Goal: Task Accomplishment & Management: Manage account settings

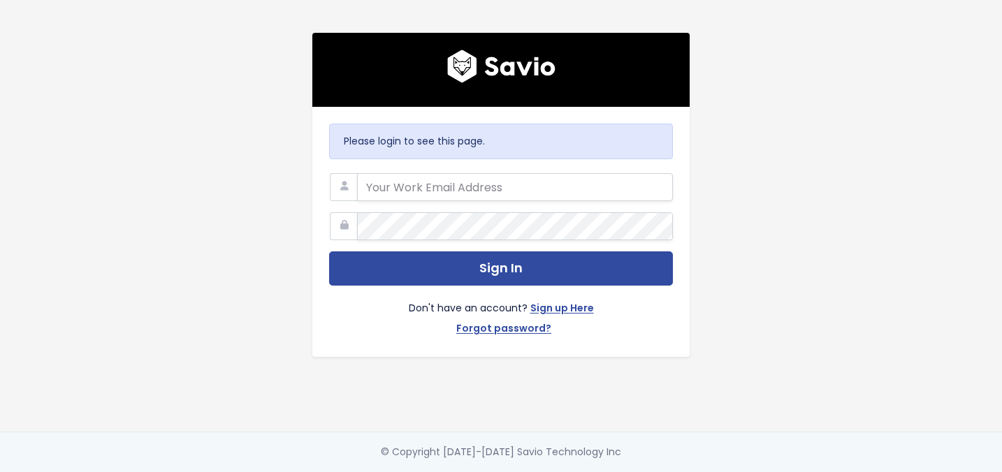
type input "support@survicate.com"
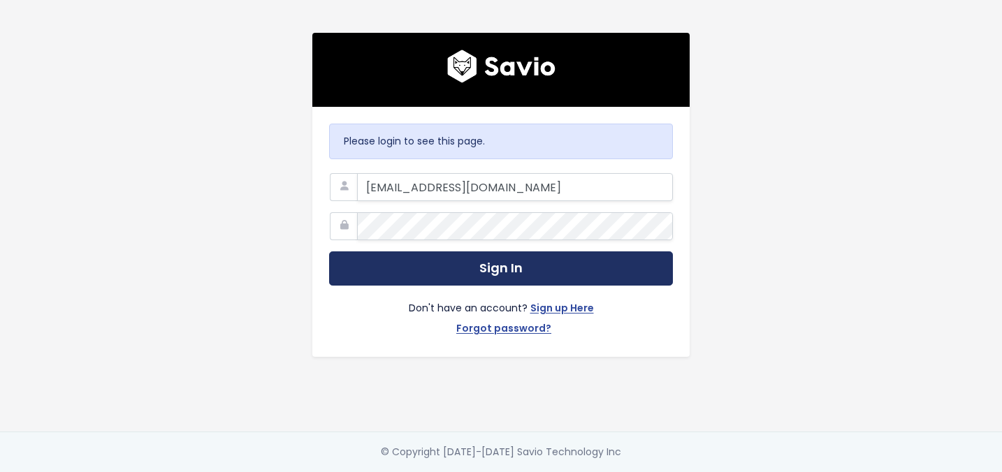
click at [428, 280] on button "Sign In" at bounding box center [501, 268] width 344 height 34
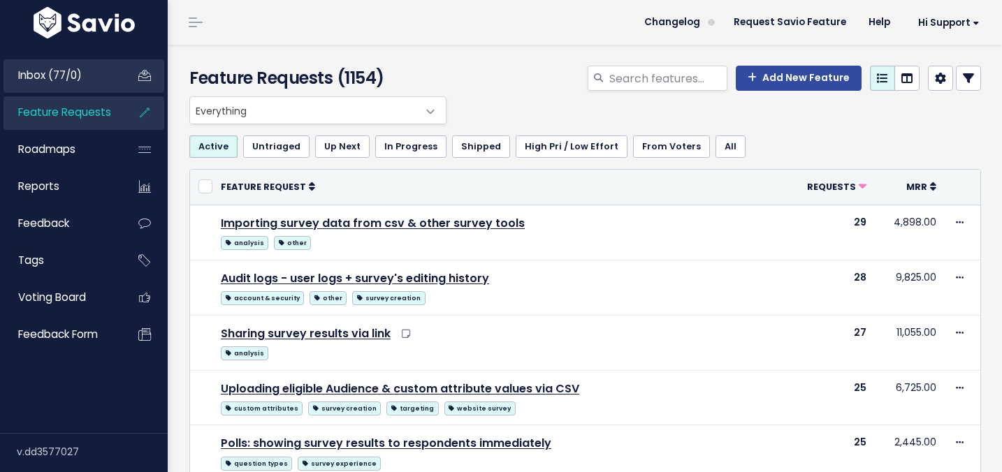
click at [96, 77] on link "Inbox (77/0)" at bounding box center [59, 75] width 112 height 32
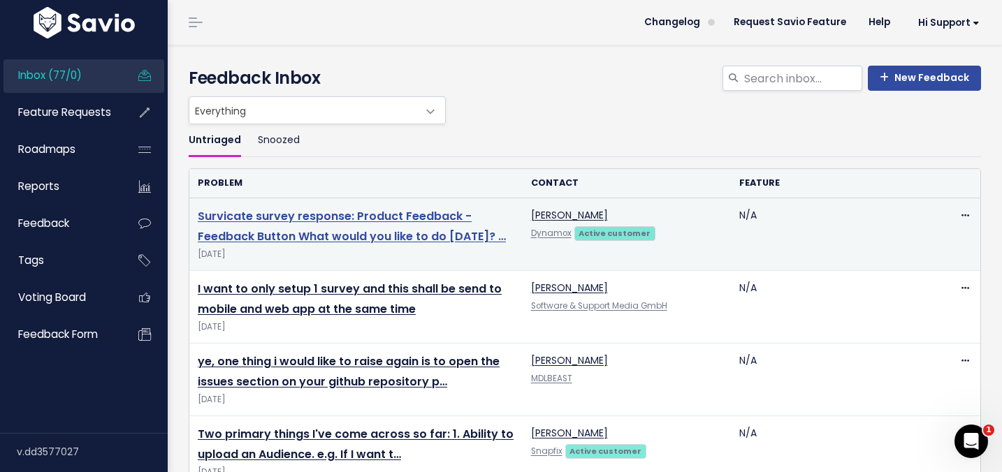
click at [305, 224] on link "Survicate survey response: Product Feedback - Feedback Button What would you li…" at bounding box center [352, 226] width 308 height 36
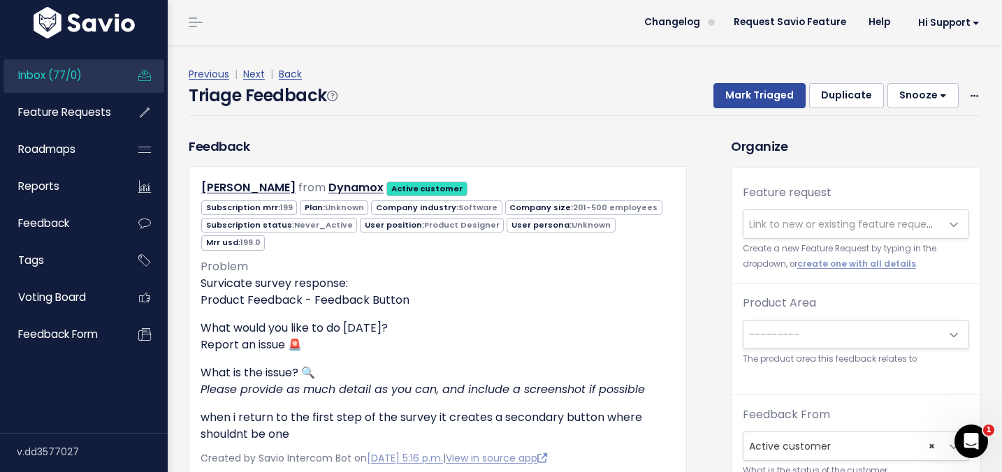
click at [72, 77] on span "Inbox (77/0)" at bounding box center [50, 75] width 64 height 15
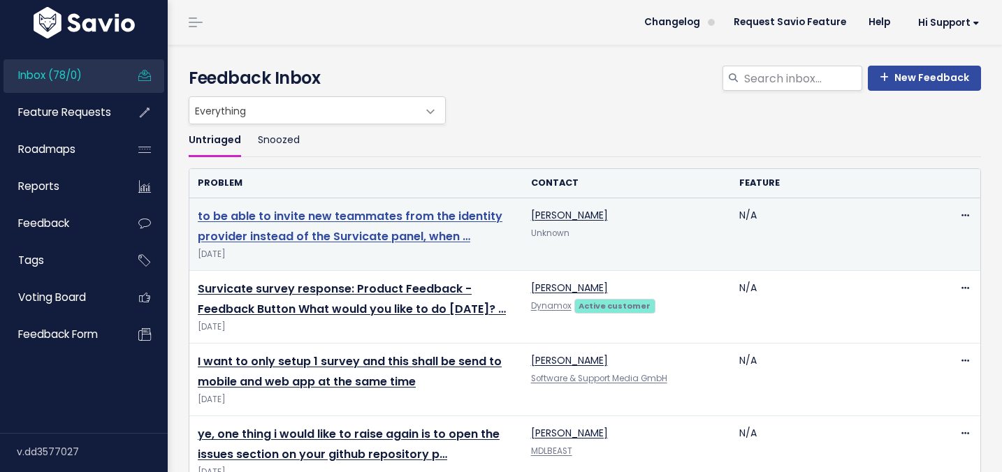
click at [279, 219] on link "to be able to invite new teammates from the identity provider instead of the Su…" at bounding box center [350, 226] width 305 height 36
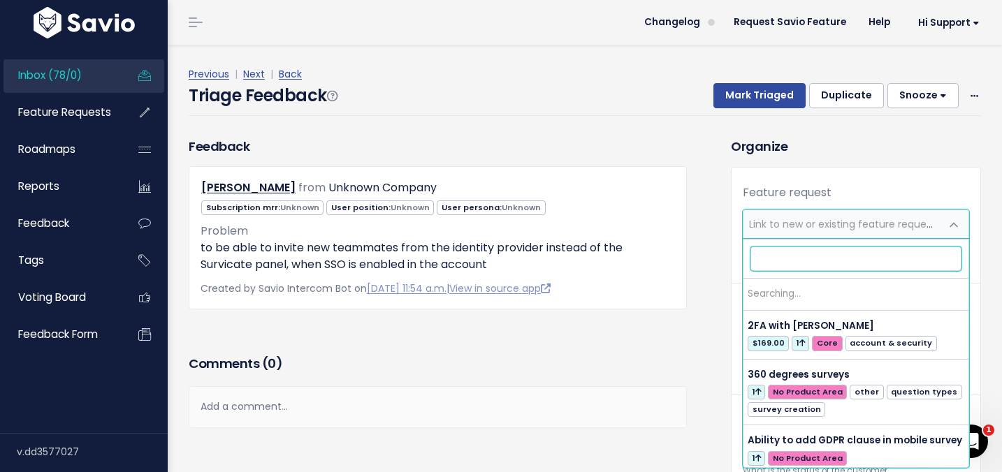
click at [784, 223] on span "Link to new or existing feature request..." at bounding box center [845, 224] width 193 height 14
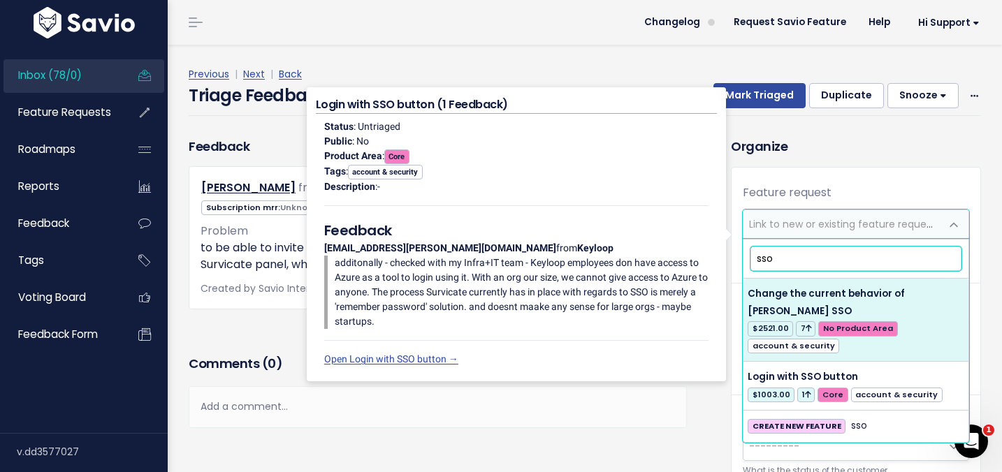
click at [826, 263] on input "sso" at bounding box center [855, 259] width 211 height 24
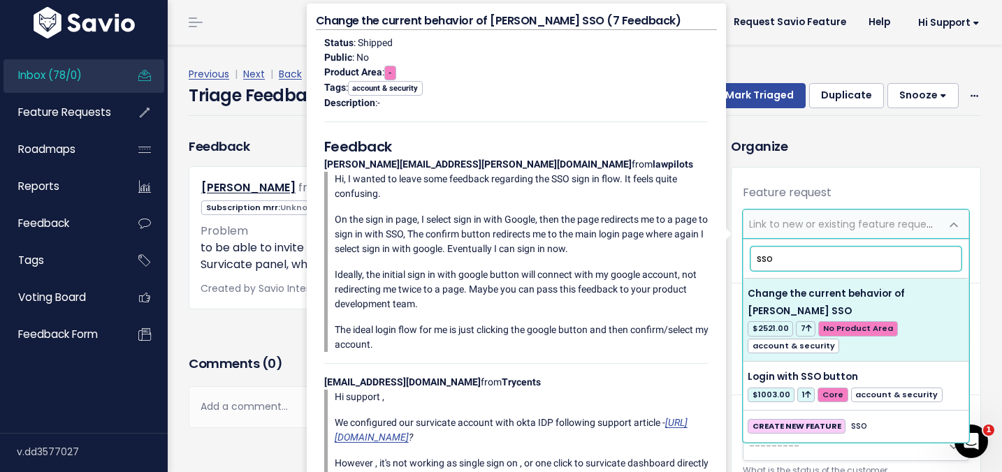
click at [826, 263] on input "sso" at bounding box center [855, 259] width 211 height 24
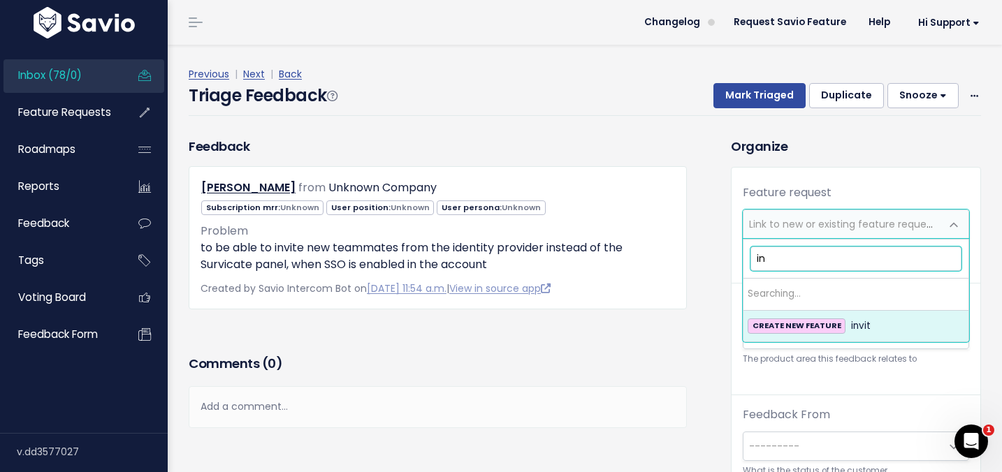
type input "i"
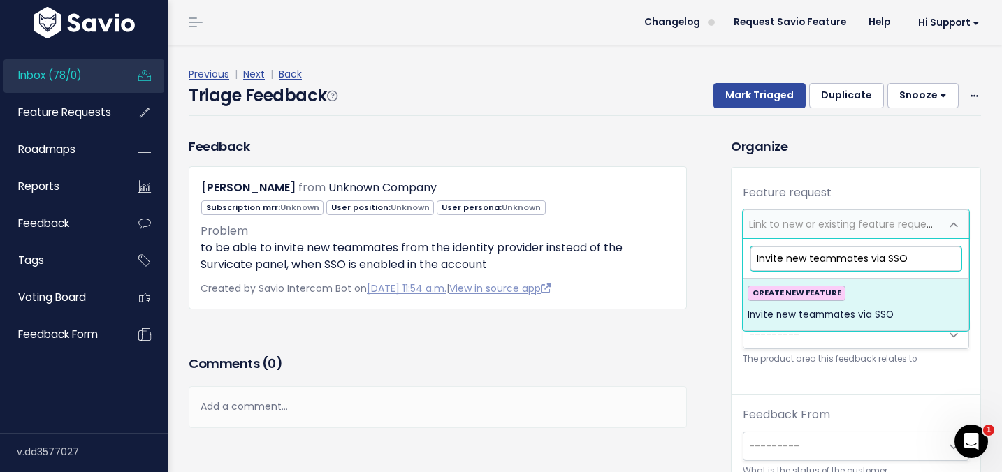
type input "Invite new teammates via SSO"
click at [860, 311] on span "Invite new teammates via SSO" at bounding box center [820, 315] width 146 height 17
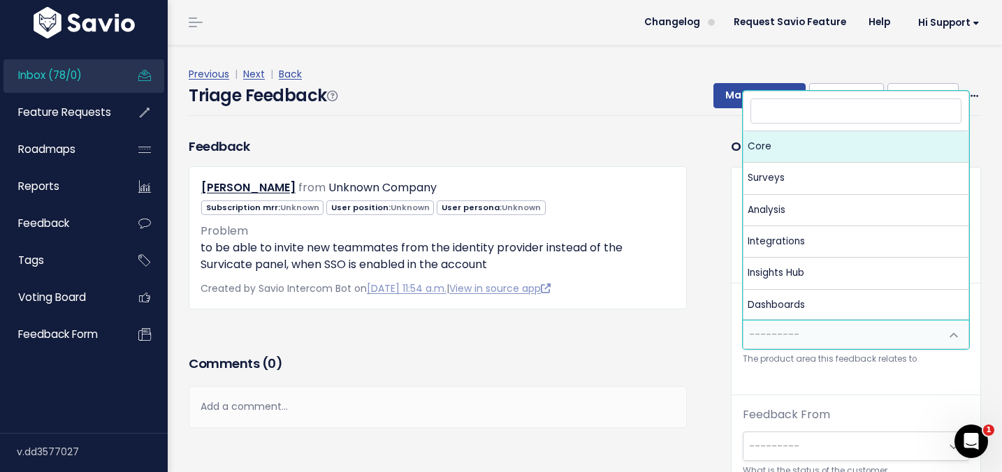
click at [845, 323] on span "---------" at bounding box center [841, 335] width 197 height 28
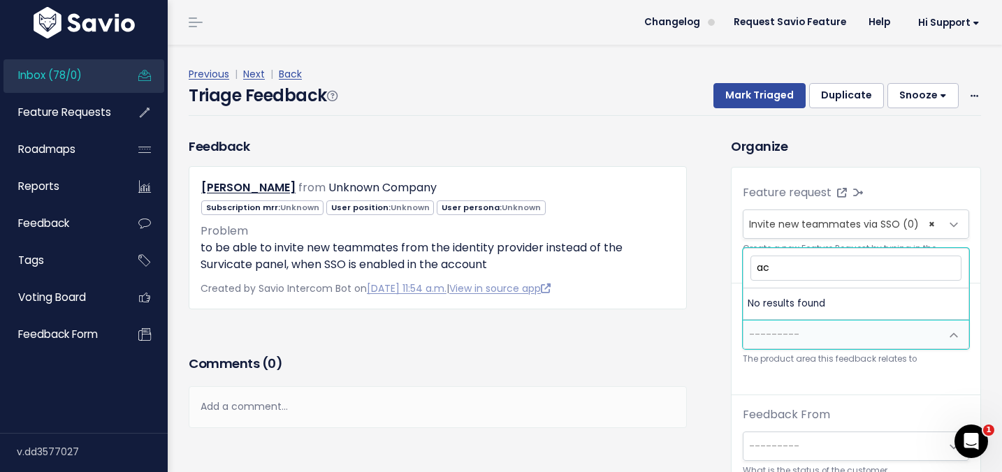
type input "a"
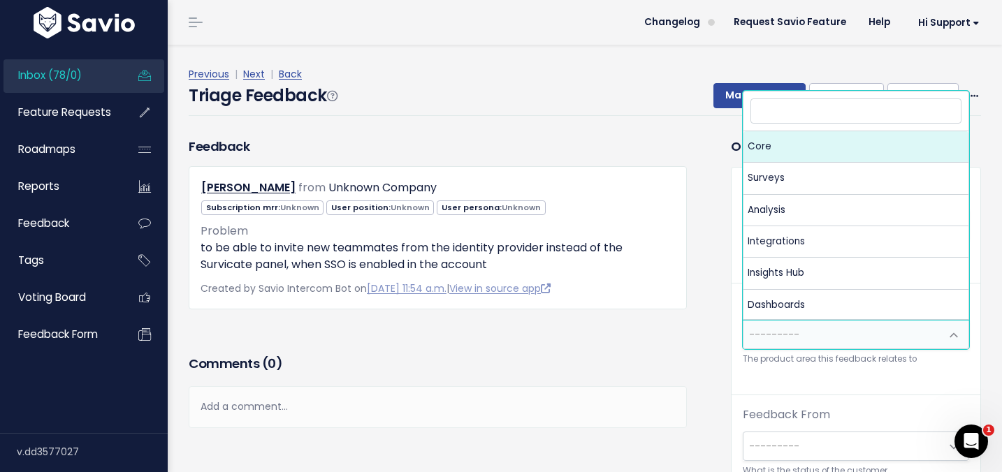
select select "MAIN:CORE"
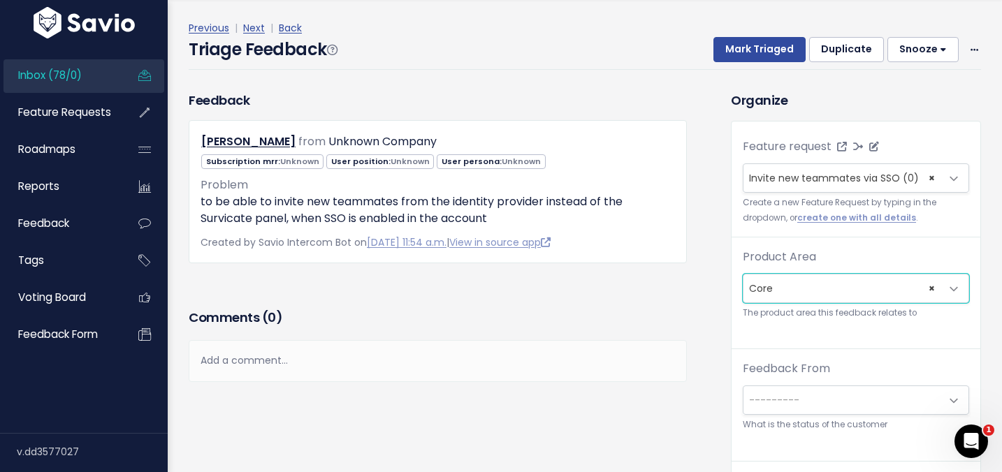
scroll to position [44, 0]
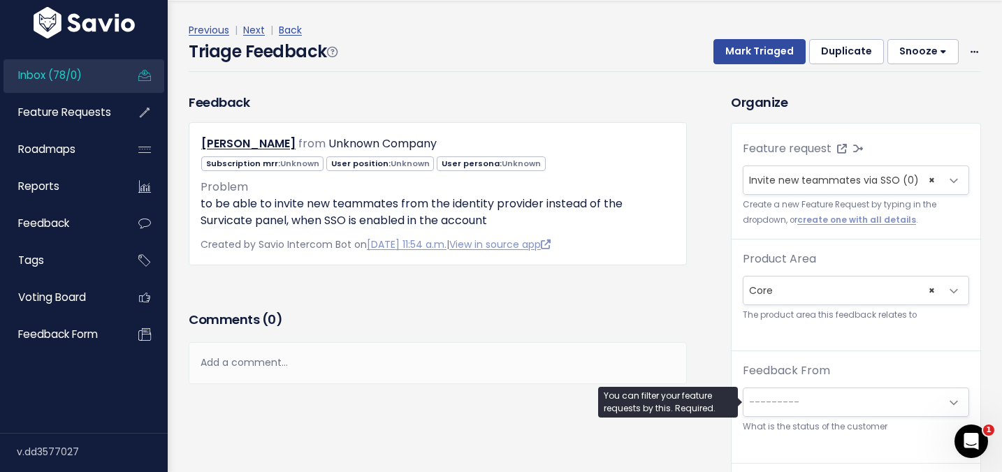
click at [779, 400] on span "---------" at bounding box center [774, 402] width 50 height 14
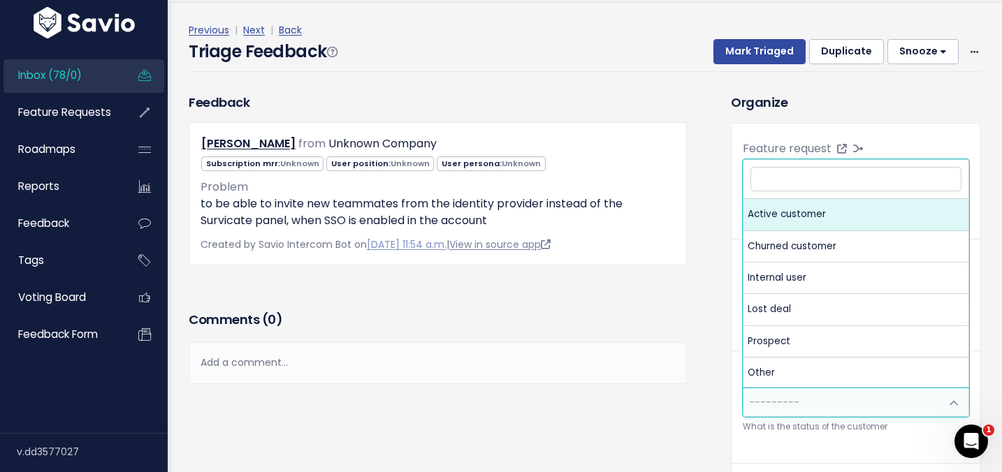
click at [515, 247] on link "View in source app" at bounding box center [499, 245] width 101 height 14
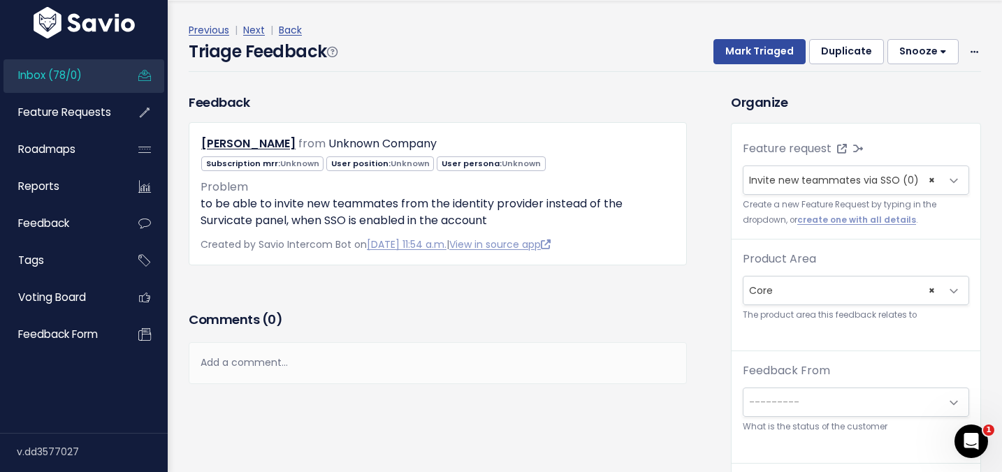
scroll to position [46, 0]
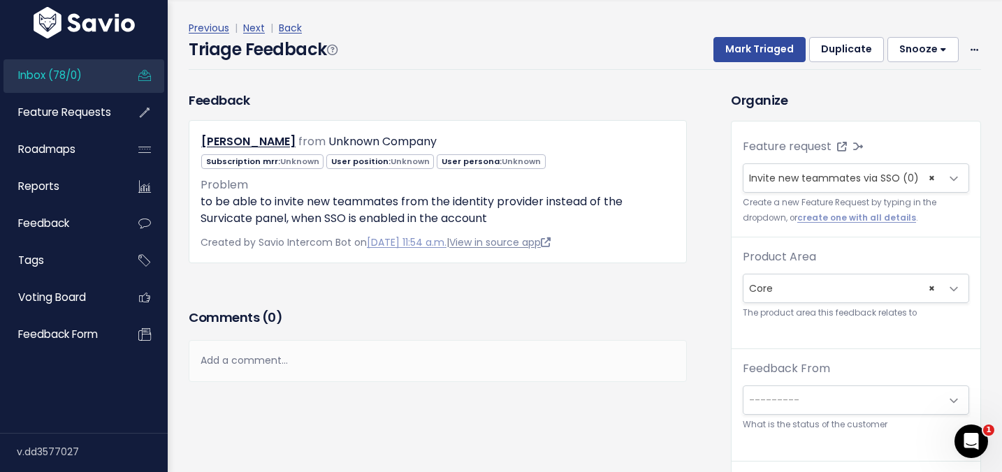
click at [529, 242] on link "View in source app" at bounding box center [499, 242] width 101 height 14
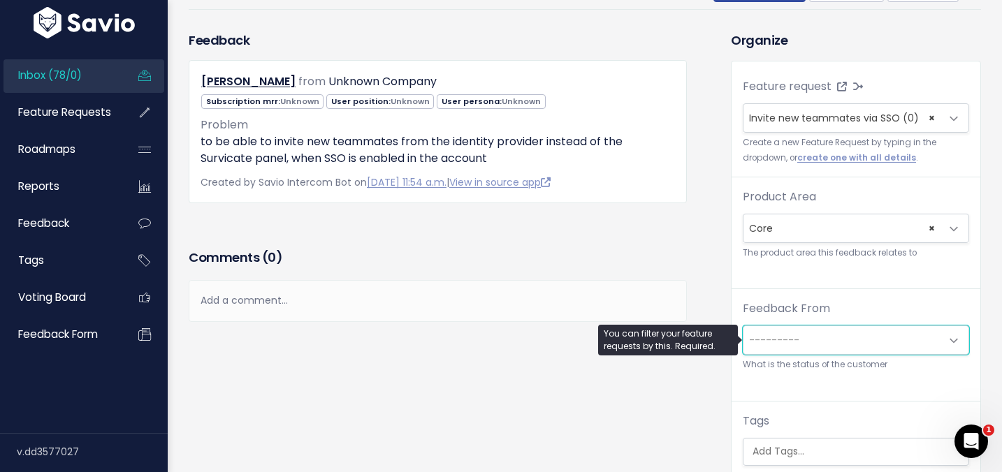
click at [775, 339] on span "---------" at bounding box center [774, 340] width 50 height 14
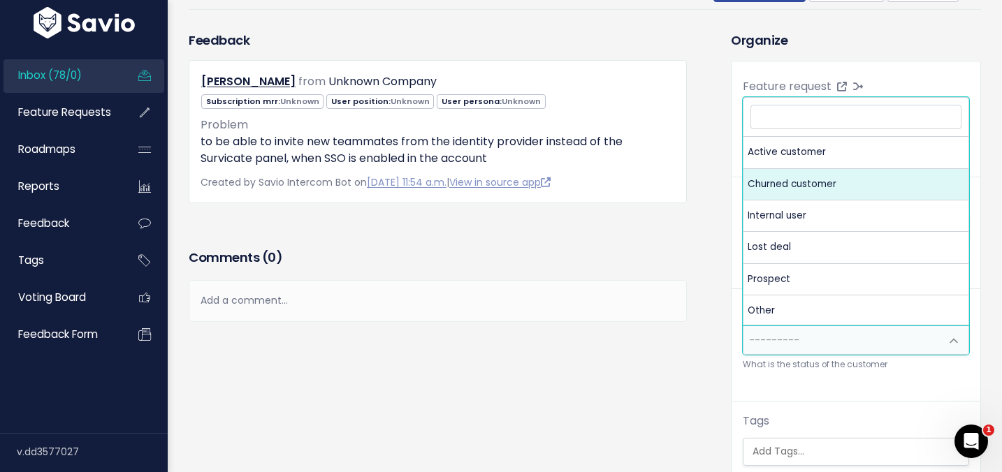
scroll to position [1, 0]
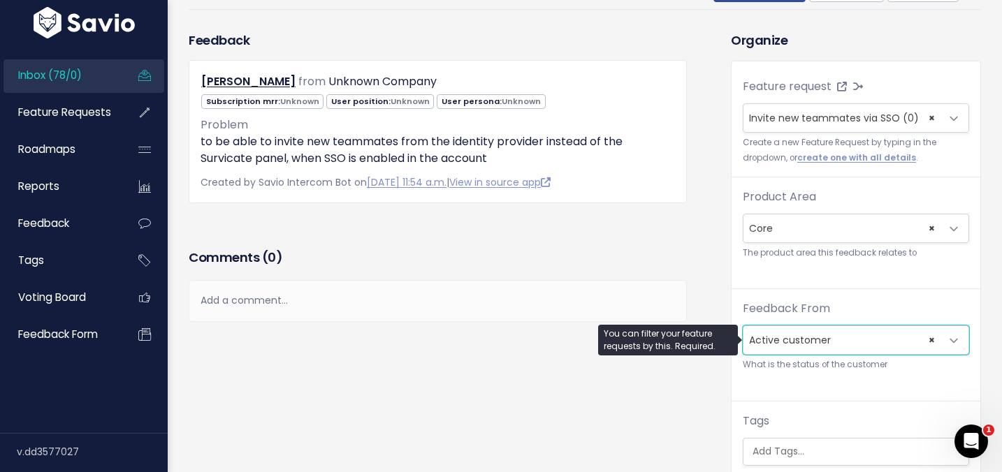
select select "ACTIVE"
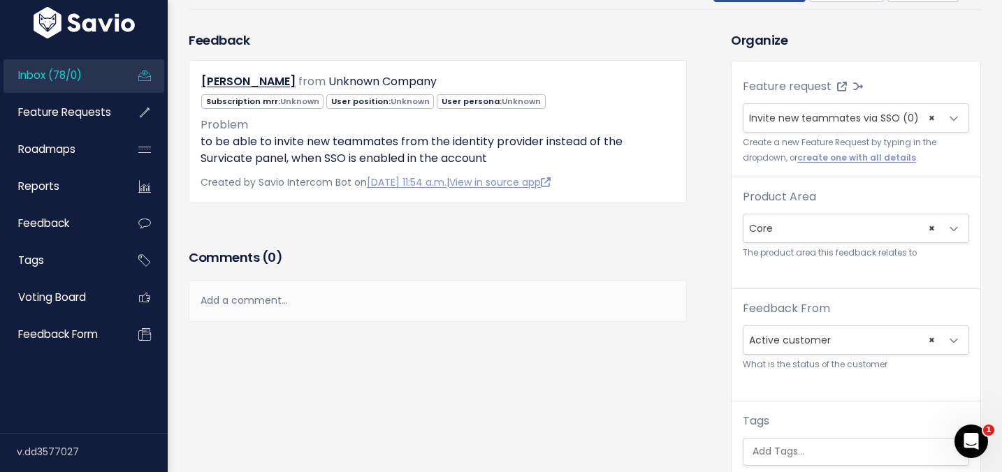
click at [597, 237] on div "Feedback Jon Westholm from Unknown Company Unknown" at bounding box center [437, 138] width 519 height 214
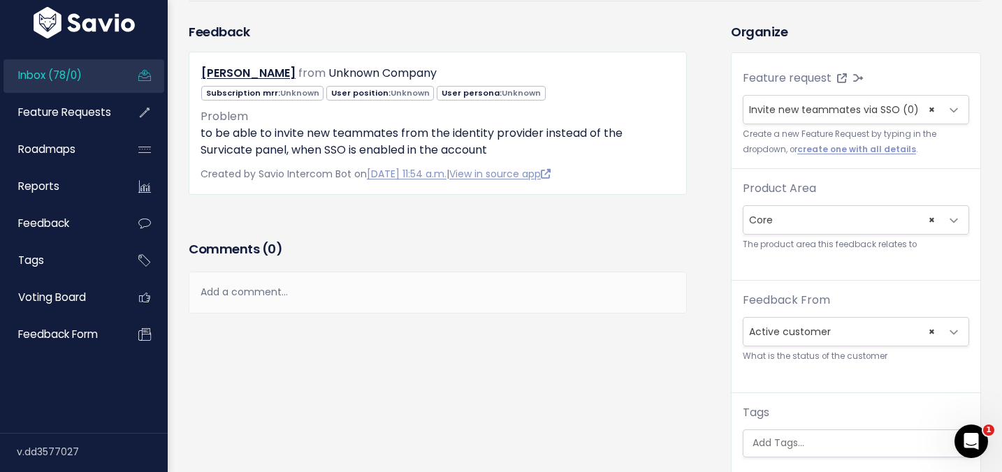
scroll to position [0, 0]
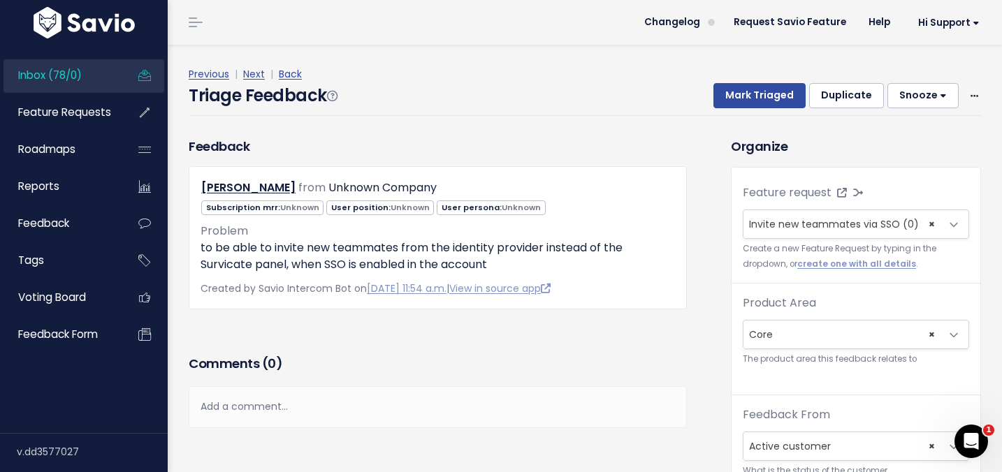
click at [291, 207] on span "Unknown" at bounding box center [299, 207] width 39 height 11
click at [744, 97] on button "Mark Triaged" at bounding box center [759, 95] width 92 height 25
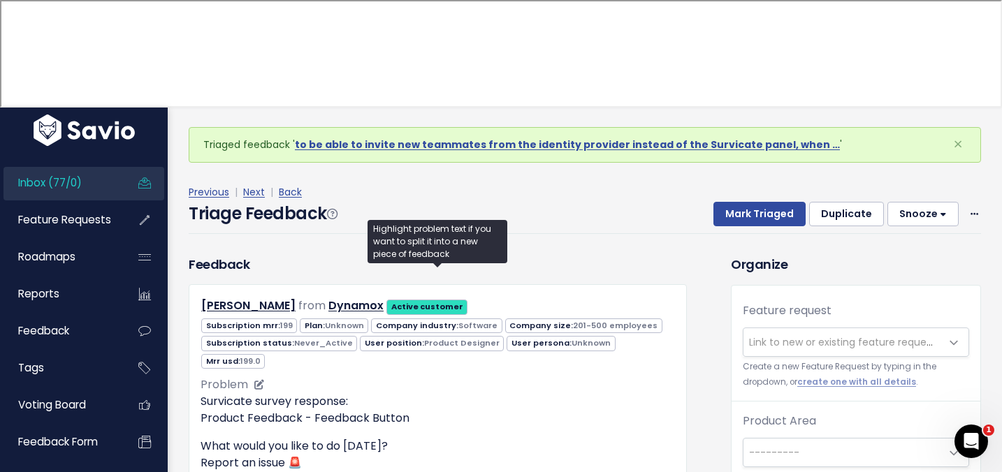
scroll to position [67, 0]
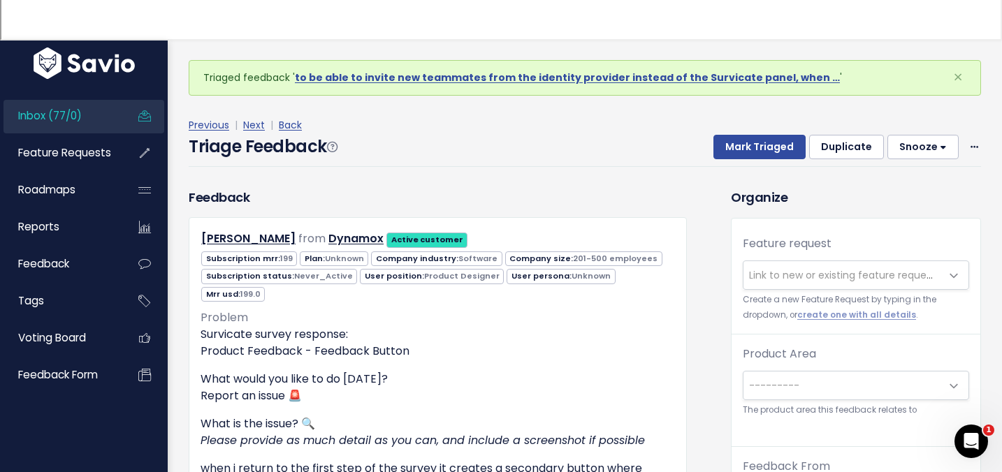
click at [847, 261] on span "Link to new or existing feature request..." at bounding box center [841, 275] width 197 height 28
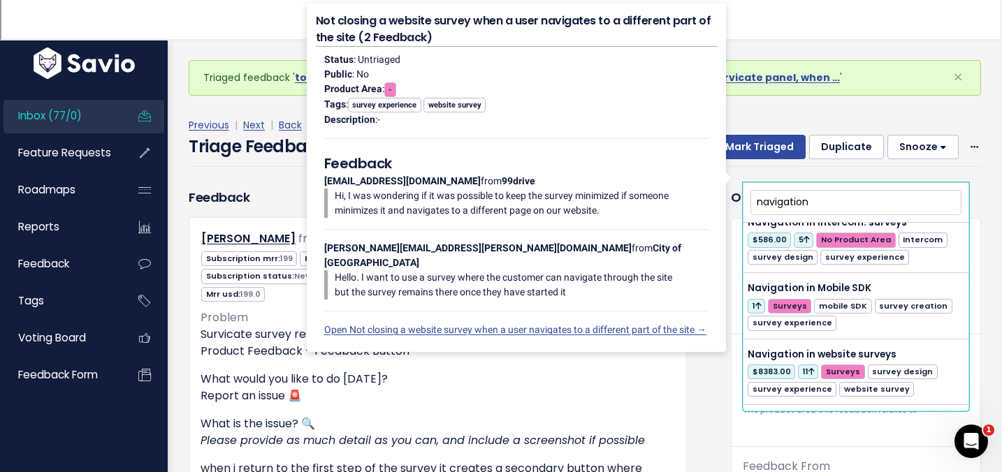
scroll to position [0, 0]
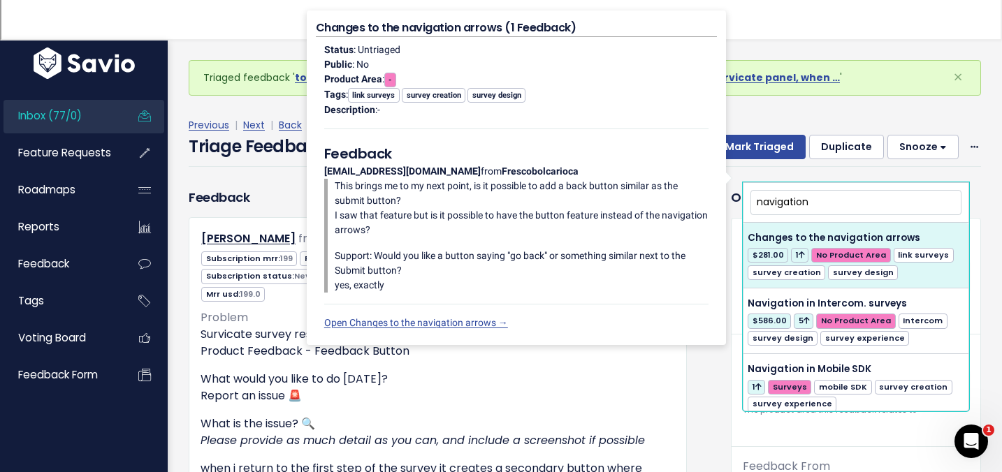
type input "navigation"
click at [831, 268] on span "Link to new or existing feature request..." at bounding box center [845, 275] width 193 height 14
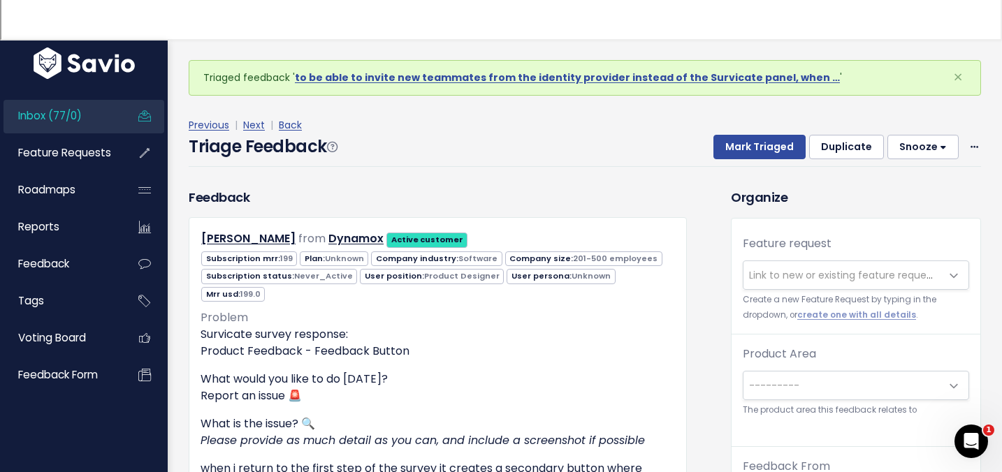
click at [831, 268] on span "Link to new or existing feature request..." at bounding box center [845, 275] width 193 height 14
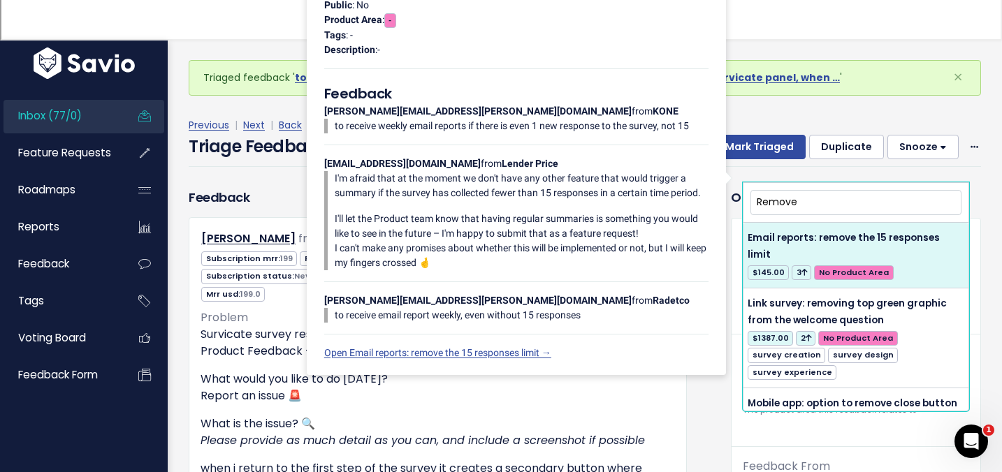
type input "Remove"
click at [803, 268] on span "Link to new or existing feature request..." at bounding box center [845, 275] width 193 height 14
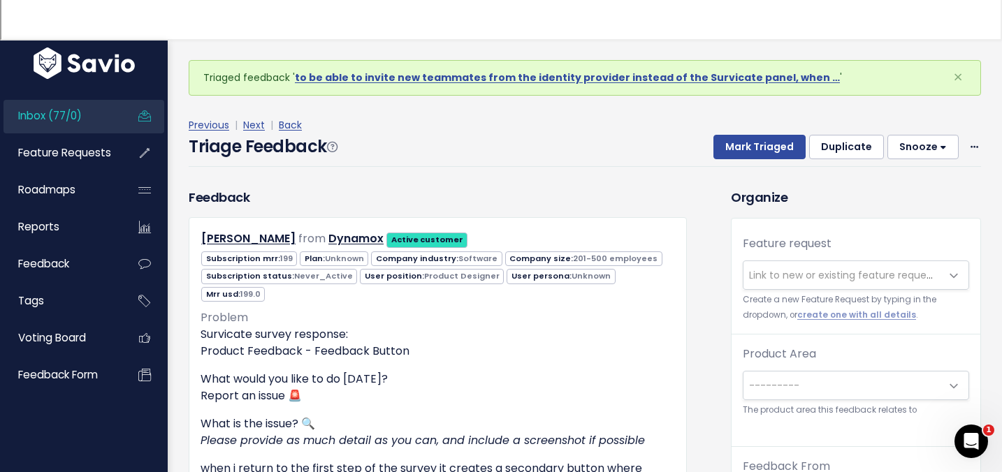
click at [803, 268] on span "Link to new or existing feature request..." at bounding box center [845, 275] width 193 height 14
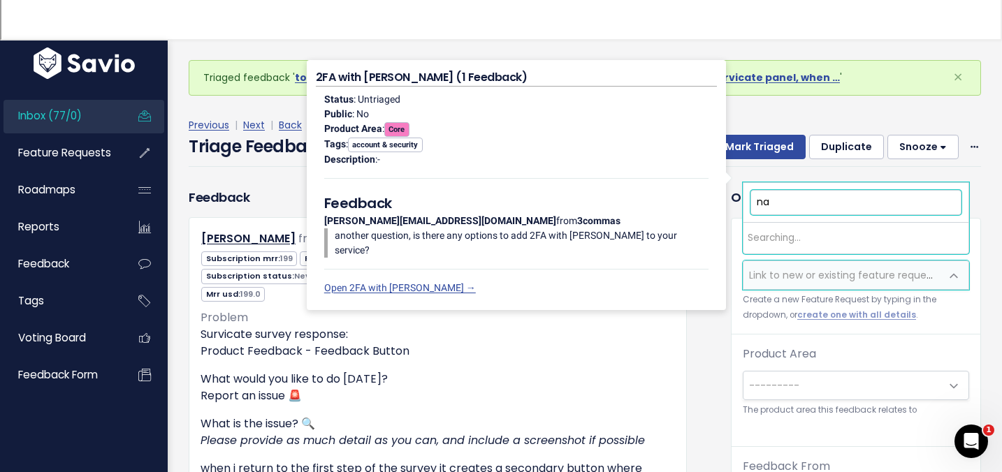
type input "n"
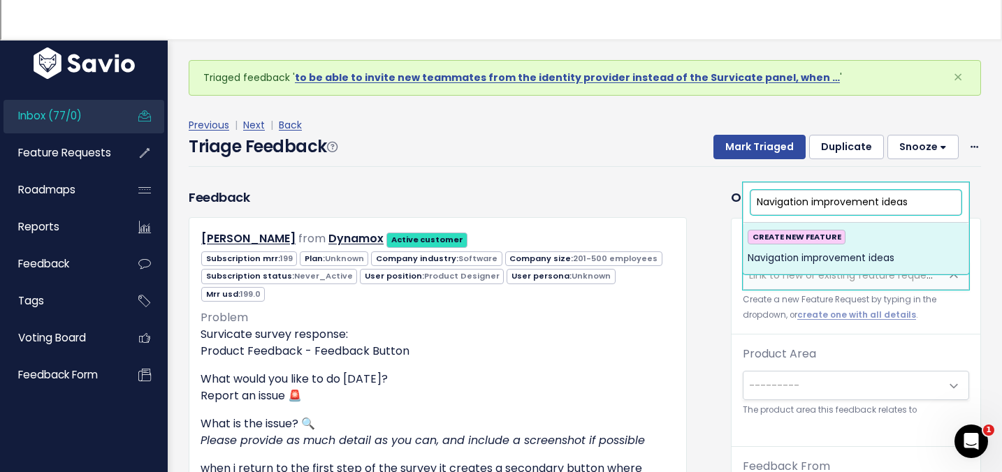
type input "Navigation improvement ideas"
click at [801, 257] on span "Navigation improvement ideas" at bounding box center [820, 258] width 147 height 17
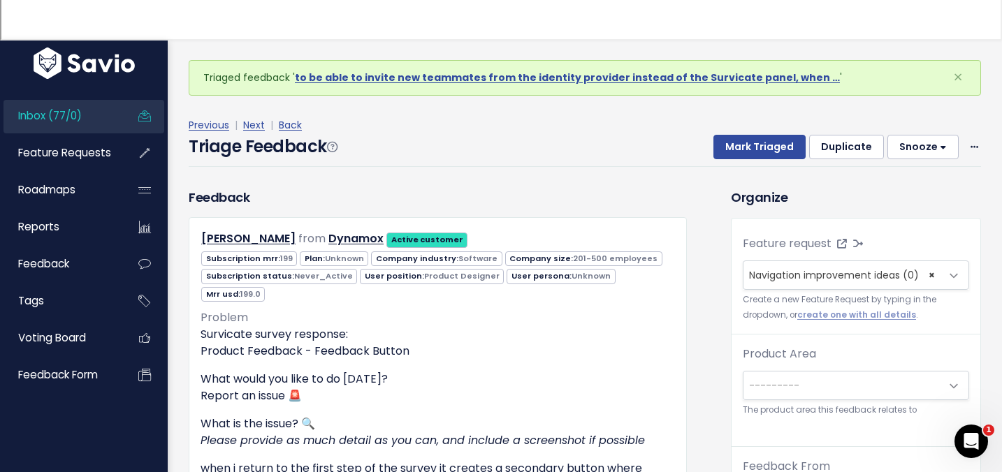
click at [781, 372] on span "---------" at bounding box center [841, 386] width 197 height 28
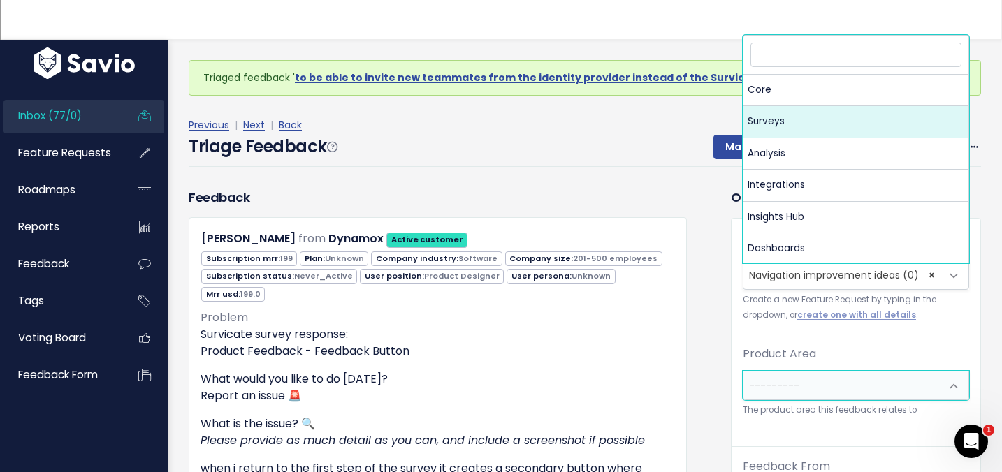
select select "MAIN:SURVEYS"
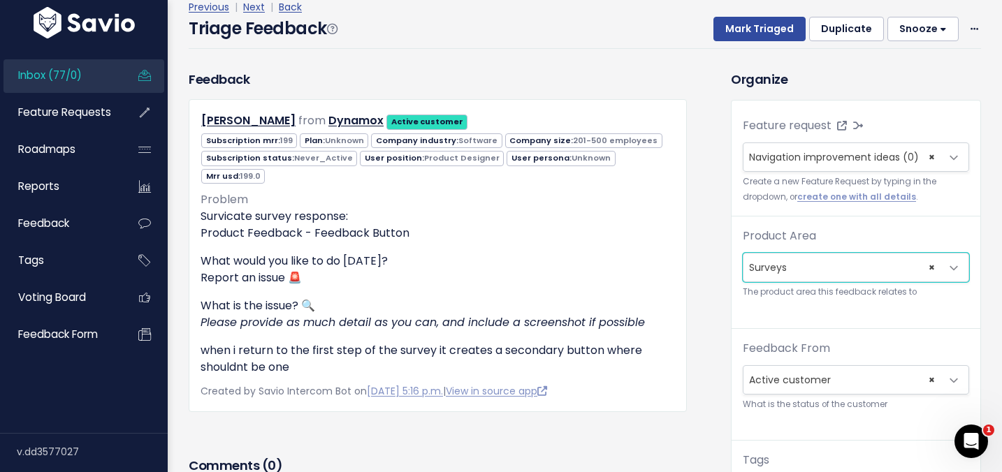
scroll to position [323, 0]
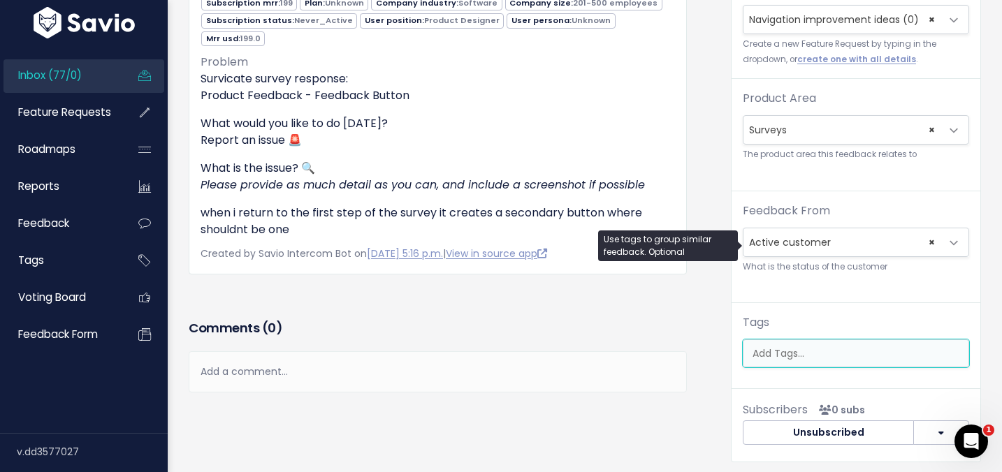
click at [761, 346] on input "search" at bounding box center [859, 353] width 225 height 15
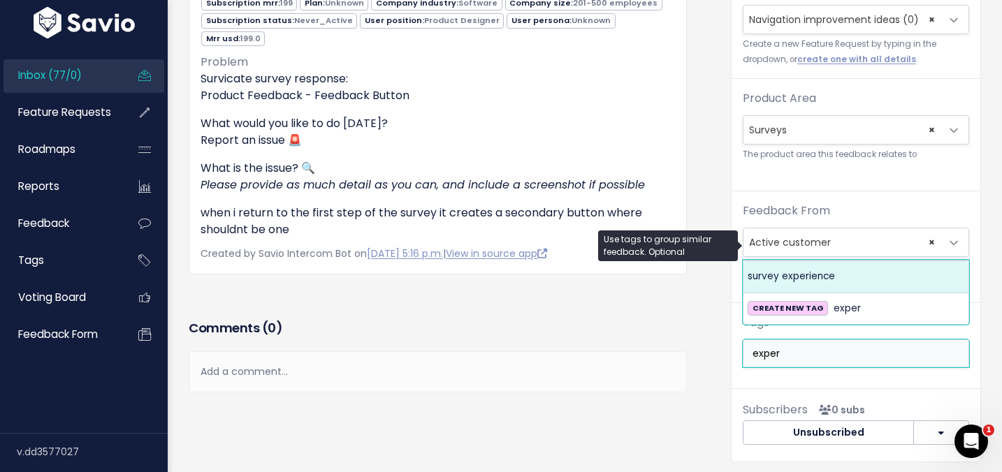
type input "exper"
select select "967"
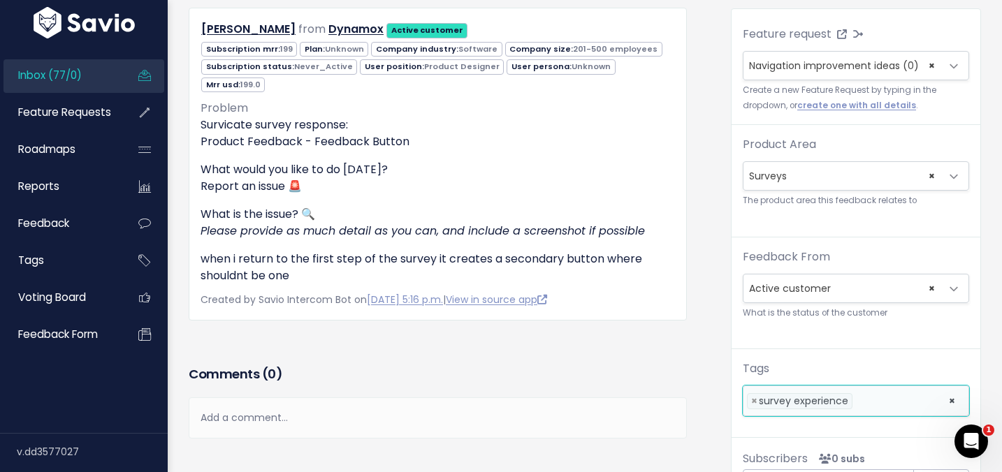
scroll to position [0, 0]
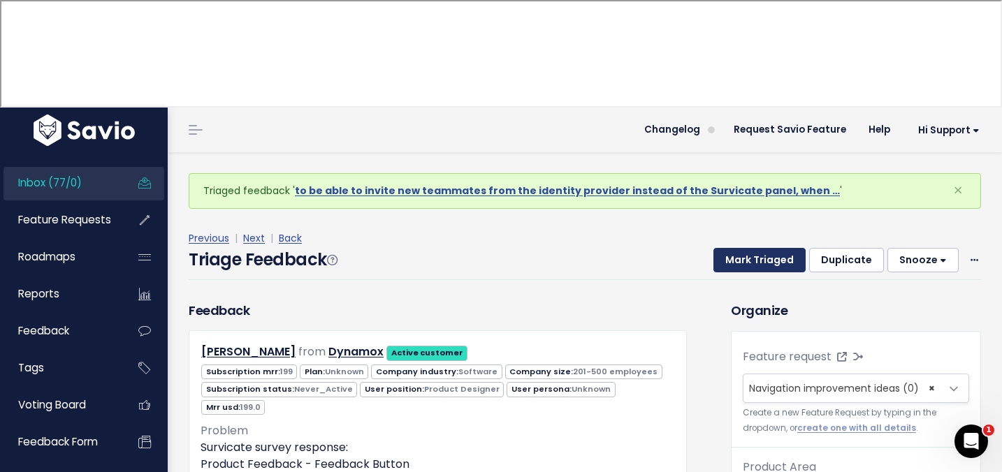
click at [743, 248] on button "Mark Triaged" at bounding box center [759, 260] width 92 height 25
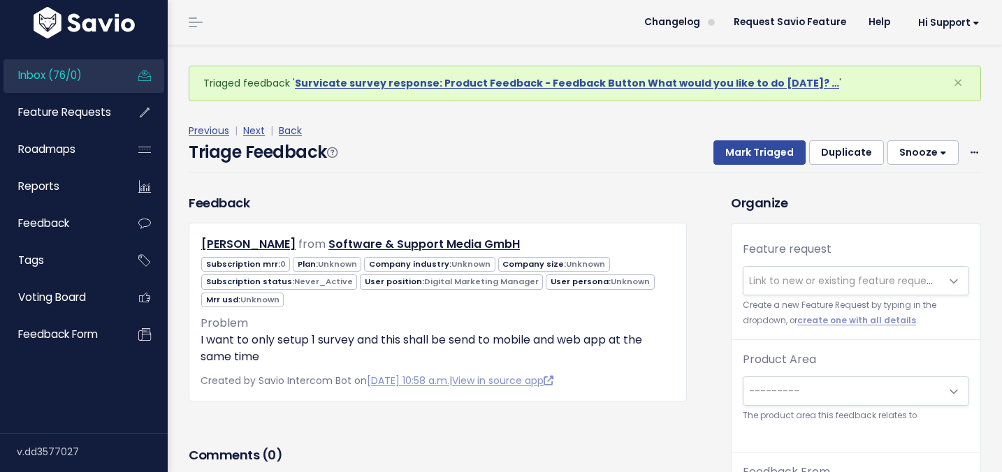
click at [797, 277] on span "Link to new or existing feature request..." at bounding box center [845, 281] width 193 height 14
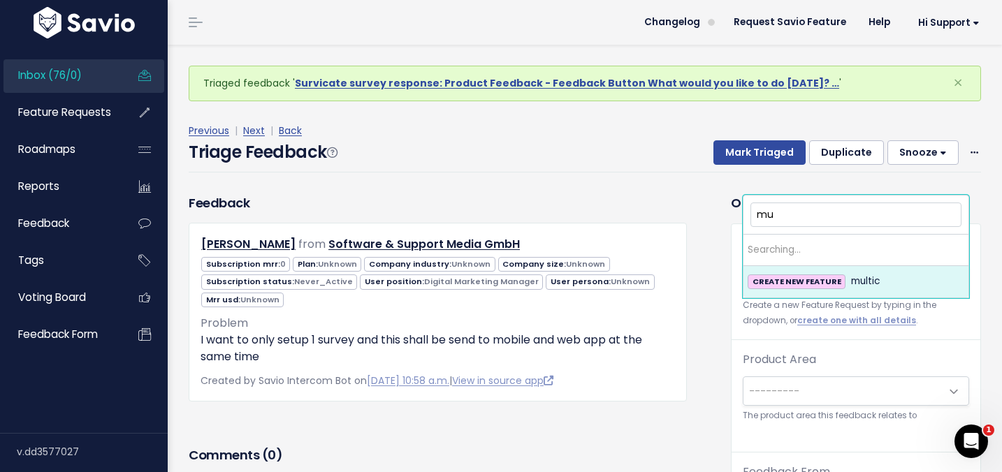
type input "m"
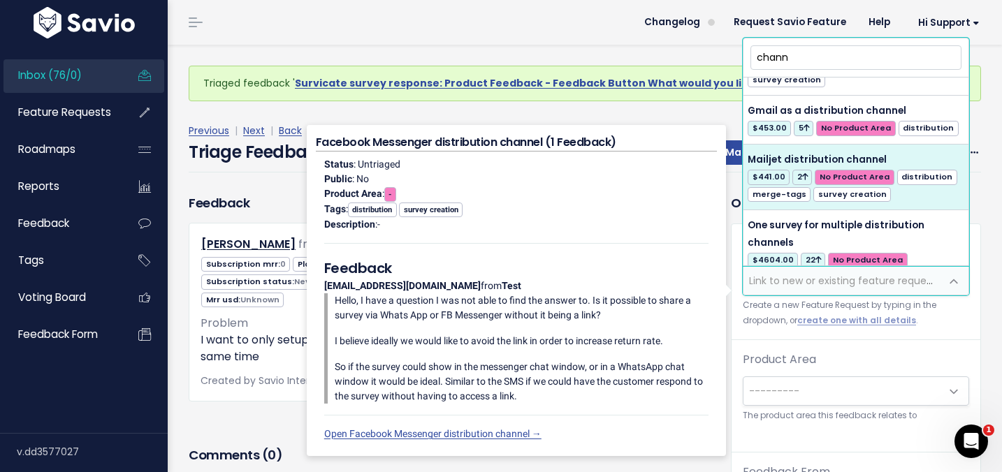
scroll to position [319, 0]
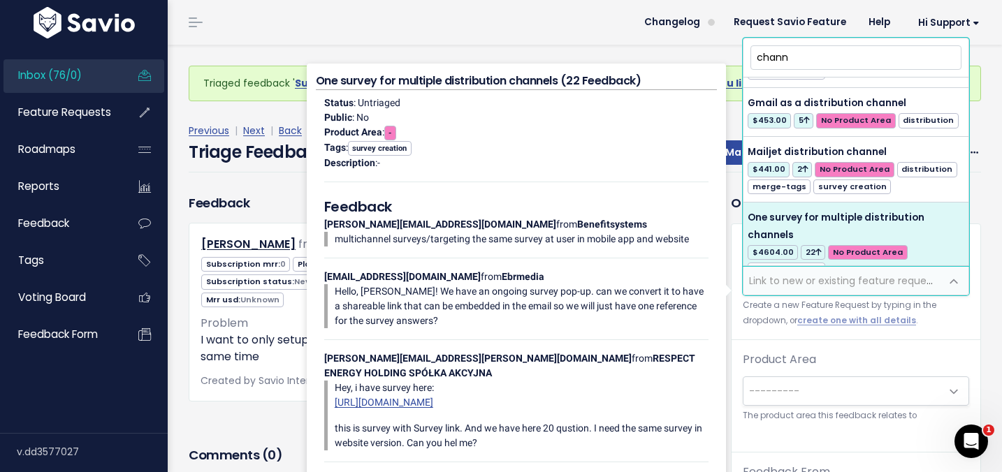
type input "chann"
select select "5950"
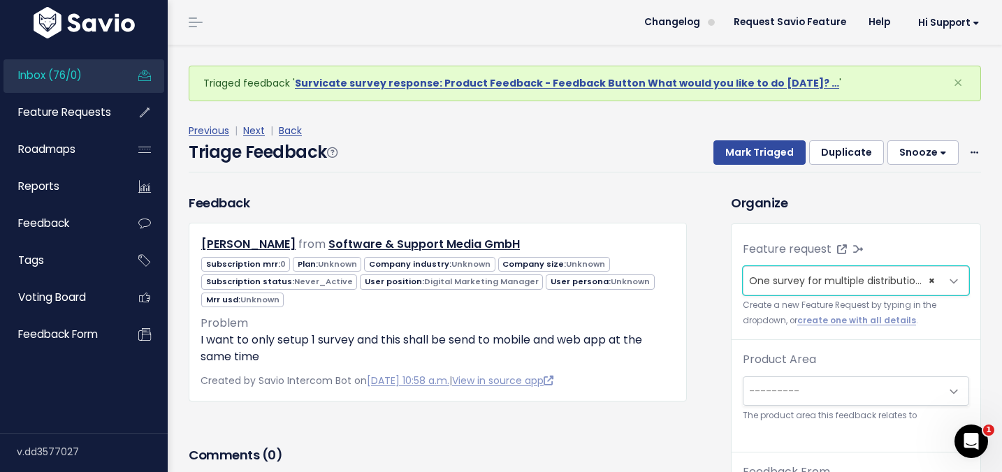
scroll to position [46, 0]
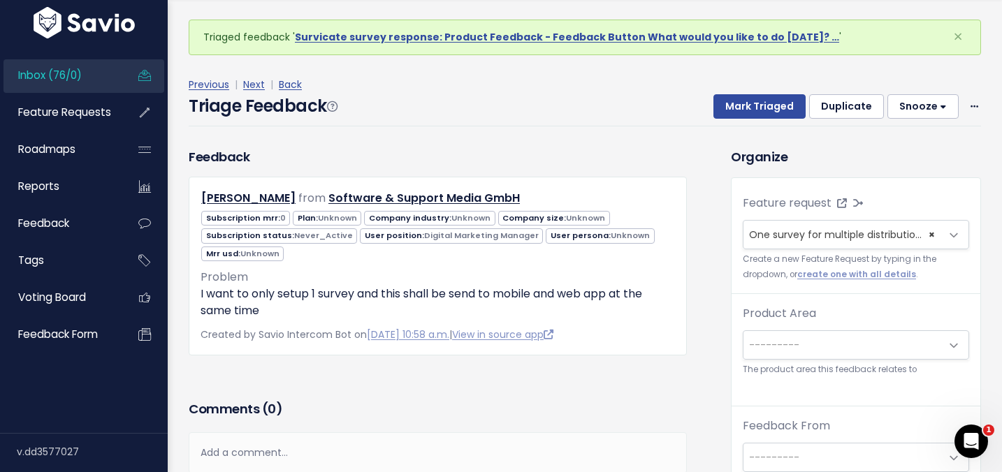
click at [763, 344] on span "---------" at bounding box center [774, 345] width 50 height 14
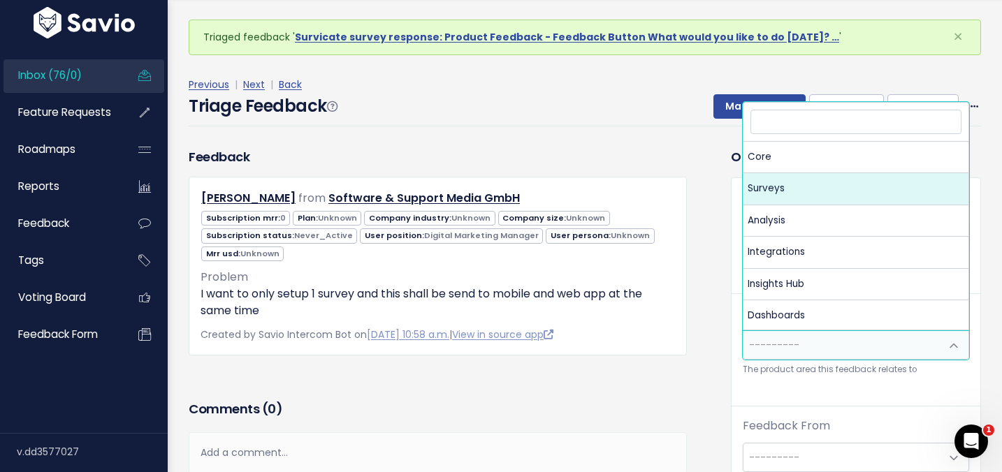
select select "MAIN:SURVEYS"
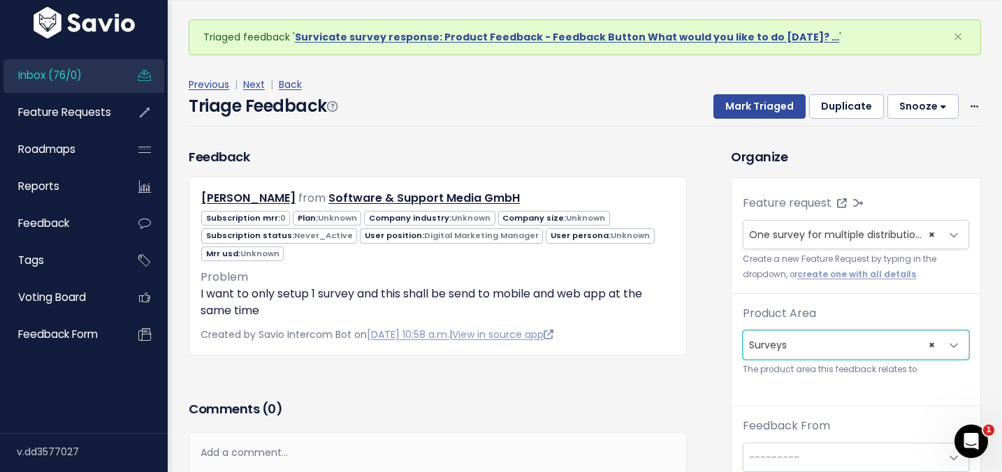
scroll to position [221, 0]
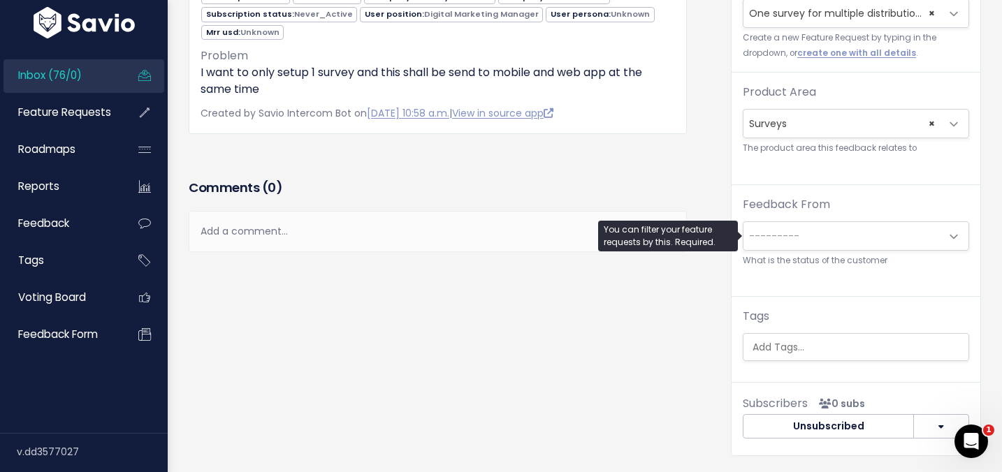
click at [780, 238] on span "---------" at bounding box center [774, 236] width 50 height 14
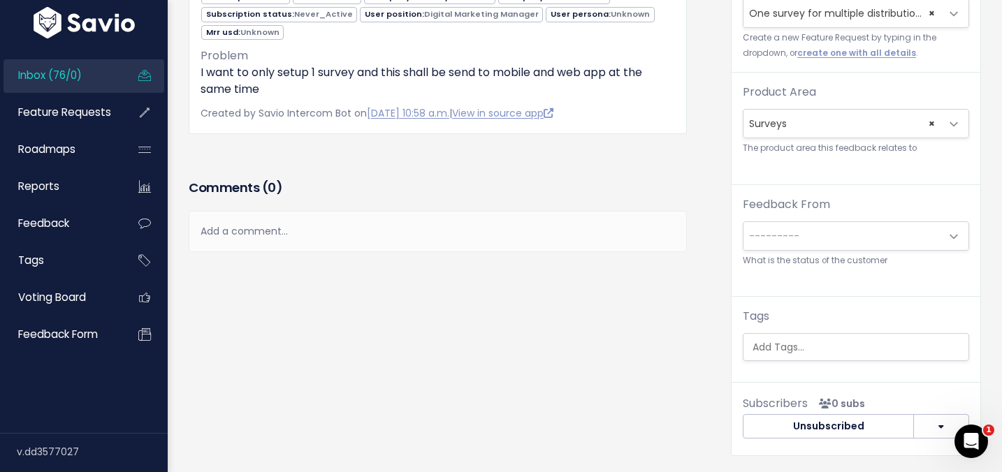
click at [696, 250] on body "Inbox (76/0) Feature Requests Roadmaps ×" at bounding box center [501, 230] width 1002 height 903
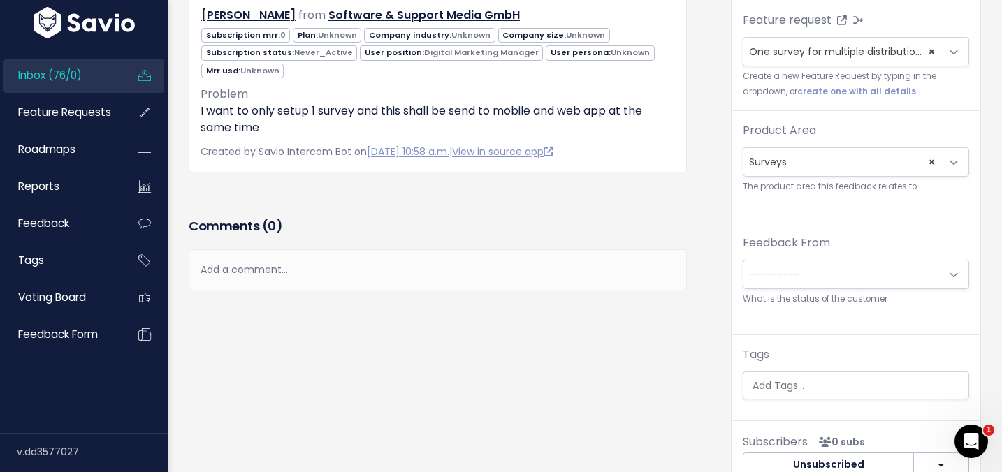
scroll to position [133, 0]
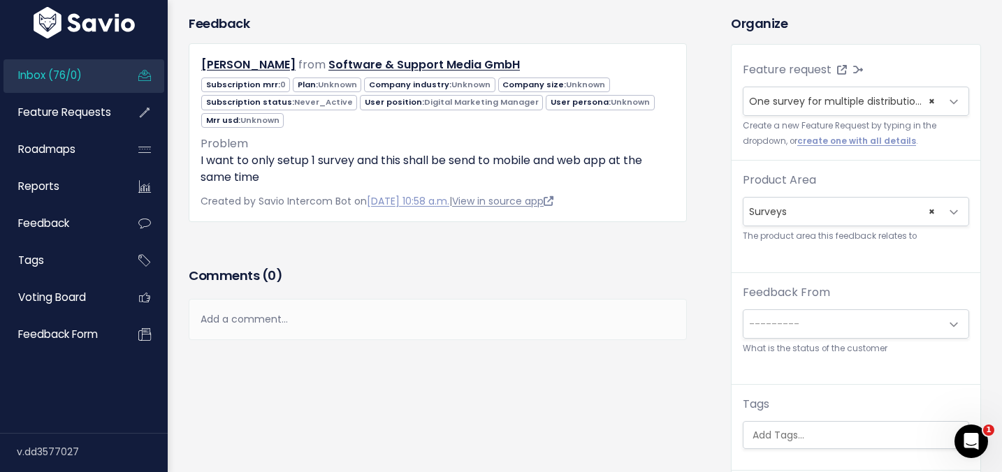
click at [516, 197] on link "View in source app" at bounding box center [502, 201] width 101 height 14
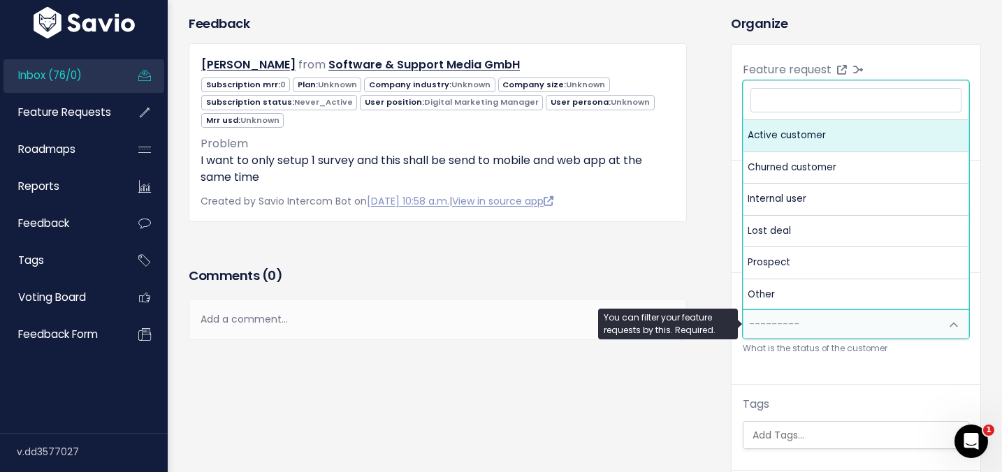
click at [765, 310] on span "---------" at bounding box center [841, 324] width 197 height 28
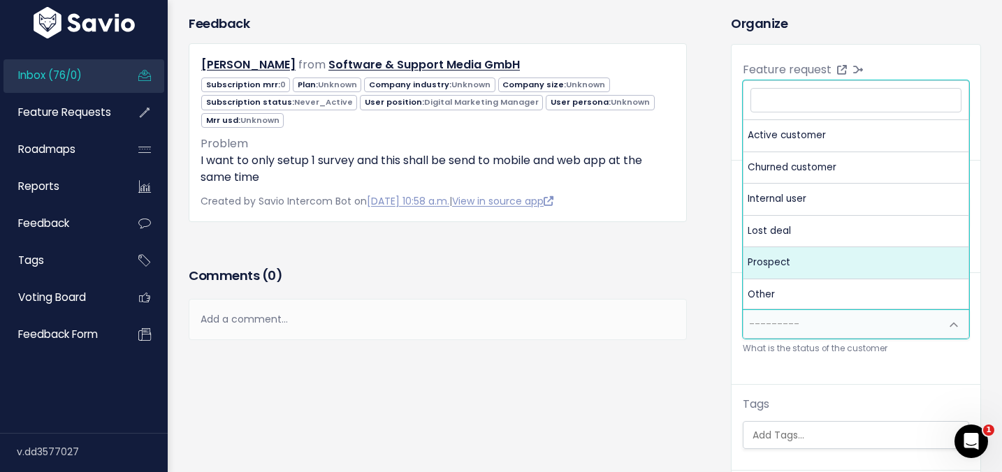
select select "PROSPECT"
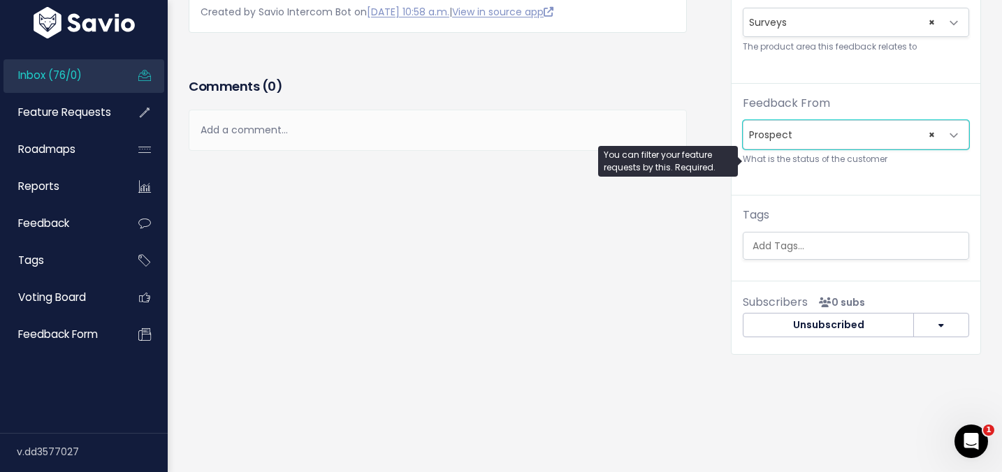
scroll to position [0, 0]
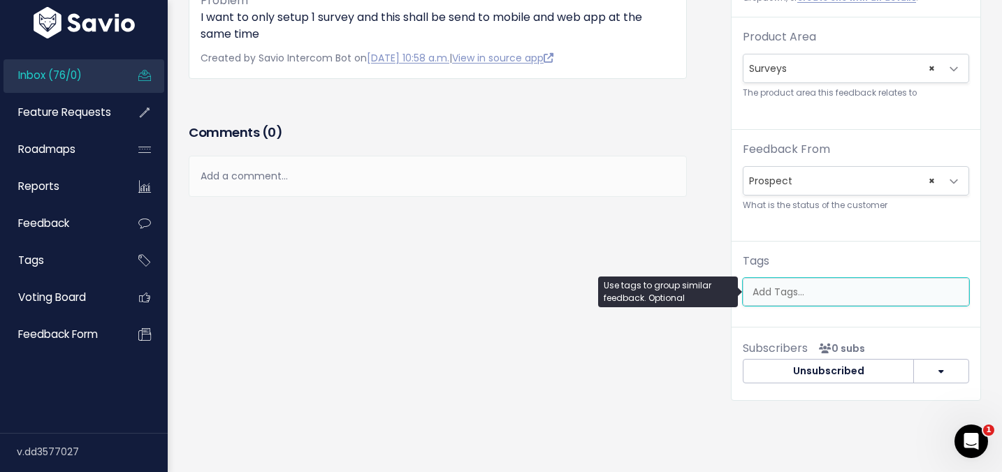
click at [778, 297] on input "search" at bounding box center [859, 292] width 225 height 15
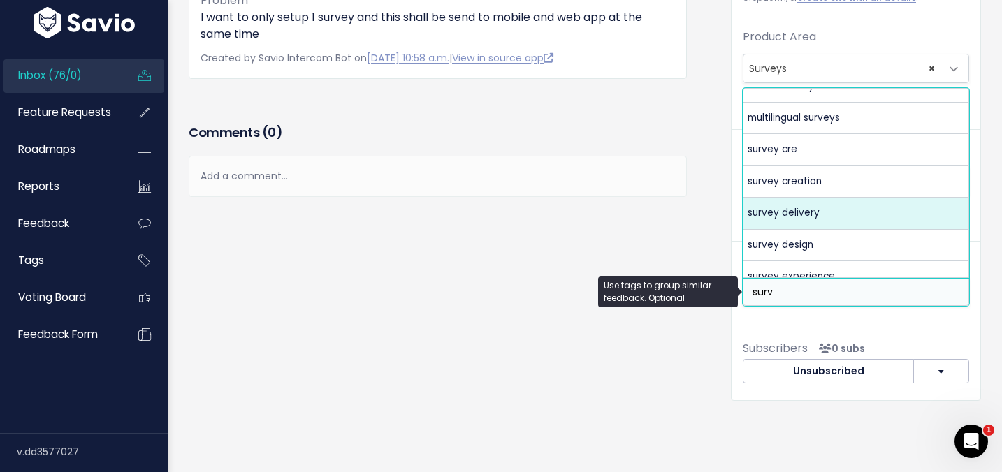
scroll to position [166, 0]
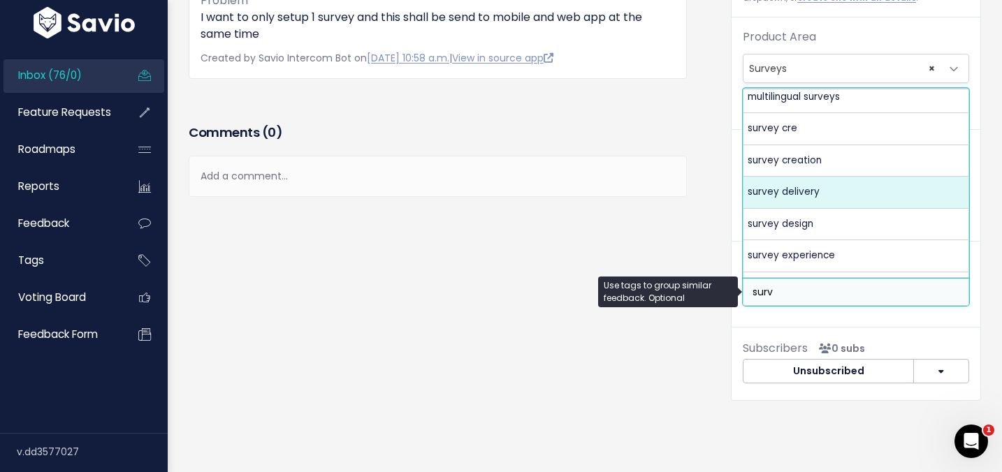
type input "surv"
select select "13549"
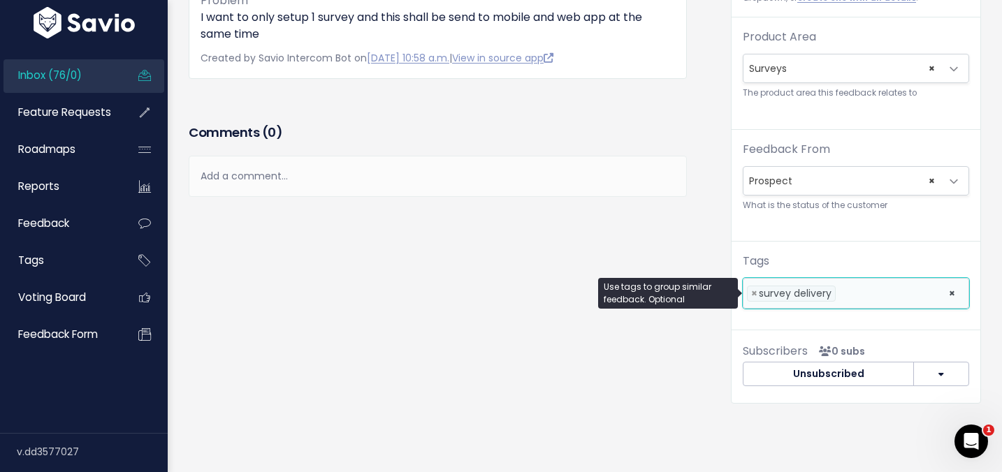
scroll to position [0, 0]
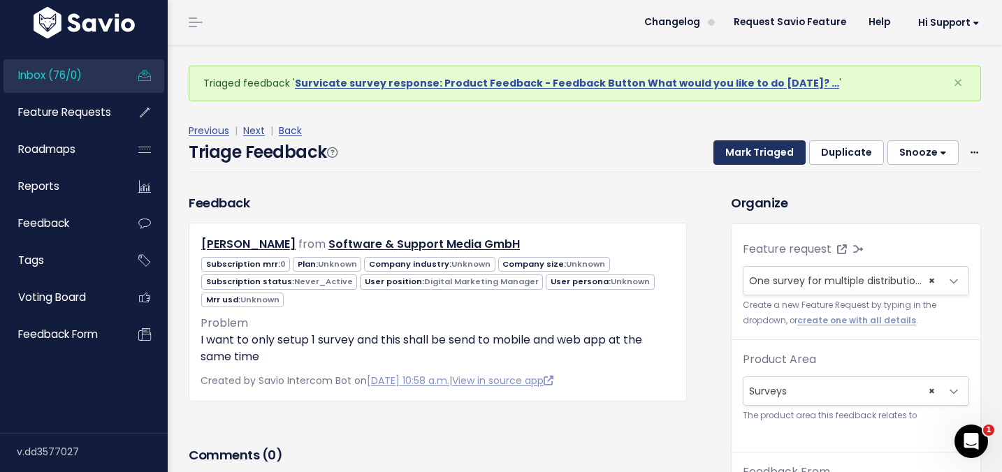
click at [744, 150] on button "Mark Triaged" at bounding box center [759, 152] width 92 height 25
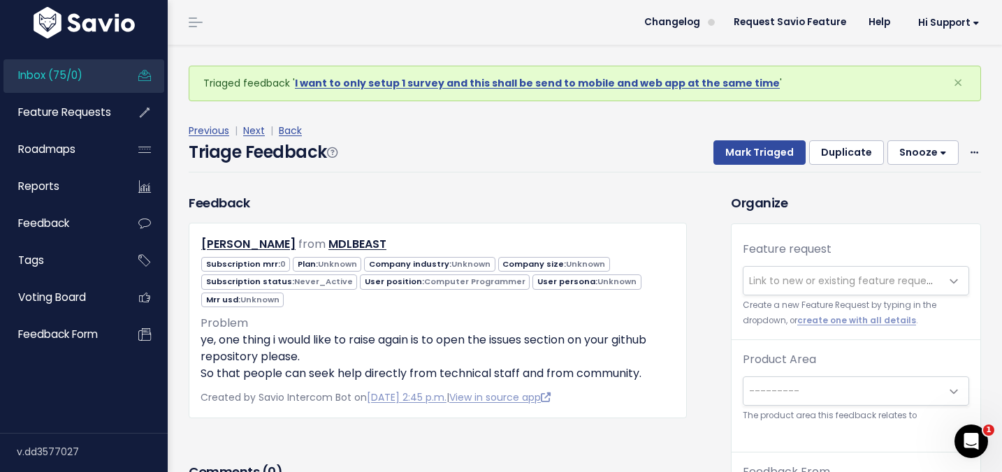
click at [784, 279] on span "Link to new or existing feature request..." at bounding box center [845, 281] width 193 height 14
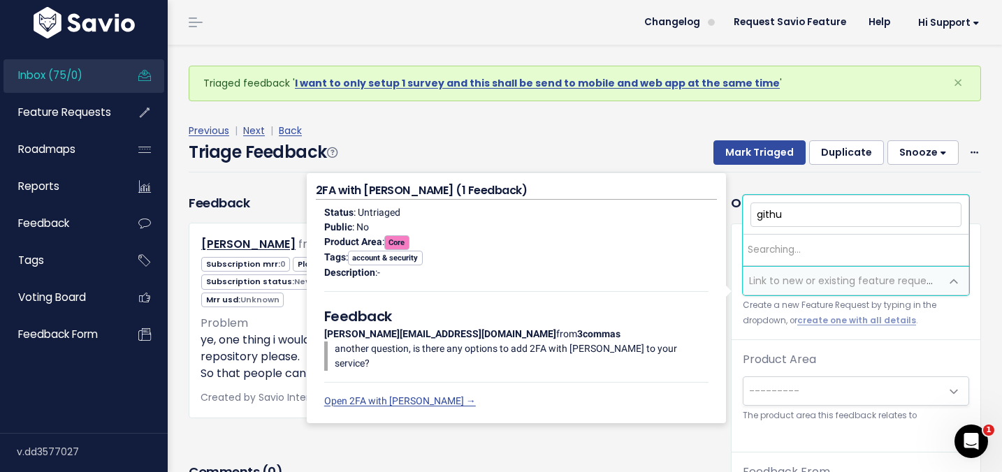
type input "github"
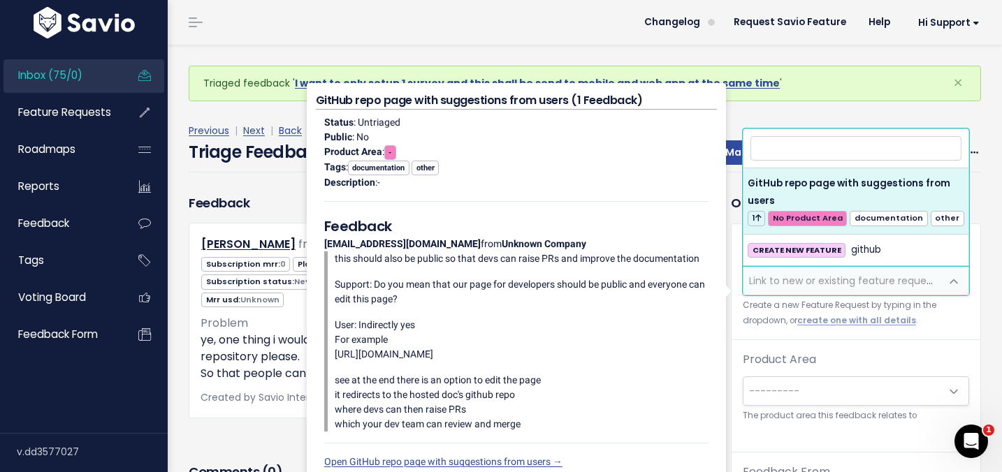
click at [865, 91] on div "Triaged feedback ' I want to only setup 1 survey and this shall be send to mobi…" at bounding box center [585, 84] width 792 height 36
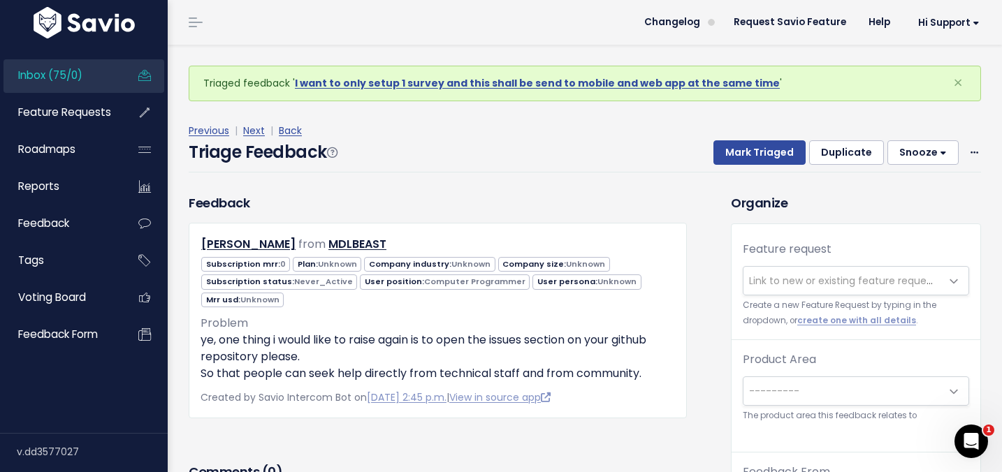
click at [815, 286] on span "Link to new or existing feature request..." at bounding box center [845, 281] width 193 height 14
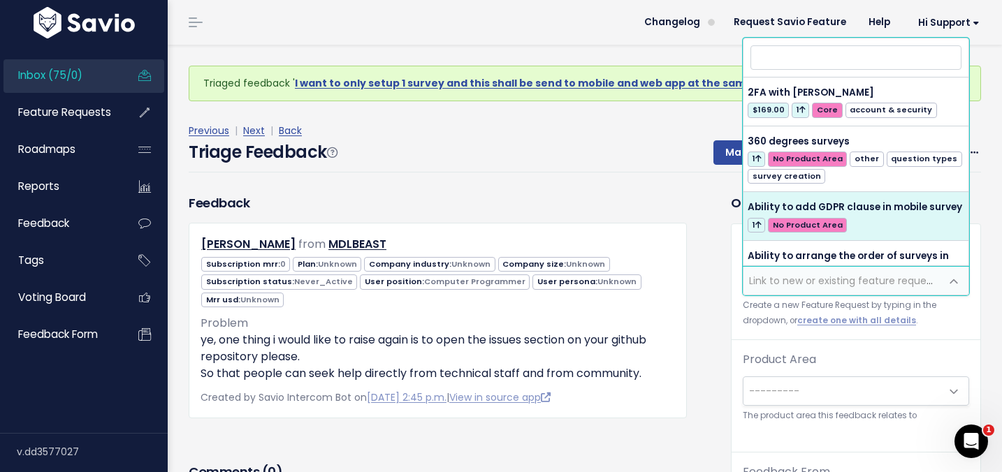
select select "43258"
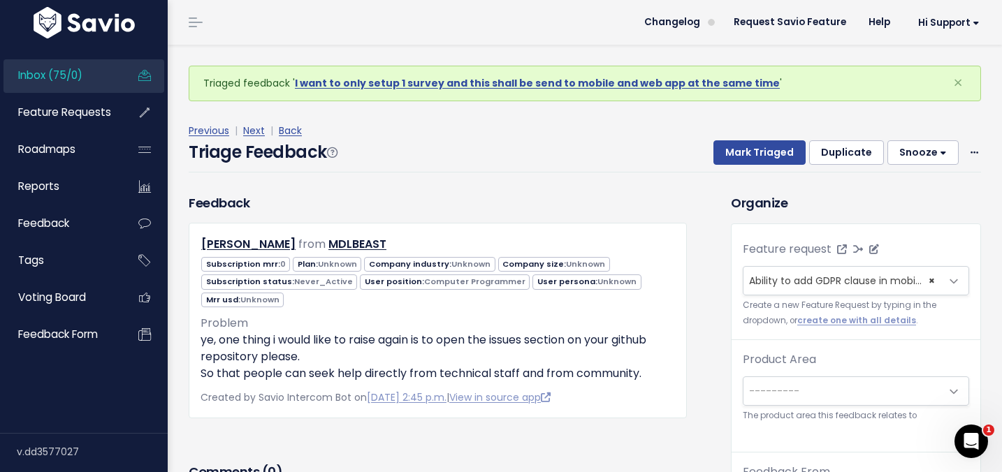
click at [782, 282] on span "Ability to add GDPR clause in mobile survey (1)" at bounding box center [861, 281] width 225 height 14
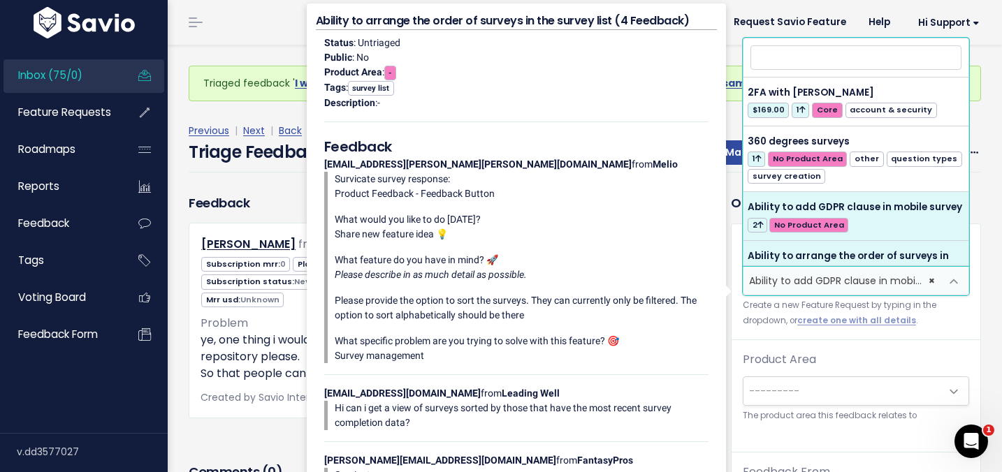
select select
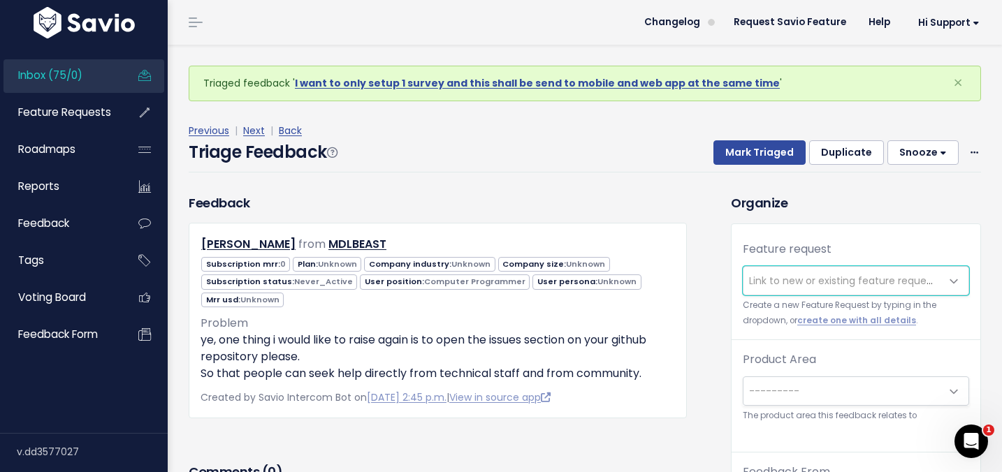
click at [878, 284] on span "Link to new or existing feature request..." at bounding box center [845, 281] width 193 height 14
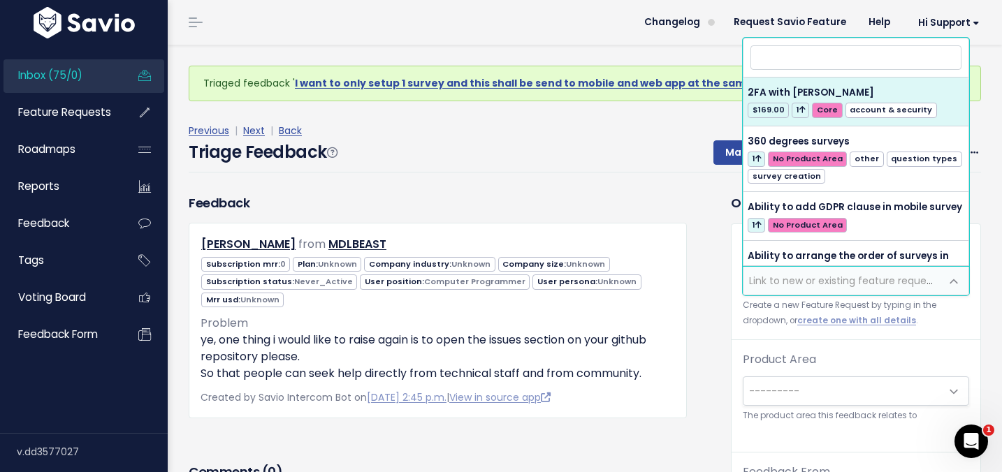
type input "u"
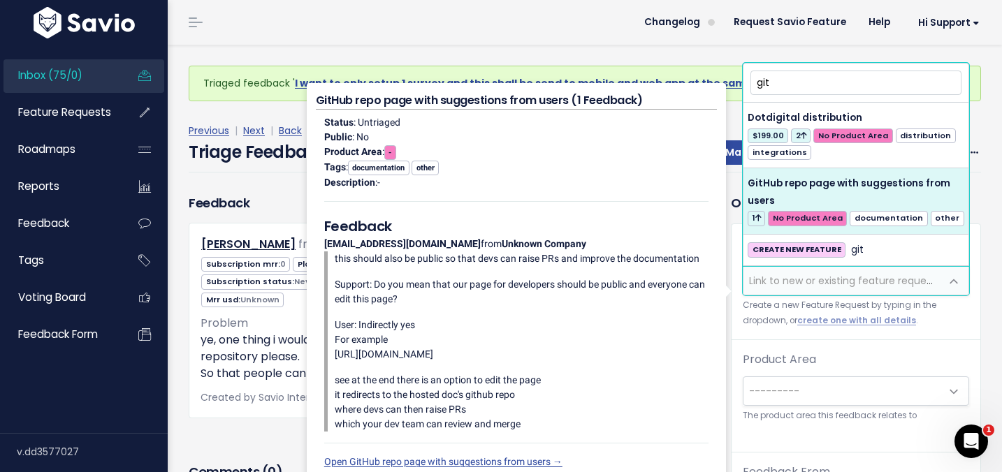
type input "git"
select select "29383"
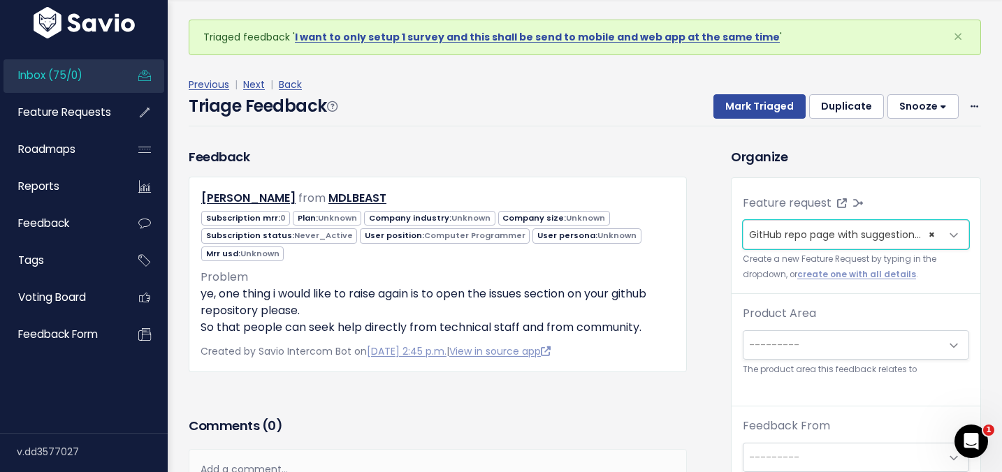
scroll to position [45, 0]
click at [770, 362] on div "Product Area --------- Core Surveys Analysis Integrations Insights Hub Dashboar…" at bounding box center [856, 342] width 226 height 72
click at [770, 351] on span "---------" at bounding box center [774, 346] width 50 height 14
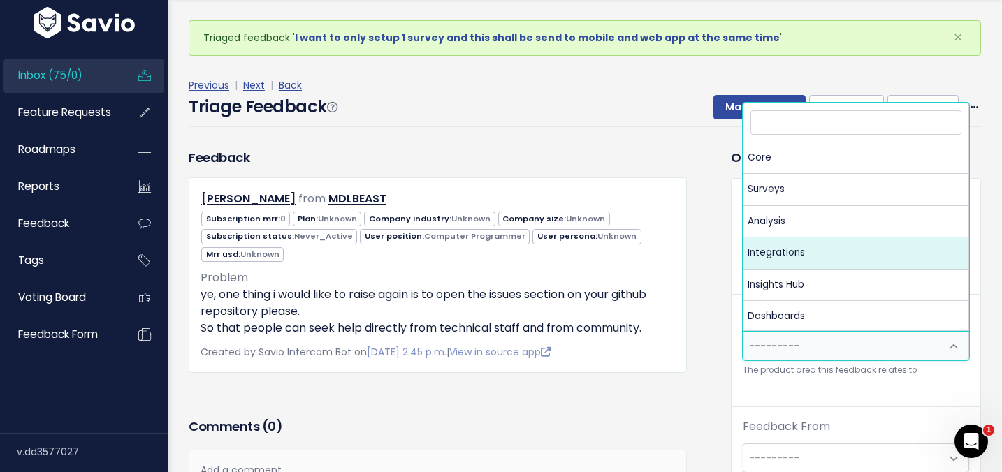
scroll to position [1, 0]
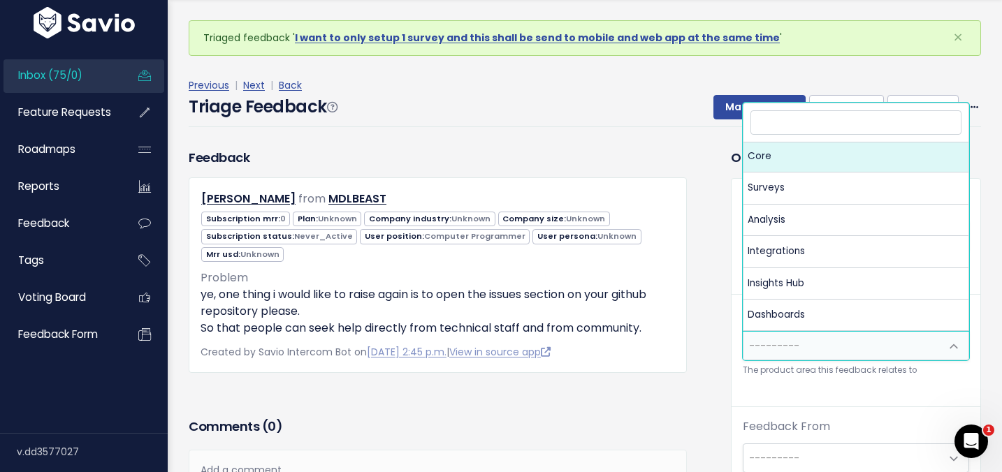
select select "MAIN:CORE"
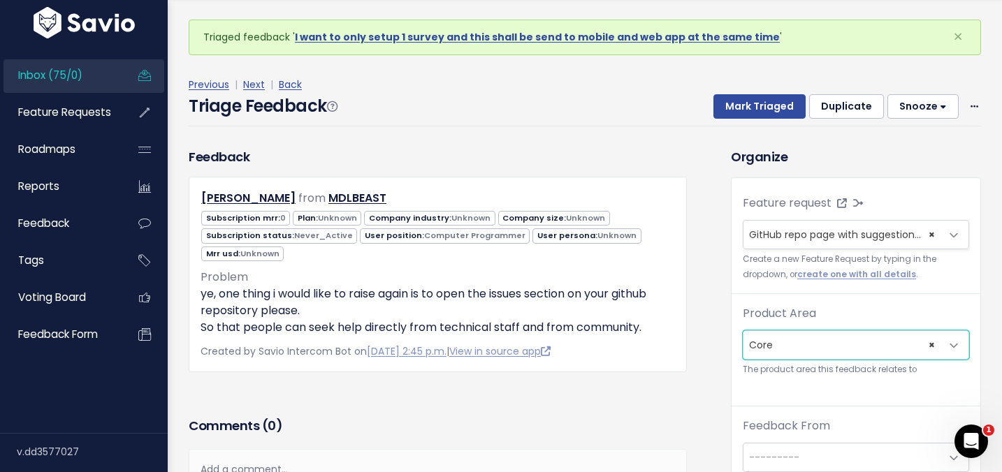
scroll to position [73, 0]
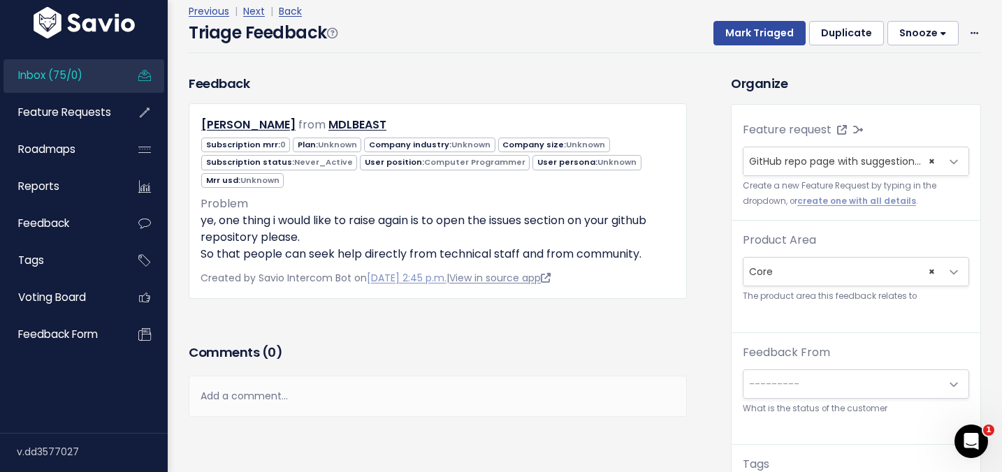
click at [550, 276] on link "View in source app" at bounding box center [499, 278] width 101 height 14
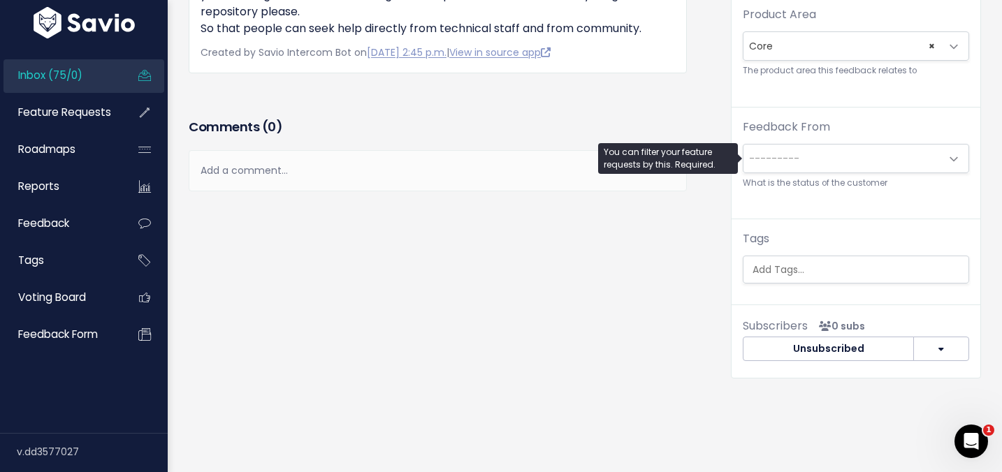
click at [787, 149] on span "---------" at bounding box center [841, 159] width 197 height 28
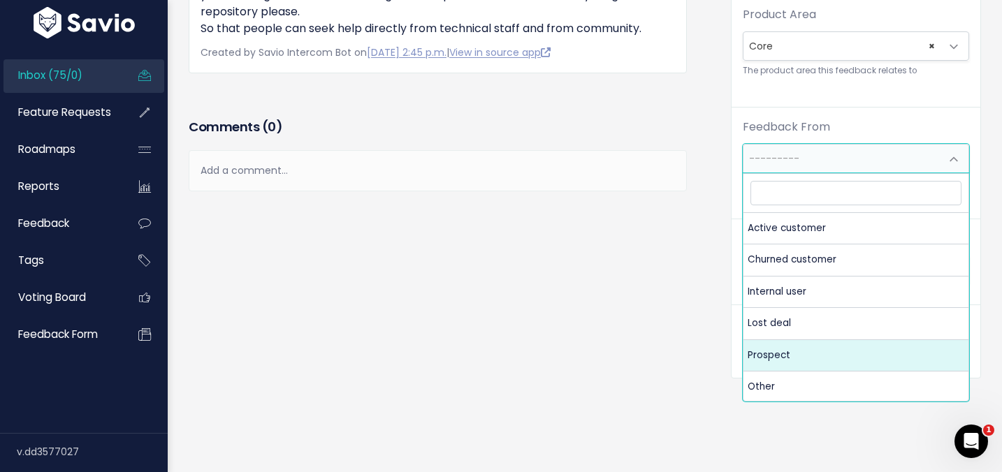
select select "PROSPECT"
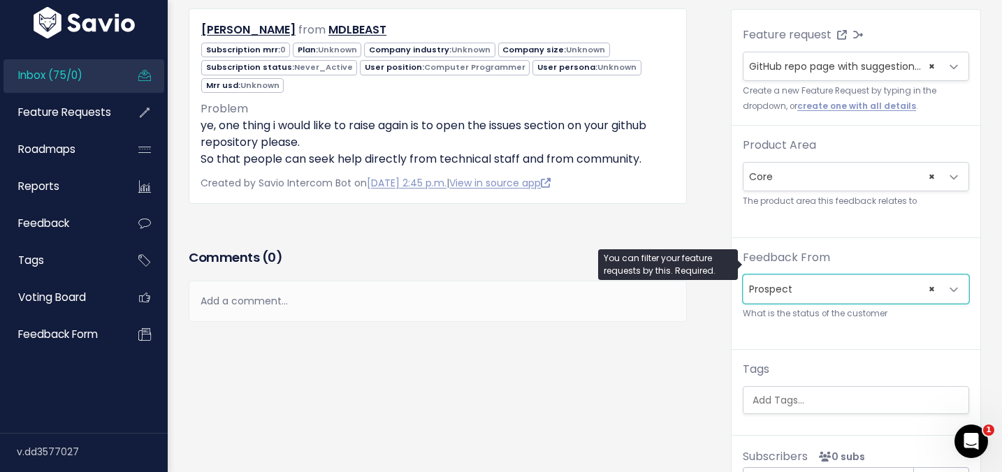
scroll to position [46, 0]
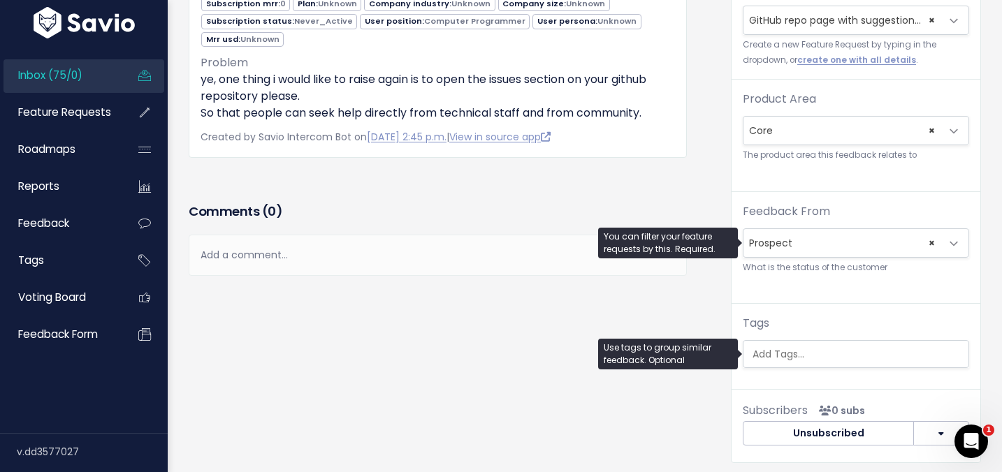
click at [796, 356] on input "search" at bounding box center [859, 354] width 225 height 15
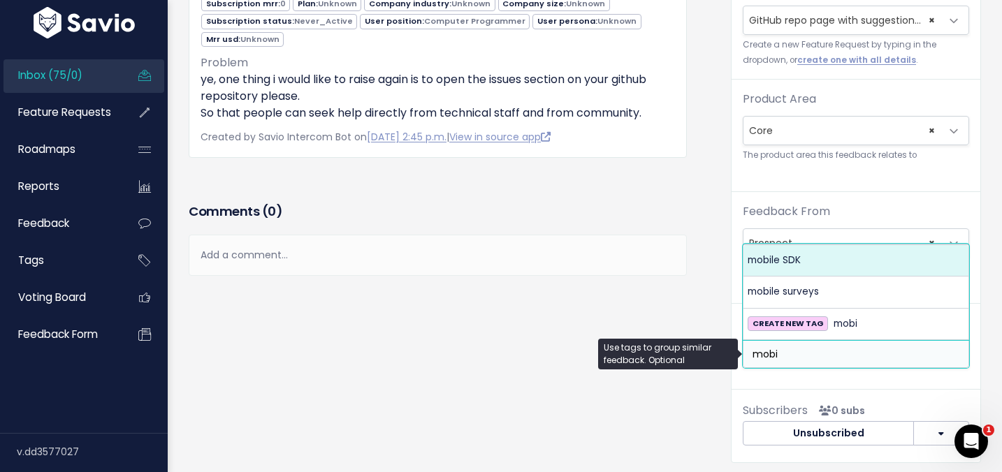
type input "mobi"
select select "970"
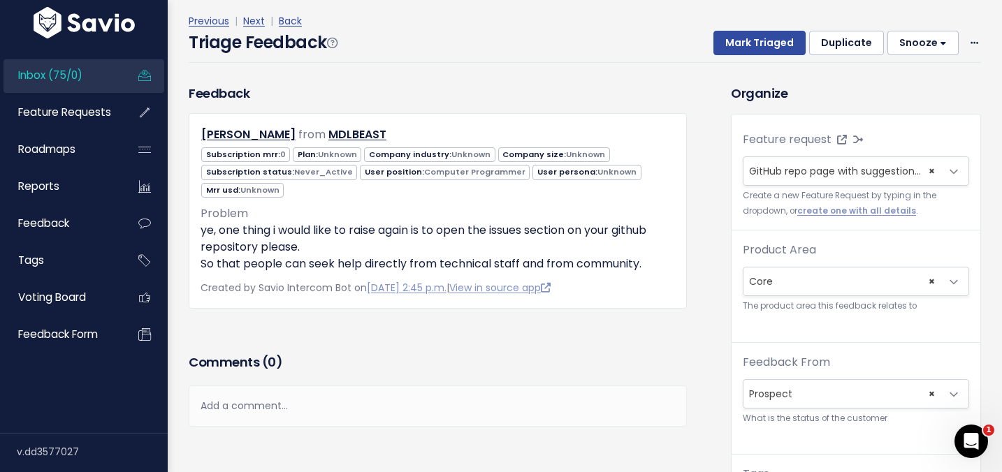
scroll to position [0, 0]
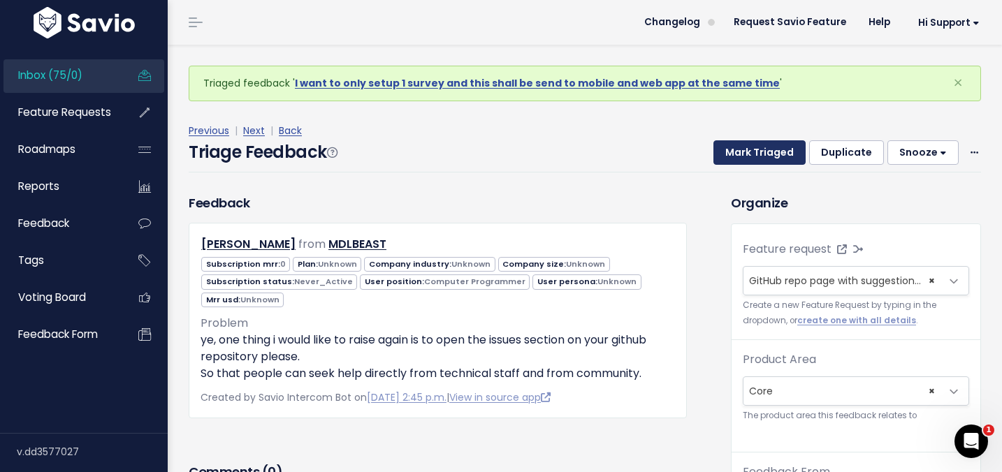
click at [742, 156] on button "Mark Triaged" at bounding box center [759, 152] width 92 height 25
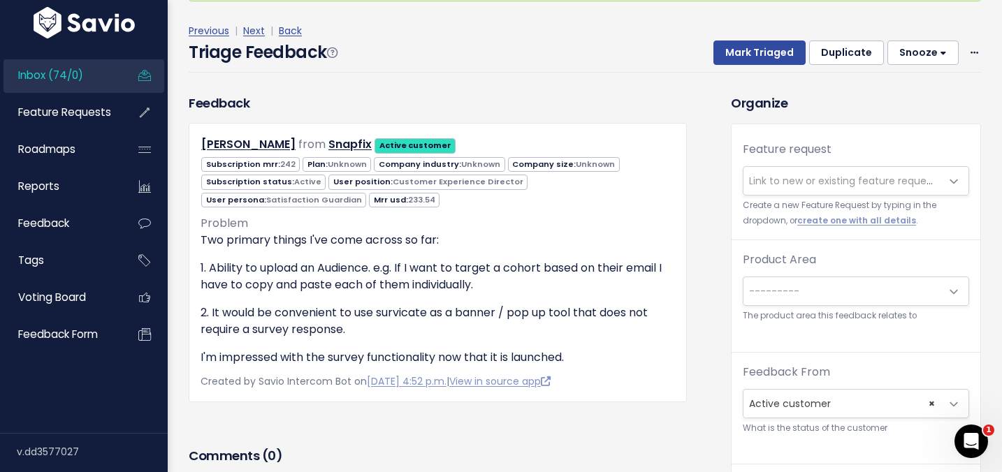
scroll to position [71, 0]
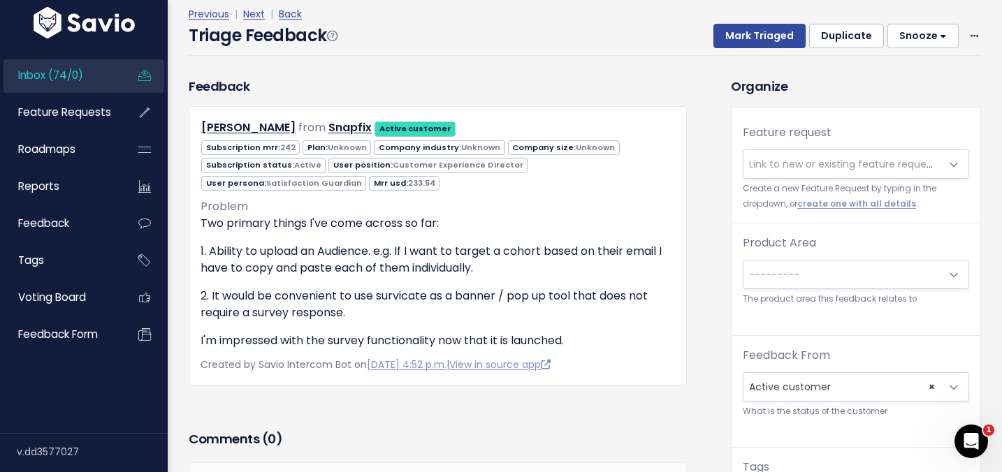
click at [778, 165] on span "Link to new or existing feature request..." at bounding box center [845, 164] width 193 height 14
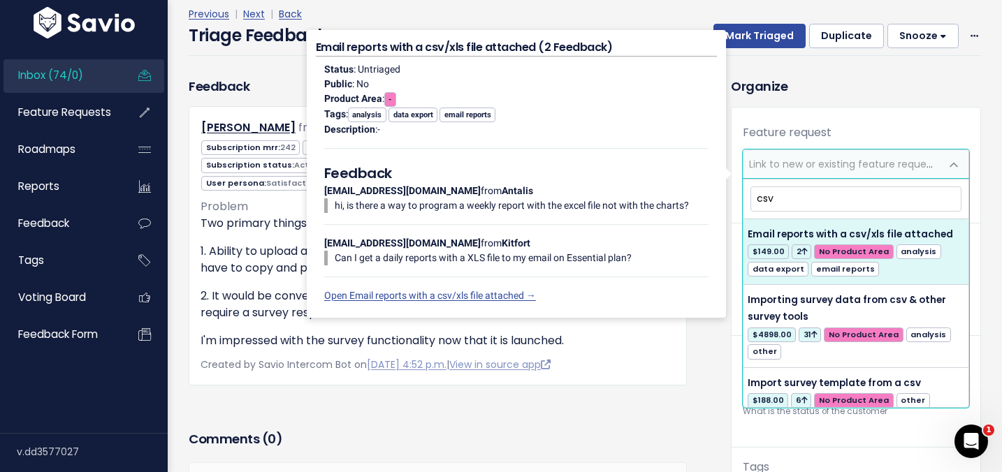
type input "csv"
select select "5972"
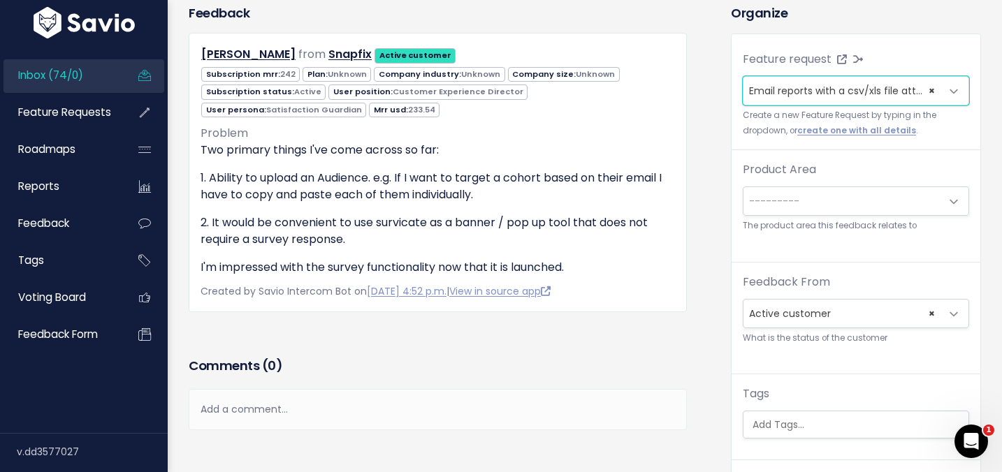
scroll to position [159, 0]
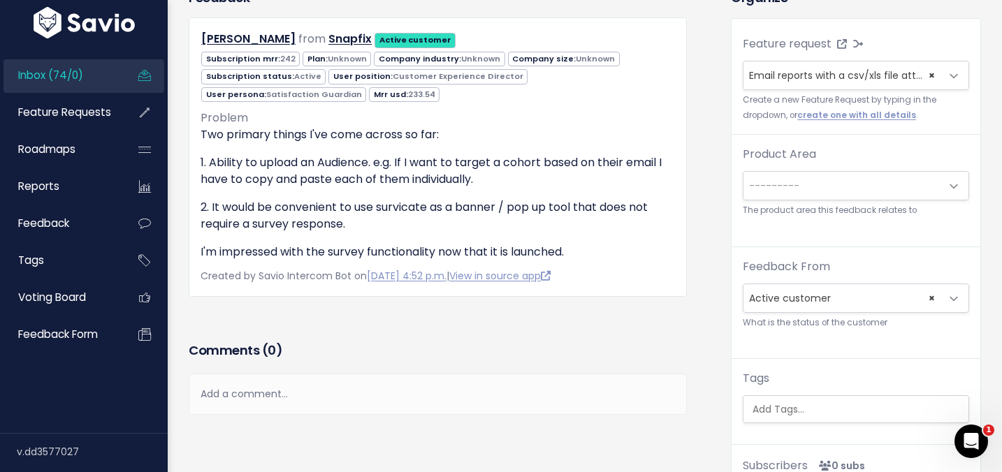
click at [755, 211] on small "The product area this feedback relates to" at bounding box center [856, 210] width 226 height 15
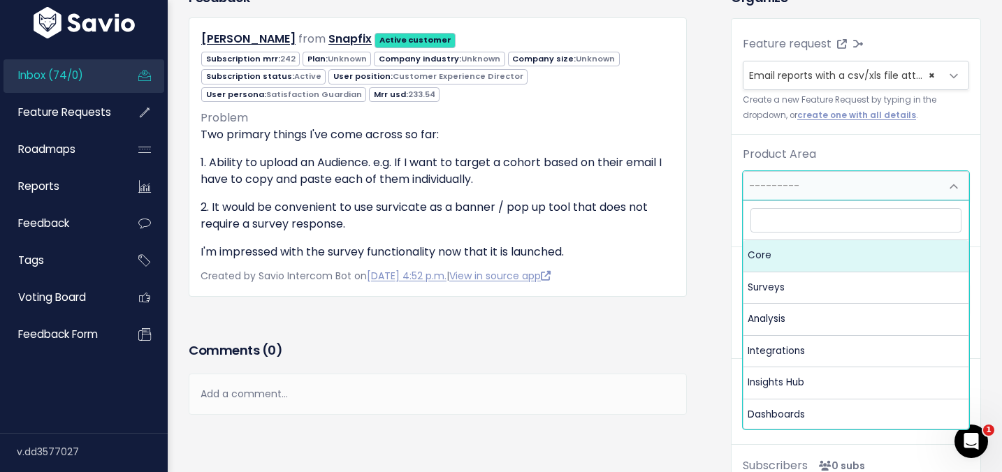
click at [757, 191] on span "---------" at bounding box center [774, 186] width 50 height 14
select select "MAIN:SURVEYS"
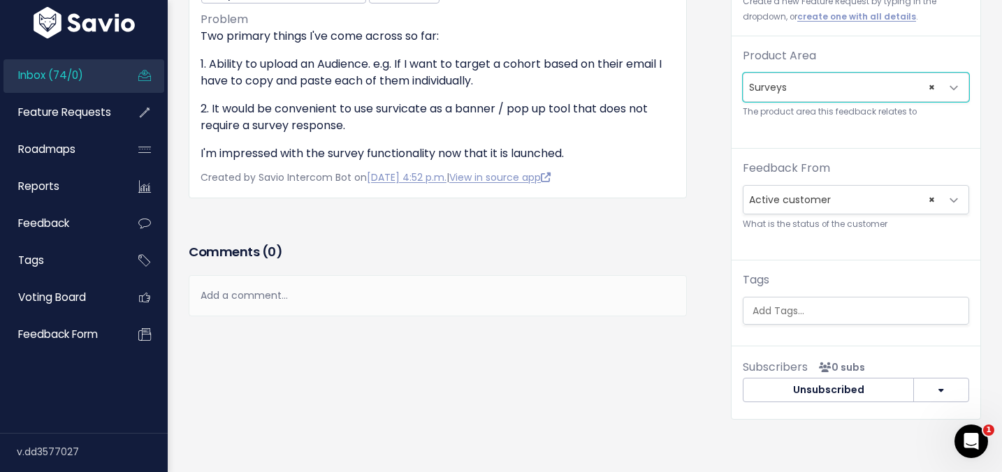
scroll to position [282, 0]
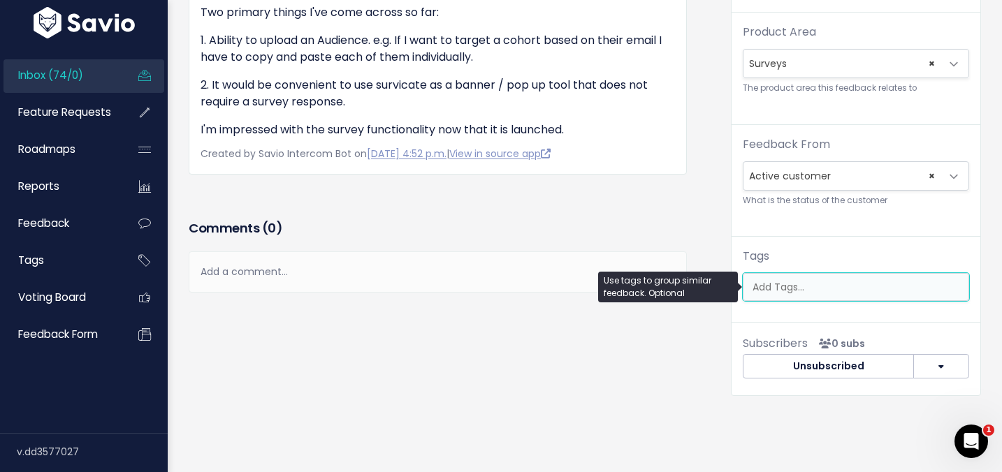
click at [759, 283] on input "search" at bounding box center [859, 287] width 225 height 15
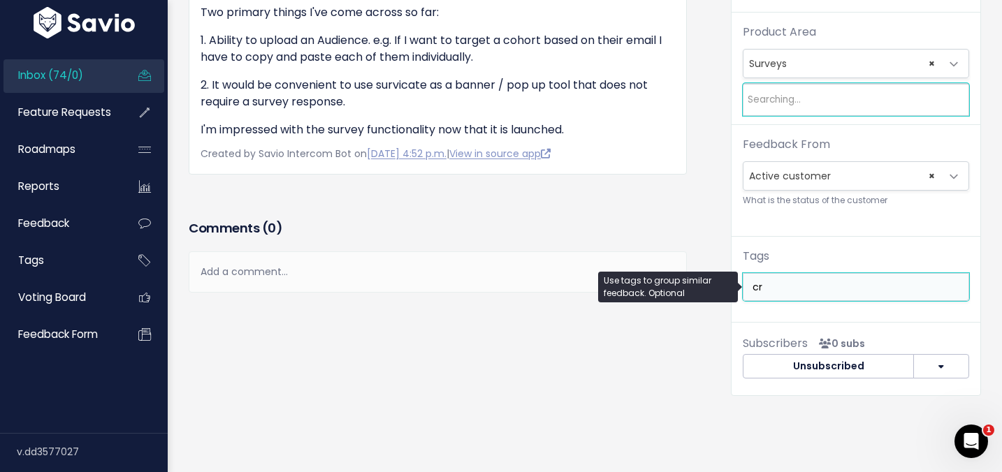
type input "c"
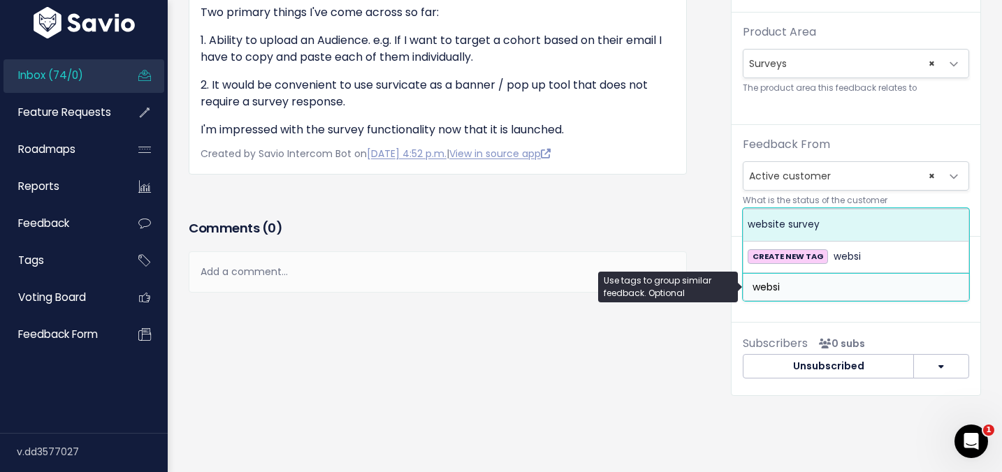
type input "websi"
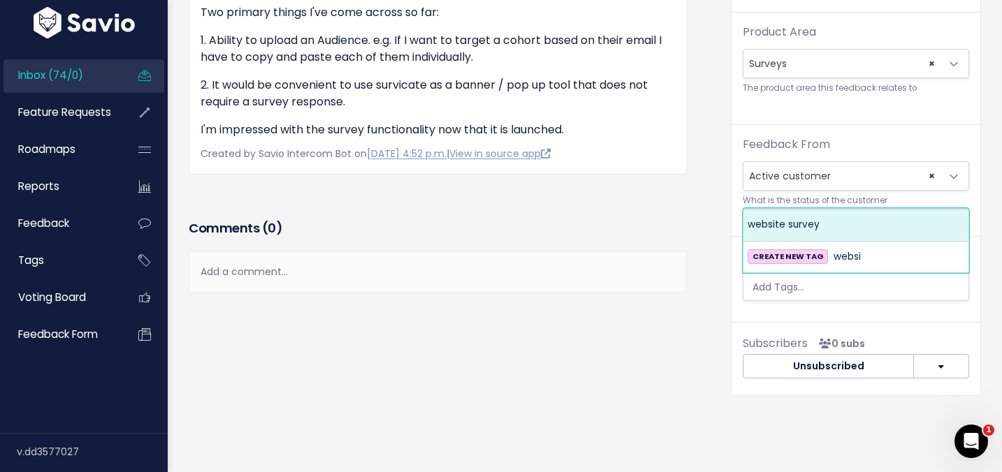
select select "1046"
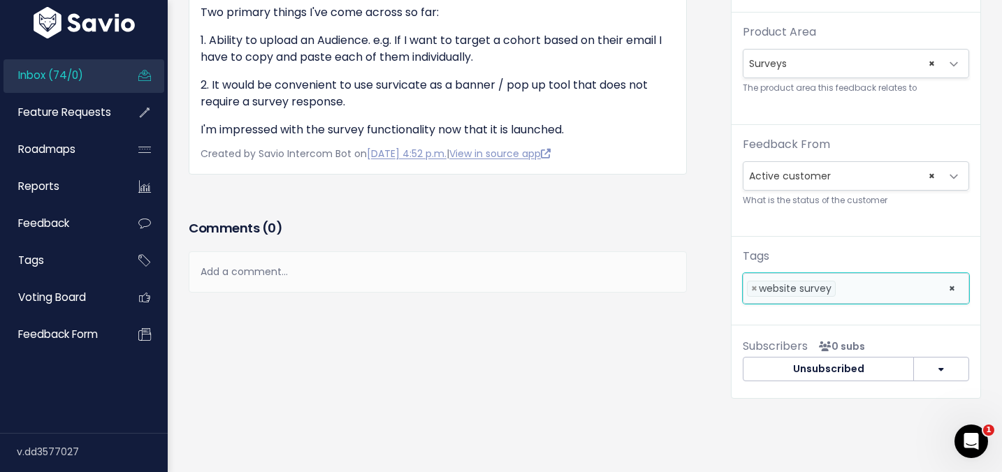
click at [859, 305] on div "Feature request --------- <span class='js-fr-id font600' data-id=5972 > Email r…" at bounding box center [855, 114] width 249 height 435
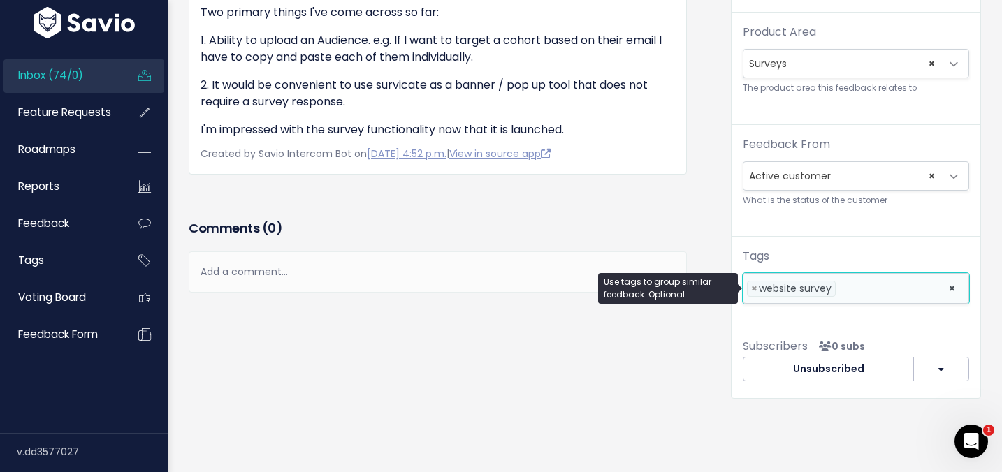
click at [859, 291] on li at bounding box center [888, 289] width 99 height 15
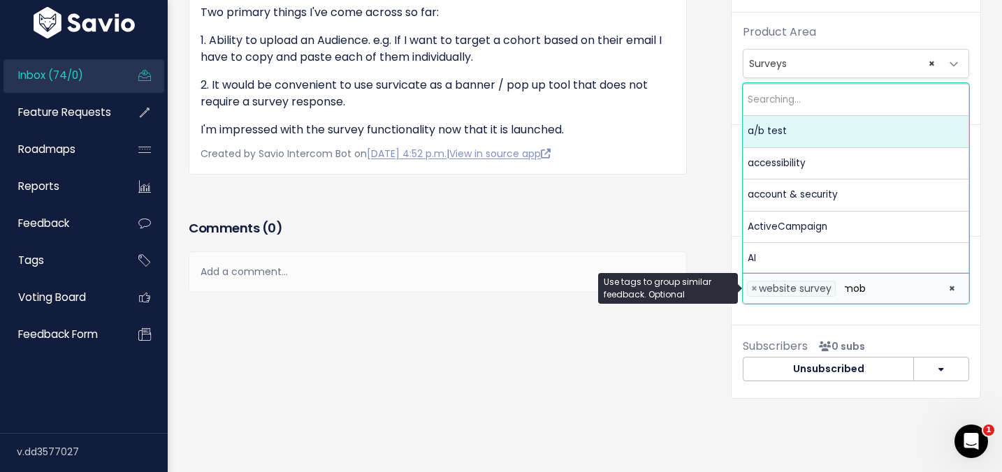
scroll to position [0, 2]
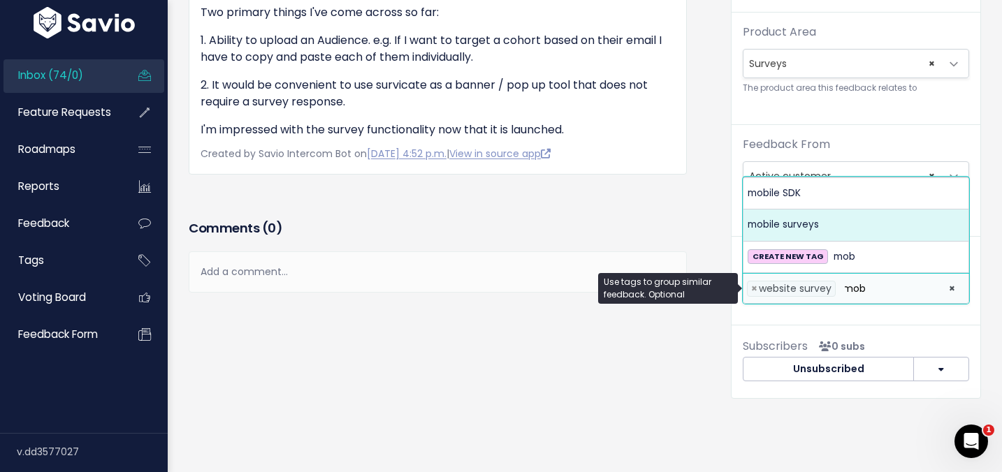
type input "mob"
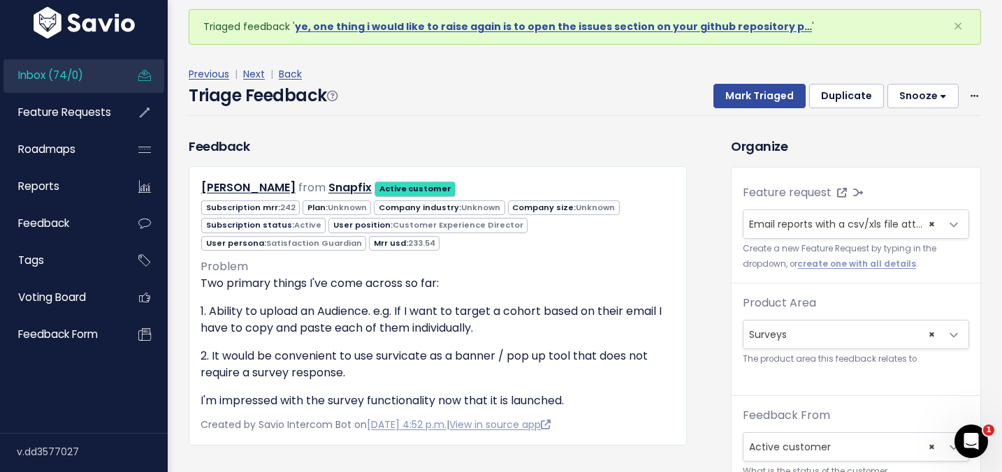
scroll to position [0, 0]
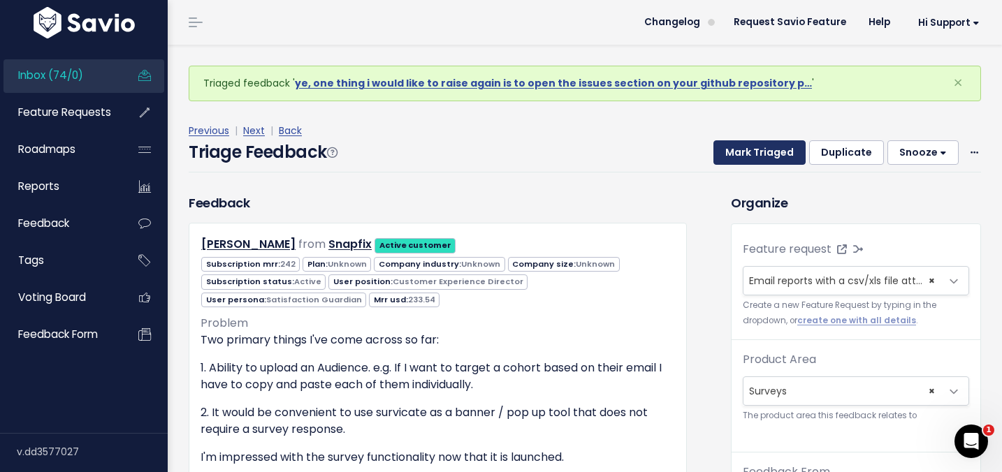
click at [728, 152] on button "Mark Triaged" at bounding box center [759, 152] width 92 height 25
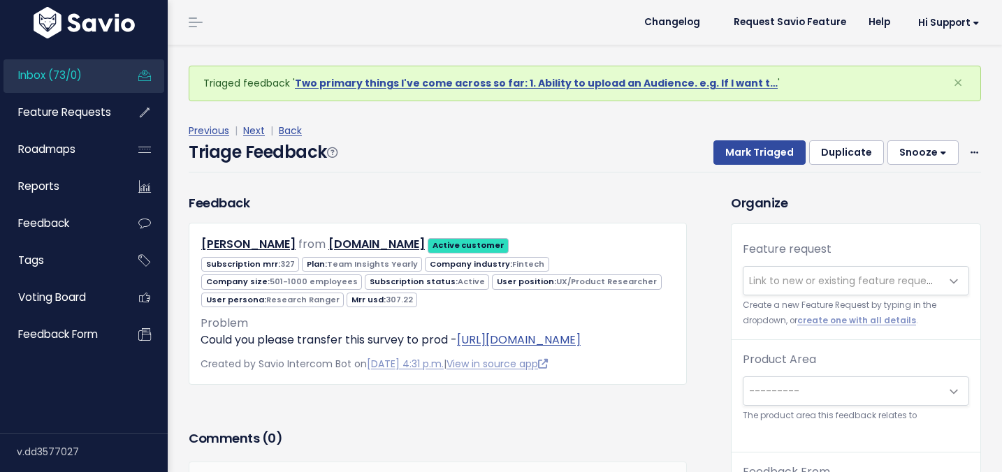
click at [771, 292] on span "Link to new or existing feature request..." at bounding box center [841, 281] width 197 height 28
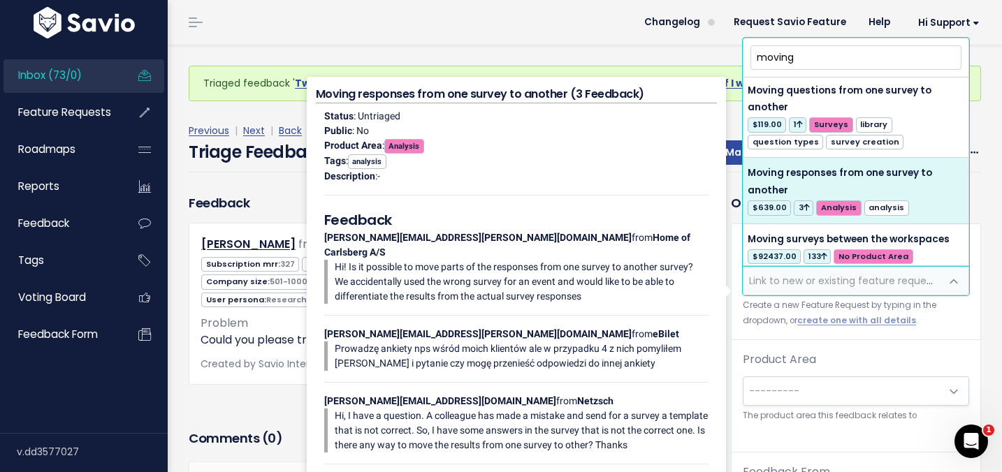
scroll to position [344, 0]
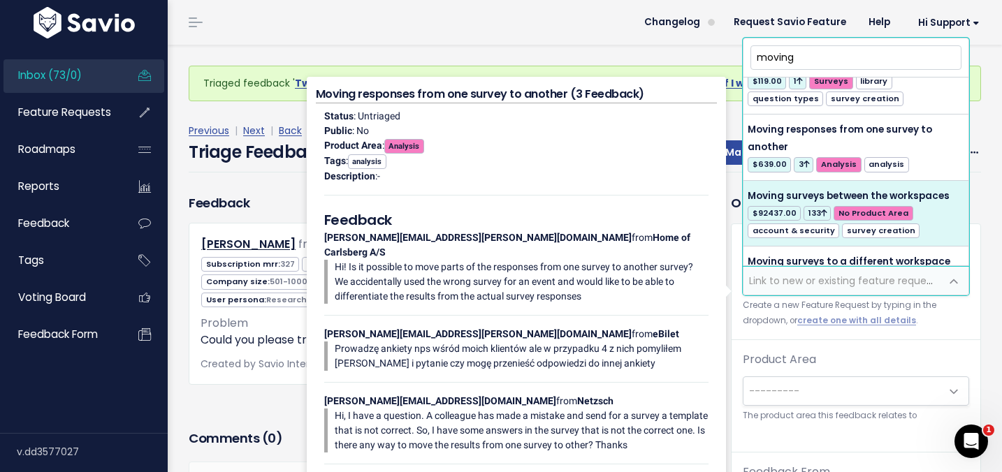
type input "moving"
select select "4847"
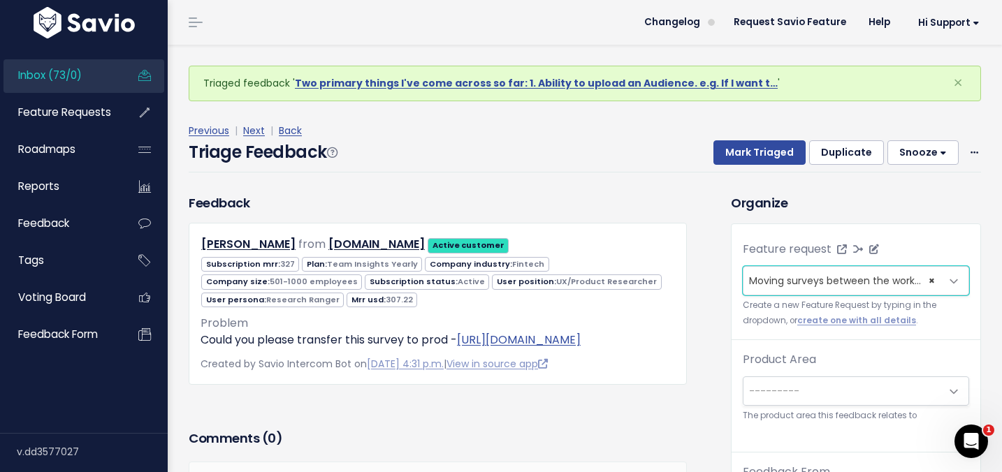
scroll to position [46, 0]
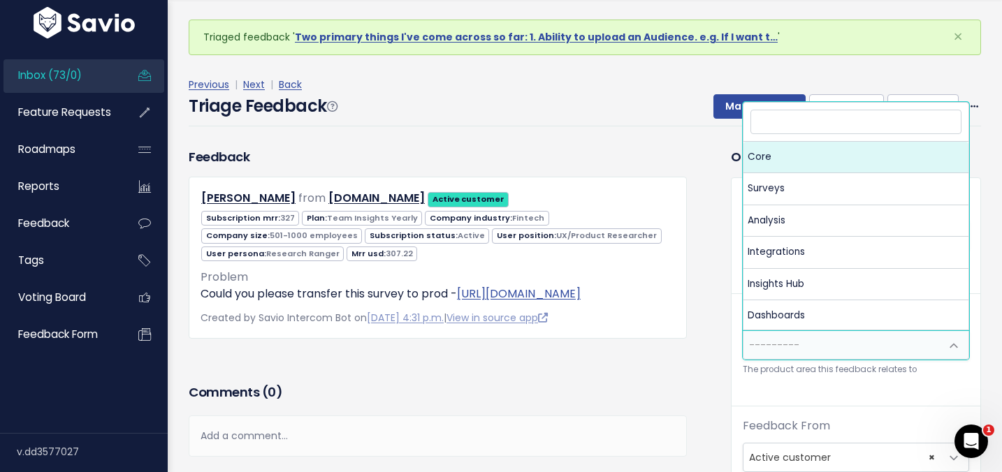
click at [760, 351] on span "---------" at bounding box center [774, 345] width 50 height 14
select select "MAIN:CORE"
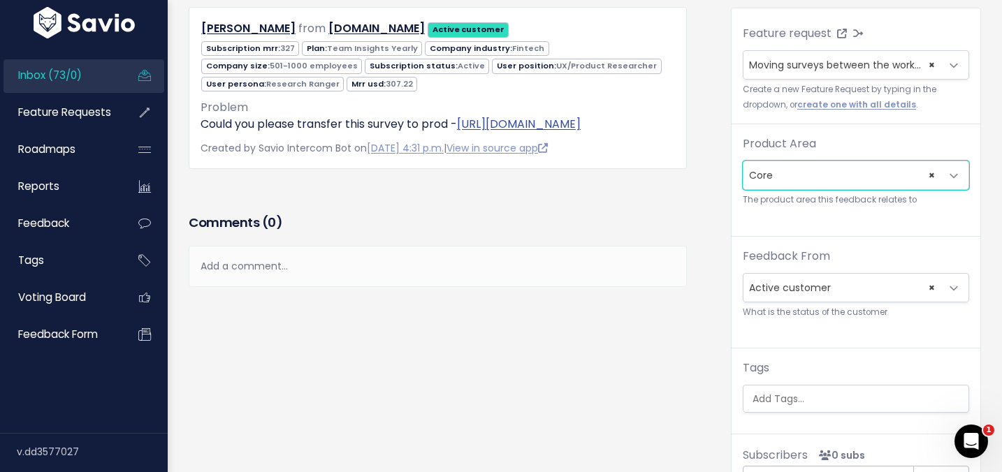
scroll to position [235, 0]
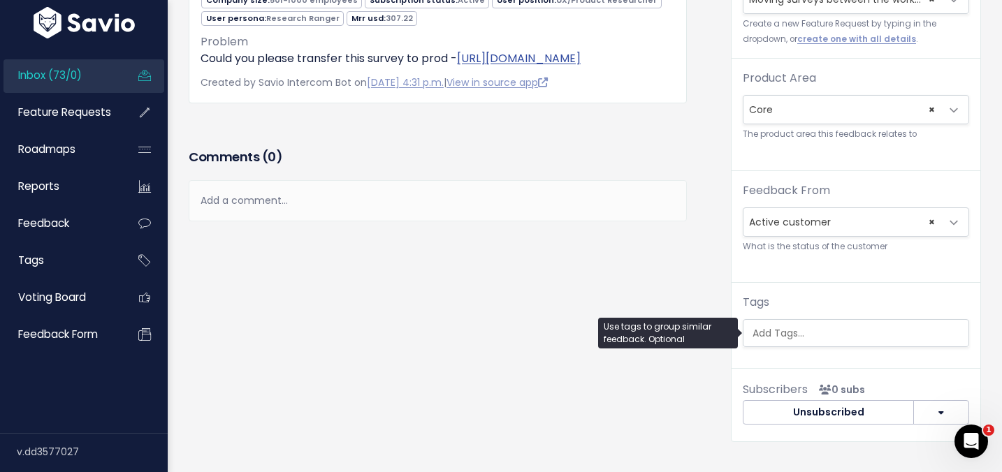
click at [766, 346] on ul at bounding box center [855, 333] width 225 height 27
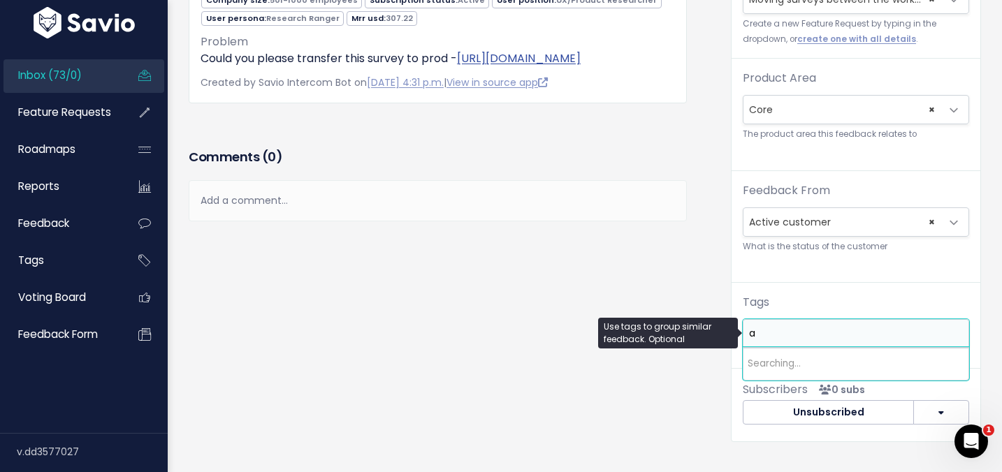
scroll to position [0, 0]
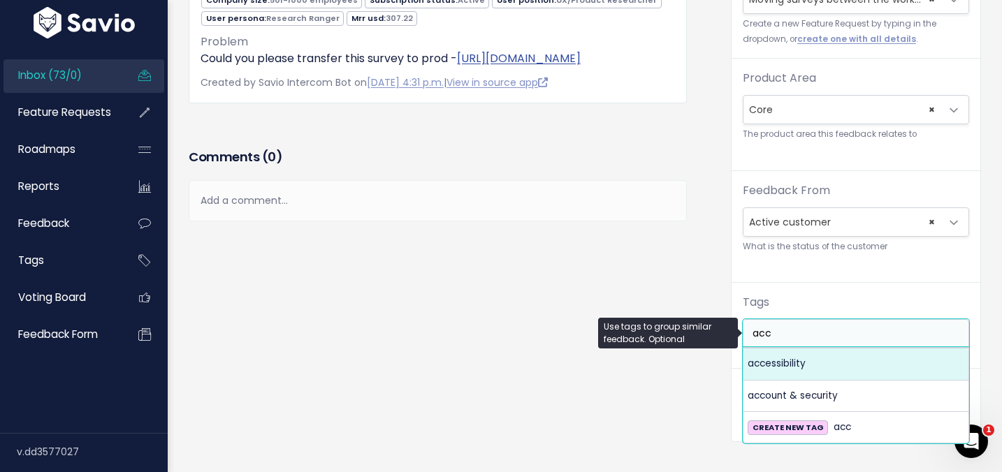
type input "acc"
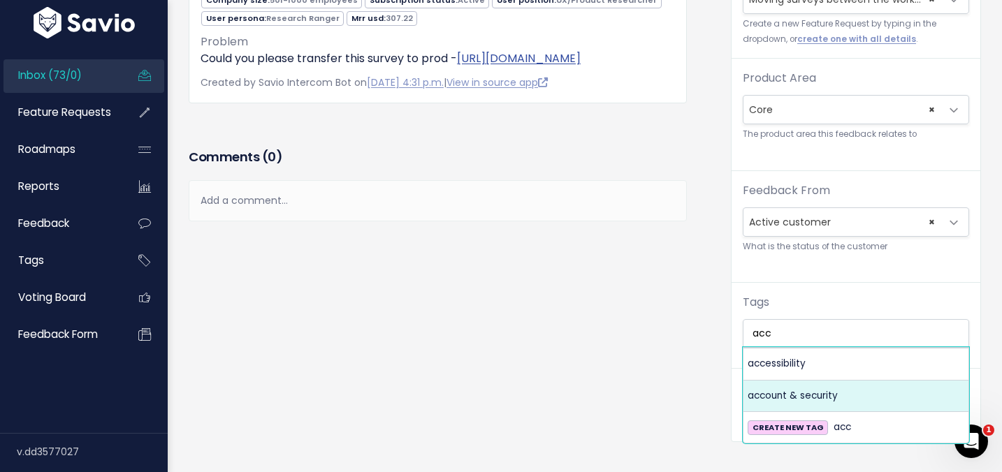
drag, startPoint x: 771, startPoint y: 363, endPoint x: 756, endPoint y: 397, distance: 36.6
select select "973"
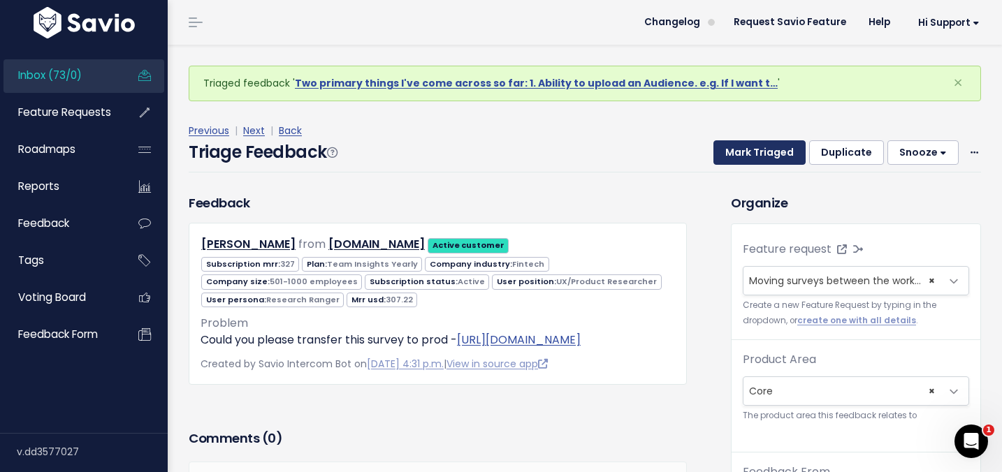
click at [746, 152] on button "Mark Triaged" at bounding box center [759, 152] width 92 height 25
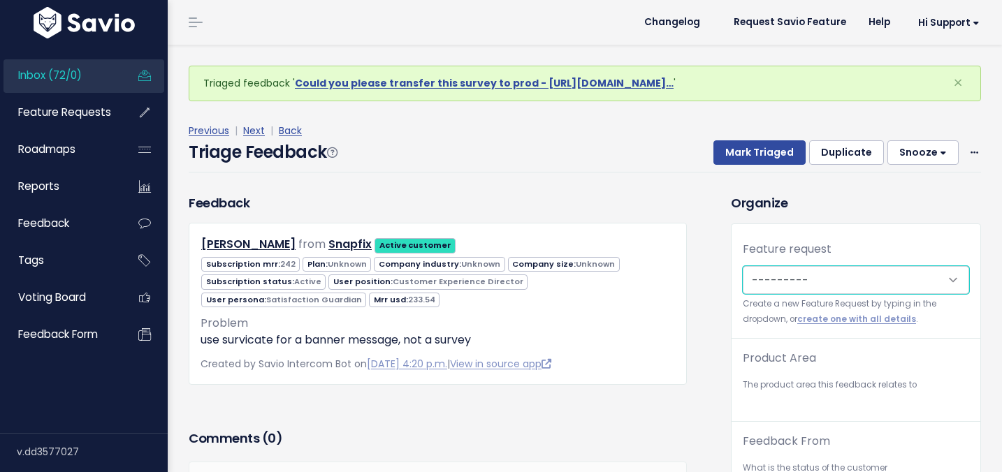
click at [746, 283] on select "---------" at bounding box center [856, 280] width 226 height 28
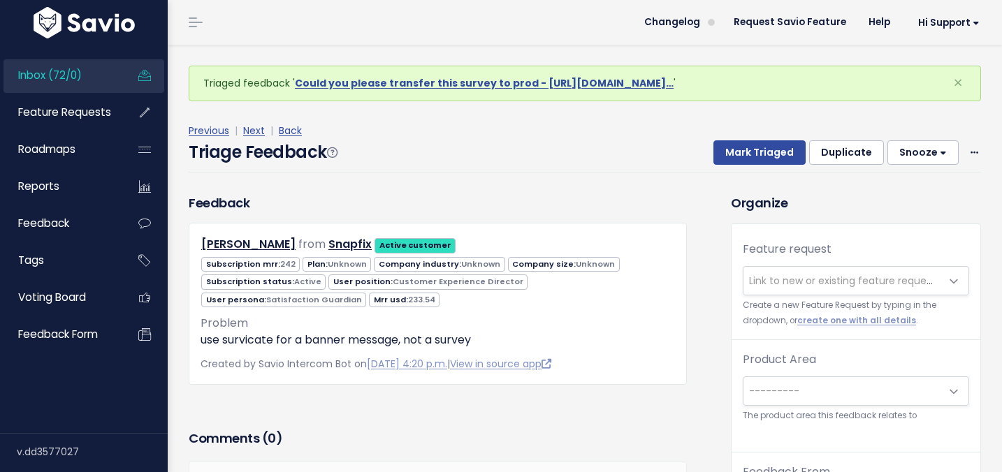
click at [781, 284] on span "Link to new or existing feature request..." at bounding box center [845, 281] width 193 height 14
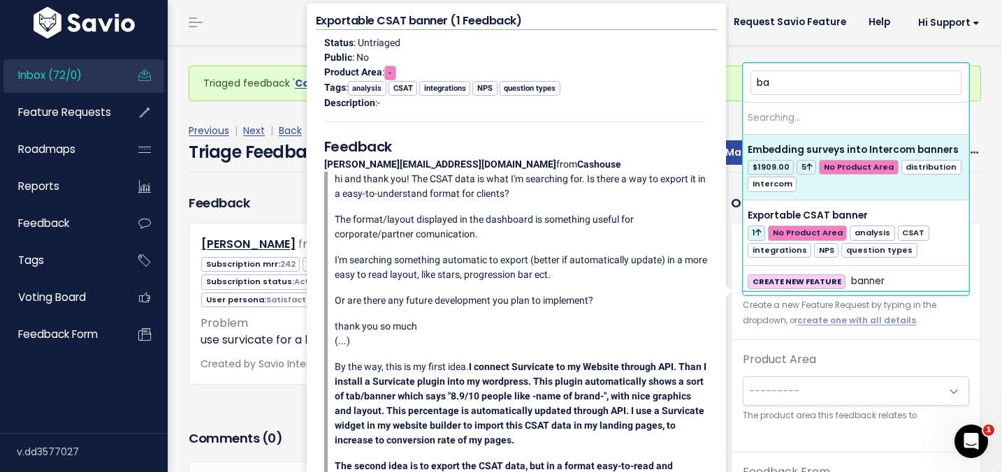
type input "b"
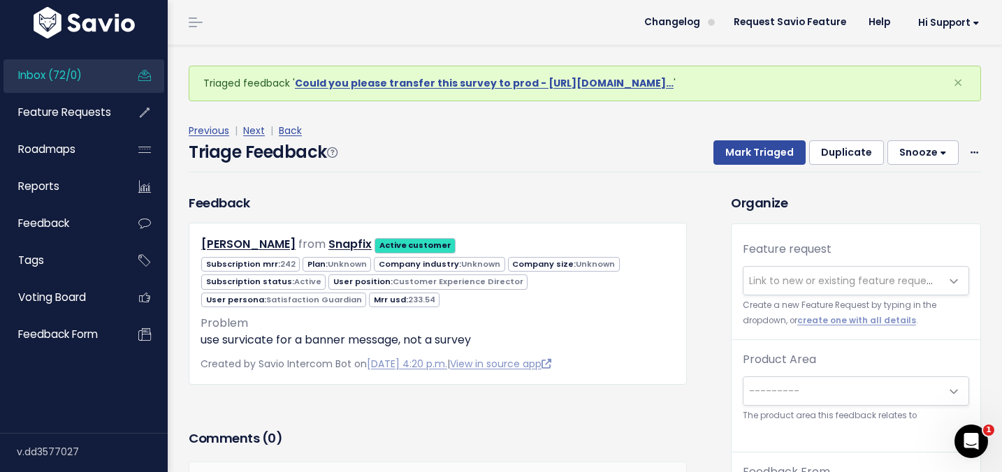
click at [936, 345] on div "Feature request --------- Link to new or existing feature request... Create a n…" at bounding box center [855, 440] width 249 height 432
click at [849, 293] on span "Link to new or existing feature request..." at bounding box center [841, 281] width 197 height 28
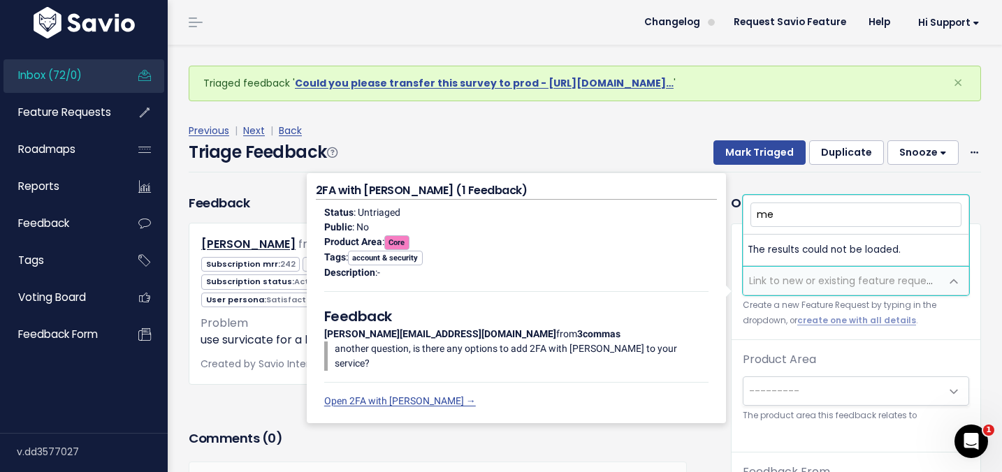
type input "m"
type input "pop up"
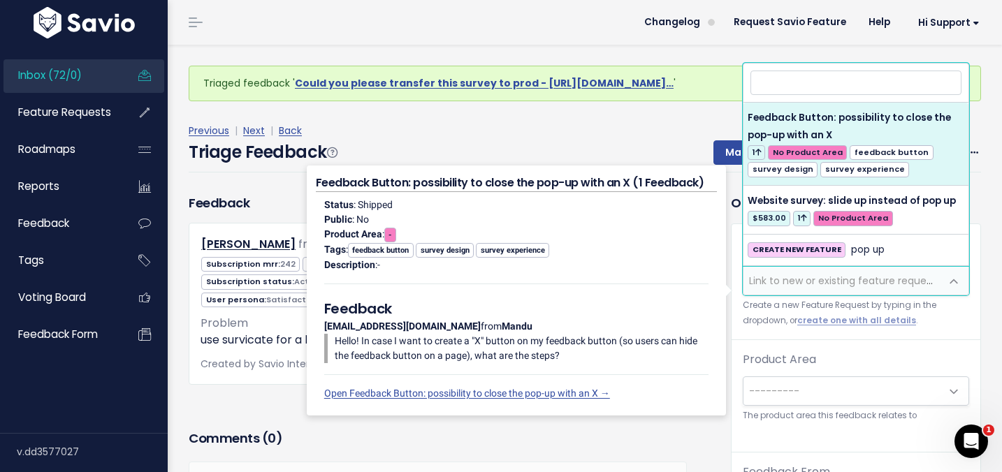
click at [650, 136] on div "Previous | Next | Back" at bounding box center [585, 130] width 792 height 17
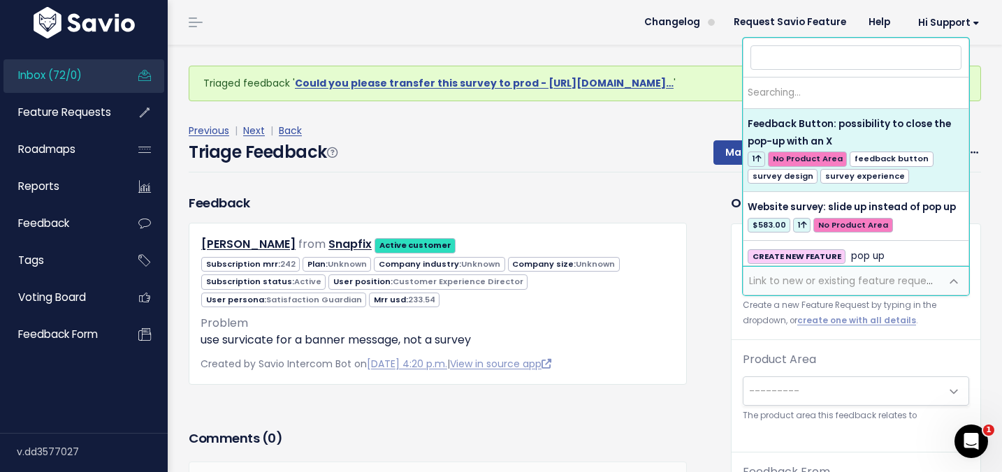
click at [755, 279] on span "Link to new or existing feature request..." at bounding box center [845, 281] width 193 height 14
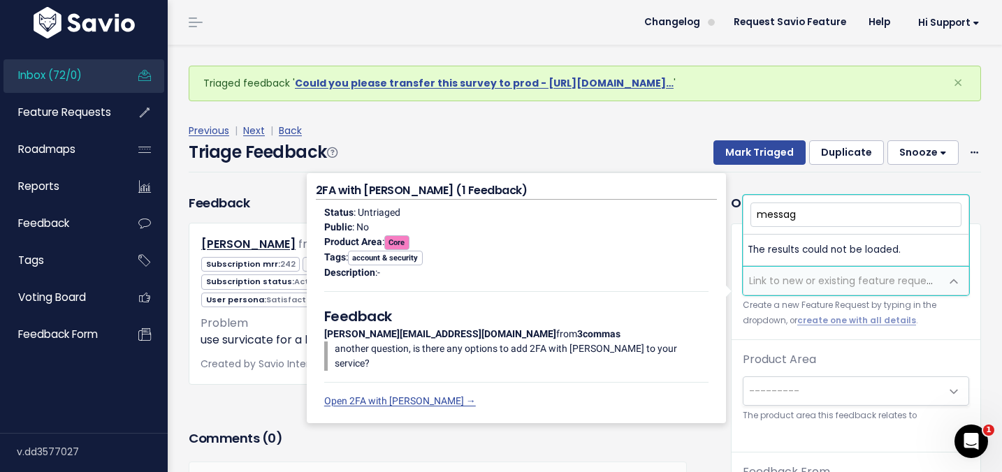
type input "message"
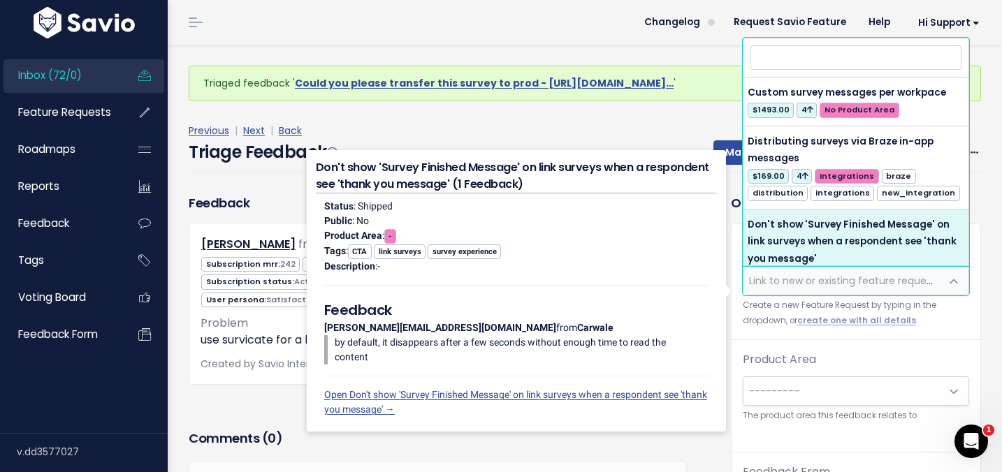
click at [842, 343] on div "Feature request --------- Link to new or existing feature request... Create a n…" at bounding box center [855, 440] width 249 height 432
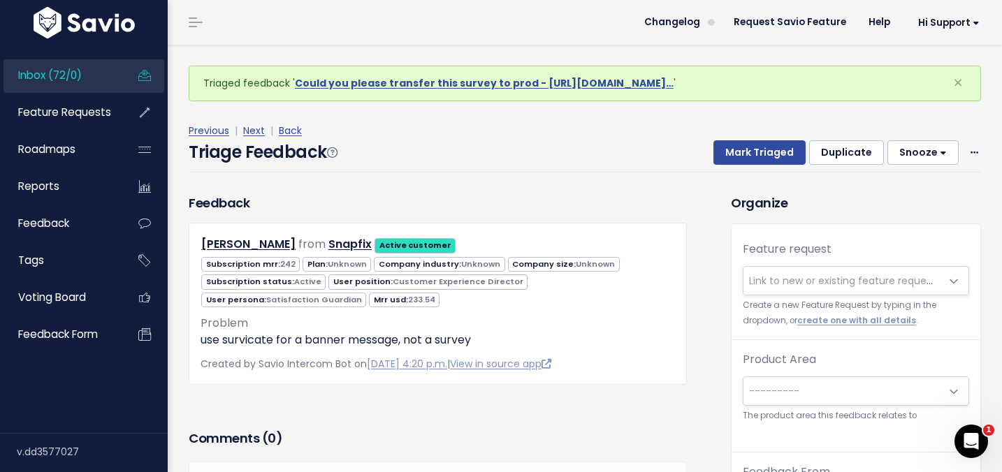
click at [825, 284] on span "Link to new or existing feature request..." at bounding box center [845, 281] width 193 height 14
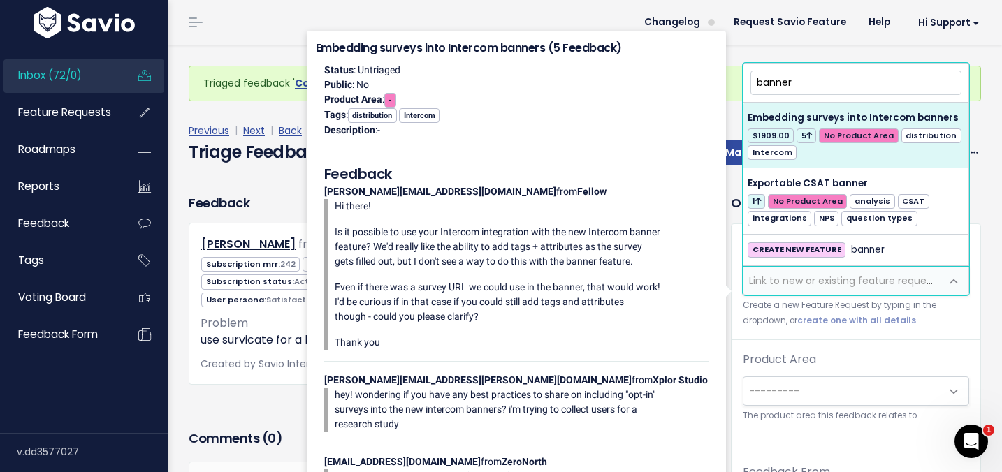
click at [802, 82] on input "banner" at bounding box center [855, 83] width 211 height 24
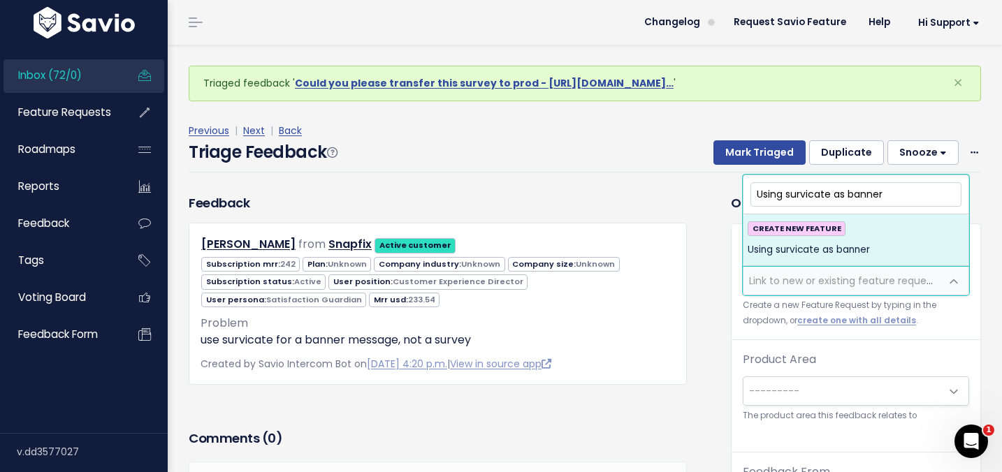
type input "Using survicate as banner"
click at [812, 231] on strong "CREATE NEW FEATURE" at bounding box center [796, 228] width 89 height 11
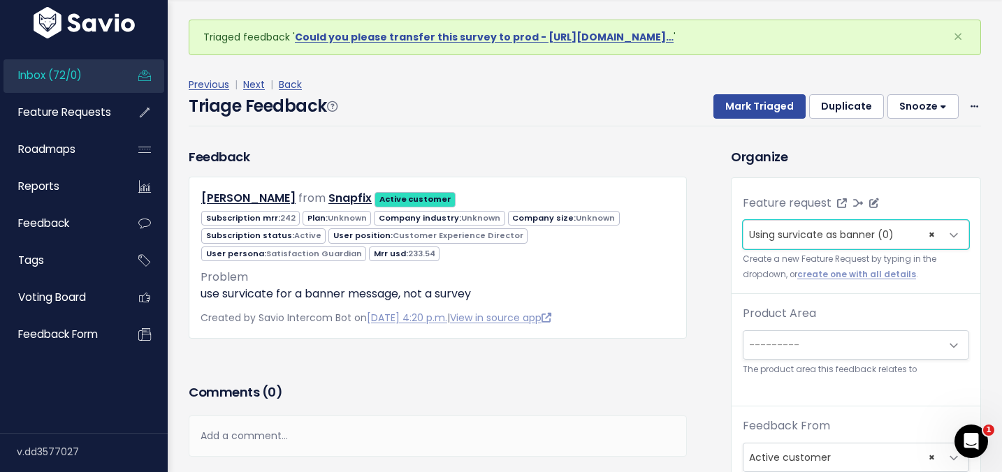
scroll to position [45, 0]
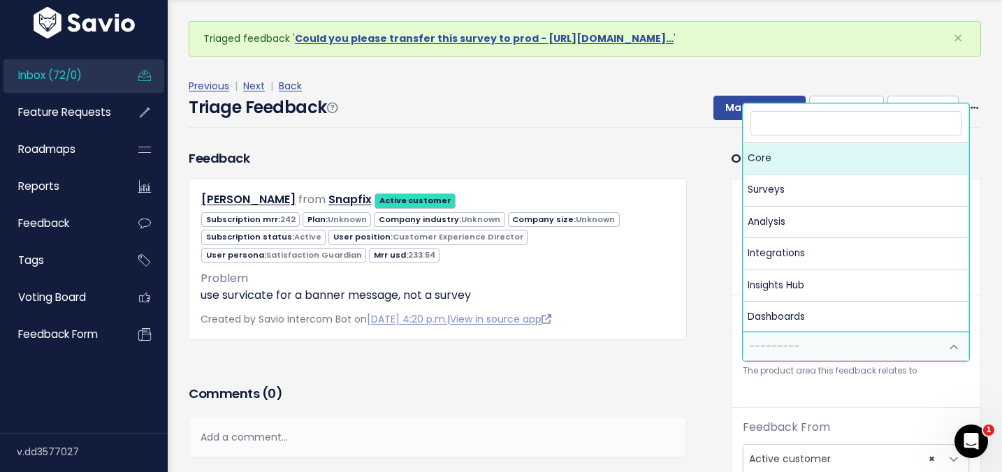
click at [775, 346] on span "---------" at bounding box center [774, 347] width 50 height 14
click at [645, 335] on div "Adrian Young from Snapfix Active customer" at bounding box center [438, 259] width 498 height 162
click at [784, 346] on span "---------" at bounding box center [774, 347] width 50 height 14
select select "MAIN:CORE"
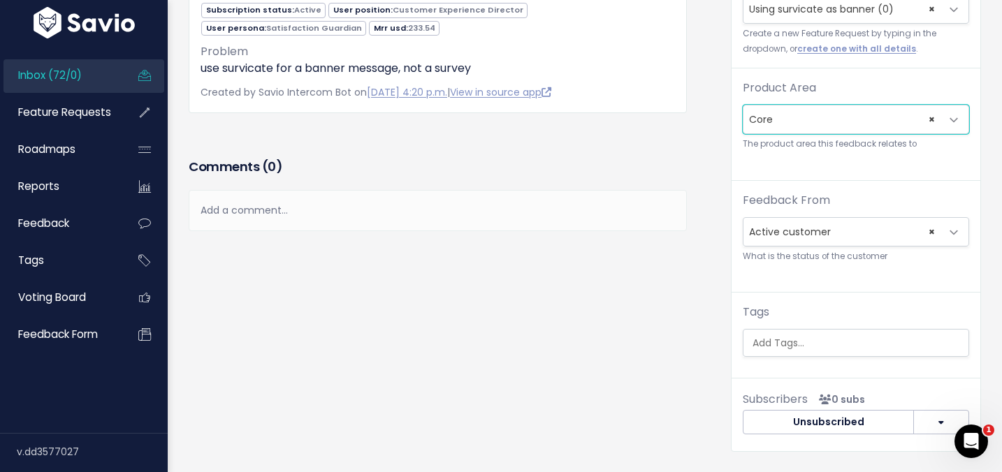
scroll to position [231, 0]
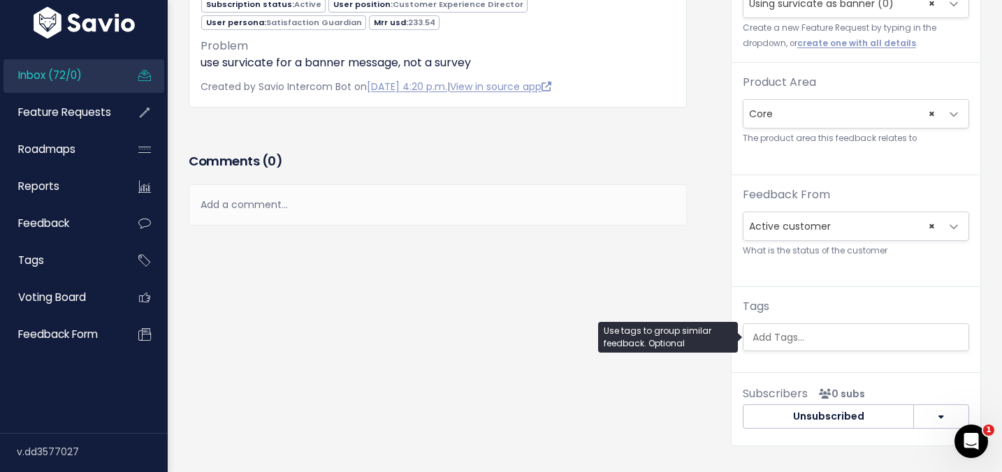
click at [815, 345] on ul at bounding box center [855, 337] width 225 height 27
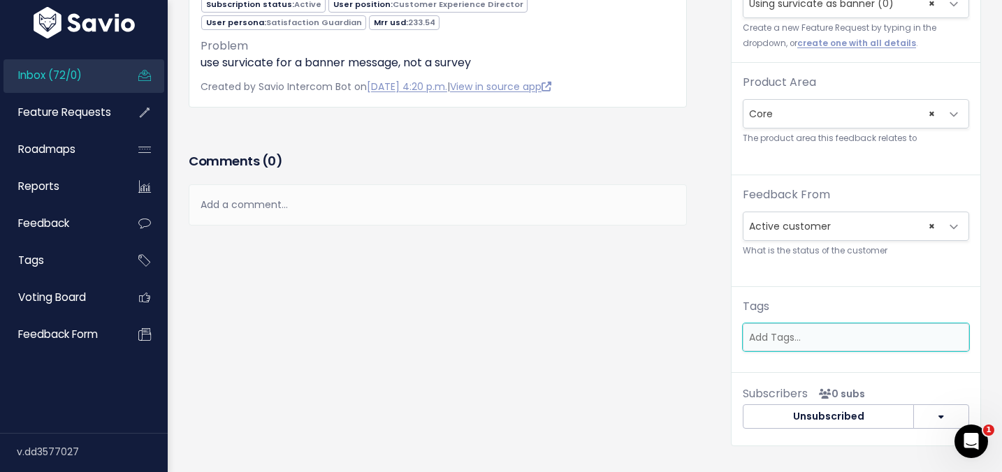
click at [703, 267] on div "Feedback Adrian Young from Snapfix Active customer" at bounding box center [449, 191] width 542 height 551
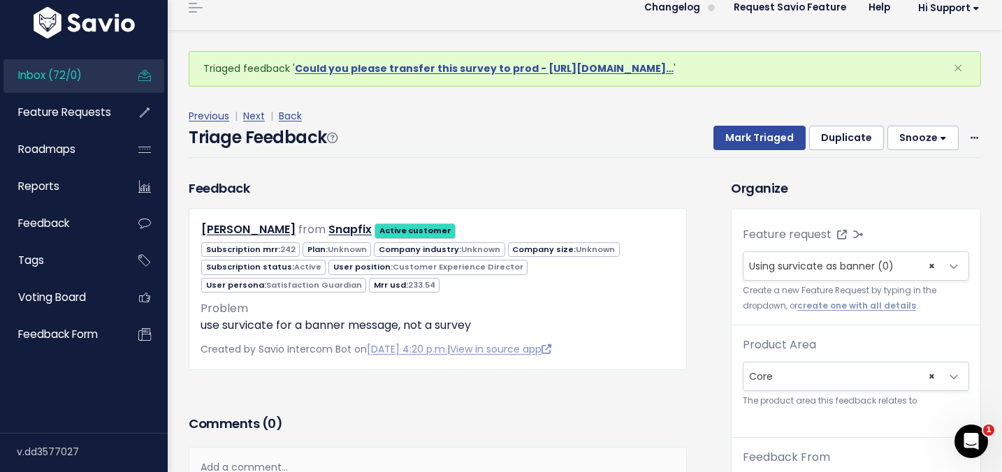
scroll to position [0, 0]
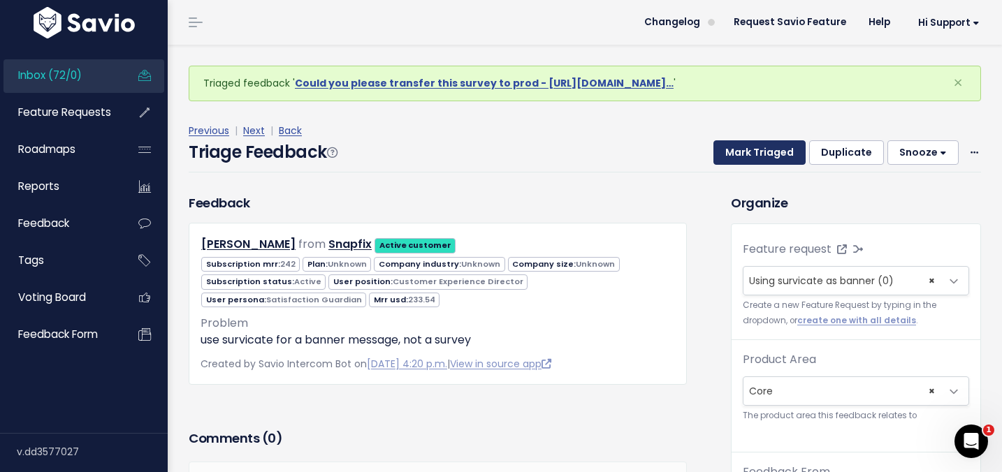
click at [747, 158] on button "Mark Triaged" at bounding box center [759, 152] width 92 height 25
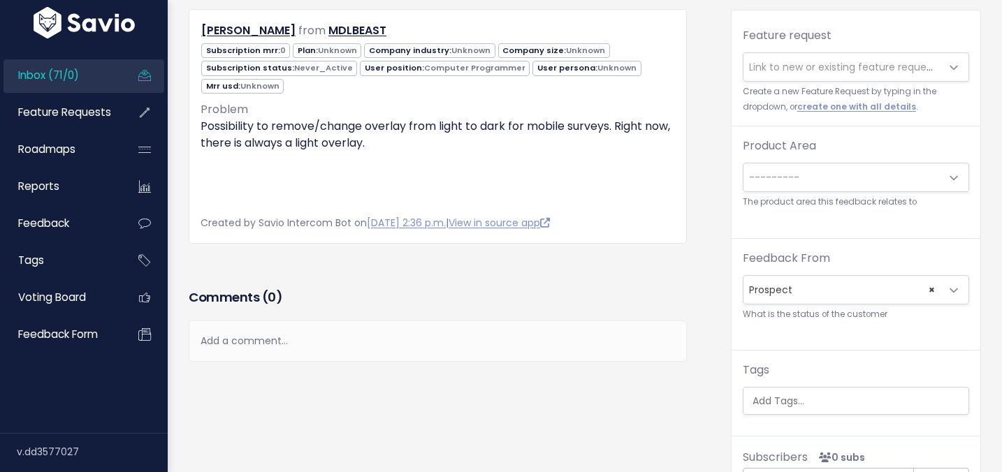
scroll to position [85, 0]
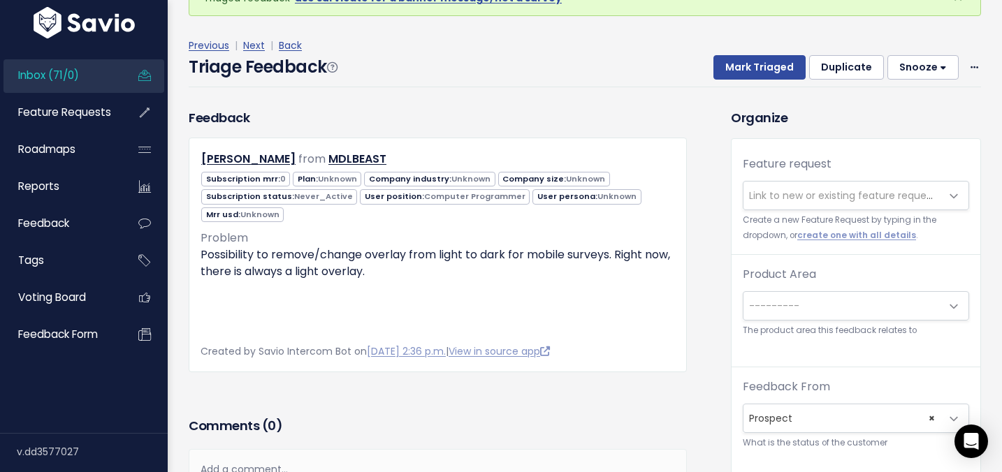
click at [805, 206] on span "Link to new or existing feature request..." at bounding box center [841, 196] width 197 height 28
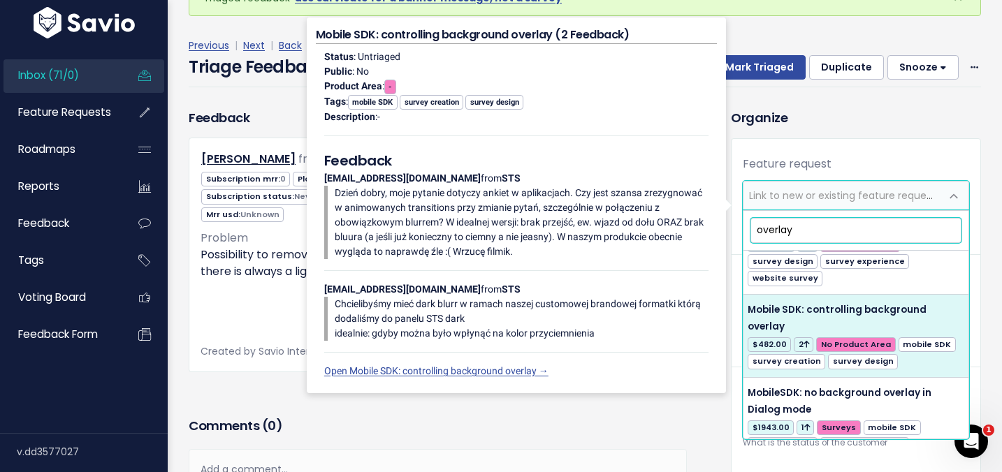
scroll to position [75, 0]
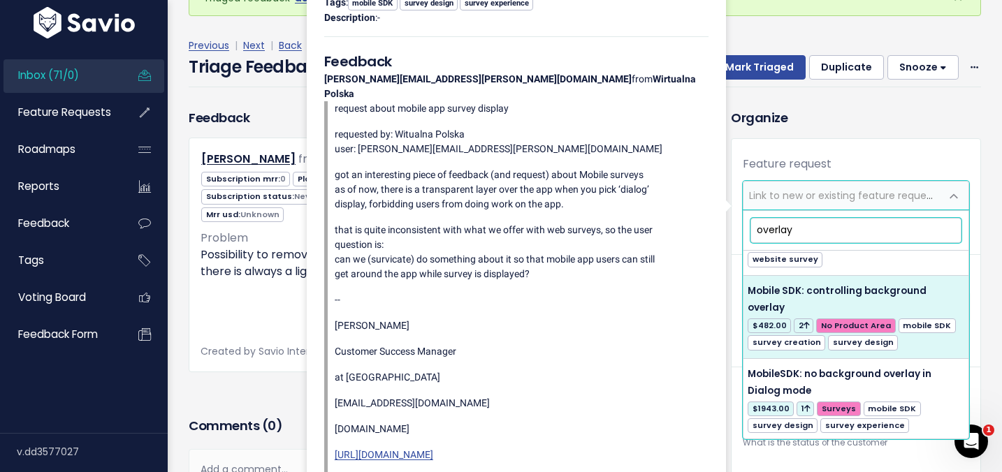
type input "overlay"
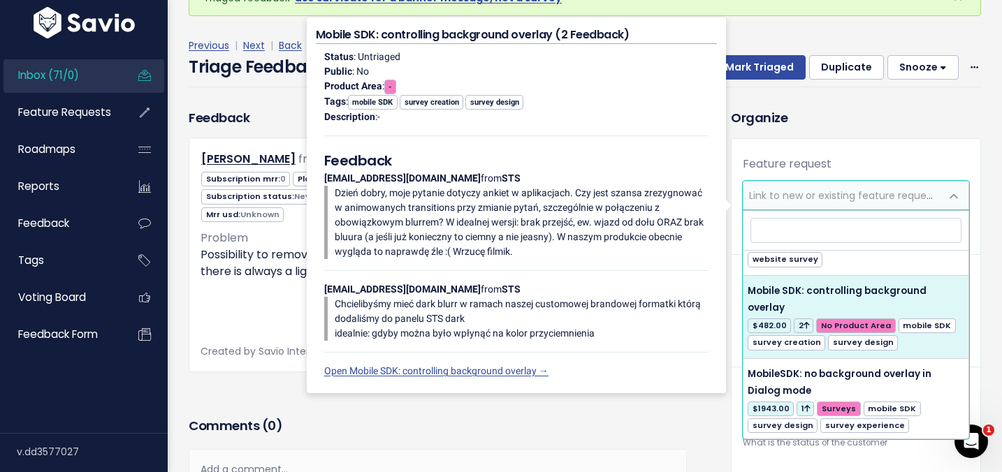
select select "45931"
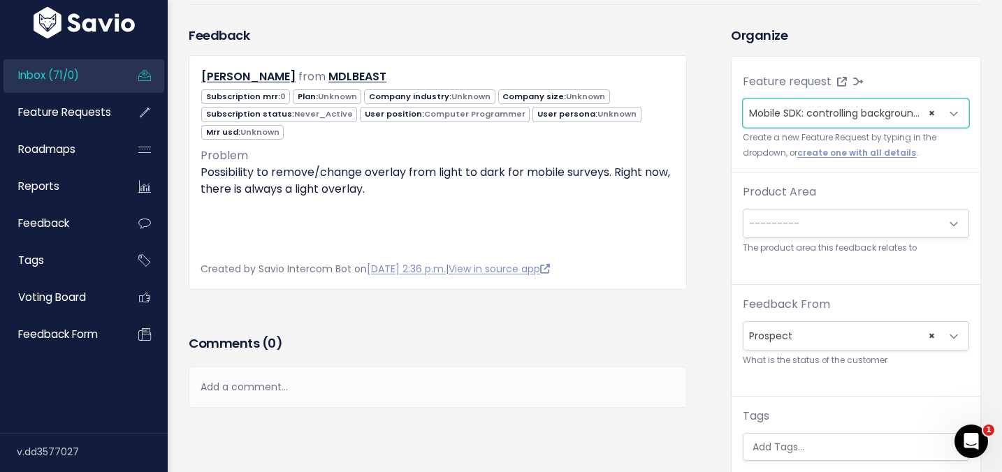
scroll to position [194, 0]
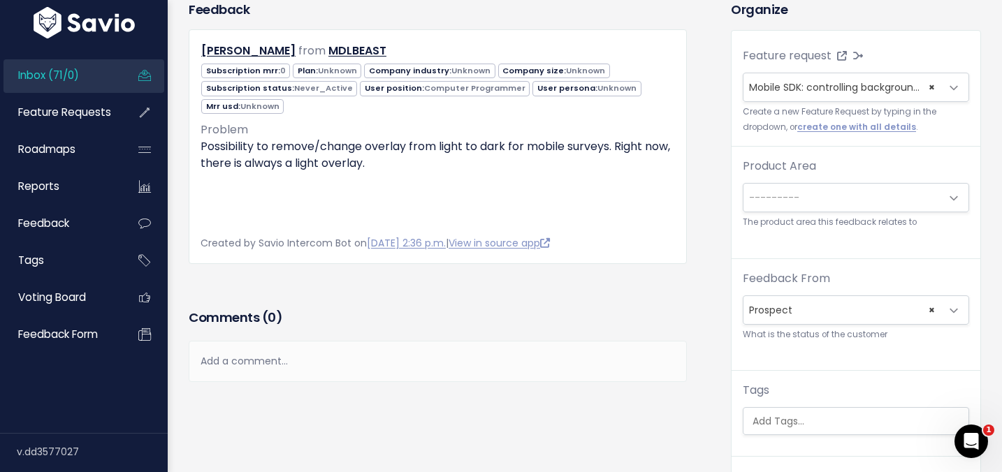
click at [791, 197] on span "---------" at bounding box center [774, 198] width 50 height 14
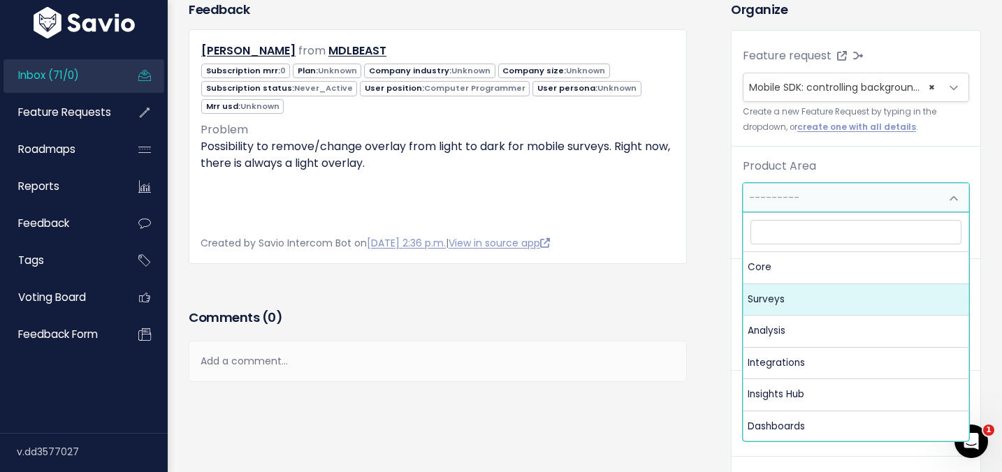
select select "MAIN:SURVEYS"
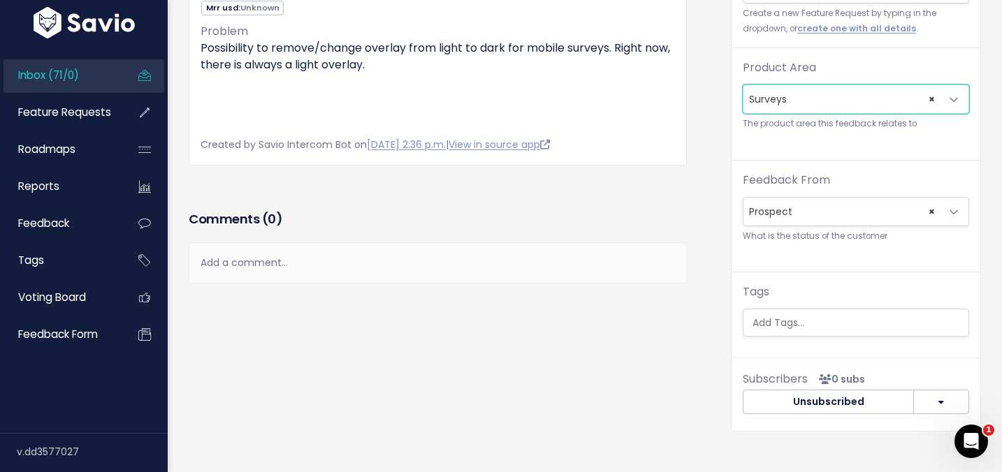
scroll to position [314, 0]
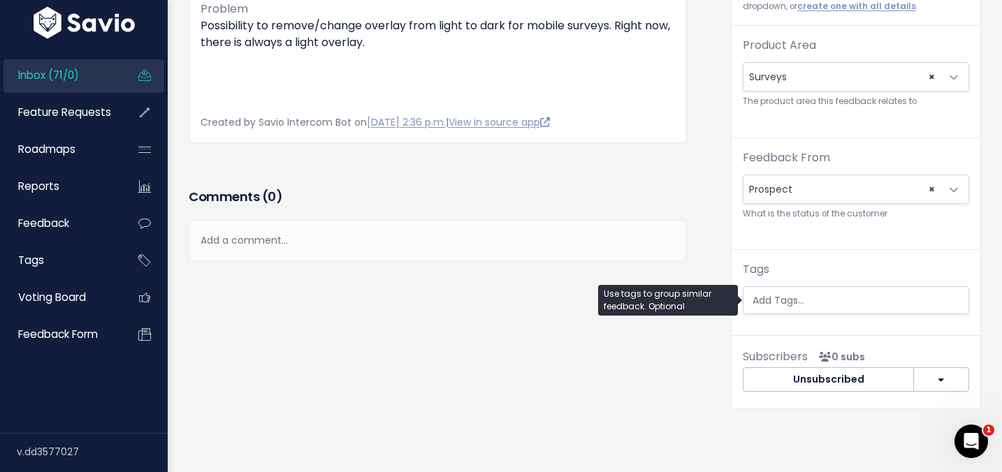
click at [770, 300] on input "search" at bounding box center [859, 300] width 225 height 15
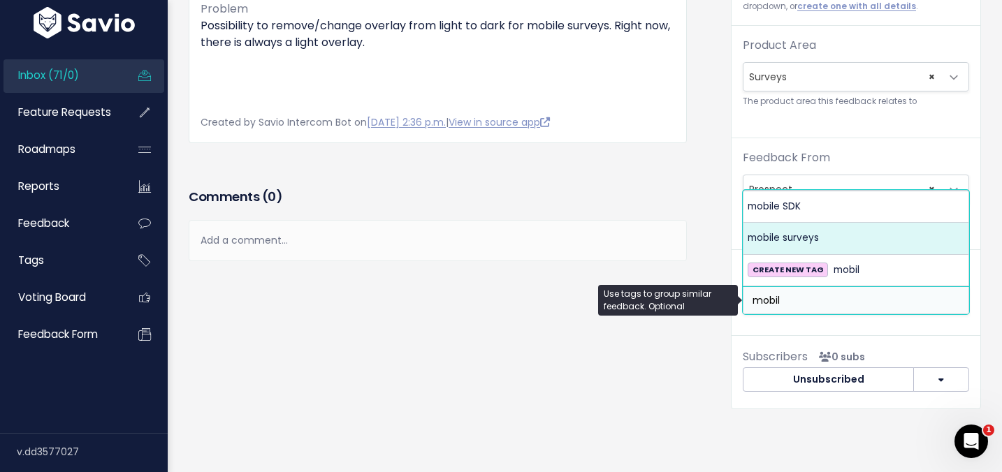
type input "mobil"
select select "1104"
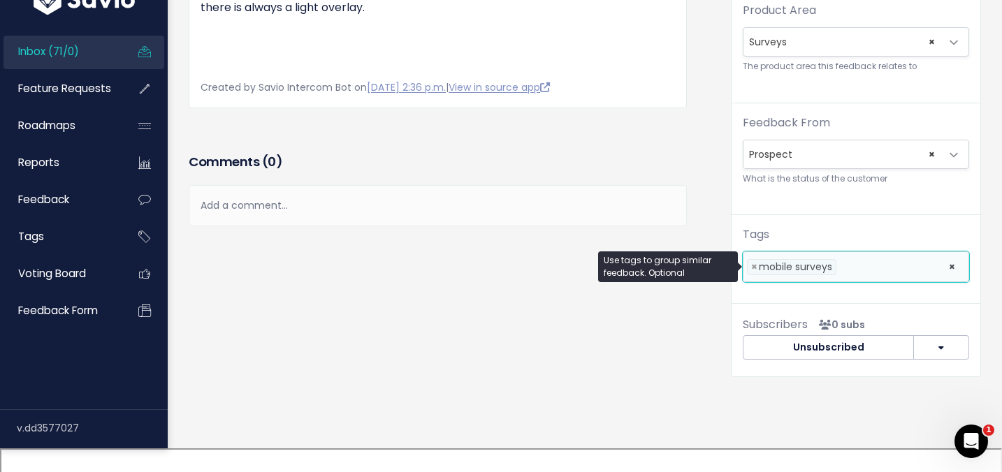
scroll to position [351, 0]
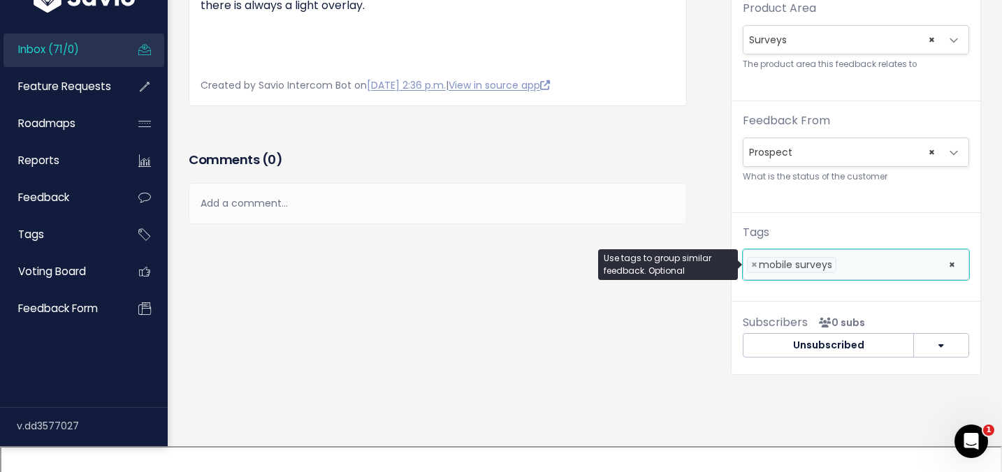
click at [872, 265] on li at bounding box center [889, 265] width 98 height 15
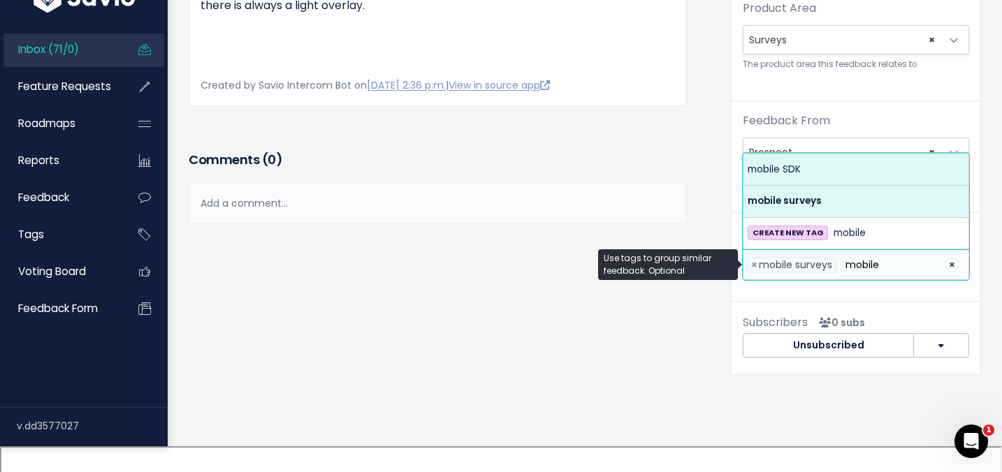
type input "mobile"
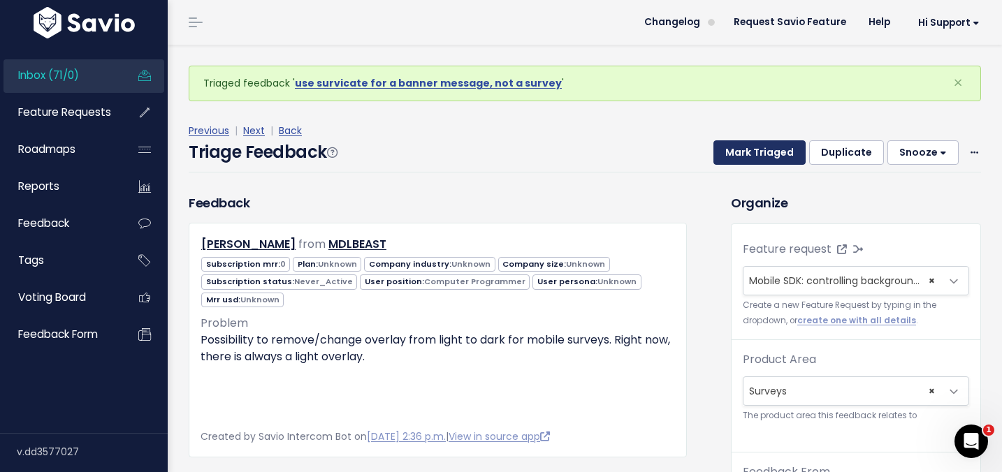
click at [765, 154] on button "Mark Triaged" at bounding box center [759, 152] width 92 height 25
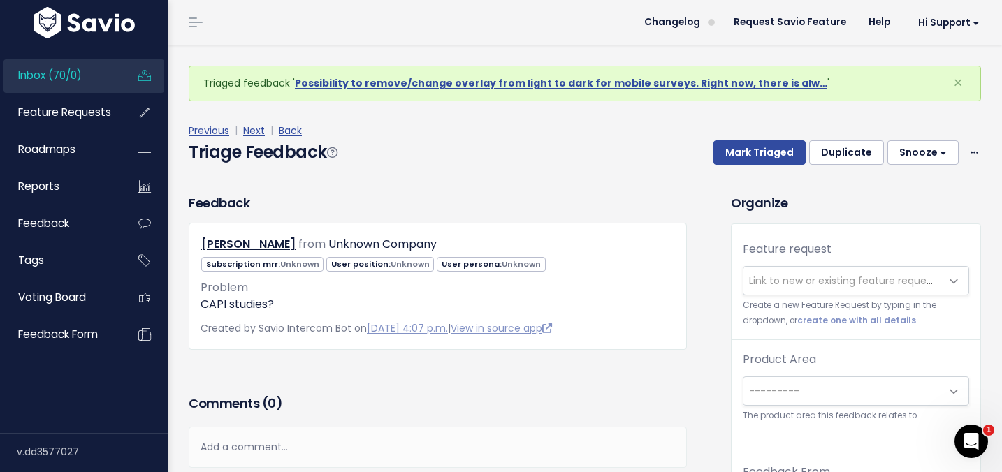
click at [806, 297] on div "Feature request --------- Link to new or existing feature request... Create a n…" at bounding box center [855, 290] width 249 height 99
click at [805, 289] on span "Link to new or existing feature request..." at bounding box center [841, 281] width 197 height 28
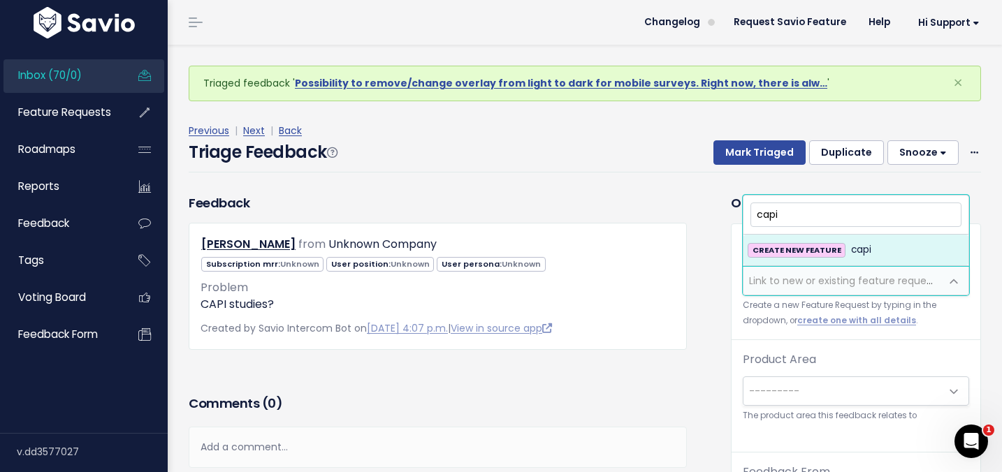
click at [817, 218] on input "capi" at bounding box center [855, 215] width 211 height 24
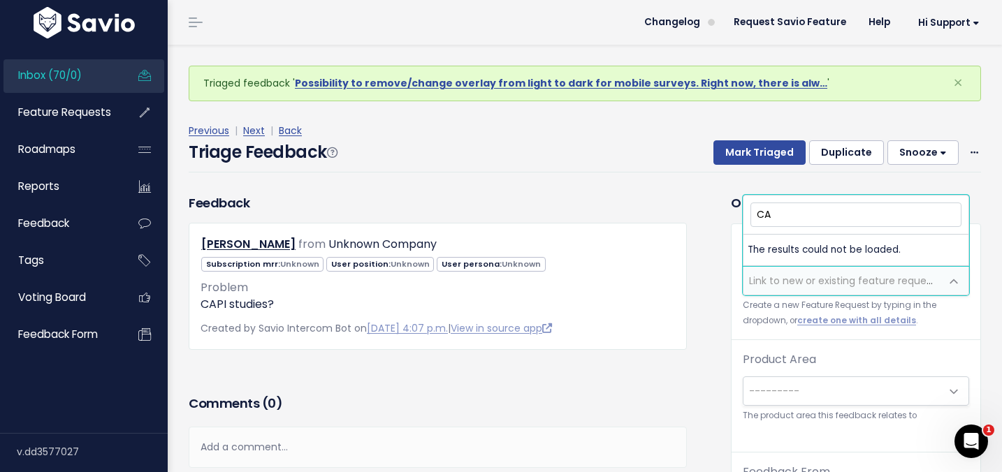
type input "C"
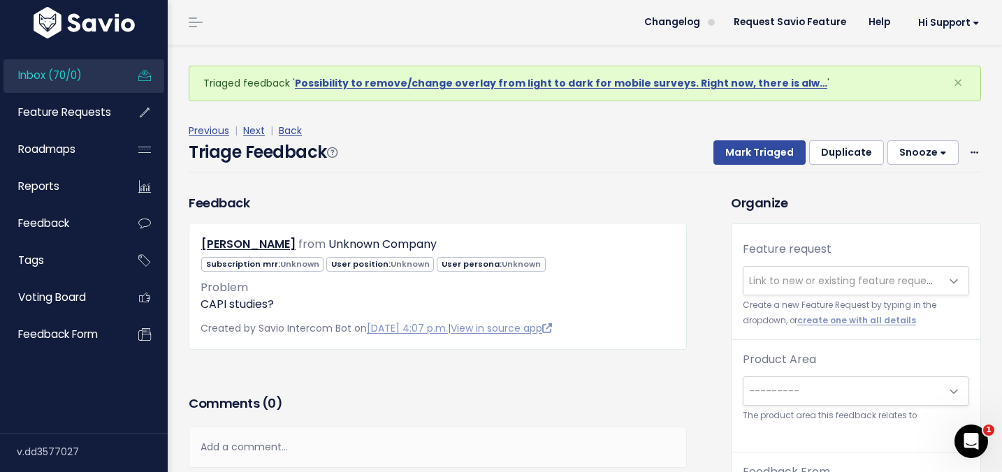
click at [432, 466] on div "Add a comment..." at bounding box center [438, 447] width 498 height 41
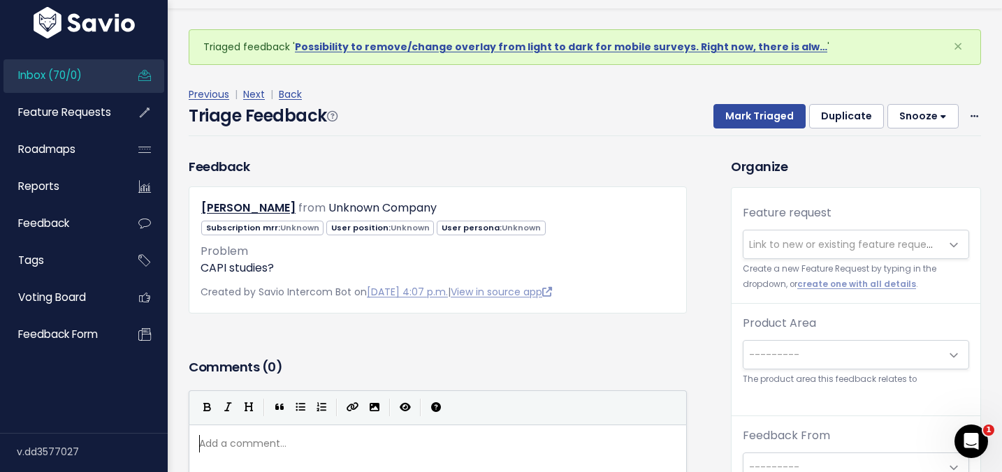
scroll to position [45, 0]
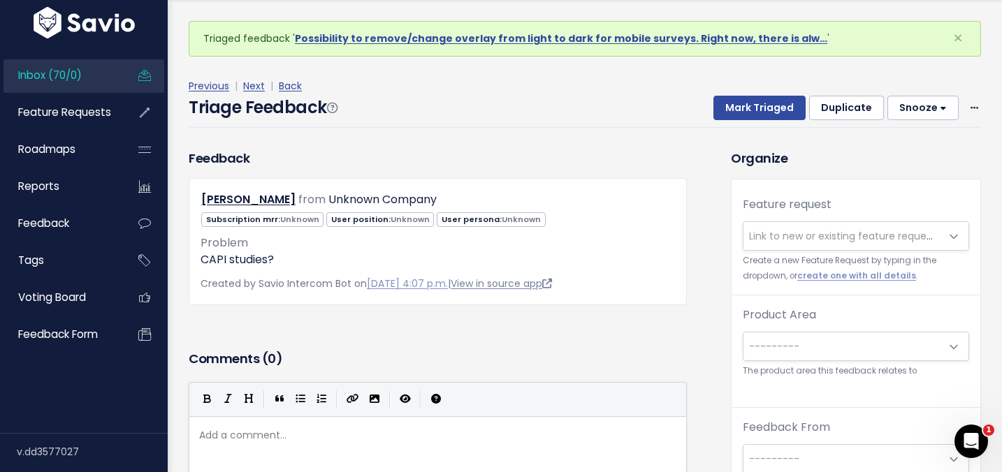
click at [547, 286] on link "View in source app" at bounding box center [501, 284] width 101 height 14
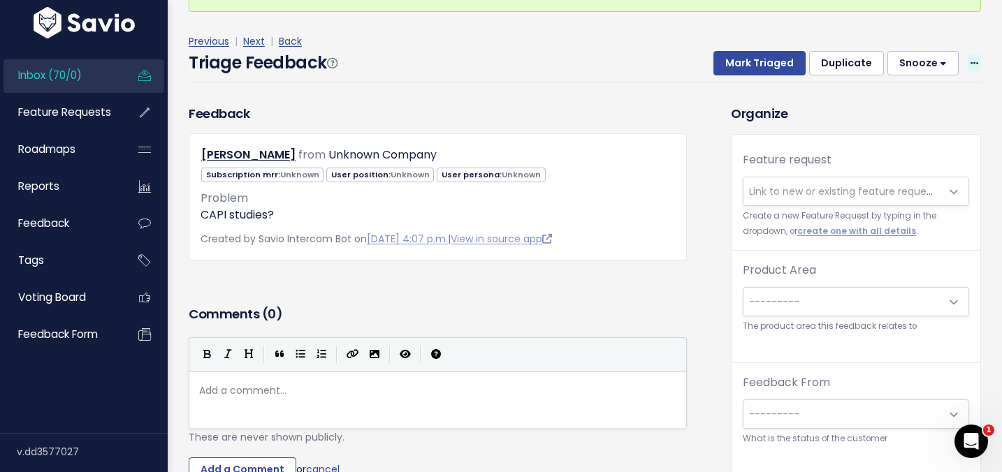
click at [968, 64] on span at bounding box center [974, 62] width 13 height 17
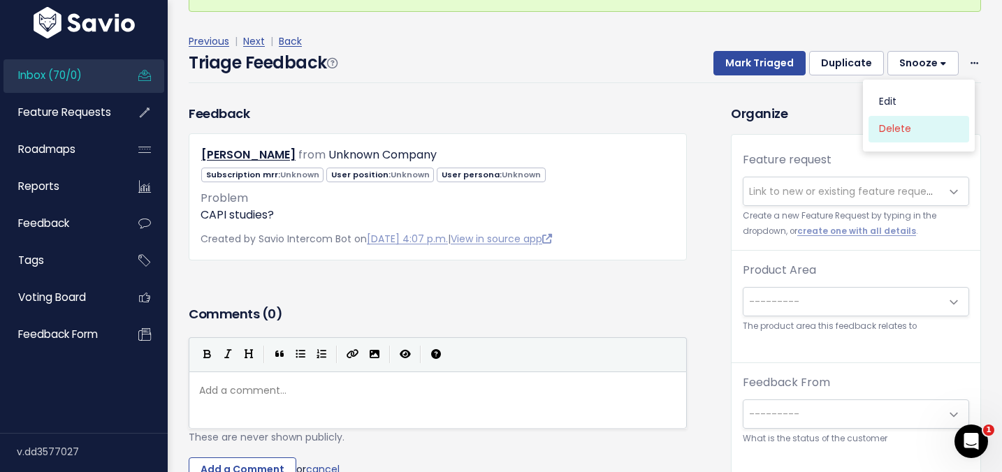
click at [893, 129] on link "Delete" at bounding box center [918, 128] width 101 height 27
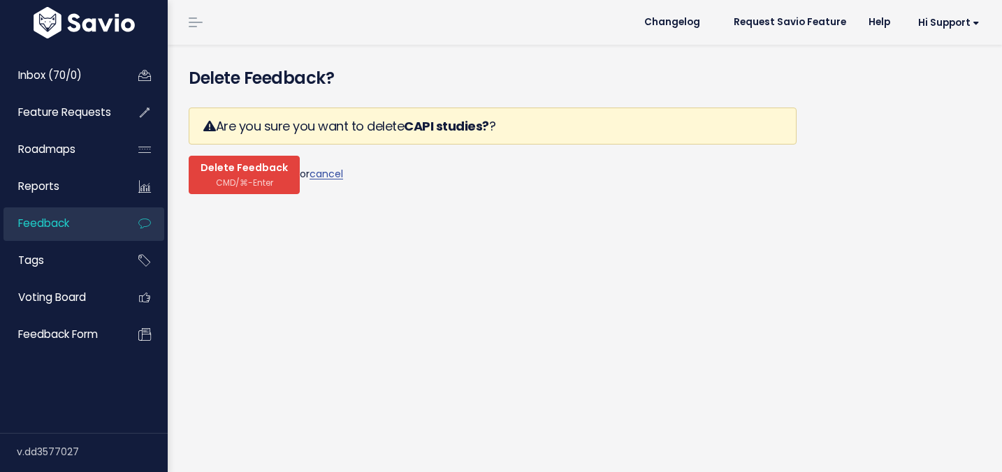
click at [268, 175] on button "Delete Feedback CMD/⌘-Enter" at bounding box center [244, 175] width 111 height 38
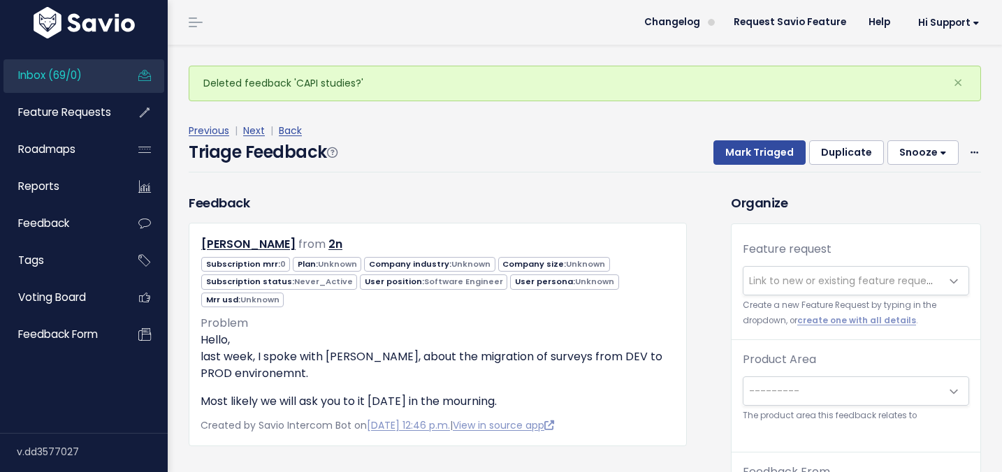
click at [789, 279] on span "Link to new or existing feature request..." at bounding box center [845, 281] width 193 height 14
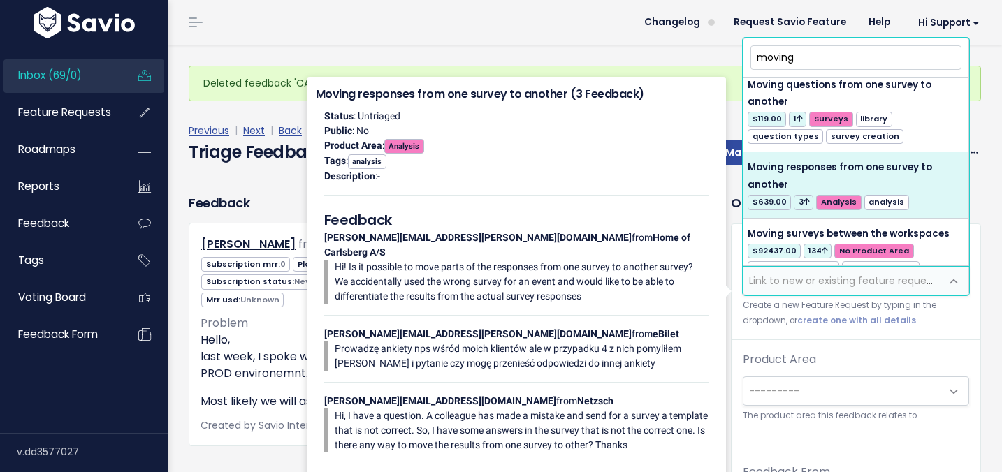
scroll to position [305, 0]
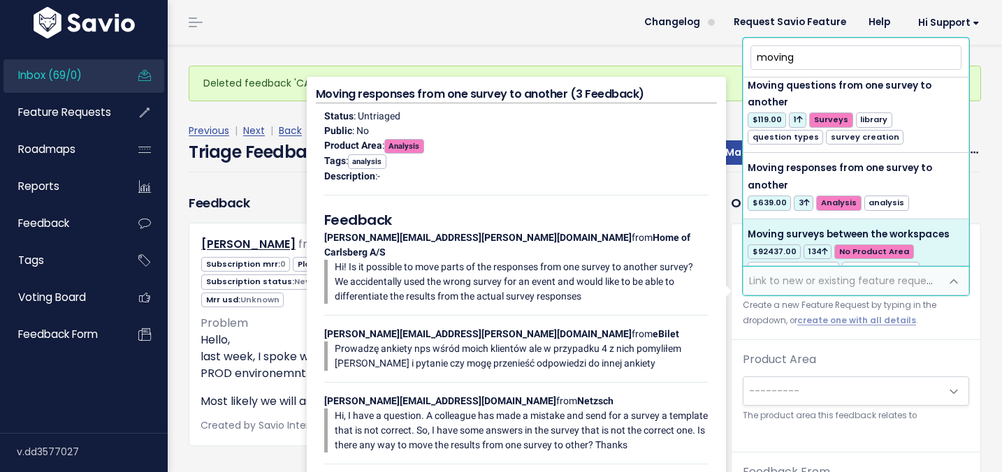
type input "moving"
select select "4847"
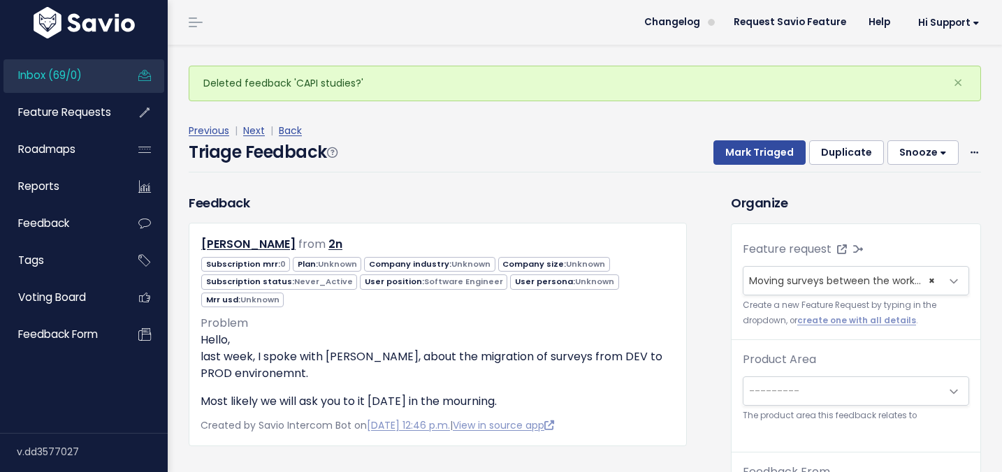
click at [764, 378] on span "---------" at bounding box center [841, 391] width 197 height 28
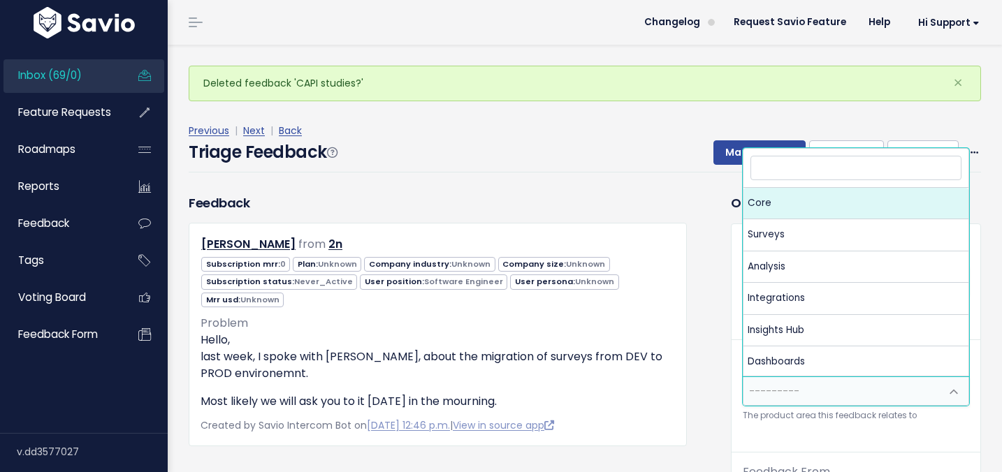
select select "MAIN:CORE"
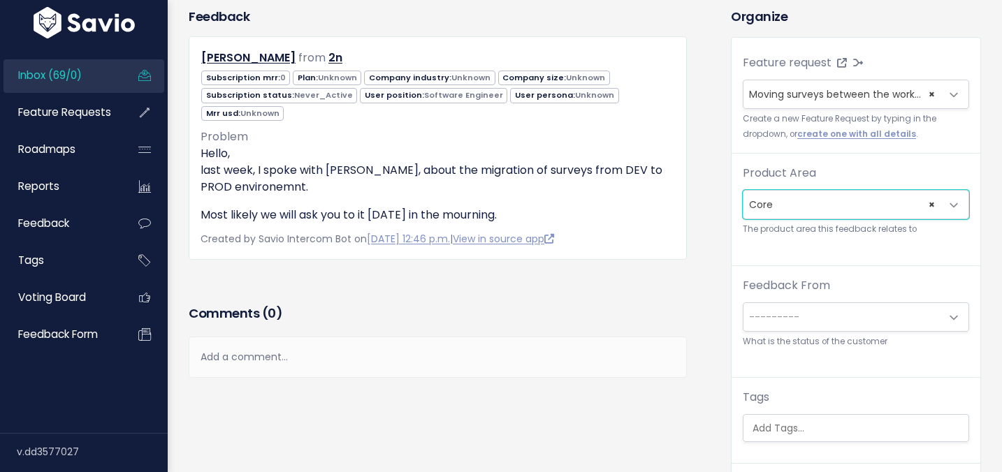
scroll to position [140, 0]
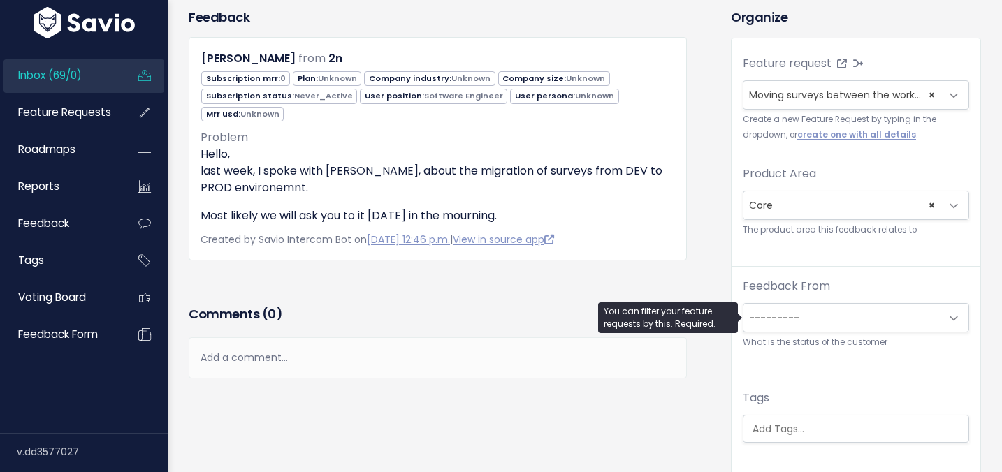
click at [768, 312] on span "---------" at bounding box center [774, 318] width 50 height 14
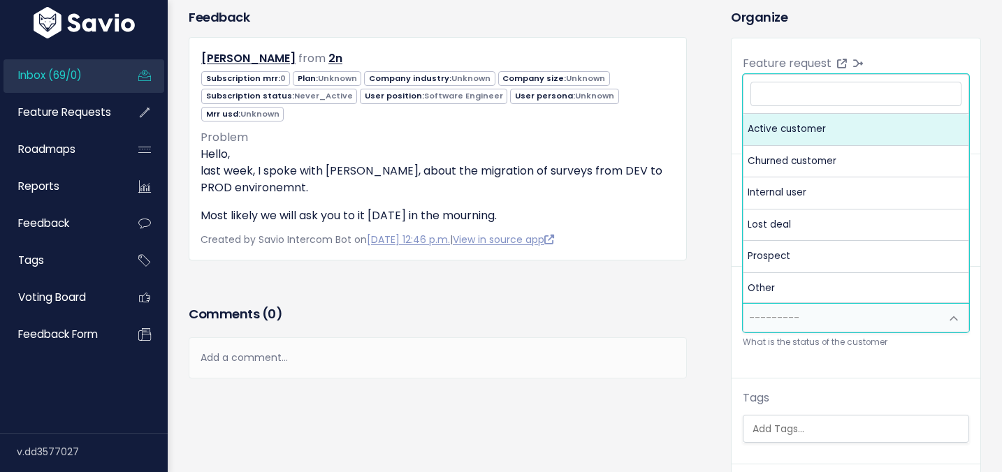
select select "ACTIVE"
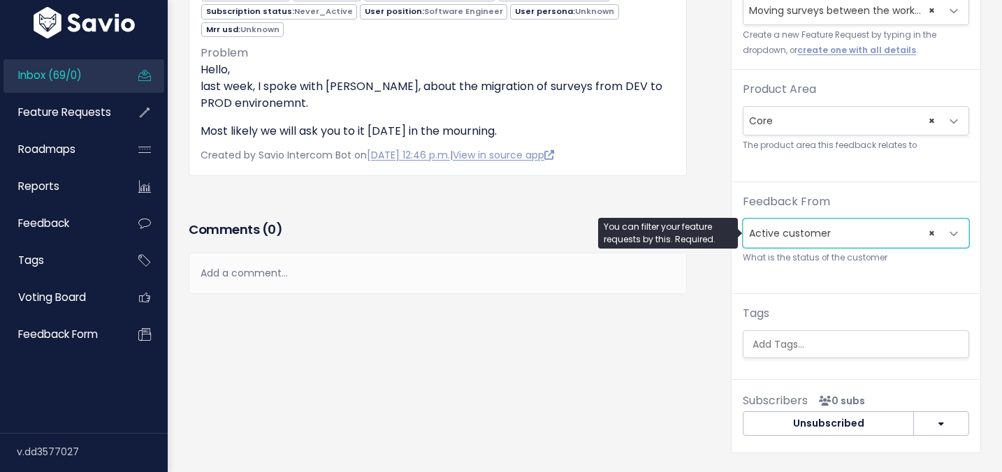
scroll to position [234, 0]
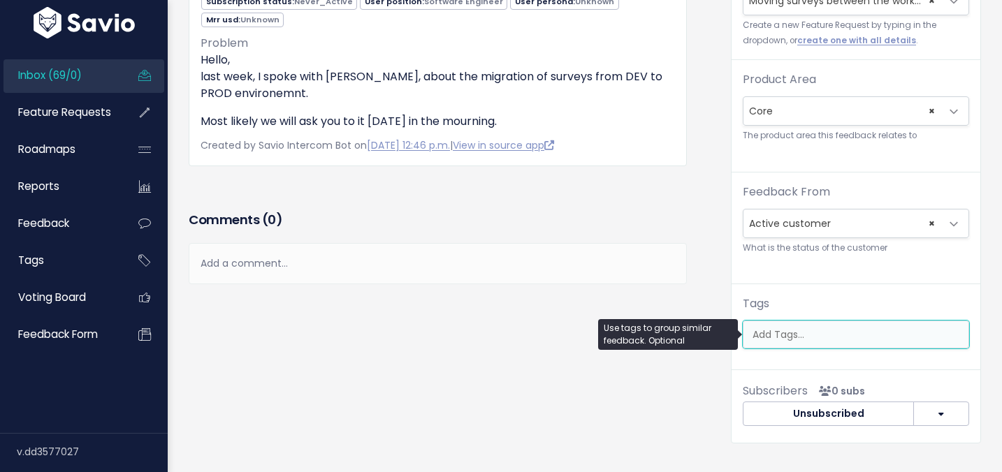
click at [769, 332] on input "search" at bounding box center [859, 335] width 225 height 15
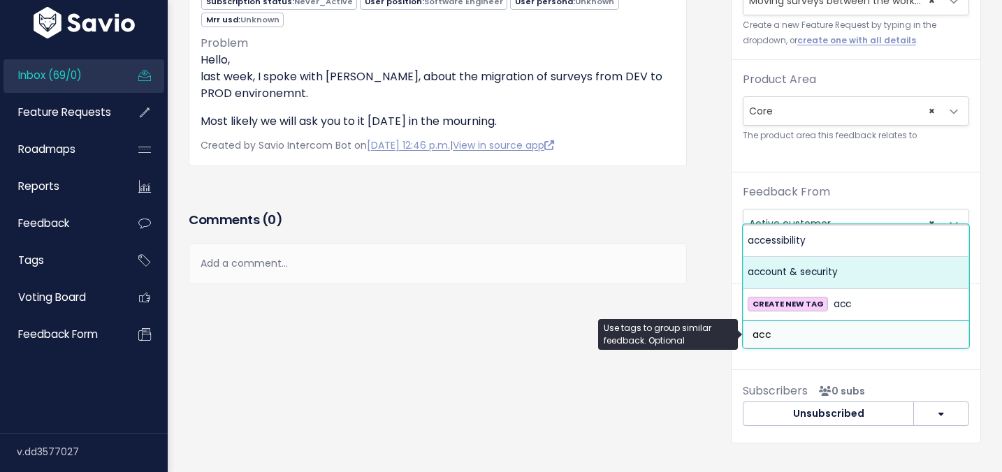
type input "acc"
select select "973"
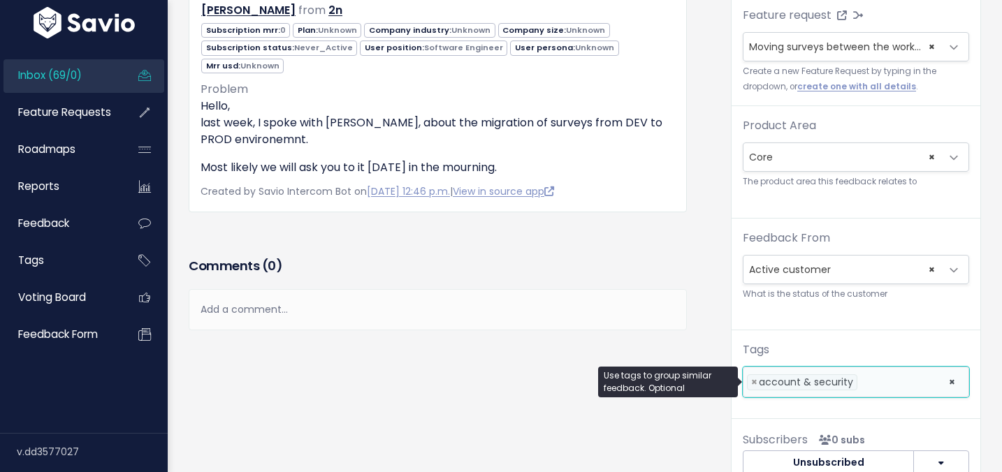
scroll to position [0, 0]
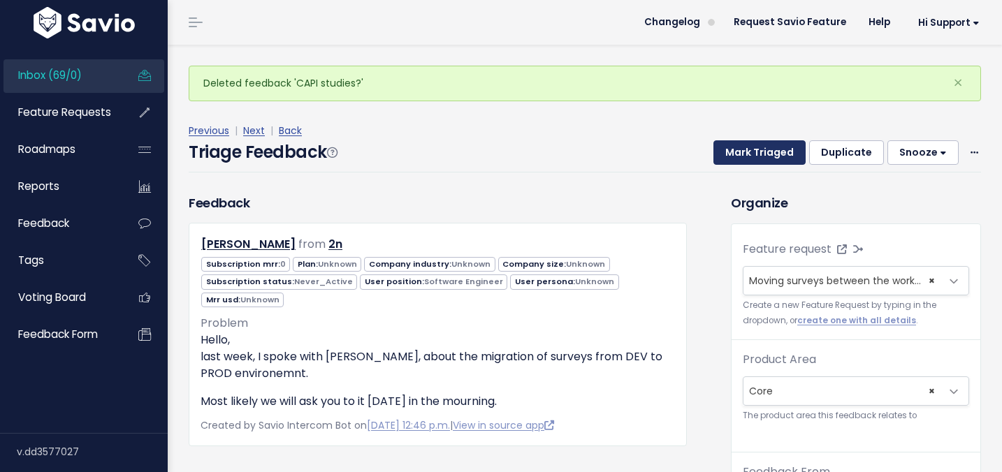
click at [741, 164] on button "Mark Triaged" at bounding box center [759, 152] width 92 height 25
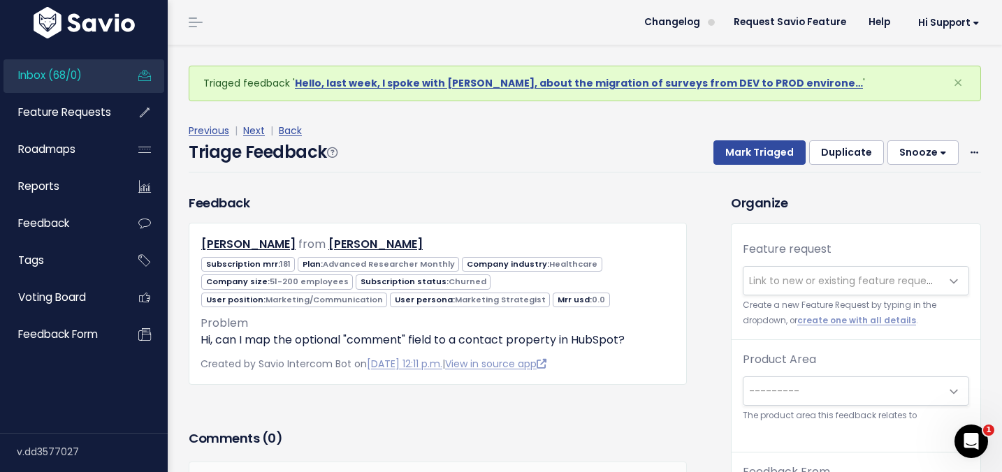
click at [782, 277] on span "Link to new or existing feature request..." at bounding box center [845, 281] width 193 height 14
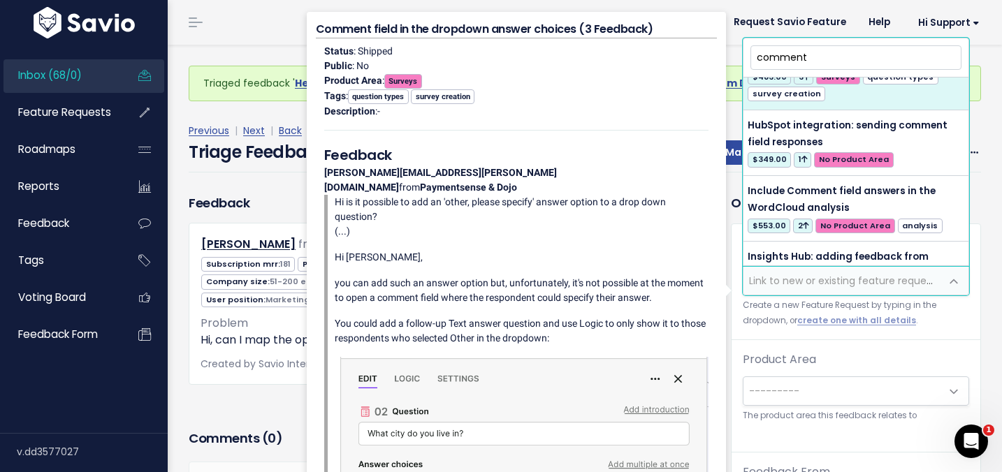
scroll to position [949, 0]
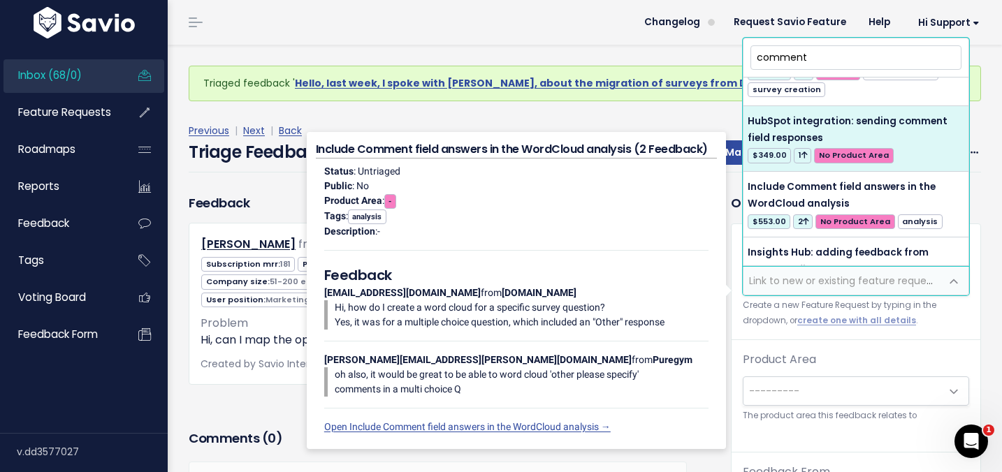
type input "comment"
select select "58551"
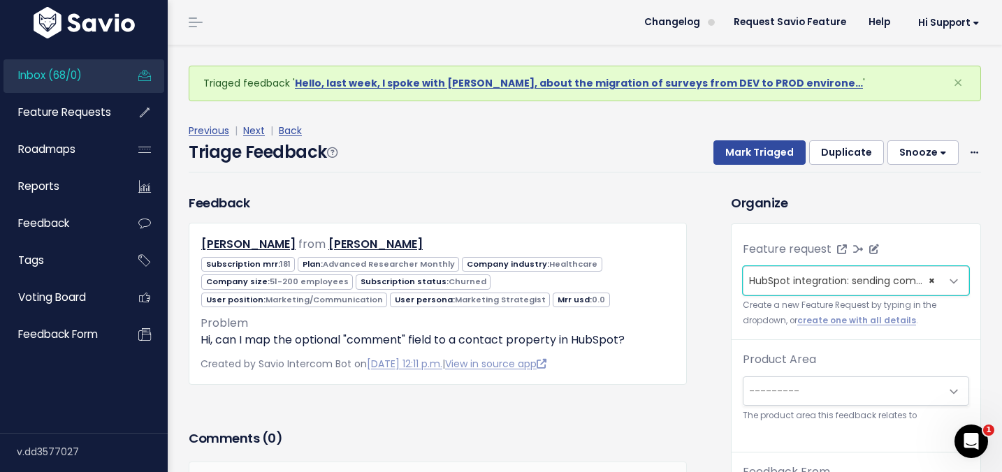
scroll to position [46, 0]
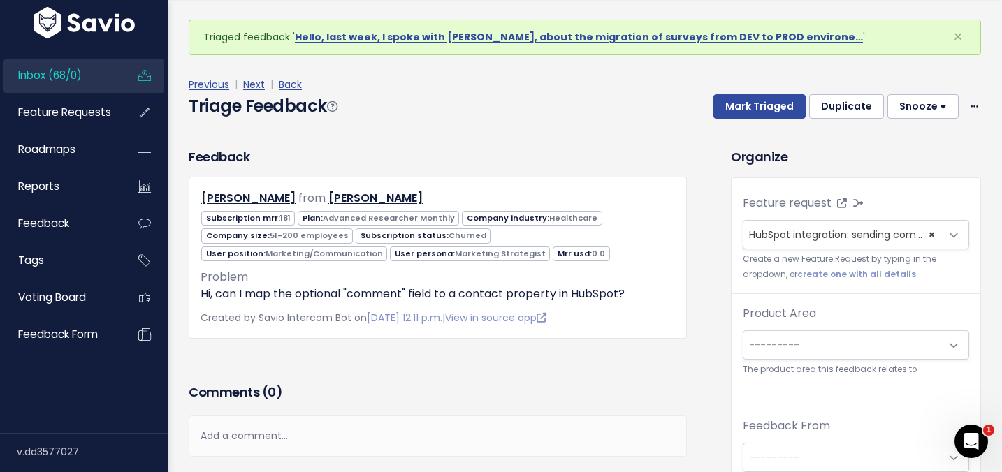
click at [804, 342] on span "---------" at bounding box center [841, 345] width 197 height 28
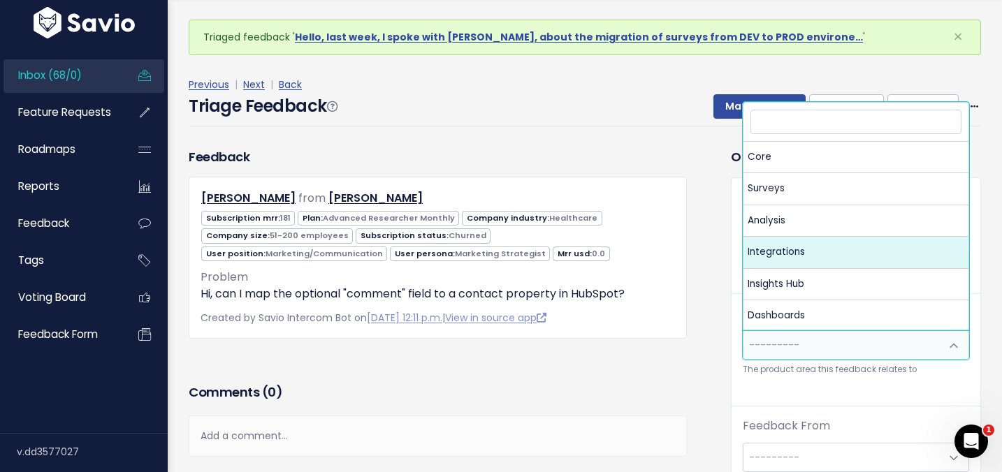
select select "MAIN:INTEGRATIONS"
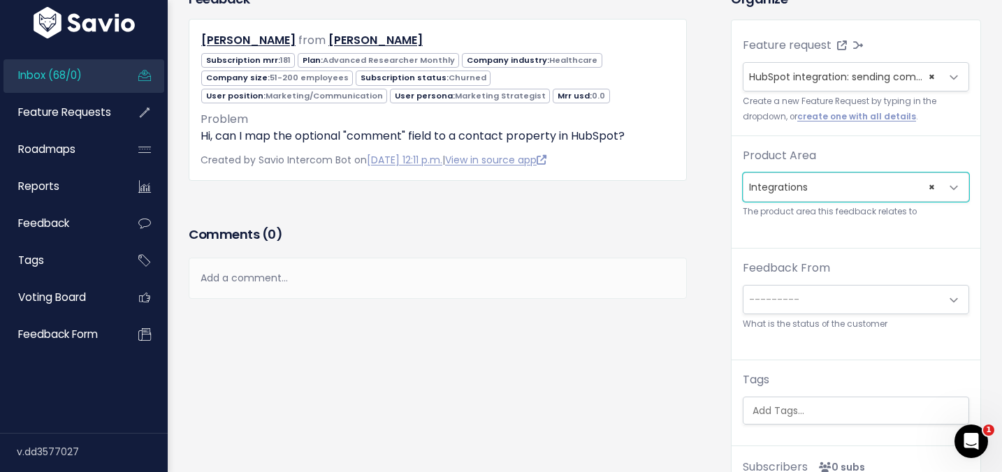
scroll to position [157, 0]
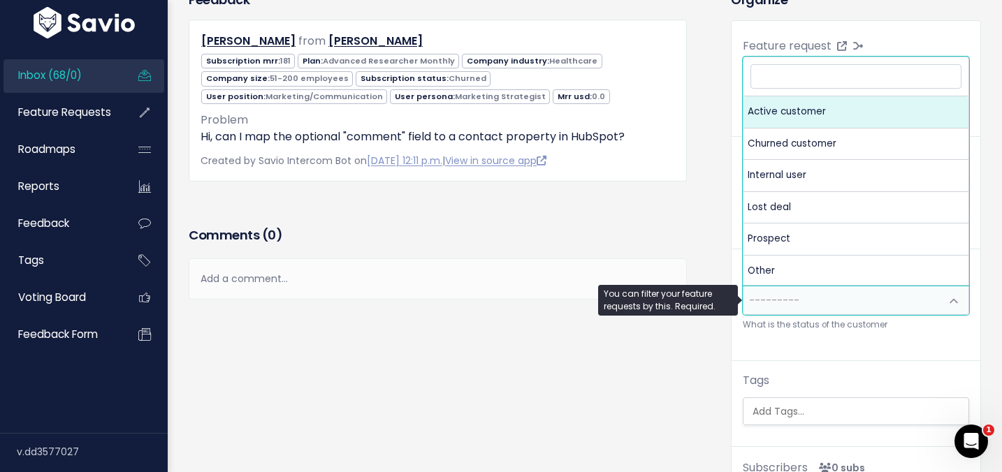
click at [747, 289] on span "---------" at bounding box center [841, 300] width 197 height 28
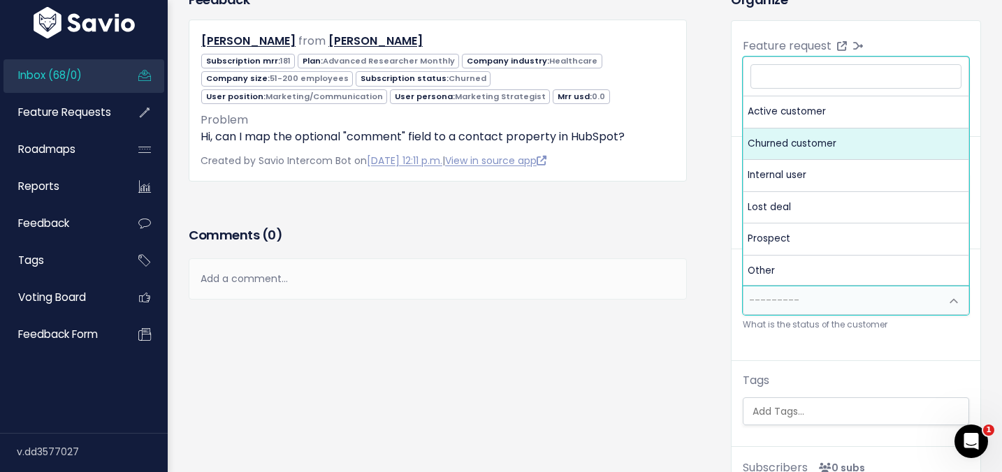
select select "ACTIVE"
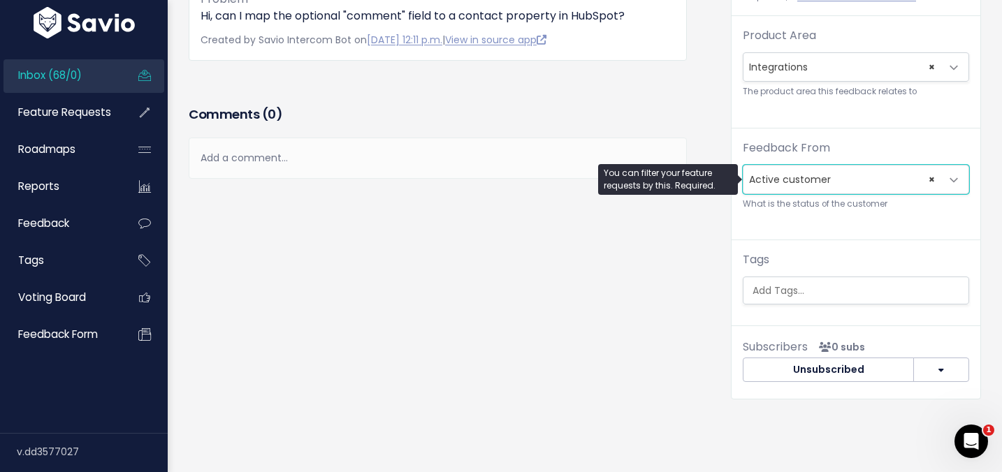
scroll to position [317, 0]
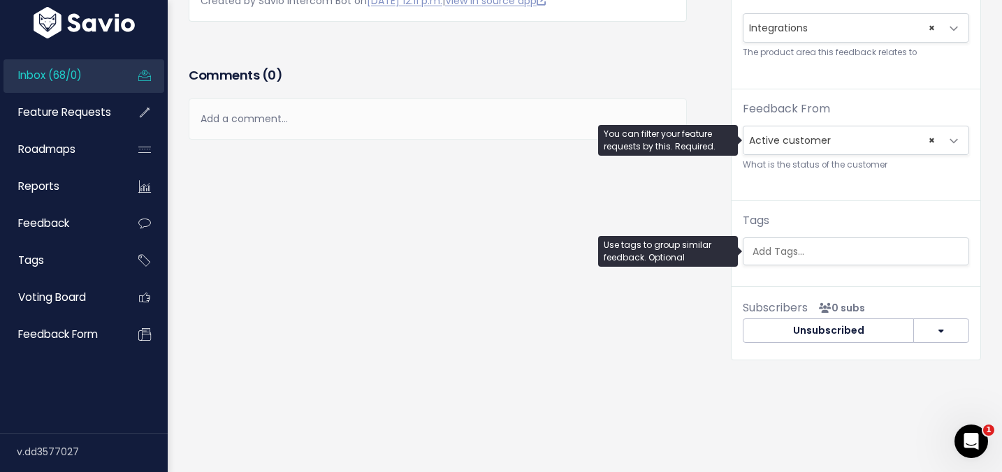
click at [772, 247] on input "search" at bounding box center [859, 252] width 225 height 15
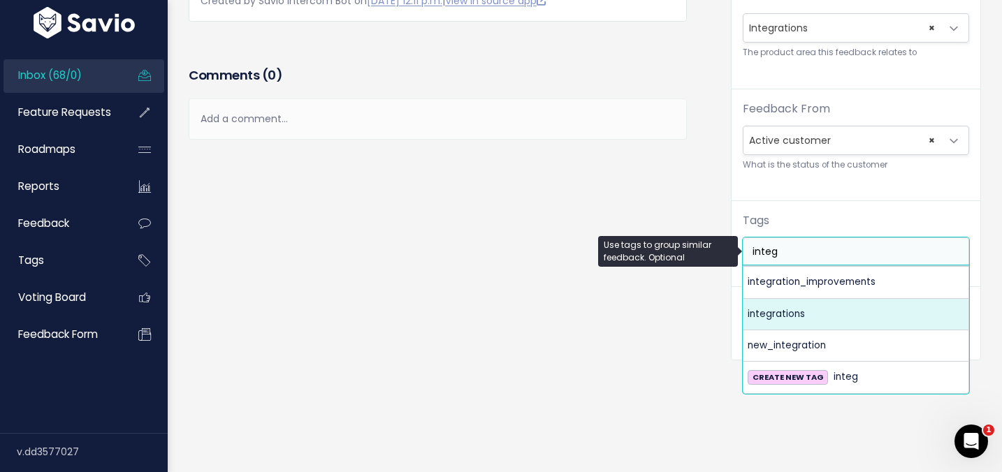
type input "integ"
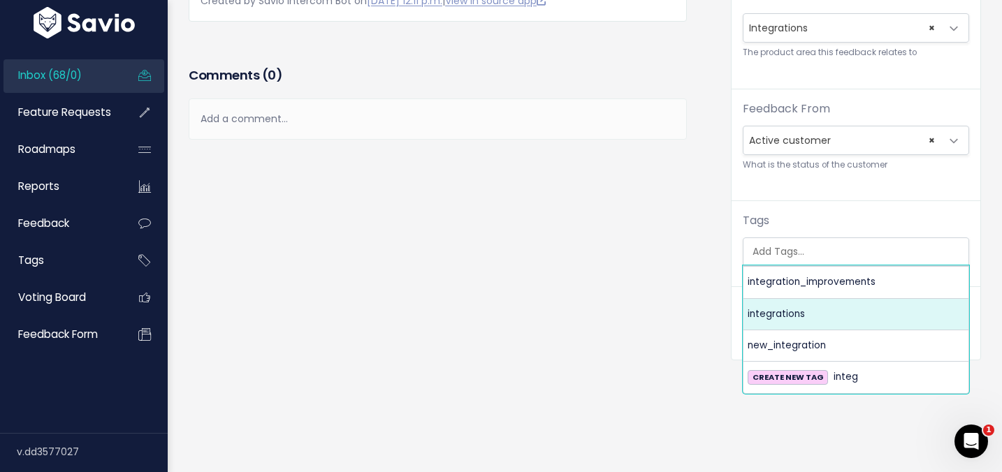
select select "964"
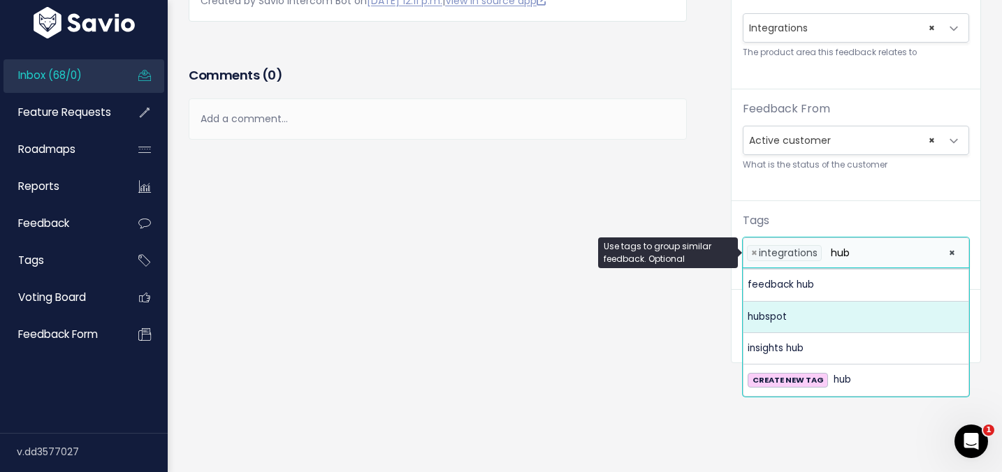
type input "hub"
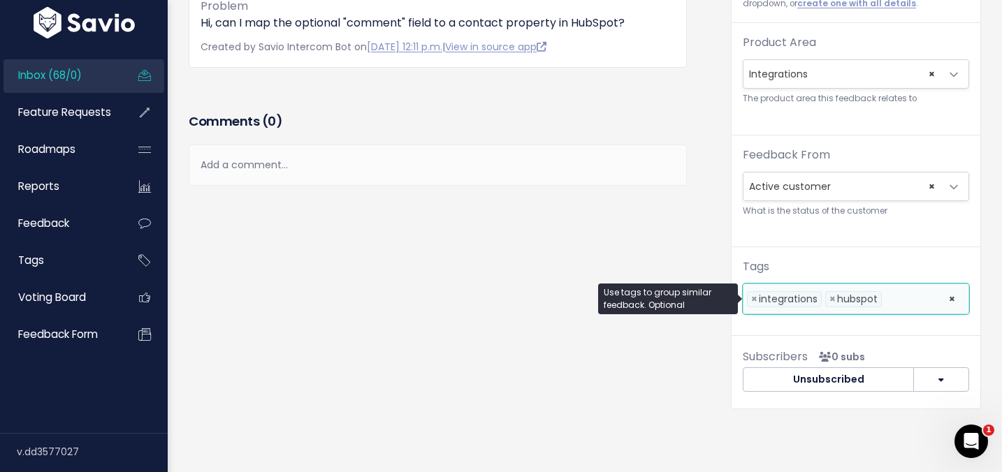
scroll to position [0, 0]
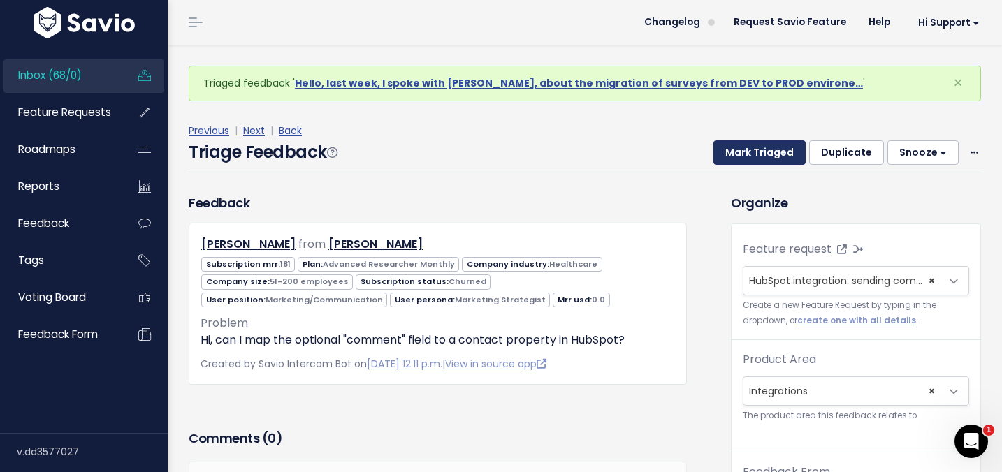
click at [745, 156] on button "Mark Triaged" at bounding box center [759, 152] width 92 height 25
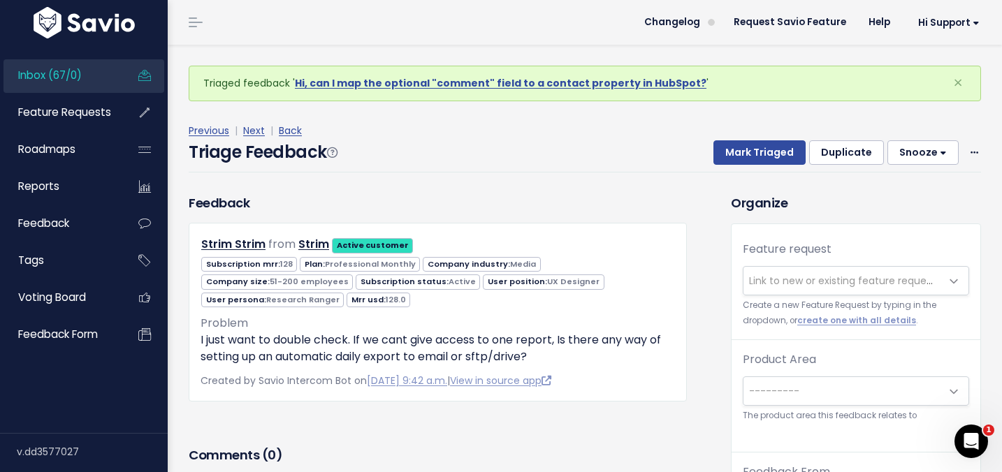
click at [790, 275] on span "Link to new or existing feature request..." at bounding box center [845, 281] width 193 height 14
click at [649, 140] on div "Triage Feedback Mark Triaged Duplicate Snooze 1 day 3 days 7 days 14 days Edit …" at bounding box center [585, 156] width 792 height 33
click at [499, 374] on link "View in source app" at bounding box center [500, 381] width 101 height 14
click at [778, 291] on span "Link to new or existing feature request..." at bounding box center [841, 281] width 197 height 28
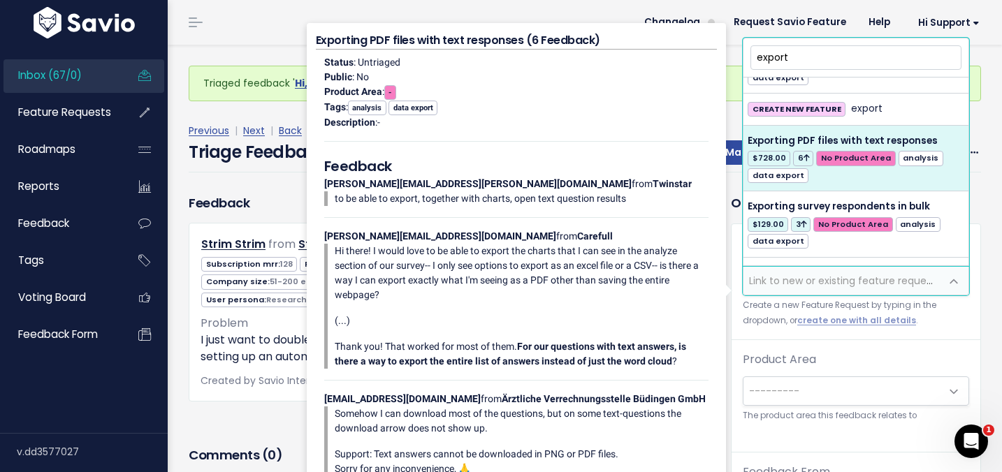
scroll to position [1426, 0]
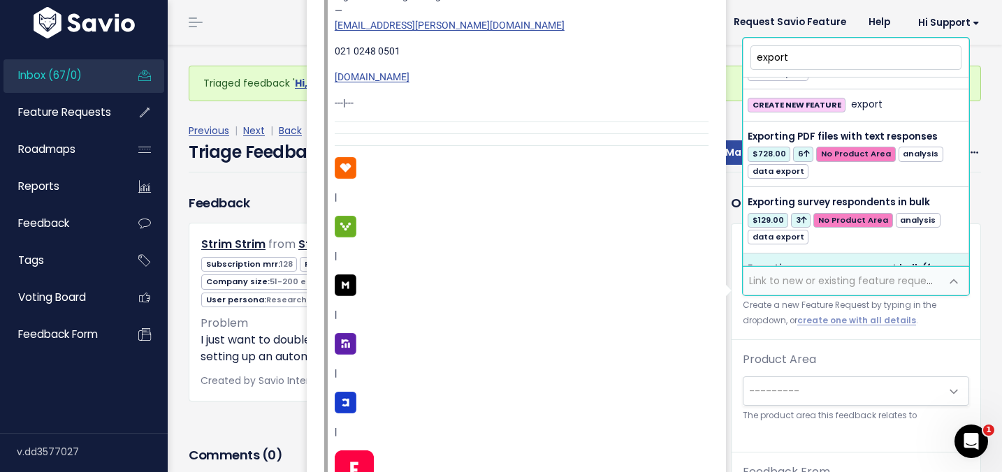
type input "export"
click at [234, 404] on div "Feedback Strim Strim from Strim Active customer" at bounding box center [437, 319] width 519 height 250
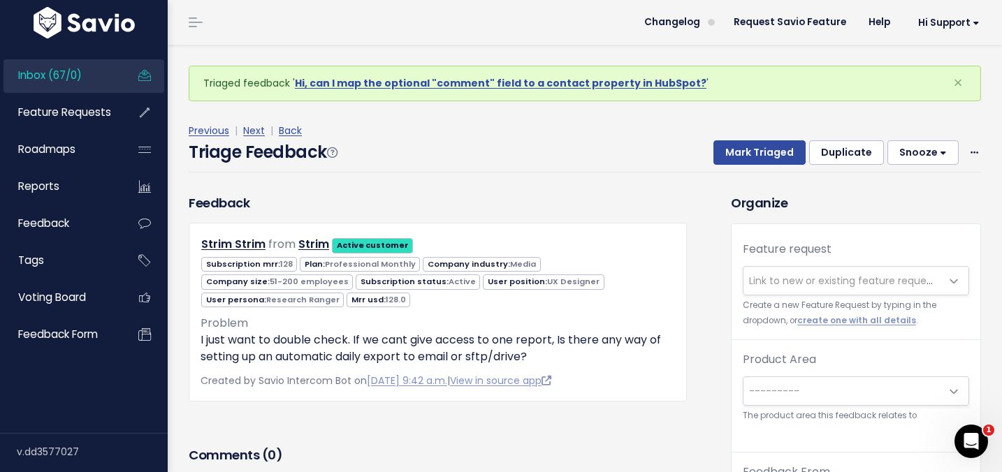
click at [792, 255] on label "Feature request" at bounding box center [787, 249] width 89 height 17
click at [743, 265] on select "---------" at bounding box center [742, 265] width 1 height 1
click at [787, 265] on div "Feature request --------- Link to new or existing feature request... Create a n…" at bounding box center [855, 290] width 249 height 99
click at [786, 275] on span "Link to new or existing feature request..." at bounding box center [845, 281] width 193 height 14
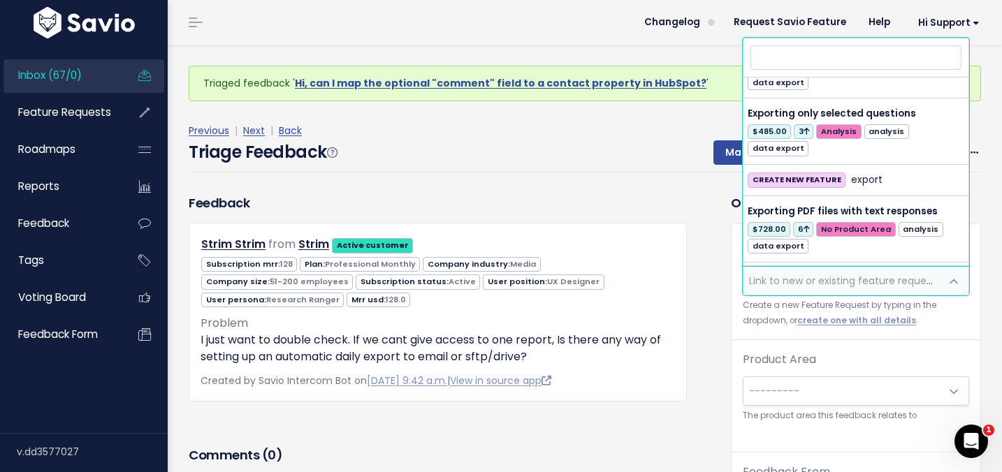
scroll to position [0, 0]
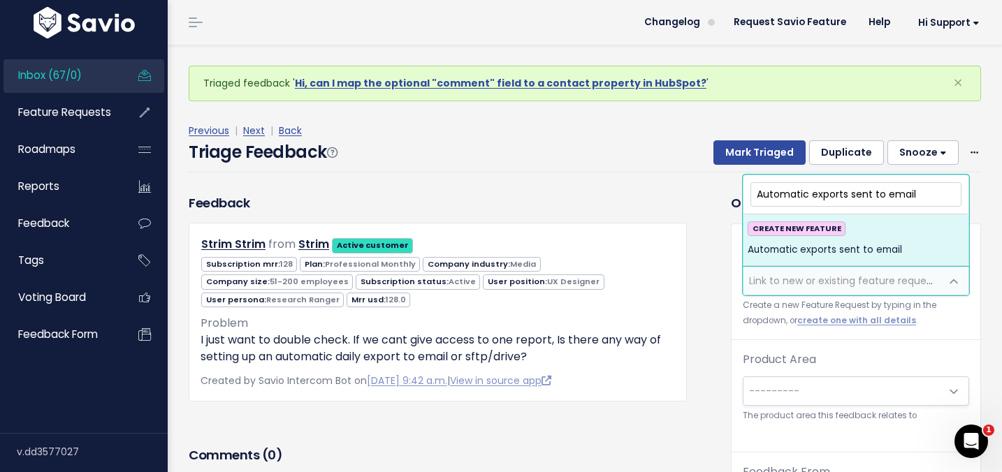
type input "Automatic exports sent to email"
click at [856, 240] on div "CREATE NEW FEATURE Automatic exports sent to email" at bounding box center [855, 240] width 217 height 38
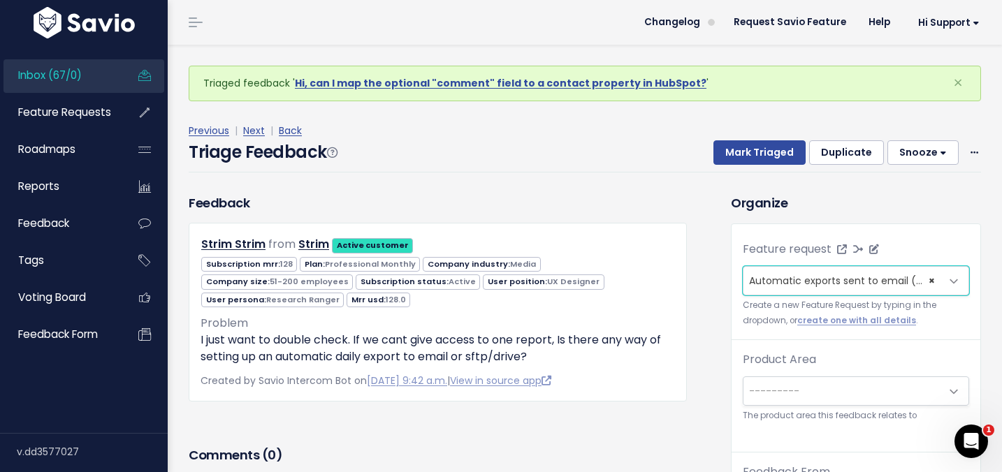
scroll to position [46, 0]
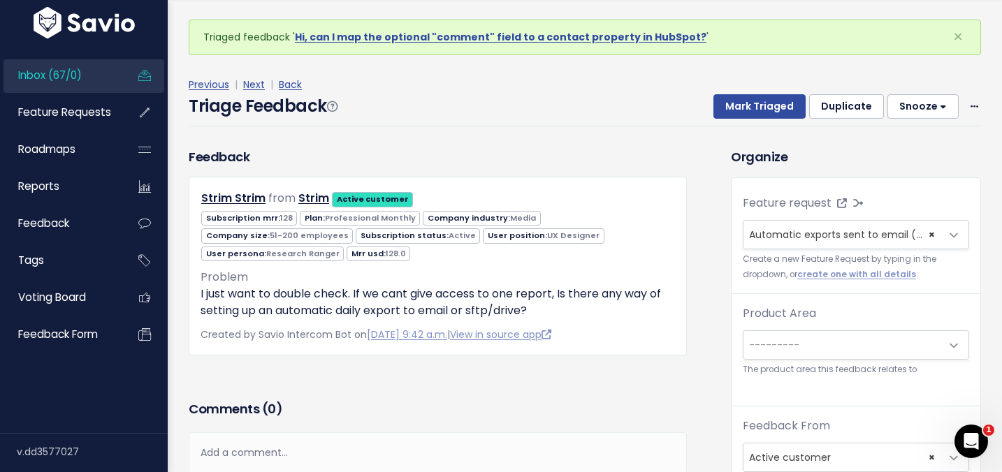
click at [789, 340] on span "---------" at bounding box center [774, 345] width 50 height 14
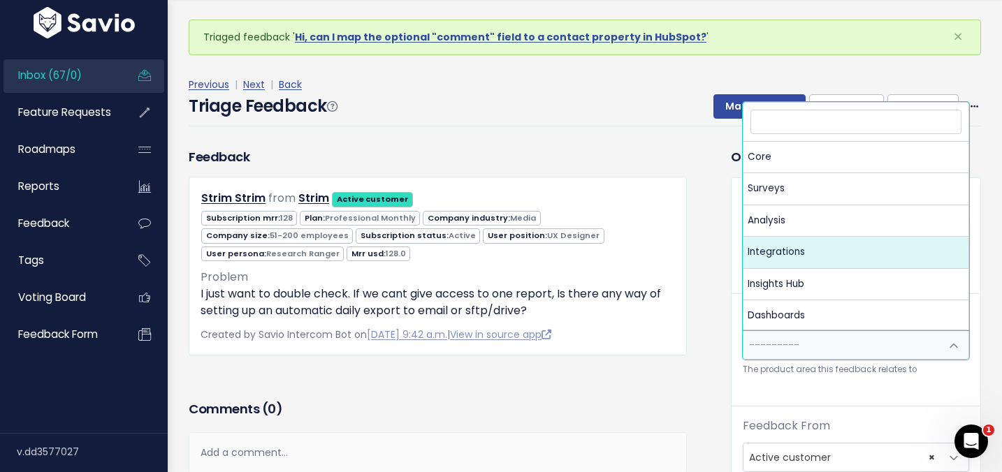
select select "MAIN:ANALYSIS"
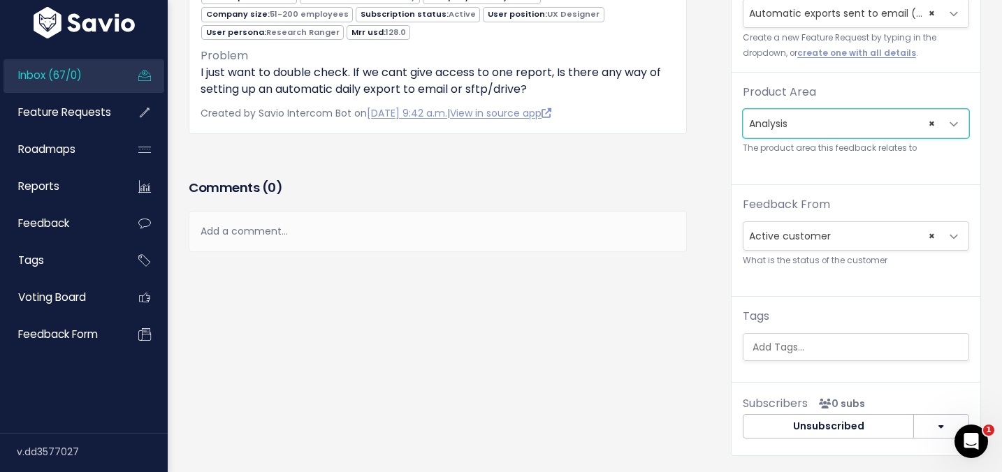
scroll to position [226, 0]
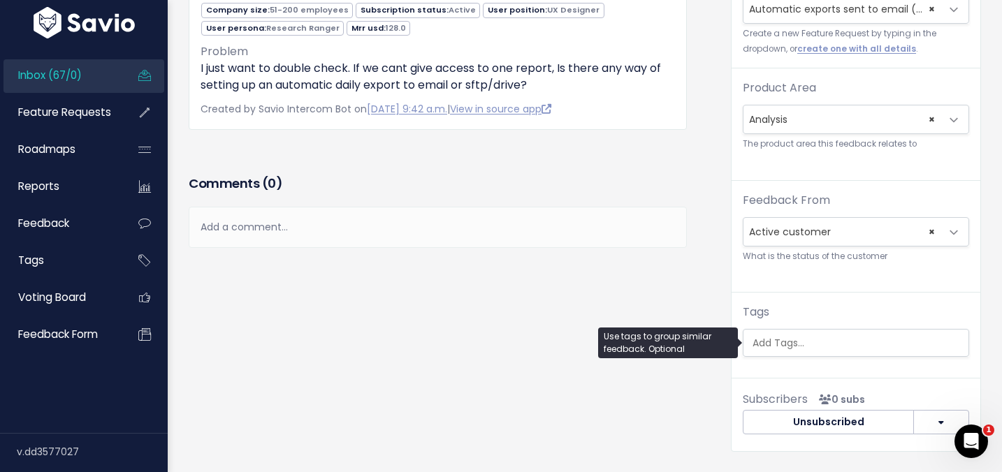
click at [783, 346] on input "search" at bounding box center [859, 343] width 225 height 15
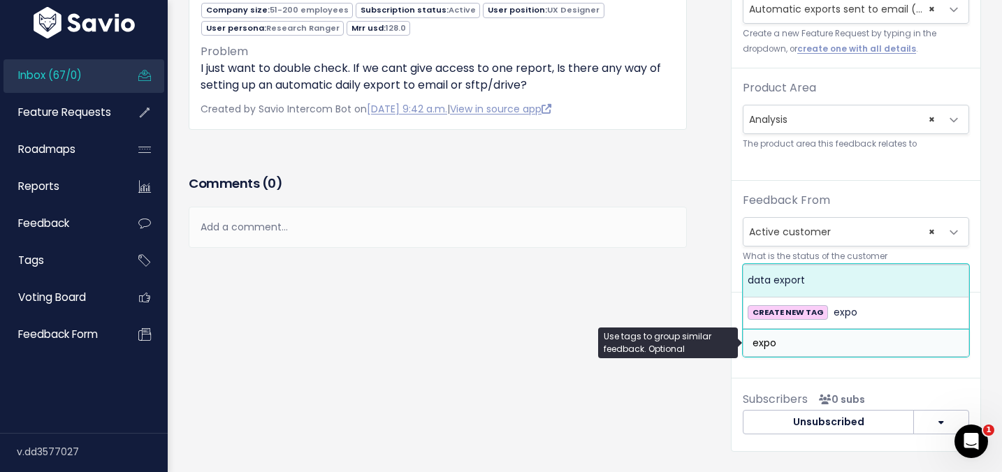
type input "expo"
select select "995"
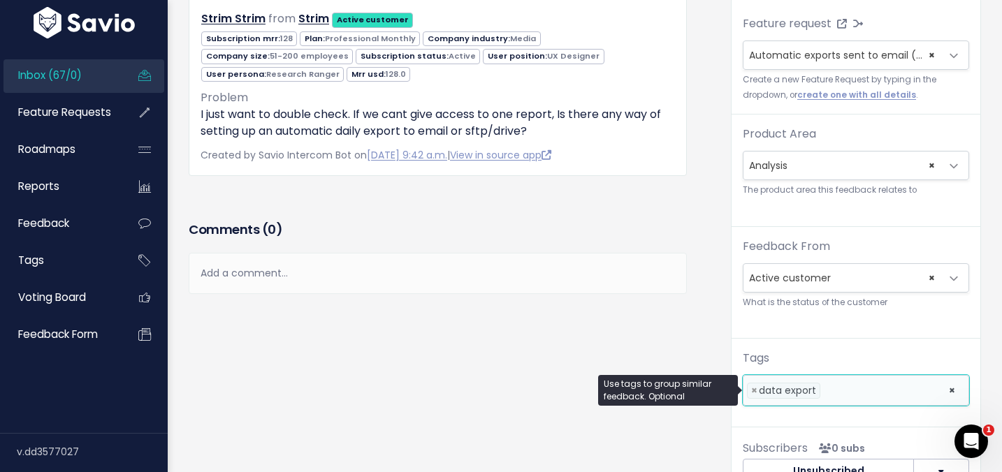
scroll to position [0, 0]
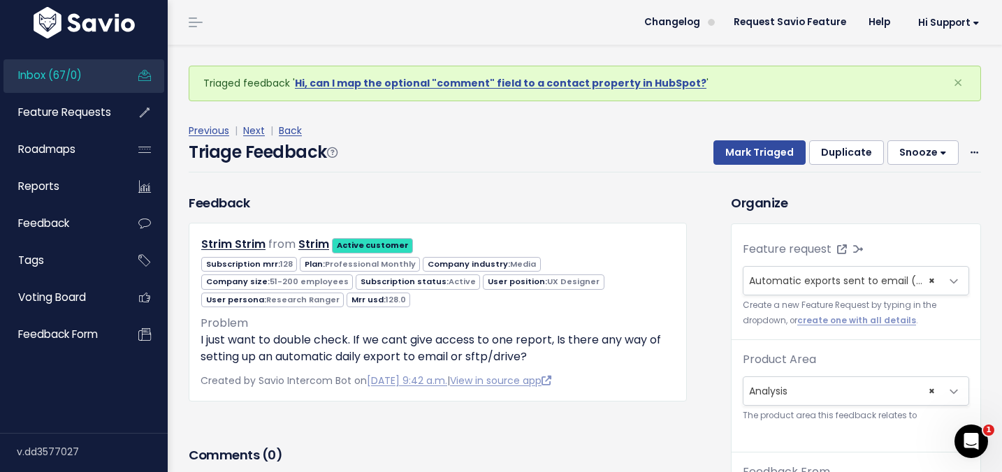
click at [734, 138] on div "Previous | Next | Back" at bounding box center [585, 130] width 792 height 17
click at [734, 149] on button "Mark Triaged" at bounding box center [759, 152] width 92 height 25
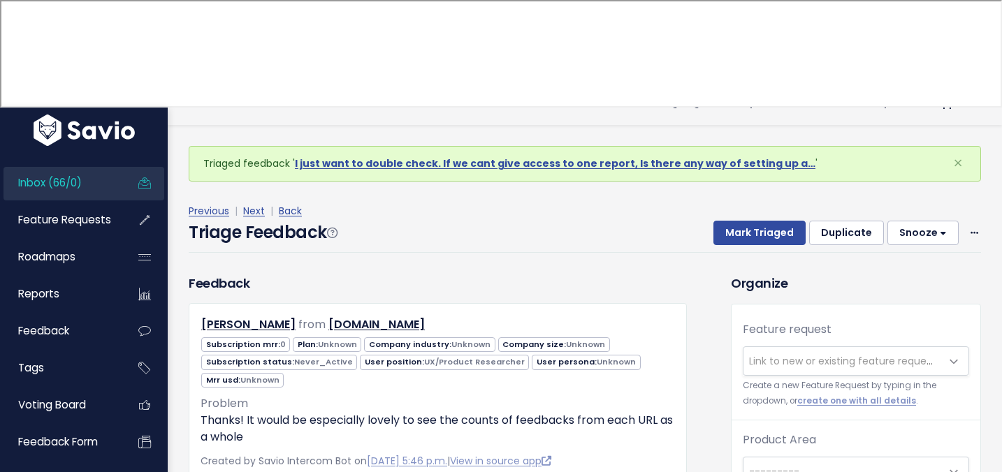
scroll to position [29, 0]
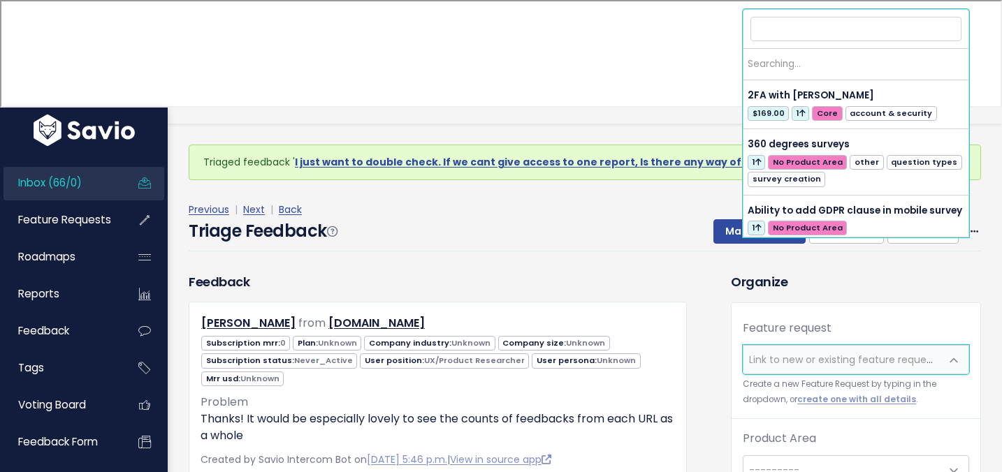
click at [766, 353] on span "Link to new or existing feature request..." at bounding box center [845, 360] width 193 height 14
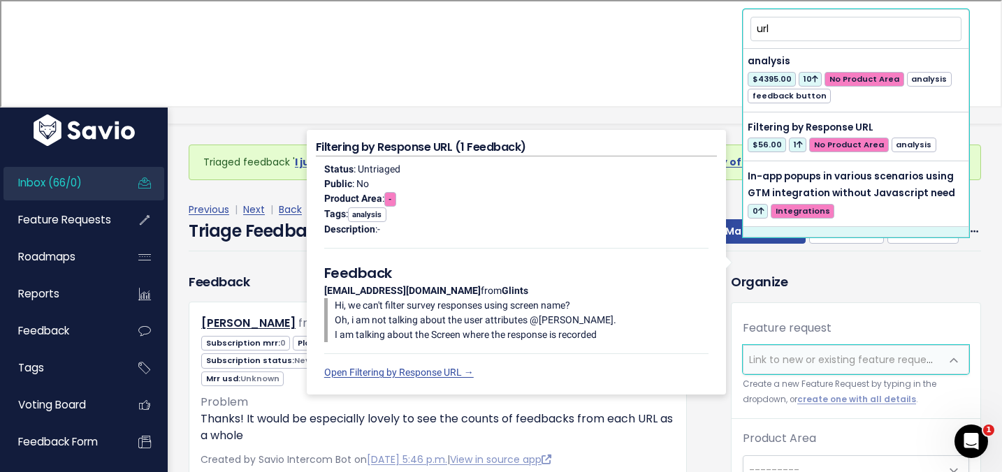
scroll to position [500, 0]
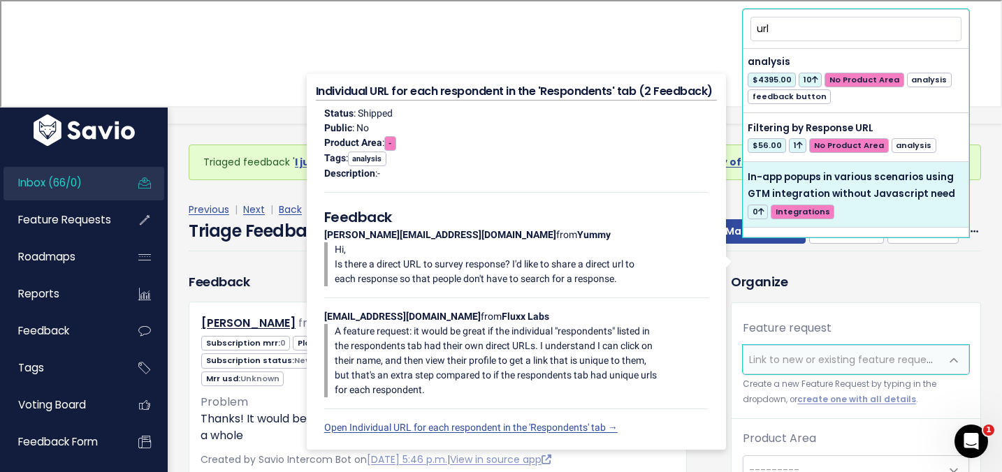
type input "url"
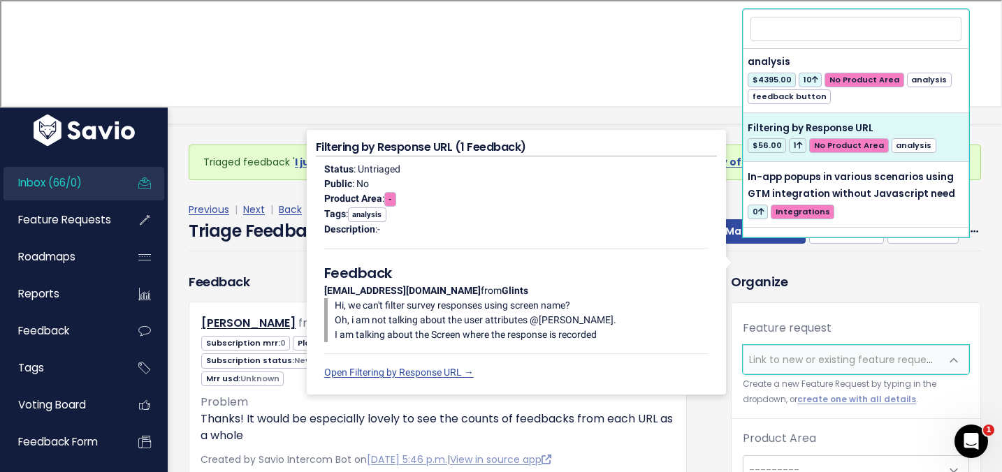
select select "10610"
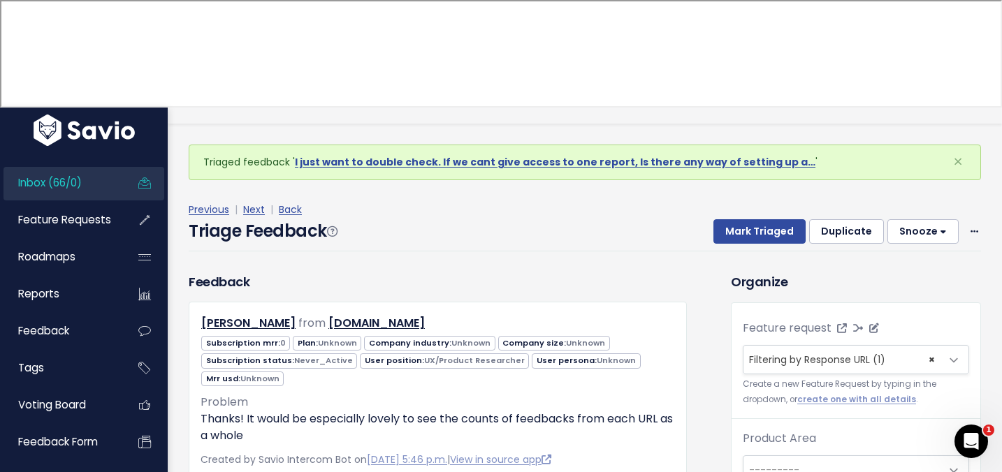
click at [777, 353] on span "Filtering by Response URL (1)" at bounding box center [817, 360] width 136 height 14
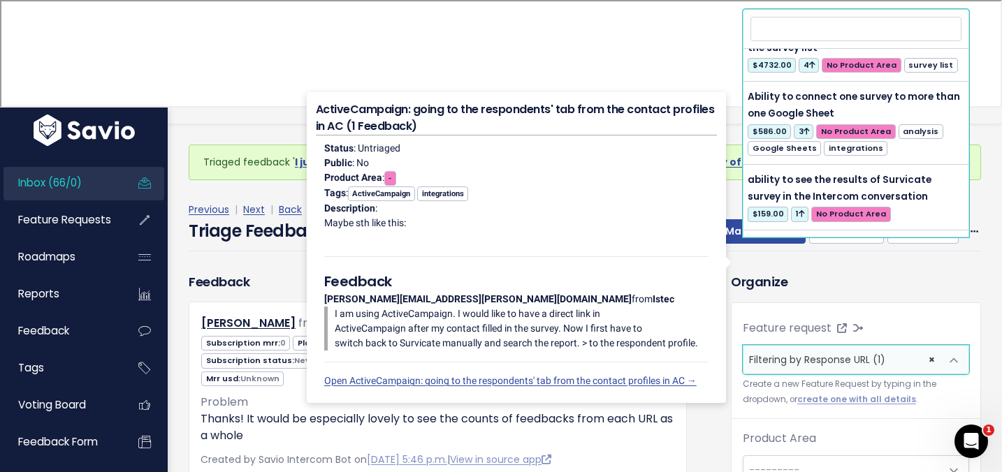
scroll to position [0, 0]
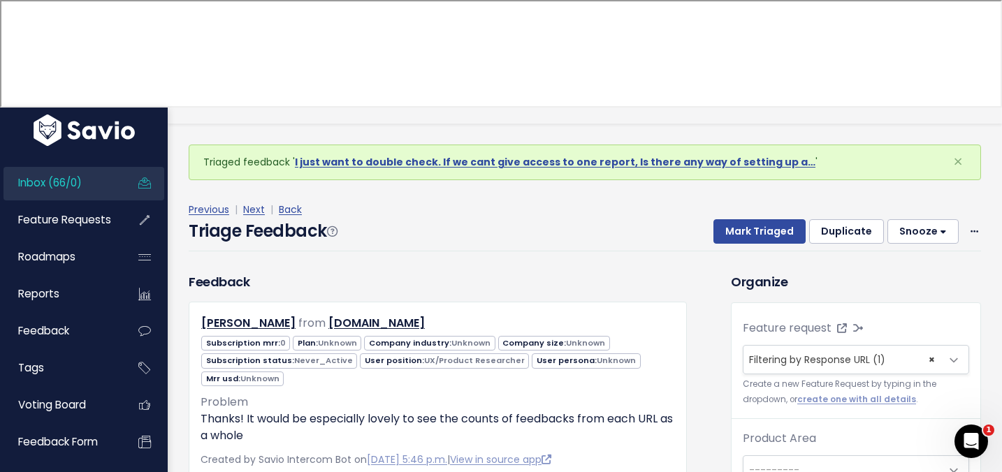
click at [765, 430] on label "Product Area" at bounding box center [779, 438] width 73 height 17
click at [743, 455] on select "--------- Core Surveys Analysis Integrations Insights Hub Dashboards" at bounding box center [742, 455] width 1 height 1
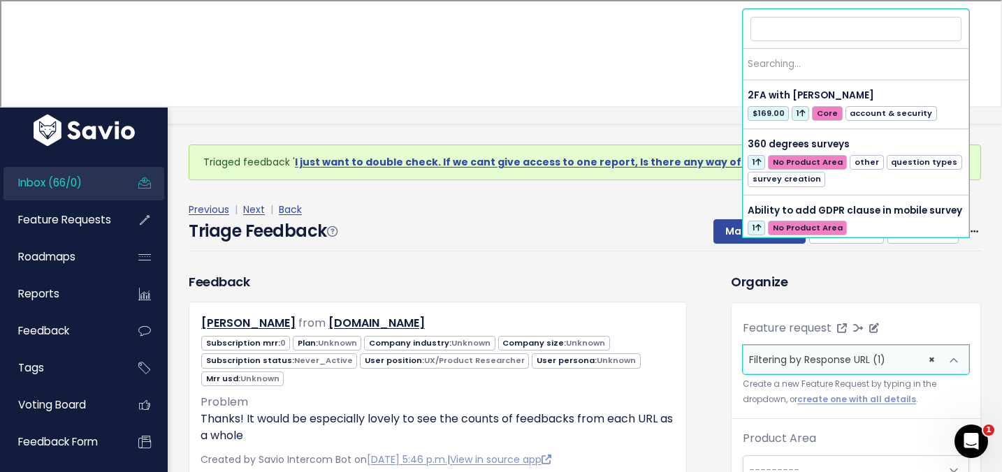
click at [794, 353] on span "Filtering by Response URL (1)" at bounding box center [817, 360] width 136 height 14
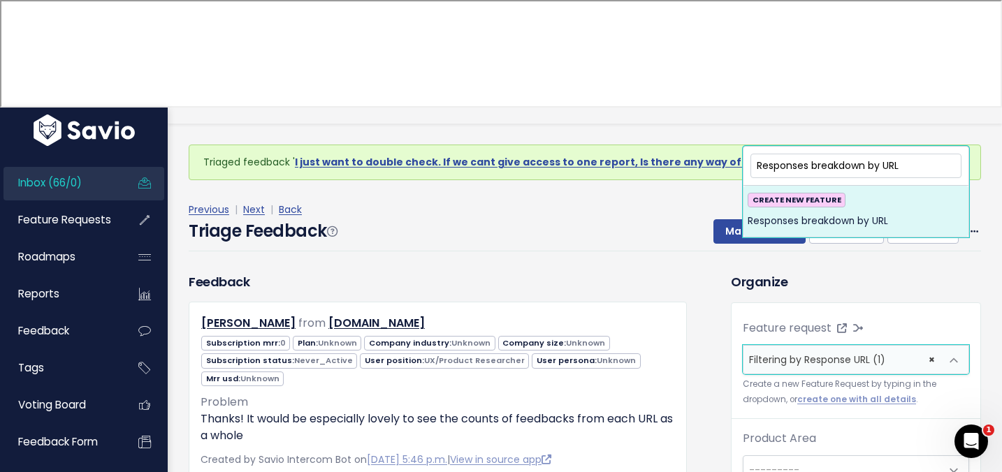
click at [786, 160] on input "Responses breakdown by URL" at bounding box center [855, 166] width 211 height 24
type input "Analysis - breakdown by URL"
click at [882, 204] on div "CREATE NEW FEATURE Analysis - breakdown by URL" at bounding box center [855, 212] width 217 height 38
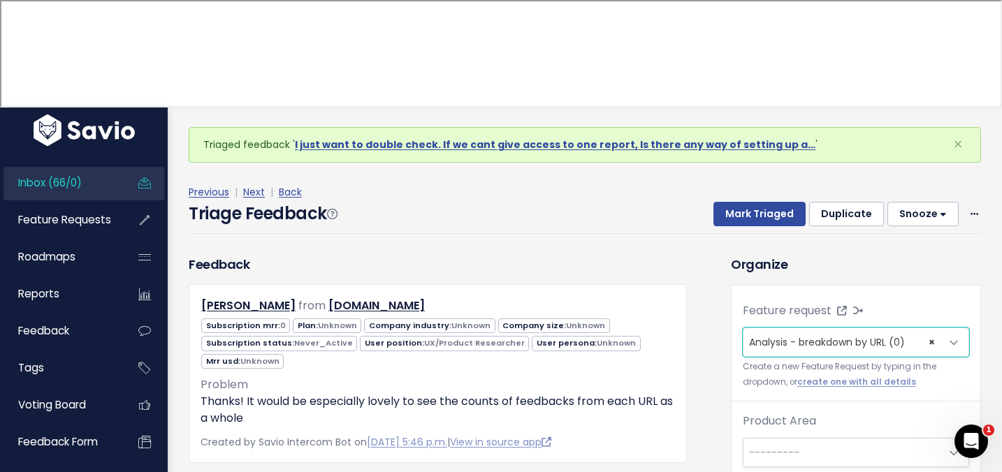
scroll to position [44, 0]
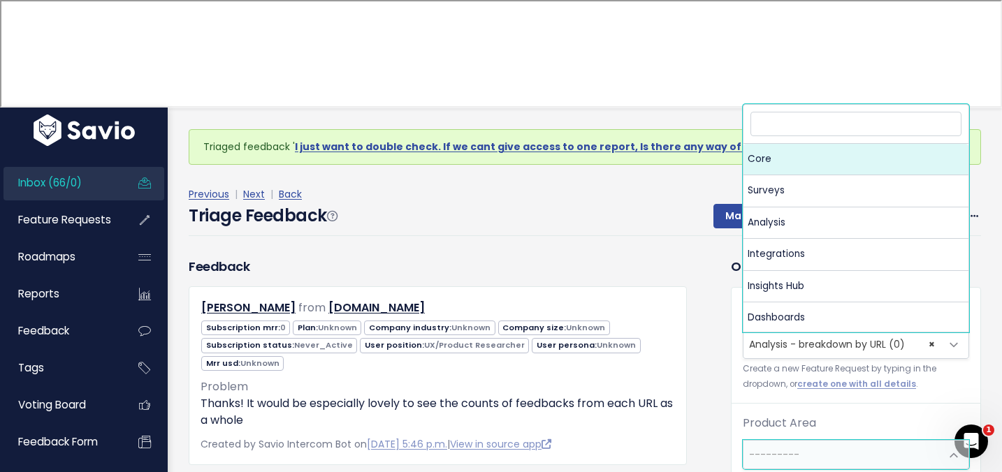
click at [804, 441] on span "---------" at bounding box center [841, 455] width 197 height 28
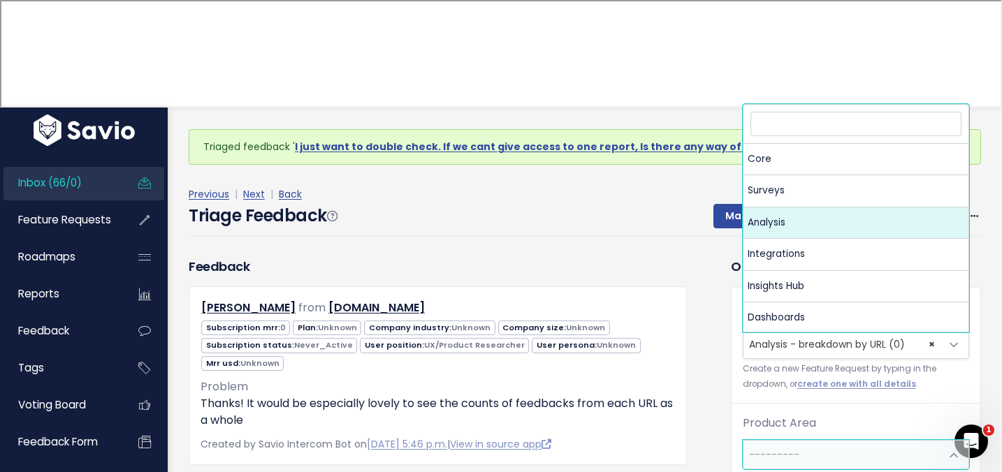
select select "MAIN:ANALYSIS"
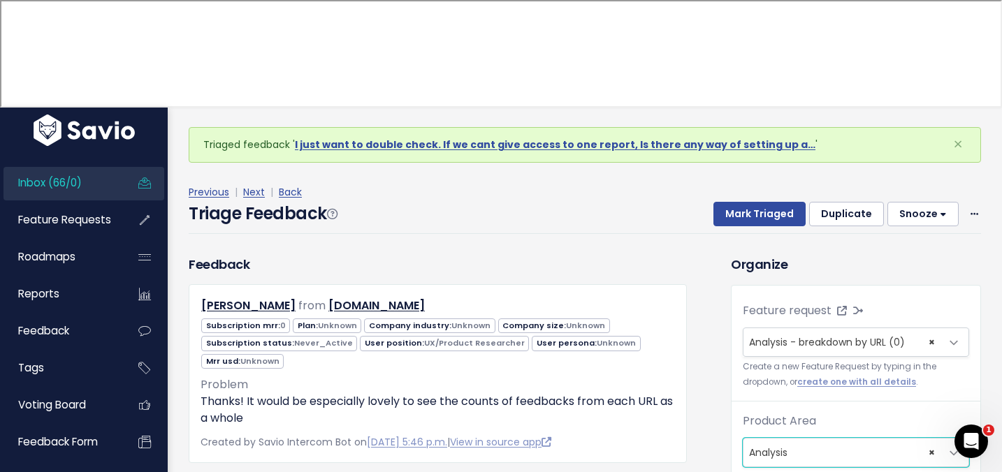
scroll to position [120, 0]
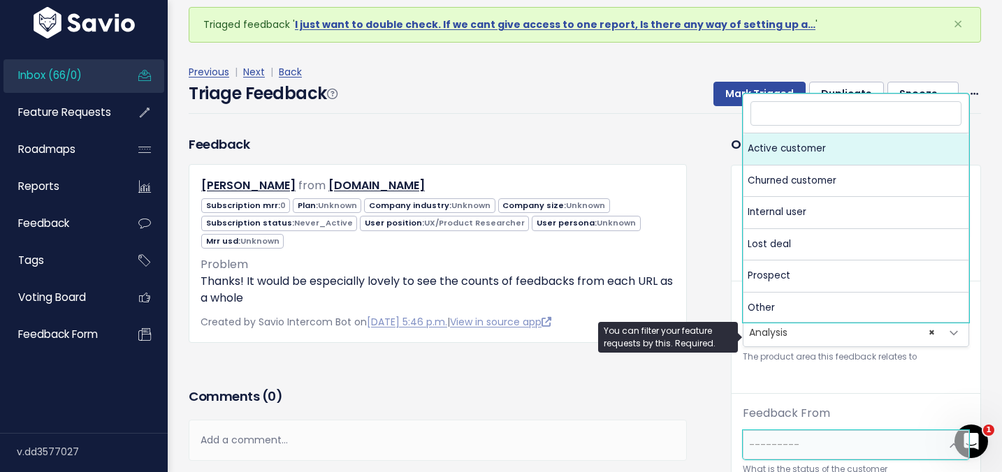
click at [775, 438] on span "---------" at bounding box center [774, 445] width 50 height 14
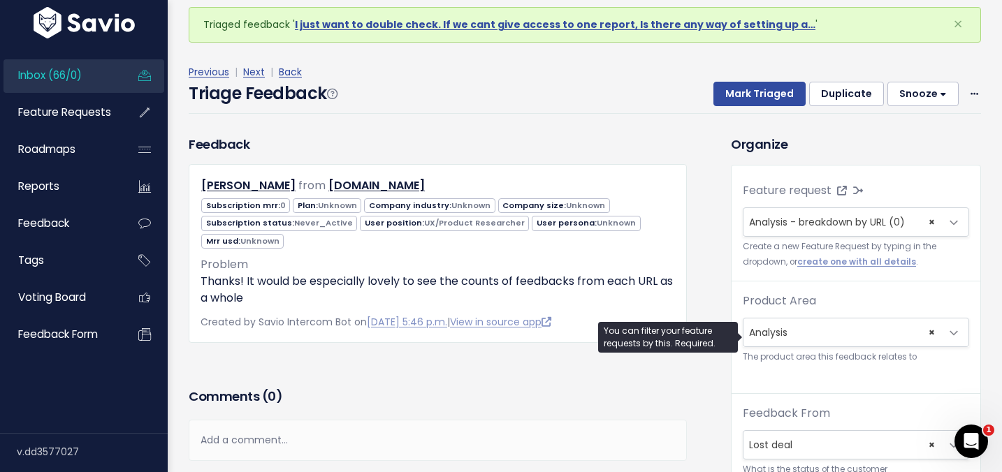
click at [765, 431] on span "× Lost deal" at bounding box center [841, 445] width 197 height 28
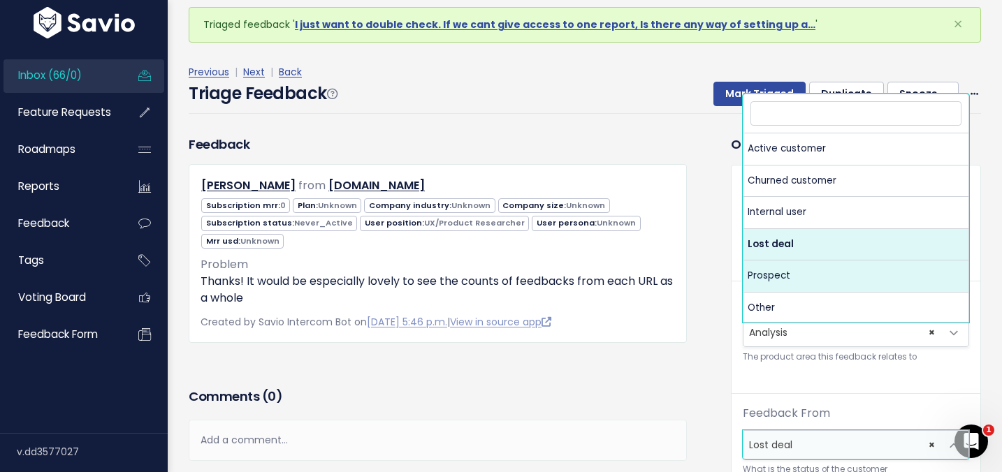
select select "PROSPECT"
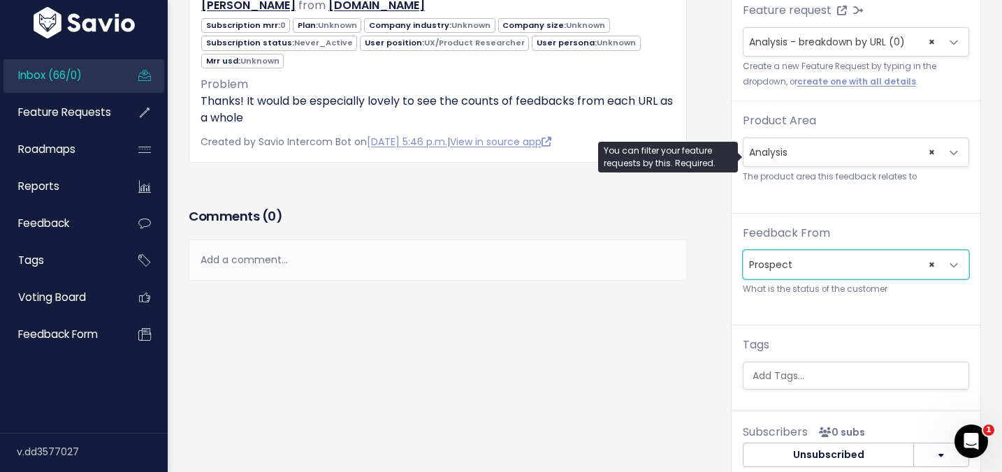
scroll to position [301, 0]
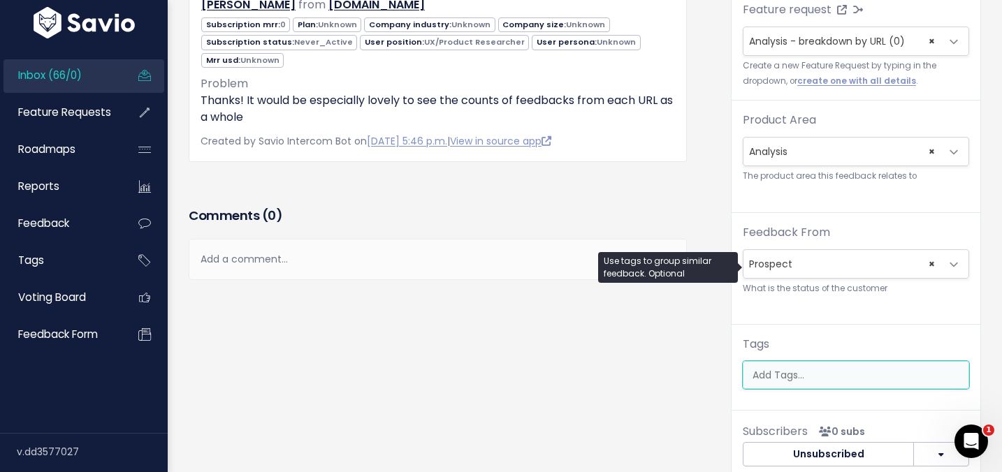
click at [757, 368] on input "search" at bounding box center [859, 375] width 225 height 15
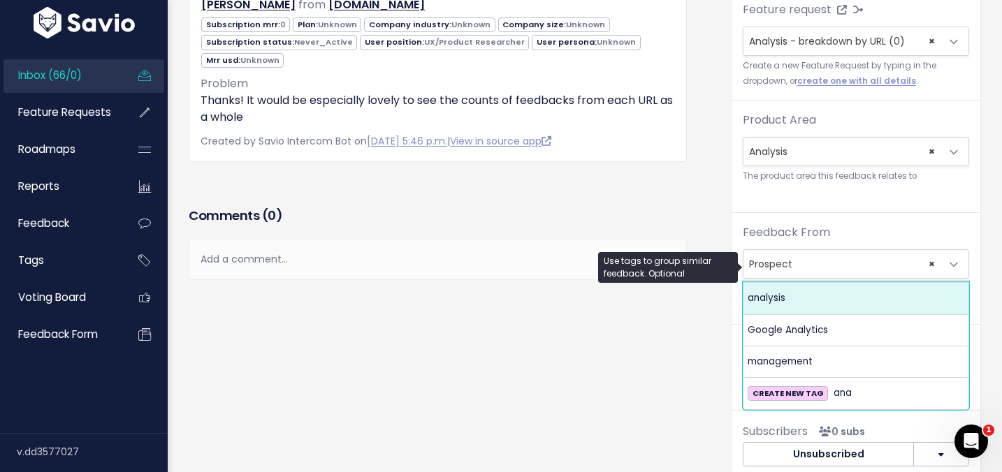
type input "ana"
select select "960"
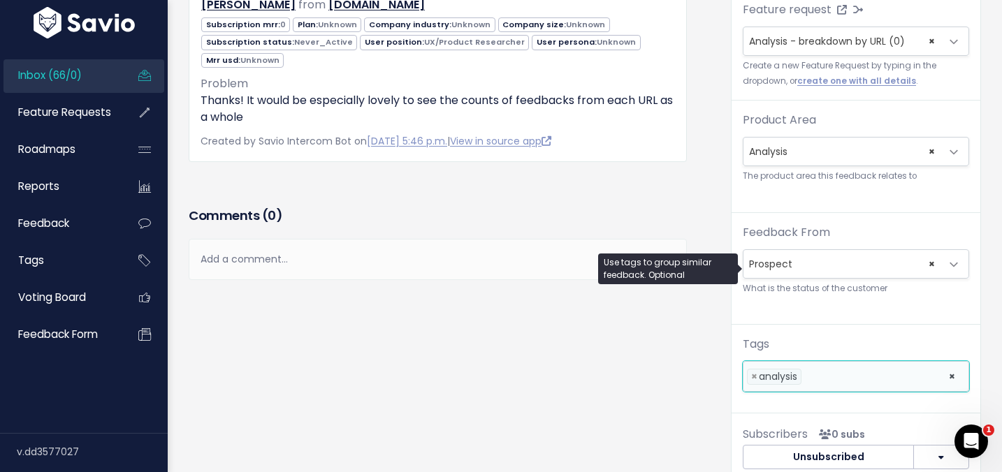
click at [823, 370] on li at bounding box center [871, 377] width 133 height 15
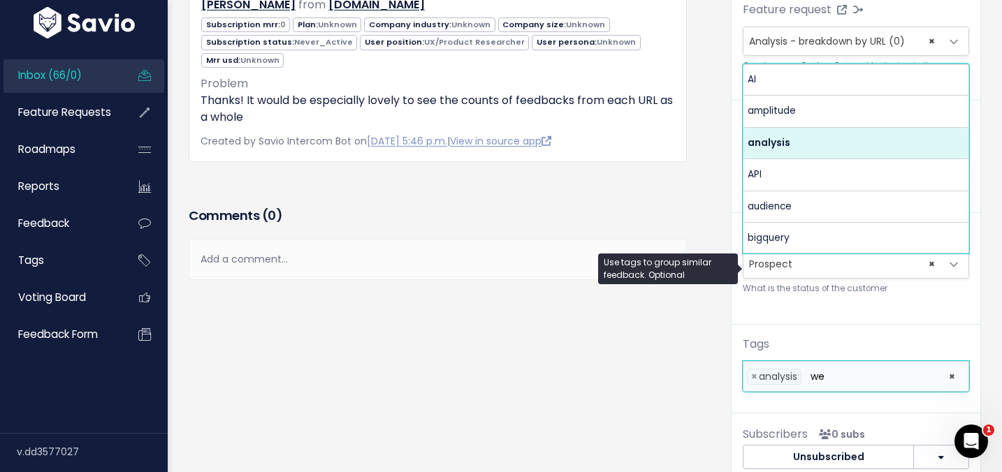
scroll to position [0, 0]
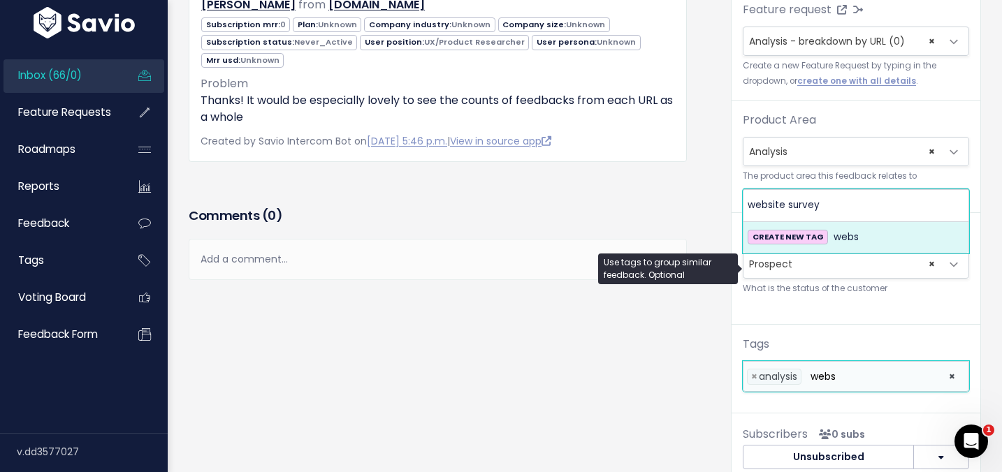
type input "webs"
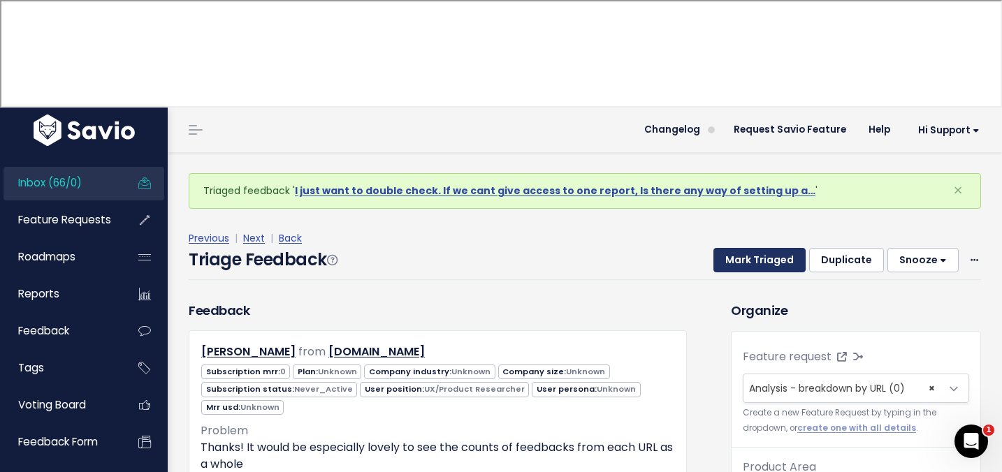
click at [742, 248] on button "Mark Triaged" at bounding box center [759, 260] width 92 height 25
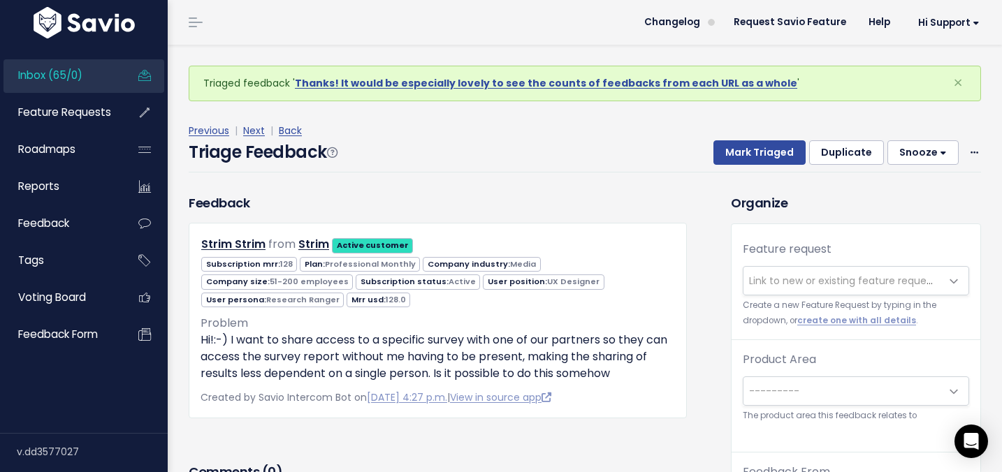
click at [817, 281] on span "Link to new or existing feature request..." at bounding box center [845, 281] width 193 height 14
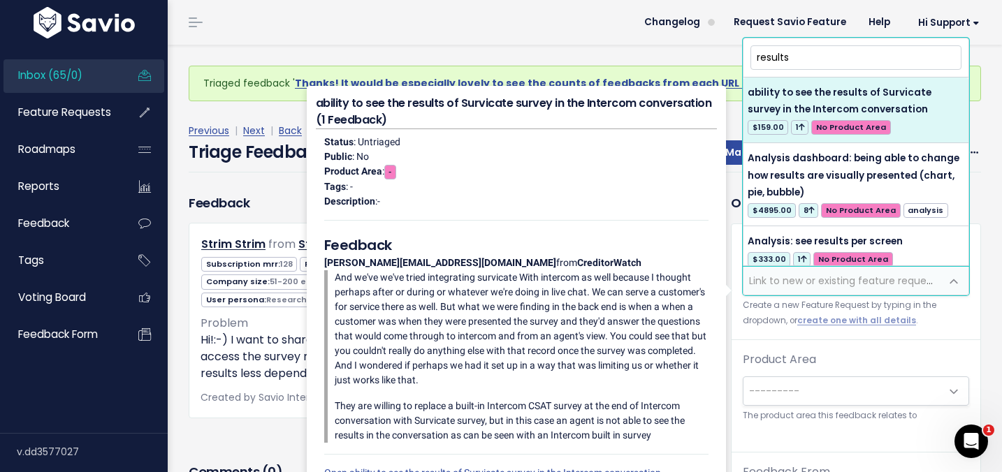
click at [817, 64] on input "results" at bounding box center [855, 57] width 211 height 24
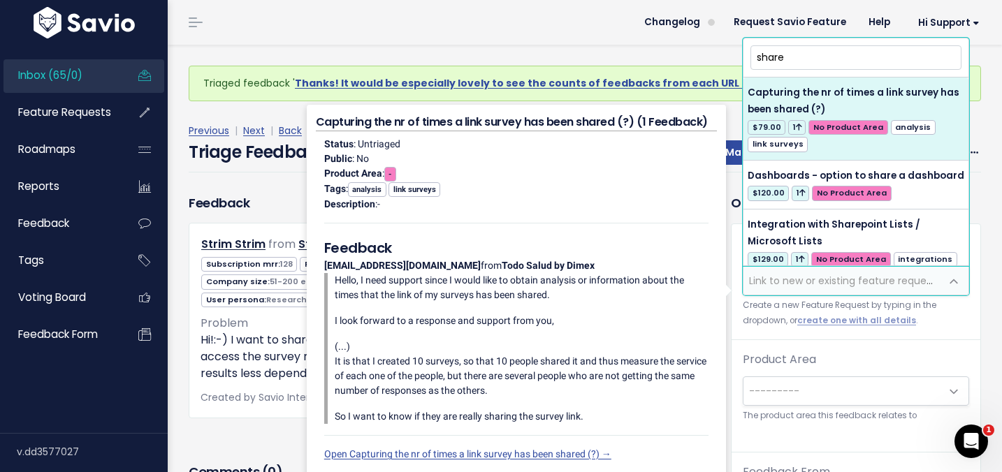
click at [819, 58] on input "share" at bounding box center [855, 57] width 211 height 24
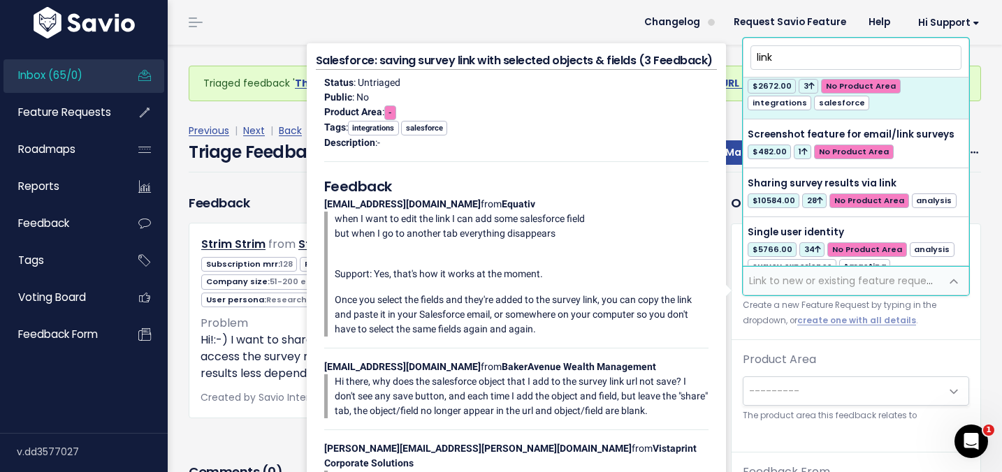
scroll to position [2180, 0]
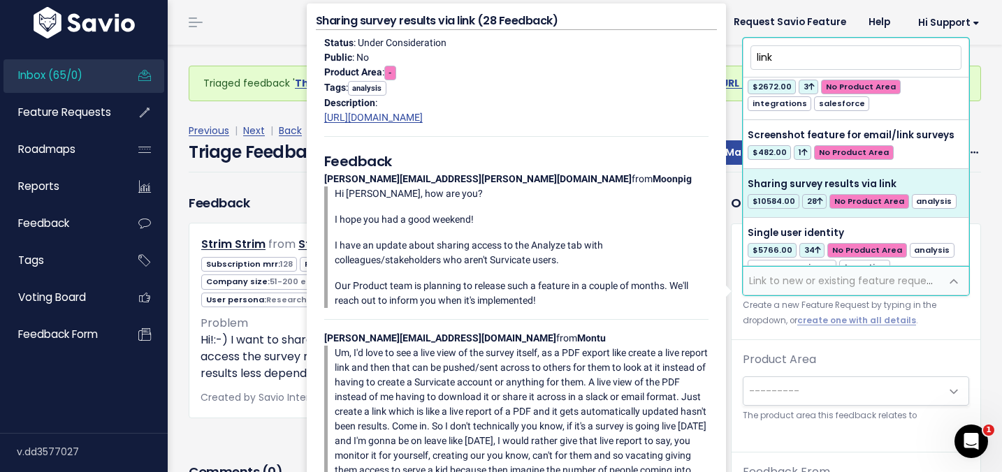
type input "link"
select select "4727"
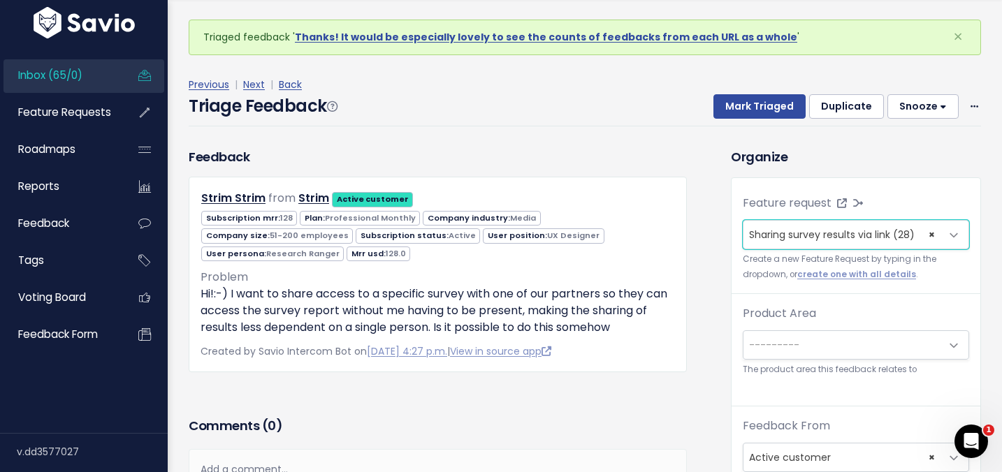
scroll to position [45, 0]
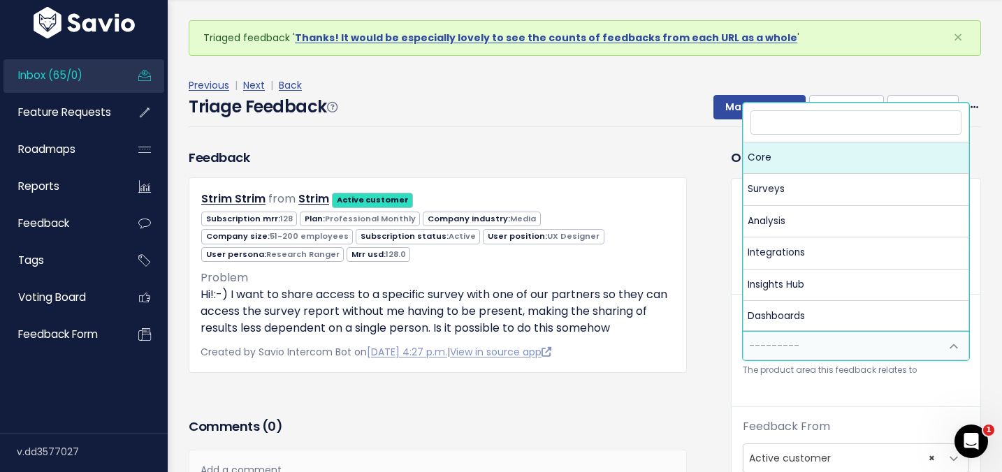
click at [761, 351] on span "---------" at bounding box center [774, 346] width 50 height 14
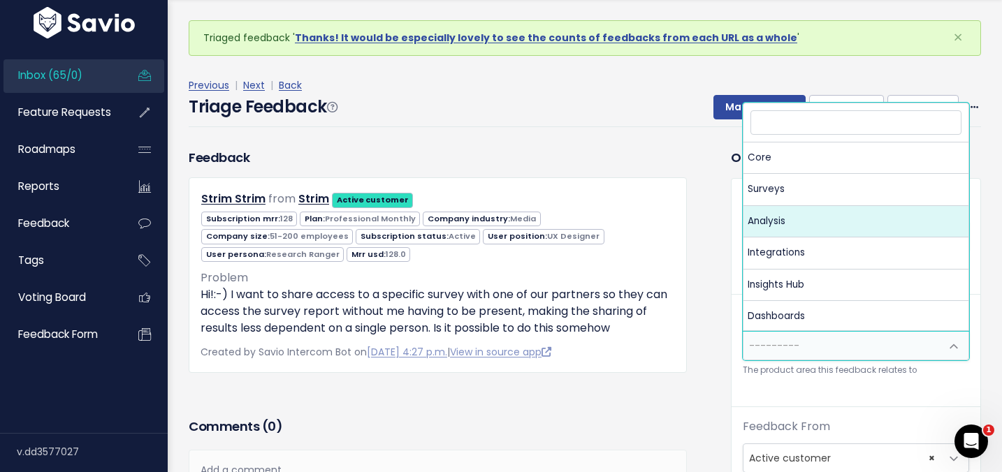
select select "MAIN:ANALYSIS"
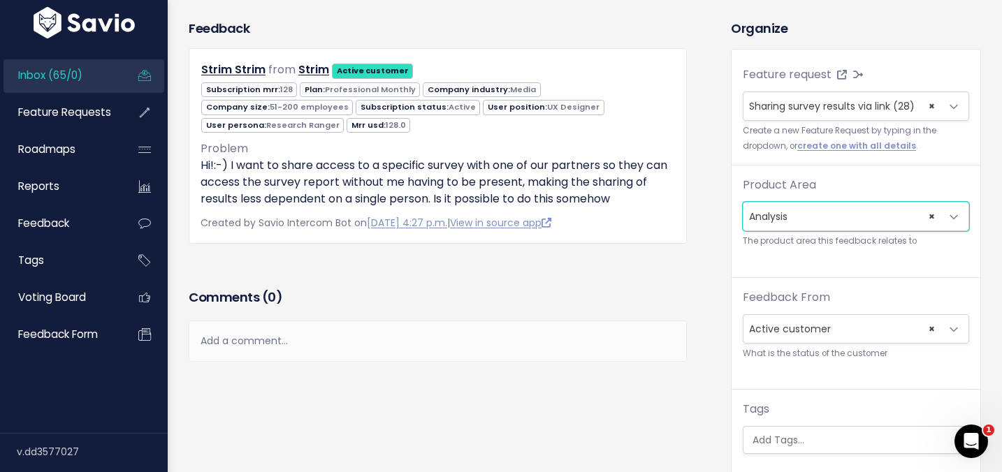
scroll to position [317, 0]
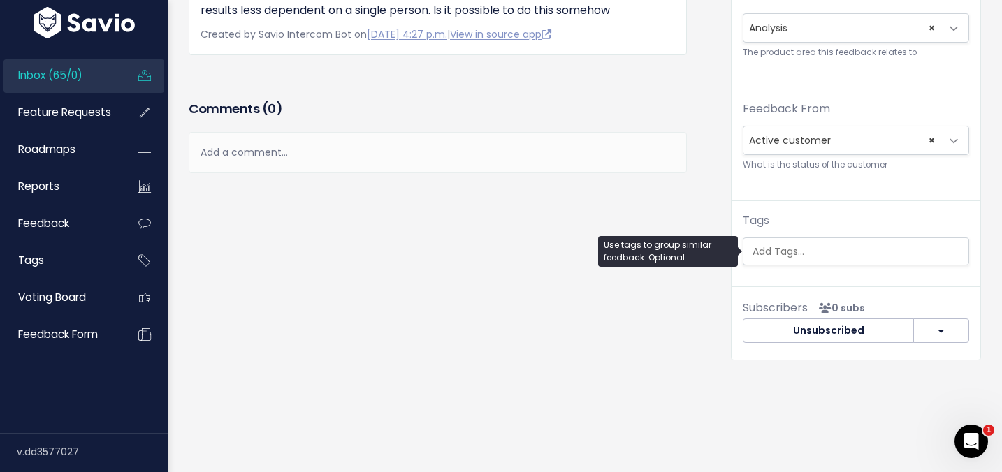
click at [757, 256] on input "search" at bounding box center [859, 252] width 225 height 15
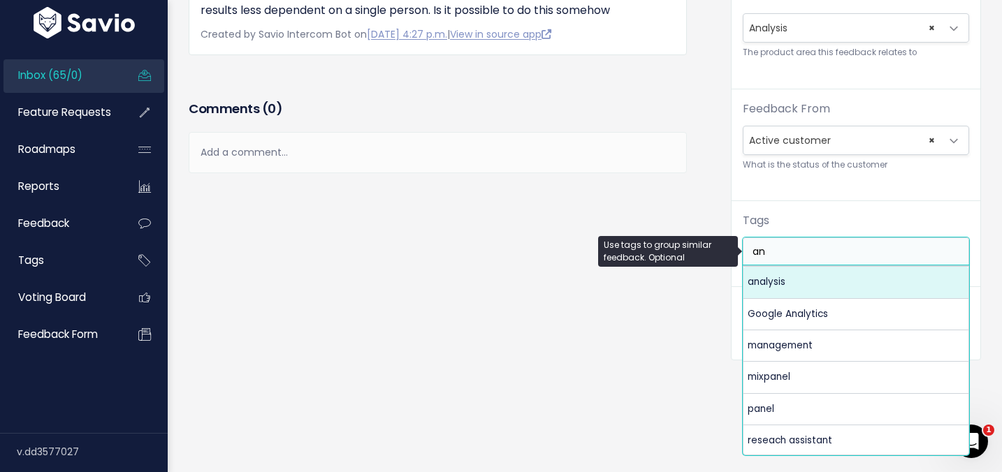
type input "an"
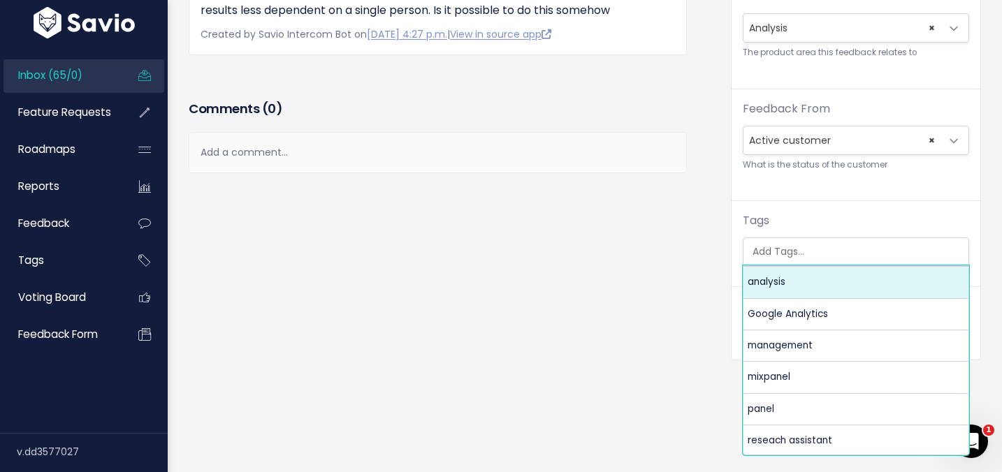
select select "960"
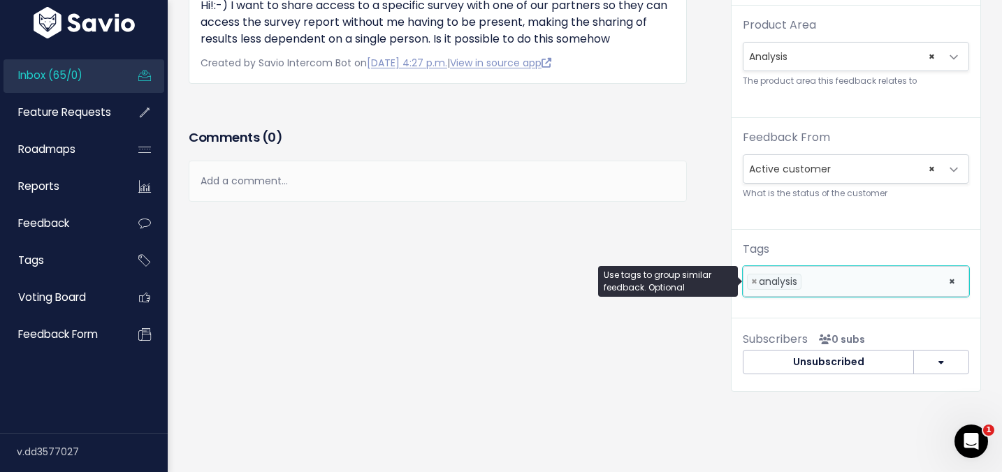
scroll to position [326, 0]
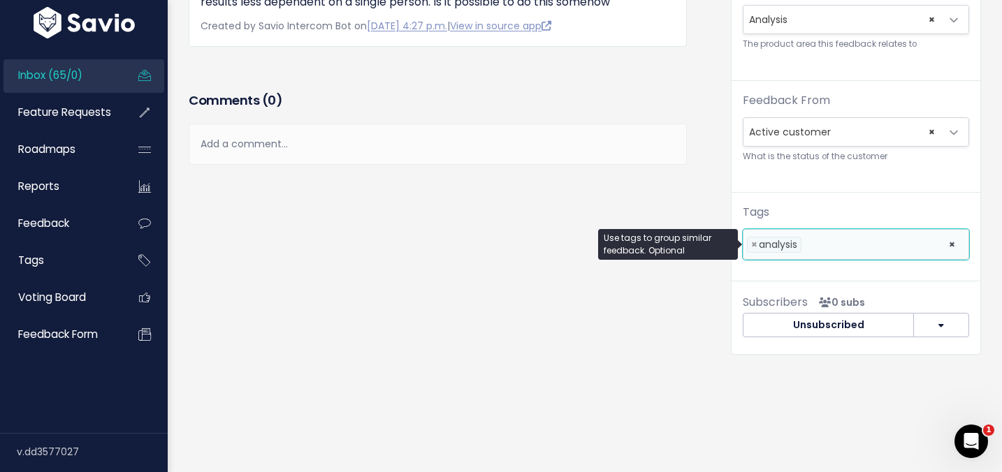
click at [808, 243] on input "search" at bounding box center [809, 245] width 8 height 15
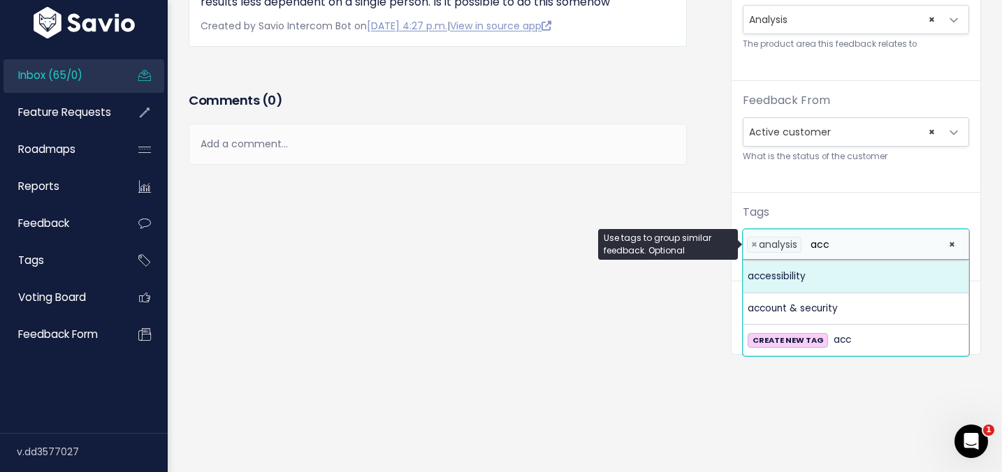
scroll to position [0, 0]
type input "acc"
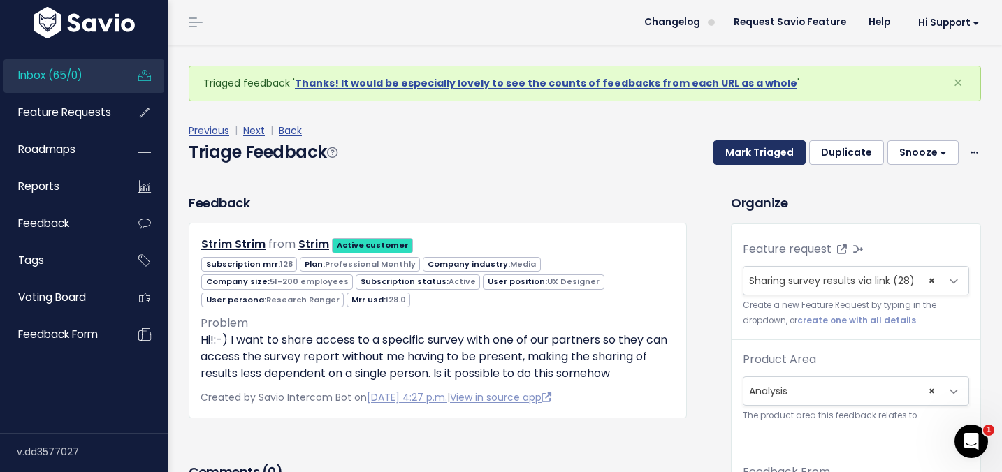
click at [738, 152] on button "Mark Triaged" at bounding box center [759, 152] width 92 height 25
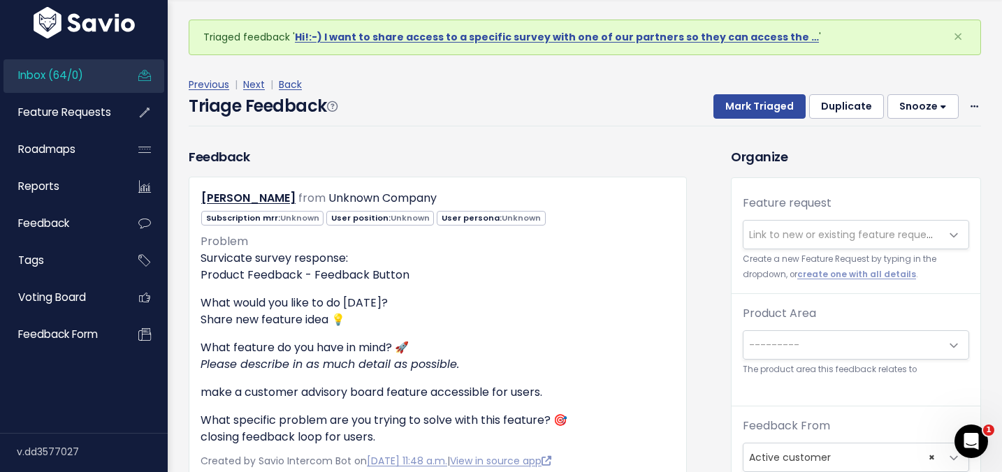
scroll to position [98, 0]
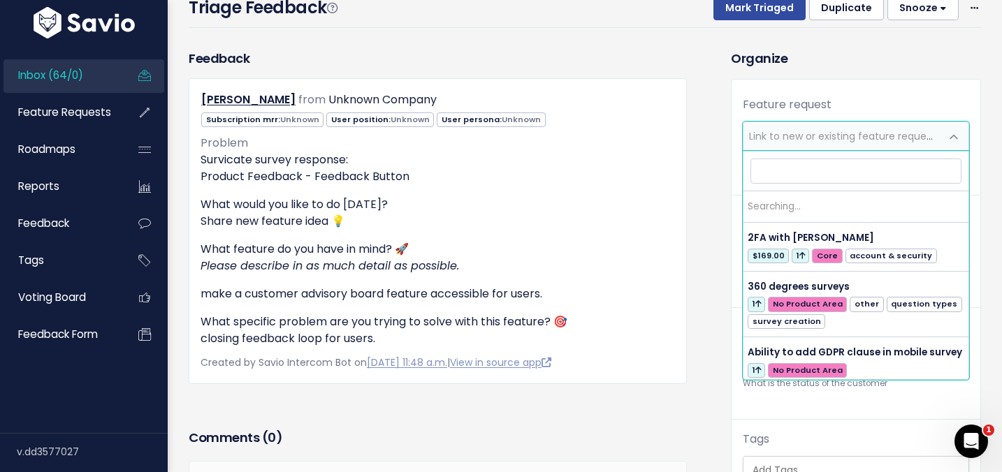
click at [770, 143] on span "Link to new or existing feature request..." at bounding box center [845, 136] width 193 height 14
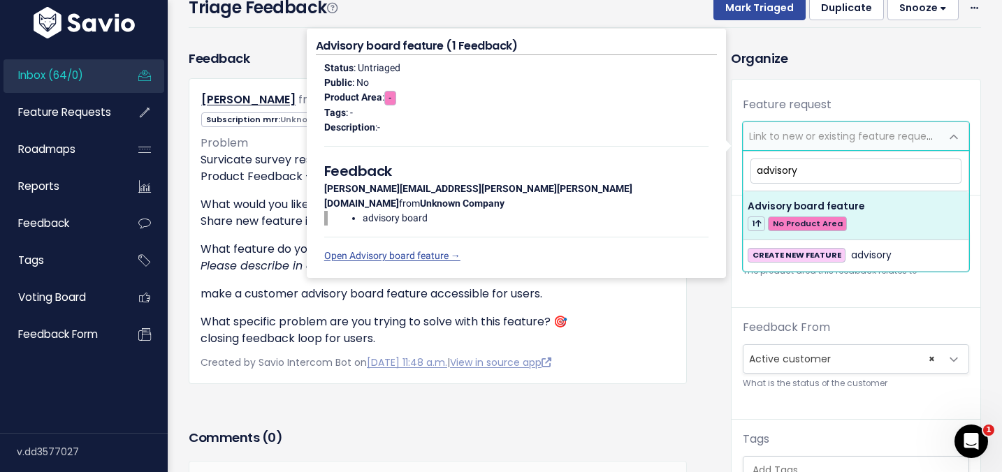
type input "advisory"
select select "58556"
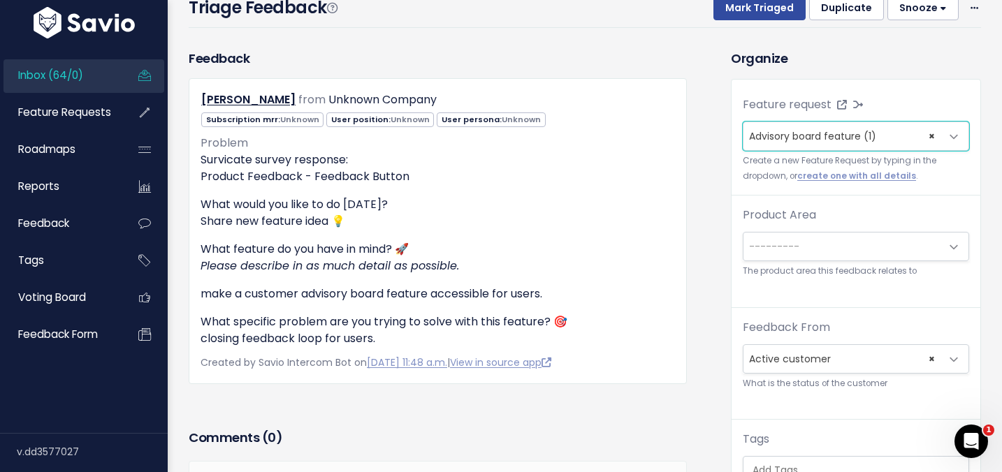
scroll to position [114, 0]
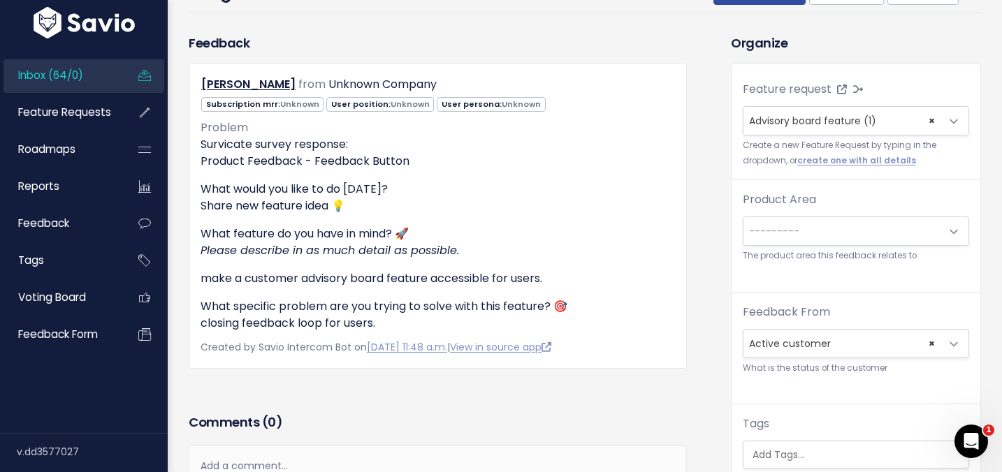
click at [785, 222] on span "---------" at bounding box center [841, 231] width 197 height 28
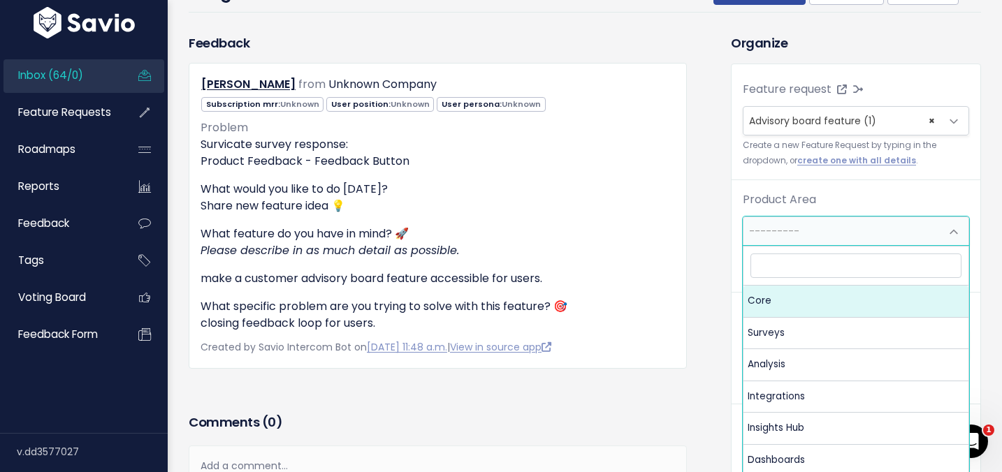
select select "MAIN:CORE"
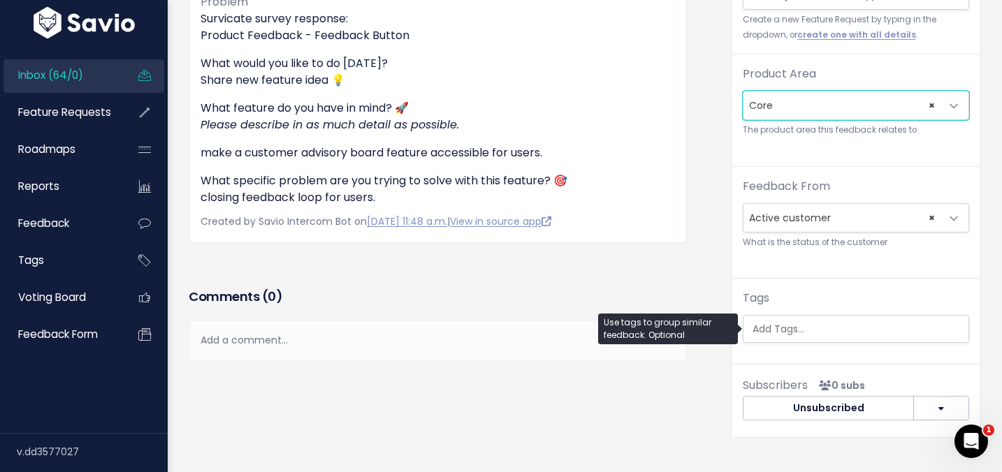
scroll to position [39, 0]
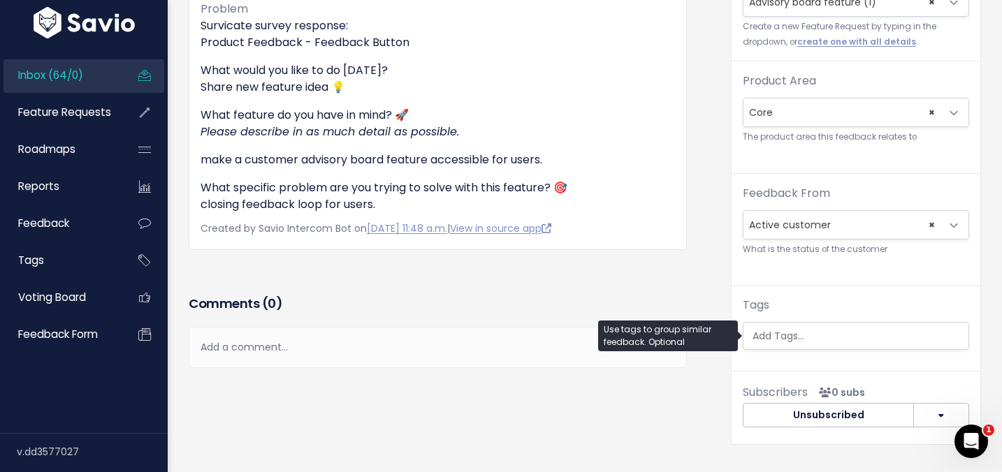
click at [780, 323] on ul at bounding box center [855, 336] width 225 height 27
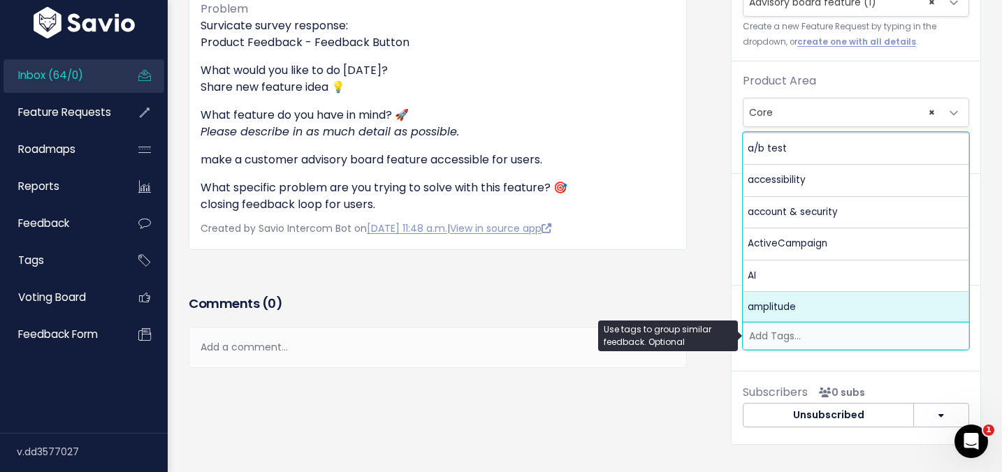
click at [712, 228] on div "Feedback Eliza Gomez from Unknown Company Unknown Unknown Unknown" at bounding box center [449, 190] width 542 height 551
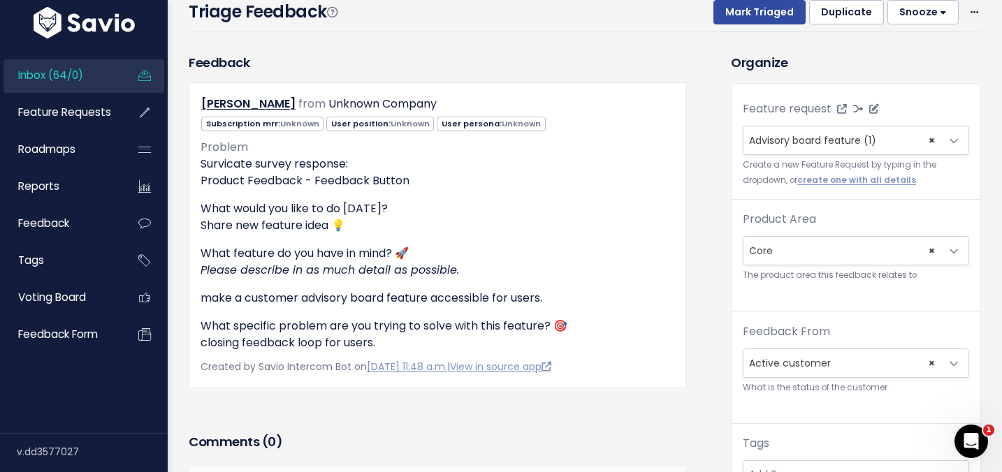
scroll to position [30, 0]
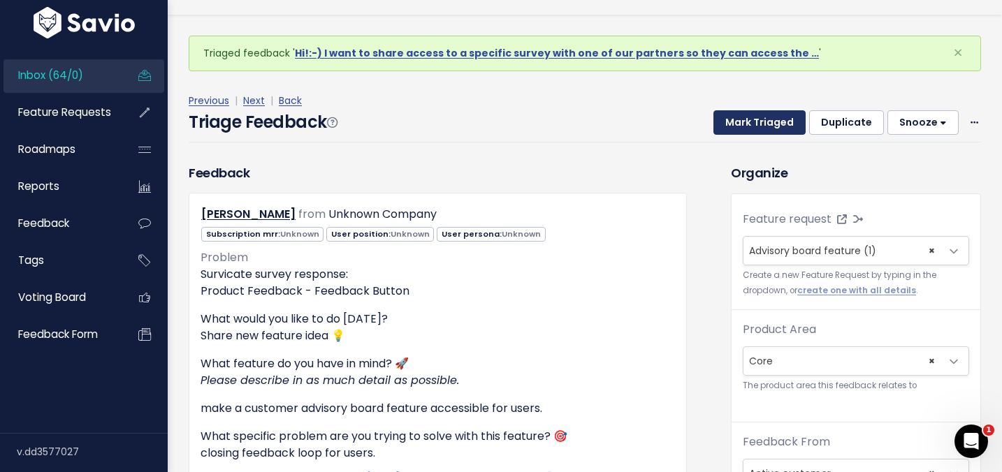
click at [741, 122] on button "Mark Triaged" at bounding box center [759, 122] width 92 height 25
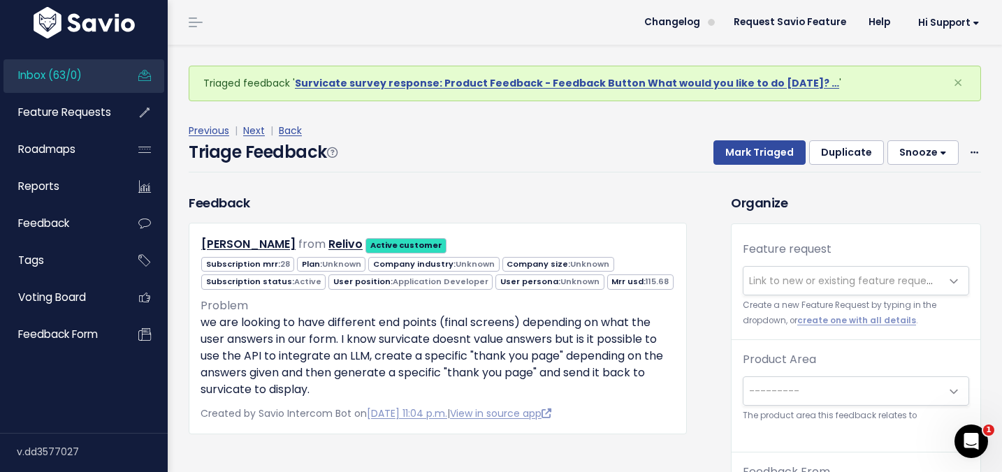
click at [986, 148] on div "Previous | Next | Back Triage Feedback Mark Triaged Duplicate [GEOGRAPHIC_DATA]…" at bounding box center [590, 147] width 803 height 50
click at [976, 153] on icon at bounding box center [974, 153] width 8 height 9
click at [904, 217] on link "Delete" at bounding box center [918, 218] width 101 height 27
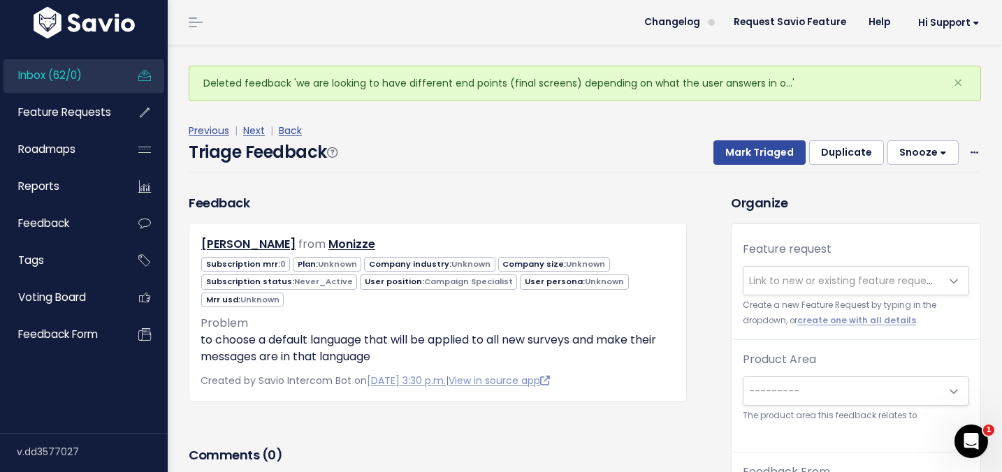
click at [782, 277] on span "Link to new or existing feature request..." at bounding box center [845, 281] width 193 height 14
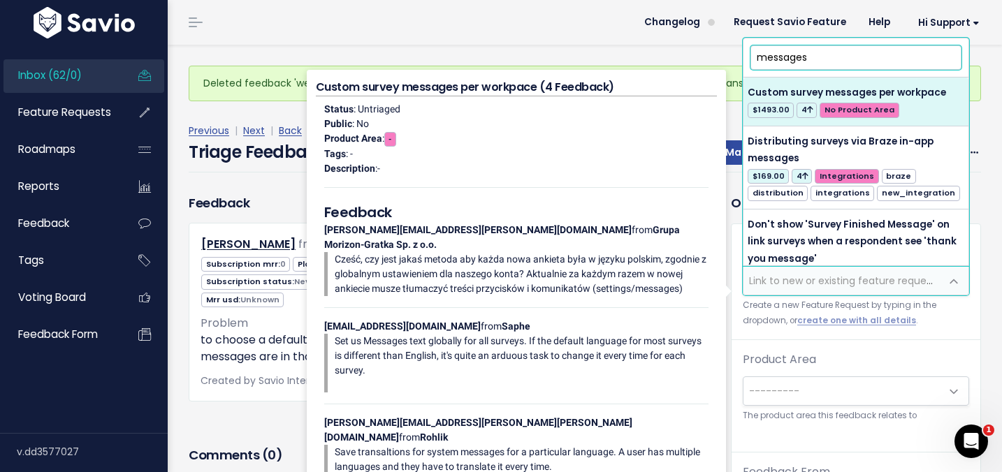
type input "messages"
select select "57373"
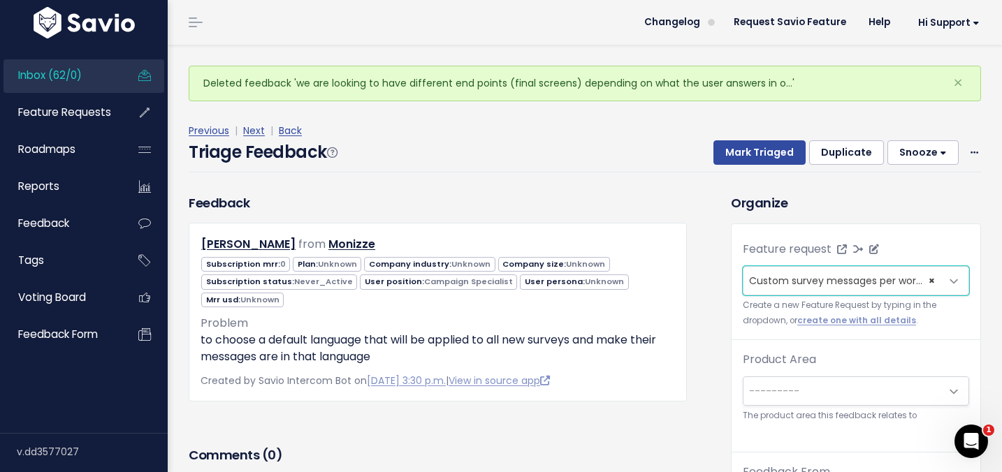
scroll to position [46, 0]
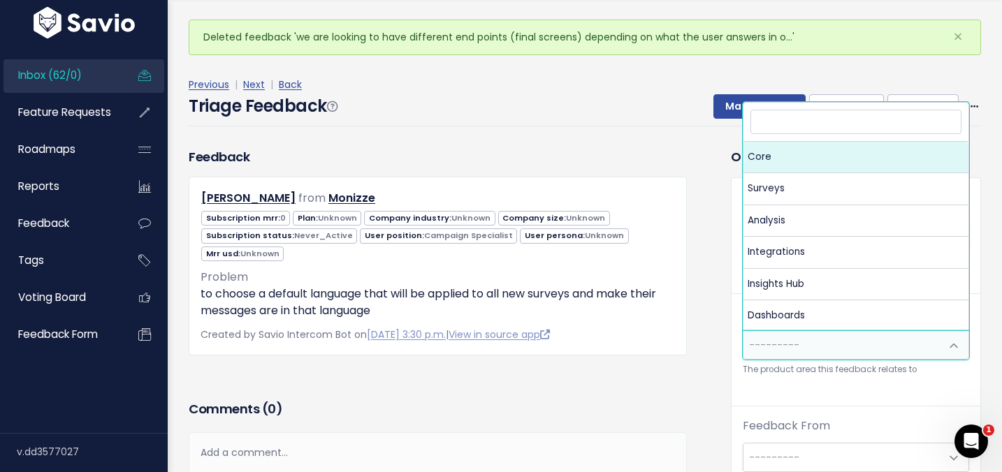
click at [795, 347] on span "---------" at bounding box center [774, 345] width 50 height 14
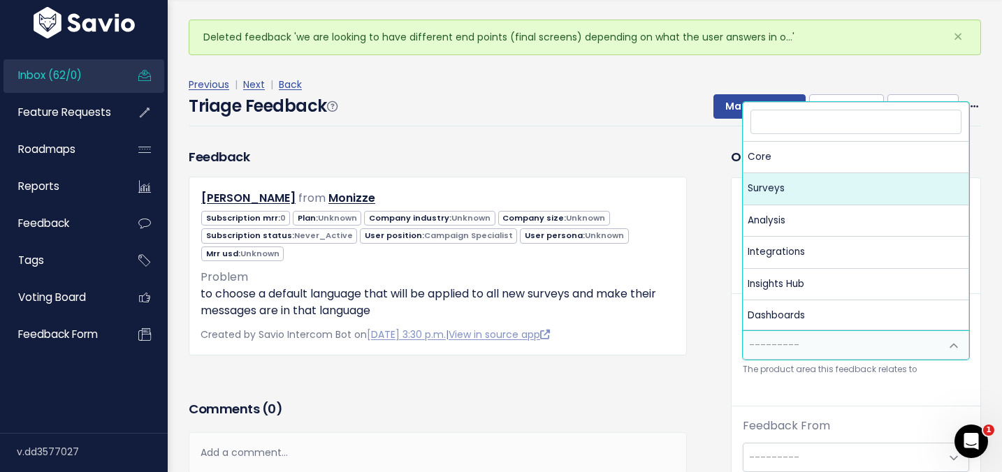
select select "MAIN:SURVEYS"
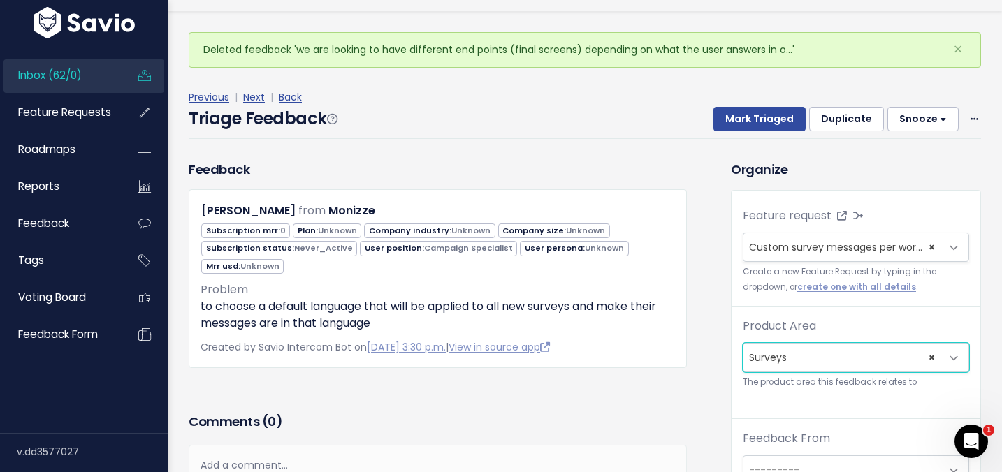
scroll to position [32, 0]
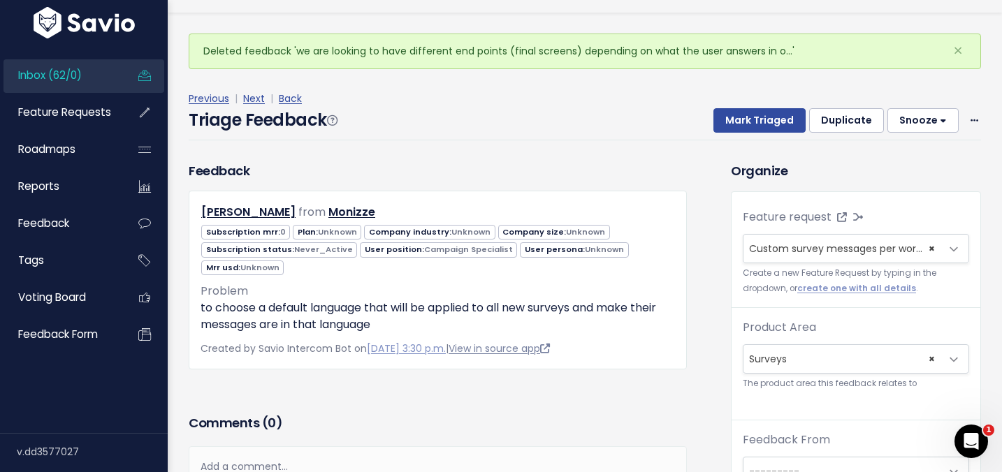
click at [550, 348] on link "View in source app" at bounding box center [498, 349] width 101 height 14
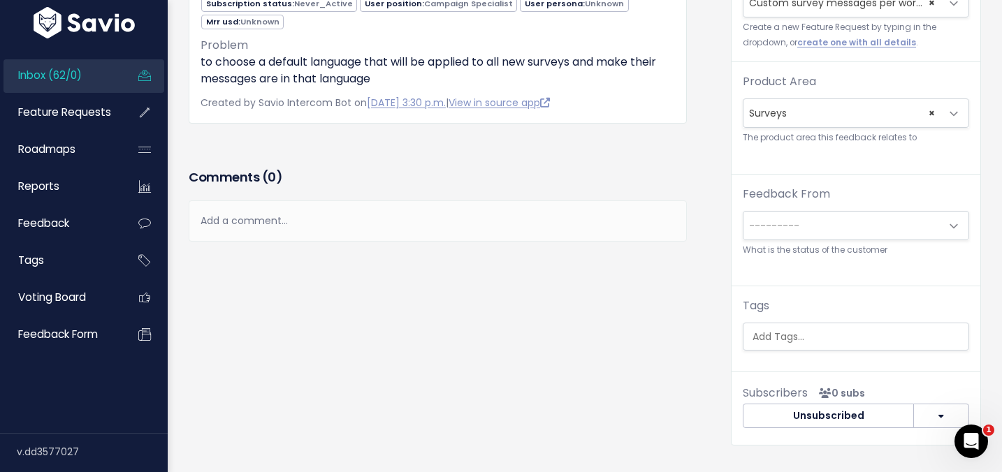
scroll to position [234, 0]
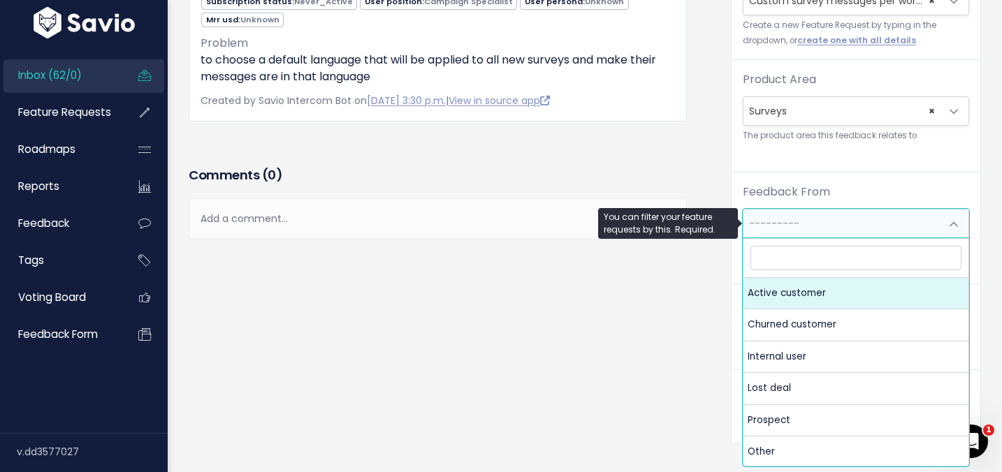
click at [767, 219] on span "---------" at bounding box center [774, 224] width 50 height 14
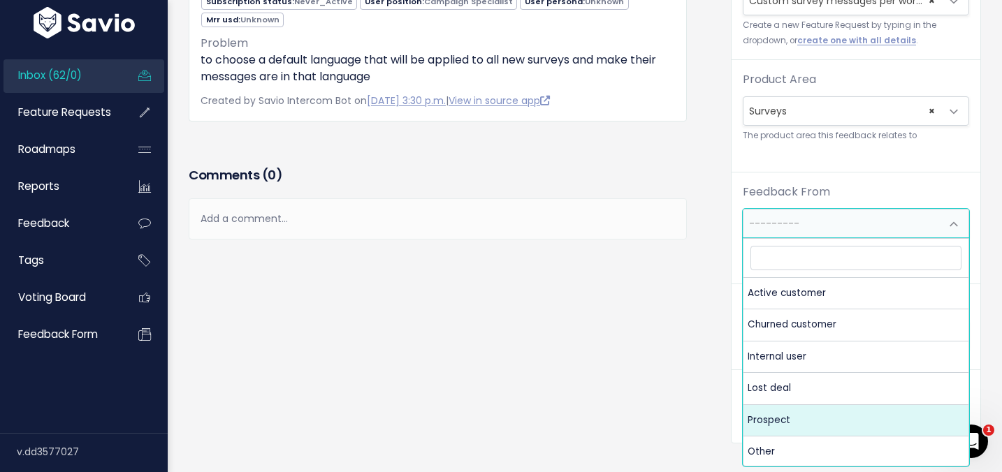
select select "PROSPECT"
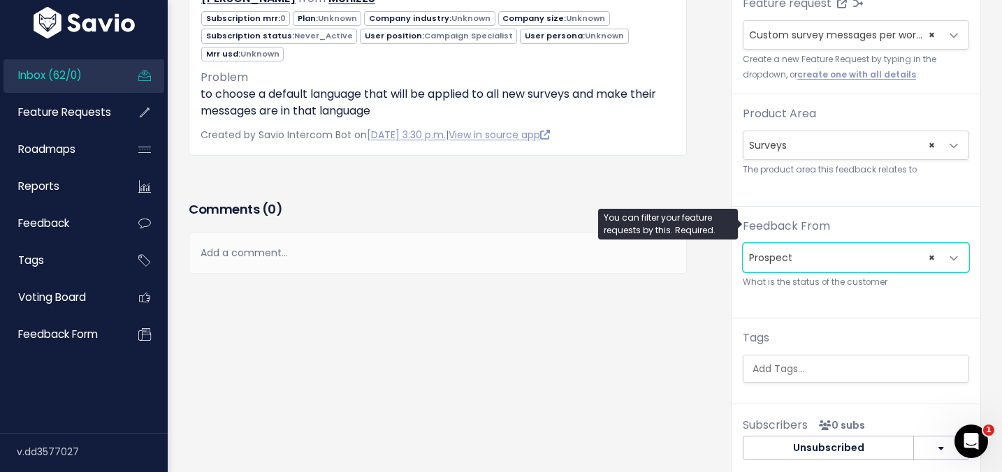
scroll to position [46, 0]
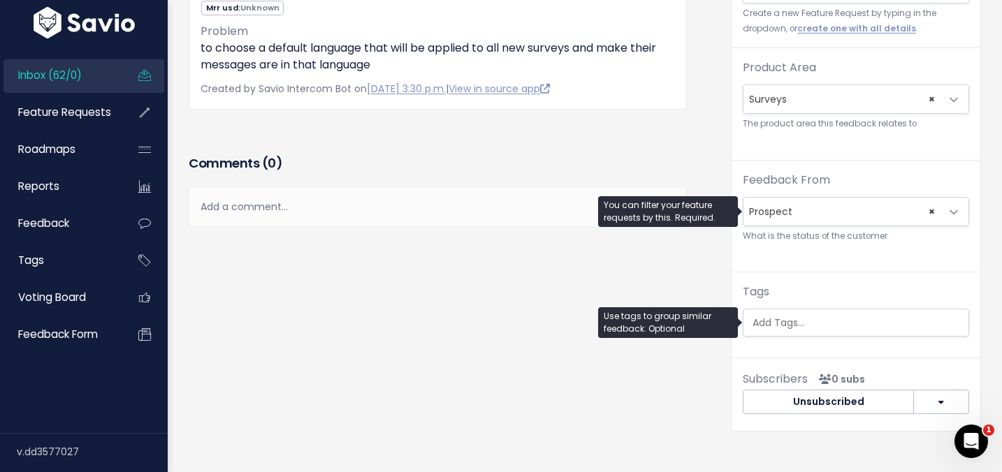
click at [796, 320] on input "search" at bounding box center [859, 323] width 225 height 15
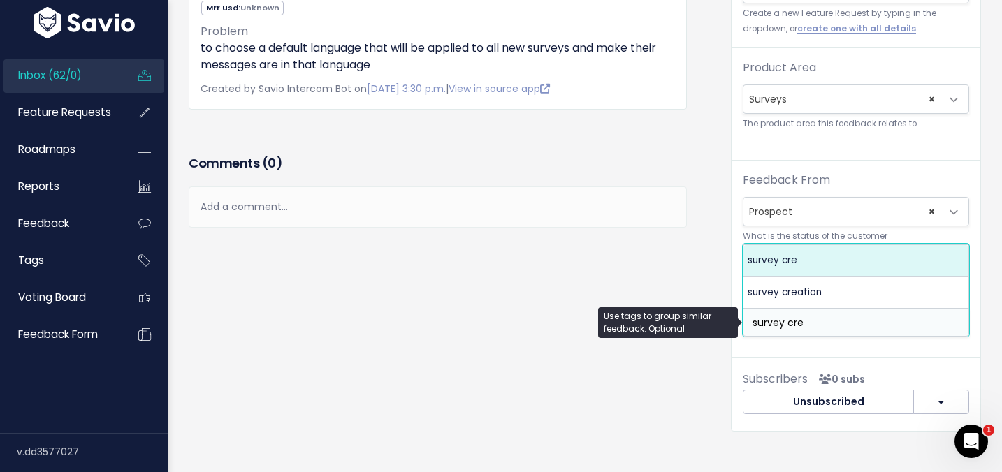
type input "survey cre"
select select "963"
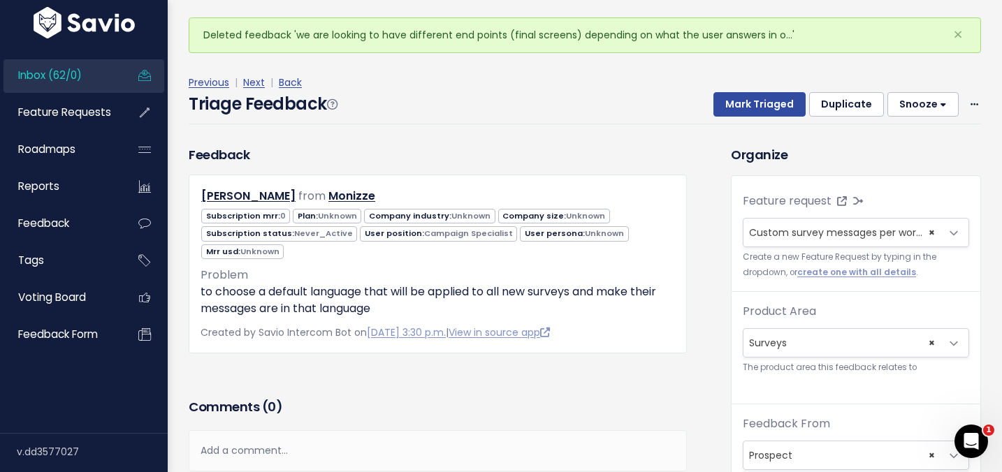
scroll to position [0, 0]
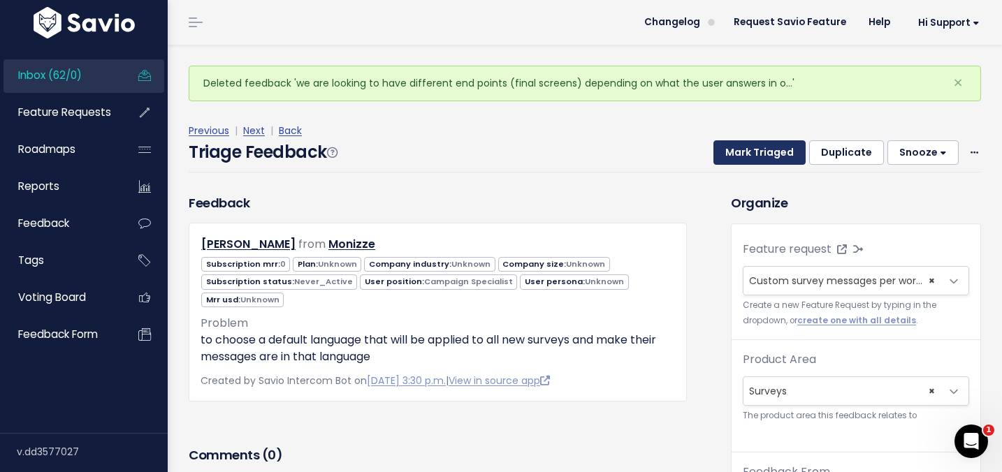
click at [748, 149] on button "Mark Triaged" at bounding box center [759, 152] width 92 height 25
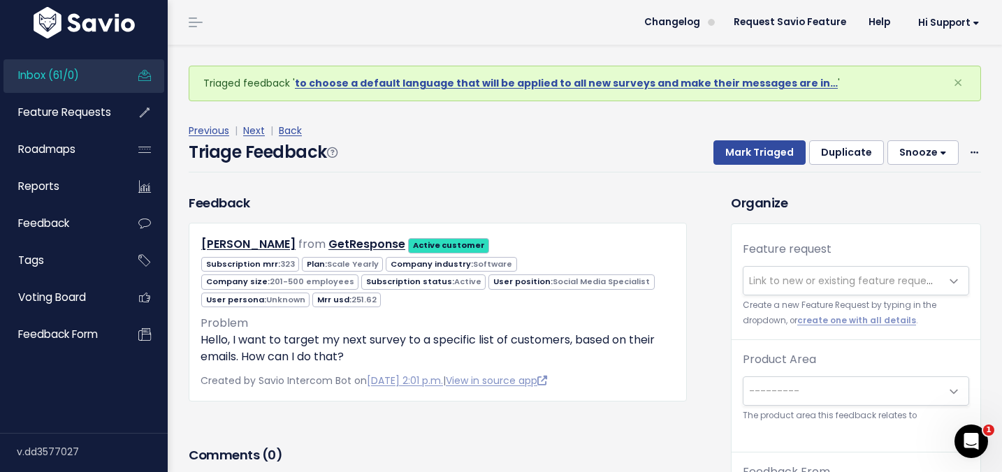
click at [773, 280] on span "Link to new or existing feature request..." at bounding box center [845, 281] width 193 height 14
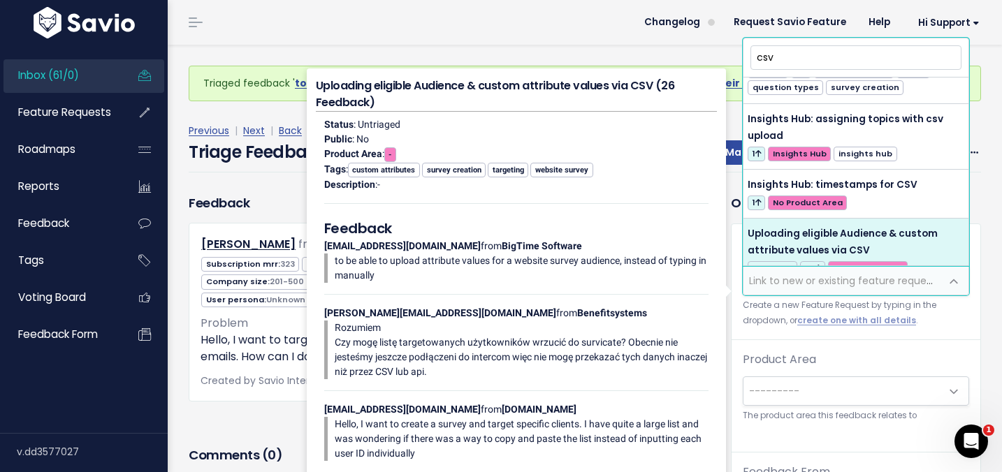
scroll to position [272, 0]
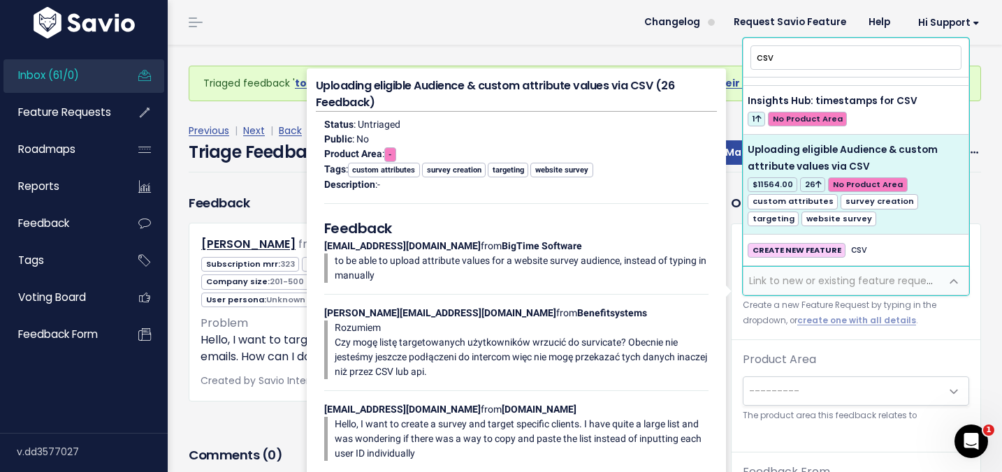
type input "csv"
select select "13329"
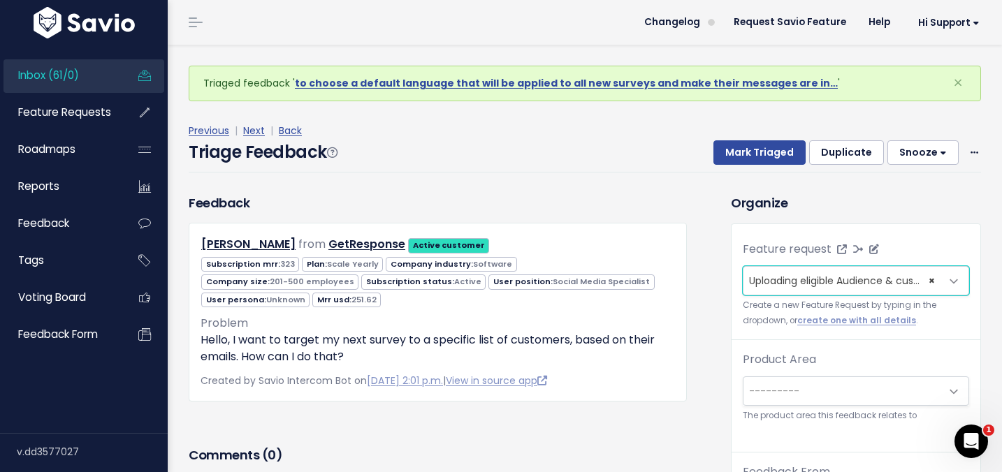
scroll to position [46, 0]
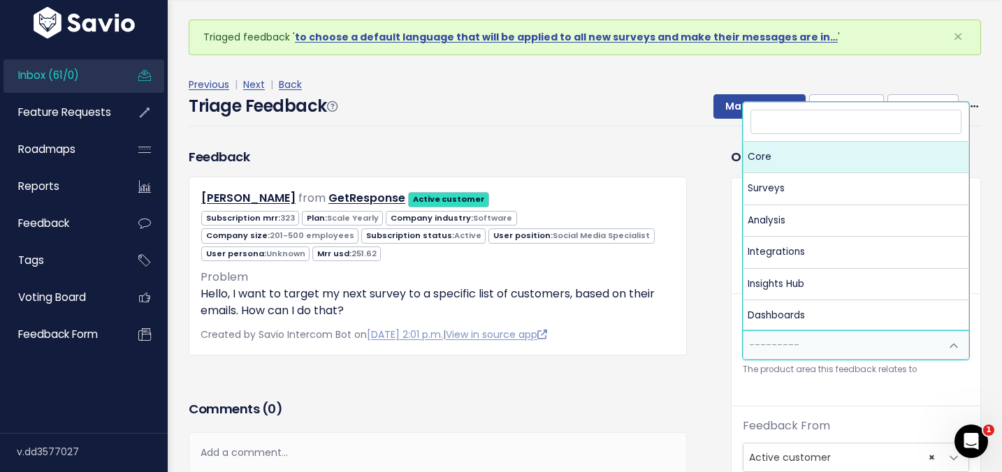
click at [764, 344] on span "---------" at bounding box center [774, 345] width 50 height 14
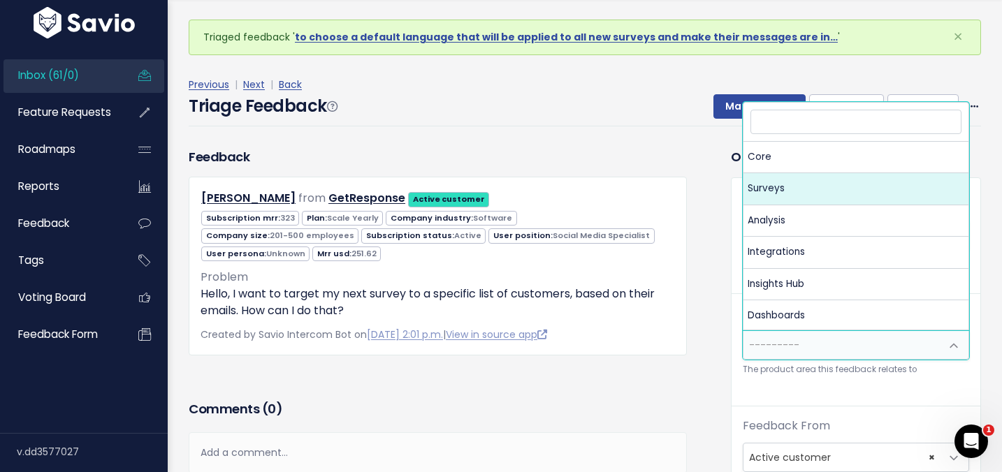
select select "MAIN:SURVEYS"
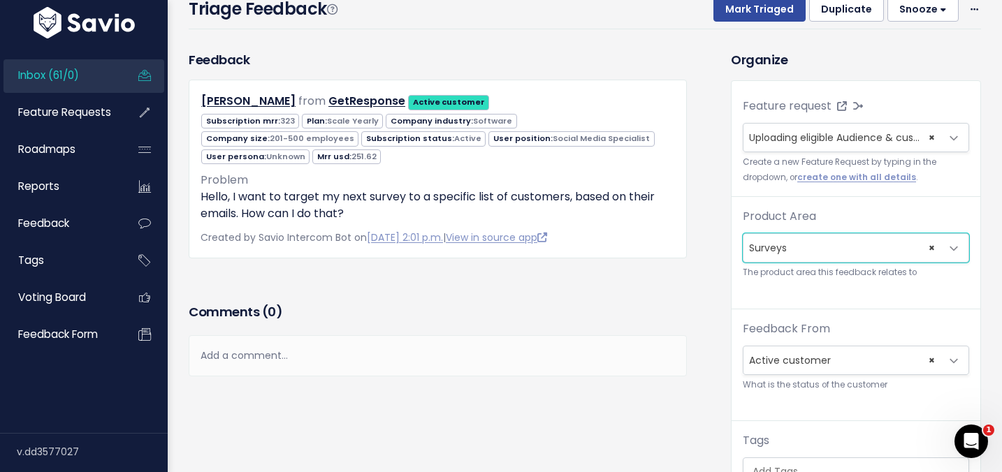
scroll to position [148, 0]
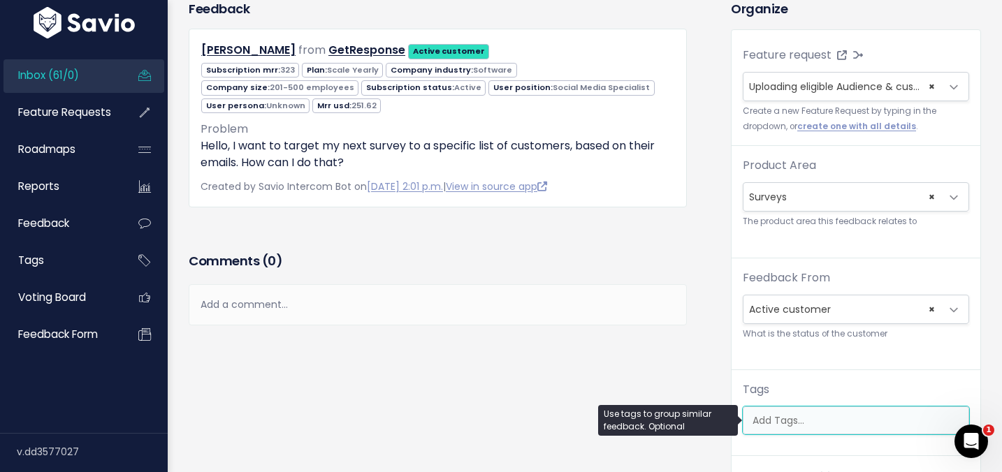
click at [767, 428] on ul at bounding box center [855, 420] width 225 height 27
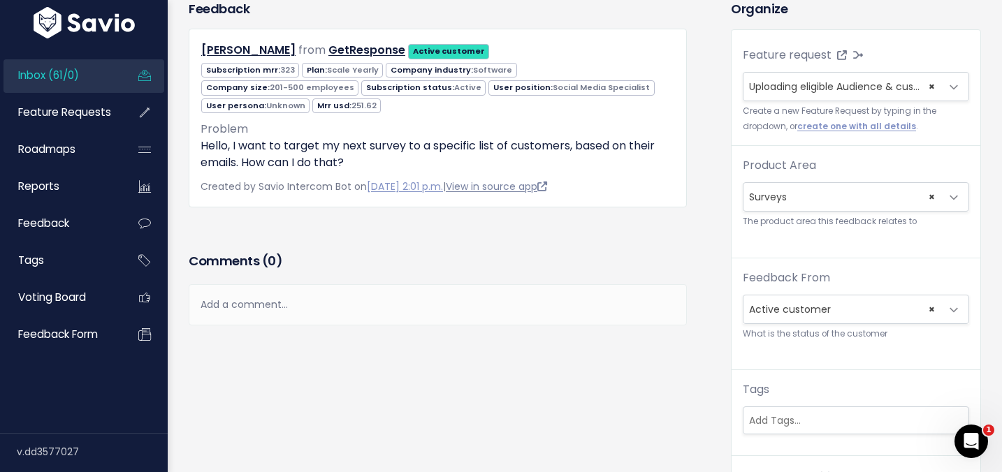
click at [545, 180] on link "View in source app" at bounding box center [496, 187] width 101 height 14
click at [792, 418] on input "search" at bounding box center [855, 421] width 225 height 15
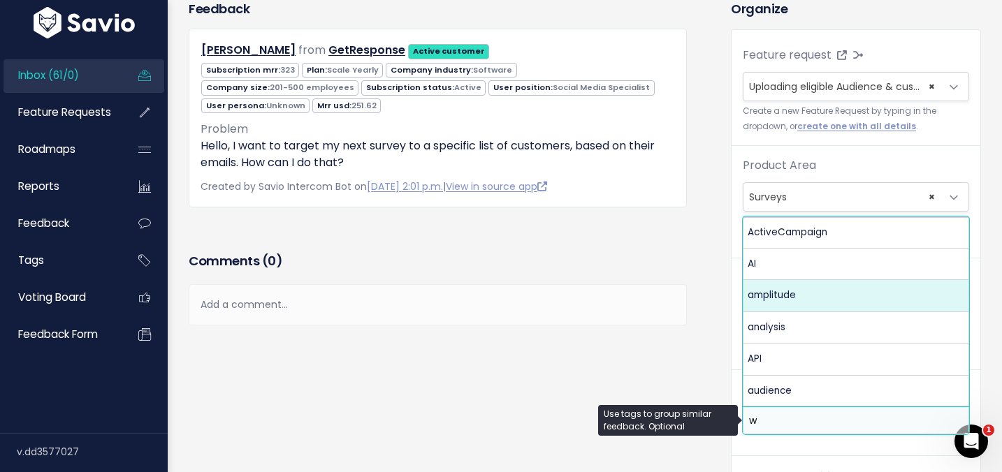
scroll to position [0, 0]
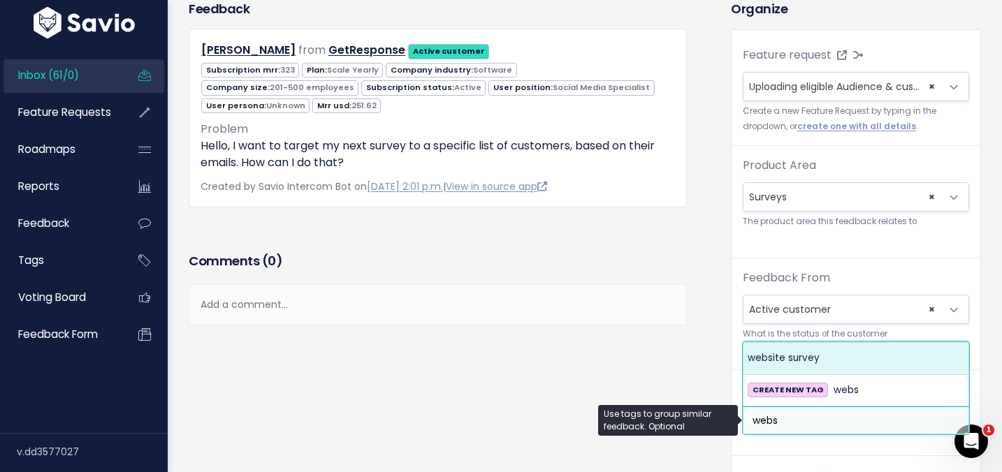
type input "webs"
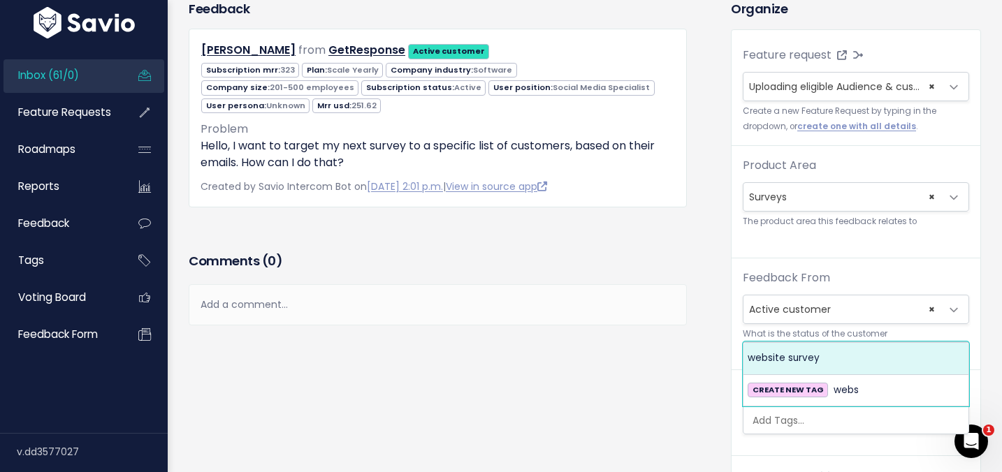
select select "1046"
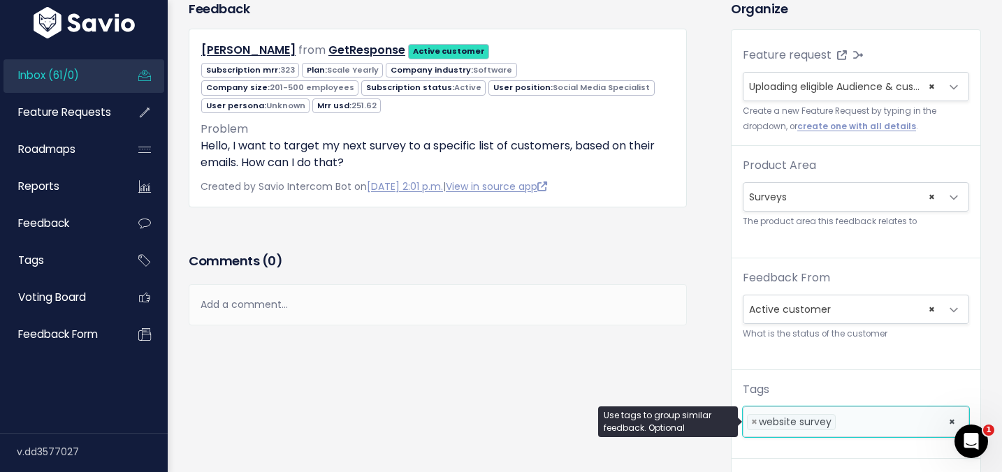
click at [860, 426] on li at bounding box center [888, 422] width 99 height 15
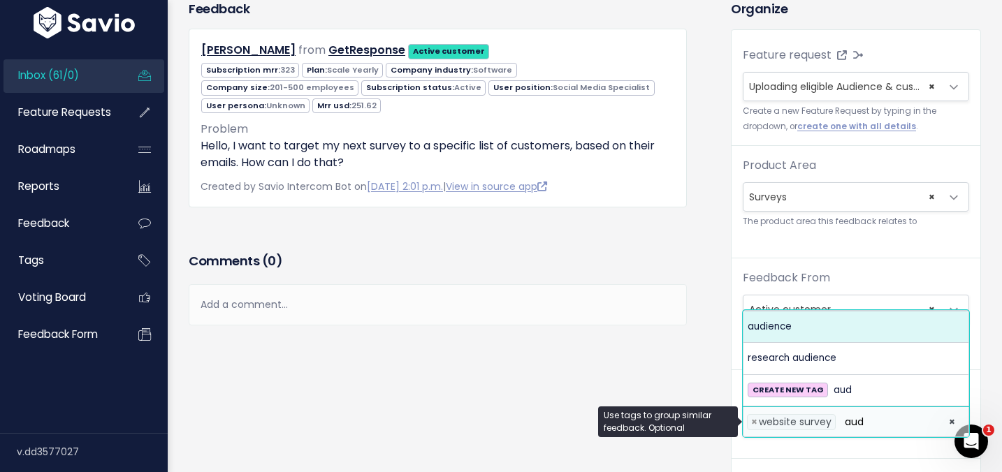
type input "aud"
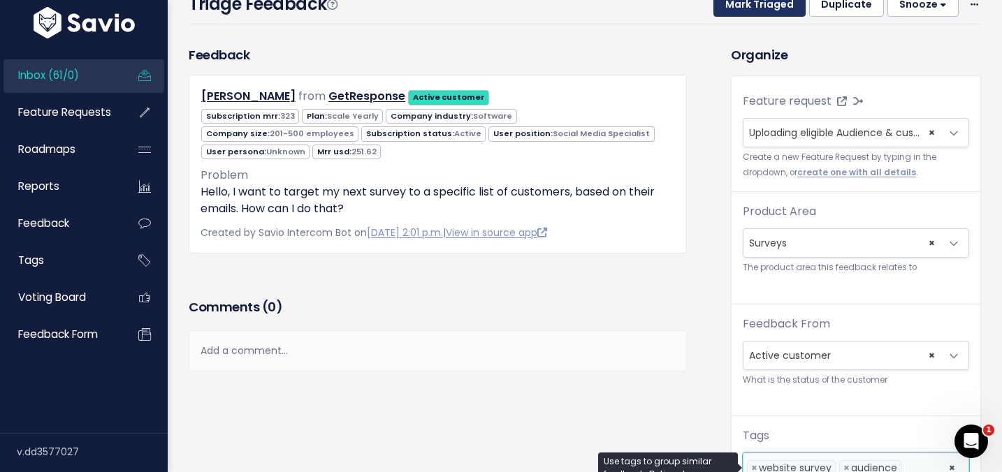
click at [738, 6] on button "Mark Triaged" at bounding box center [759, 4] width 92 height 25
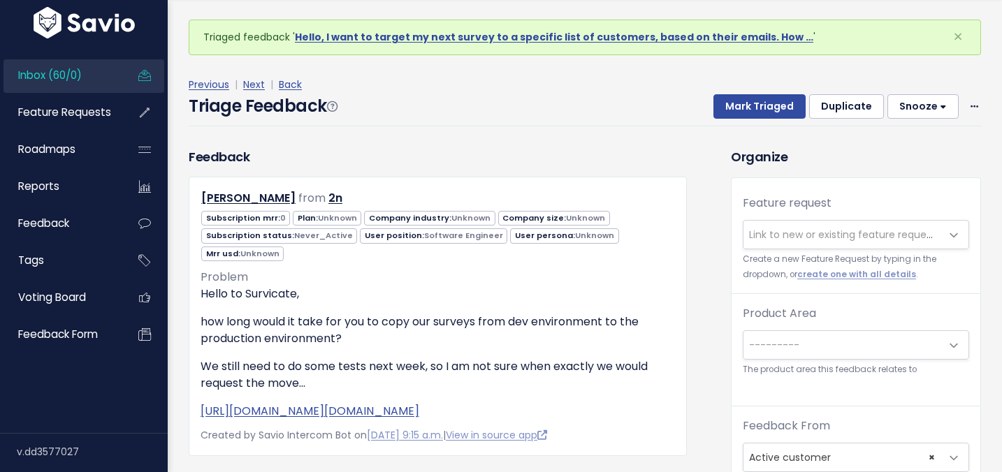
scroll to position [46, 0]
click at [759, 233] on span "Link to new or existing feature request..." at bounding box center [845, 235] width 193 height 14
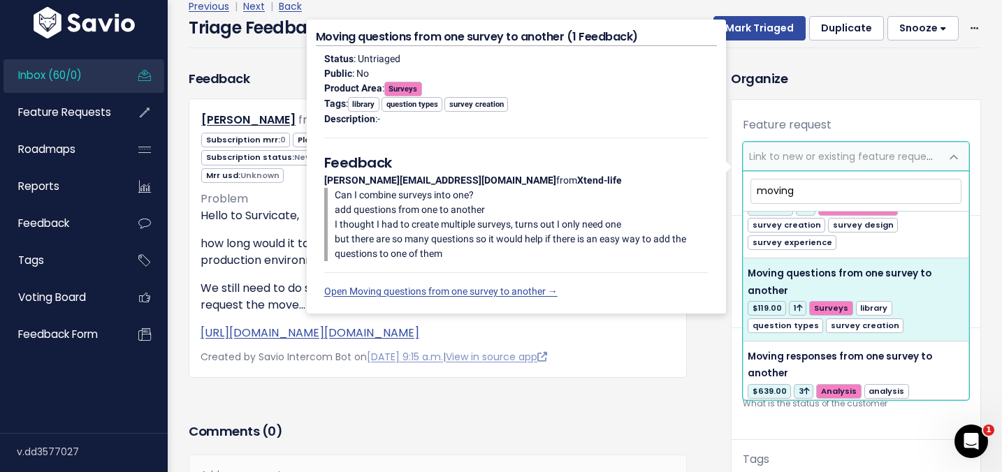
scroll to position [349, 0]
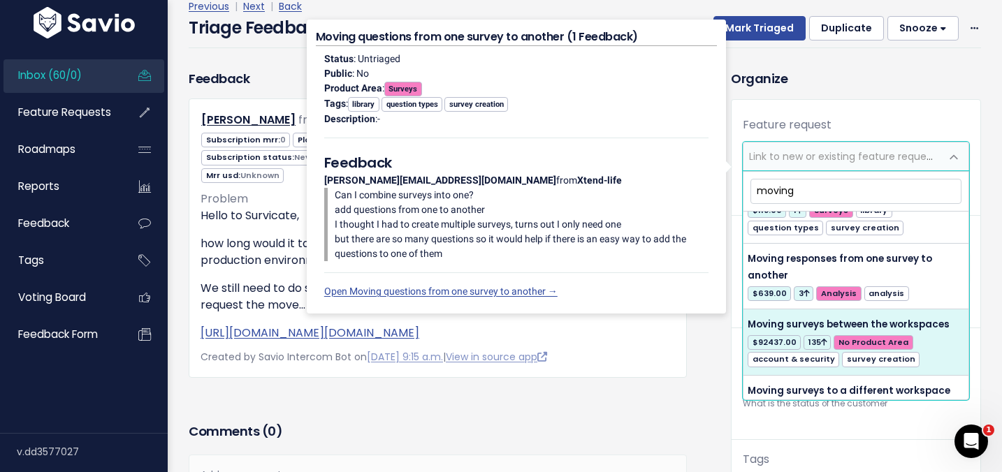
type input "moving"
select select "4847"
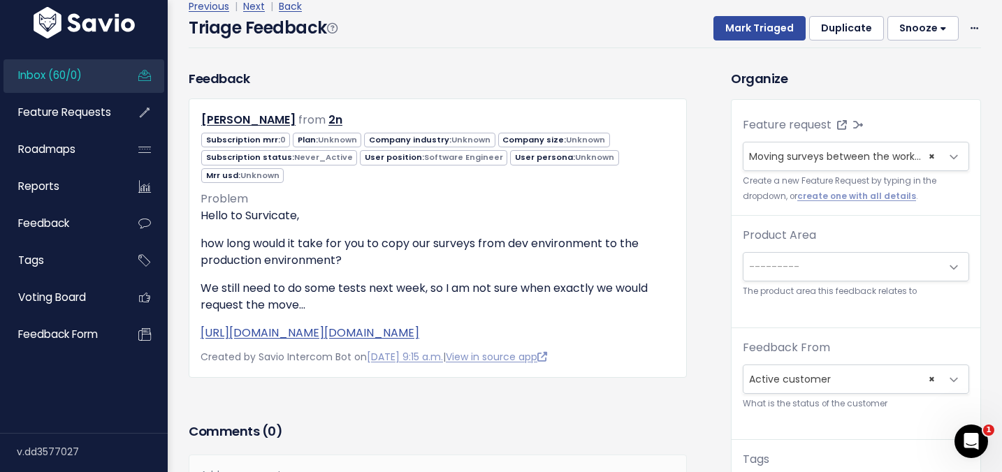
click at [782, 262] on span "---------" at bounding box center [774, 267] width 50 height 14
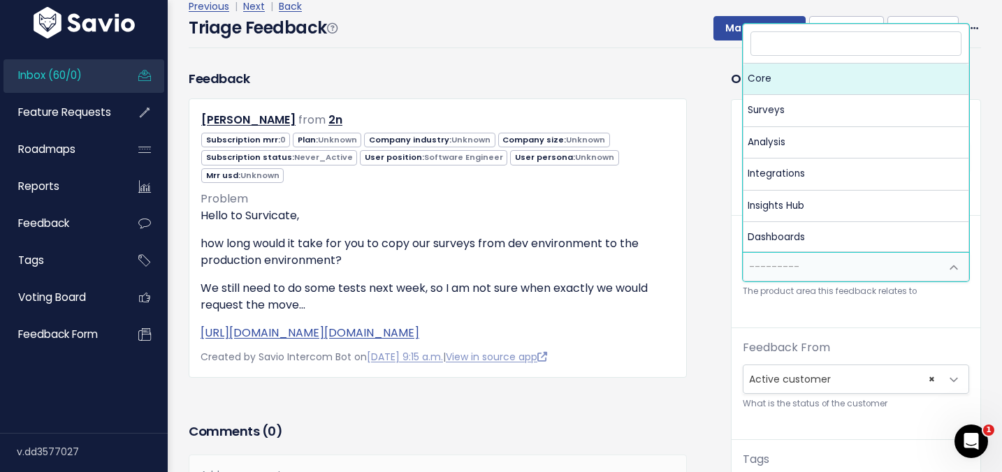
select select "MAIN:CORE"
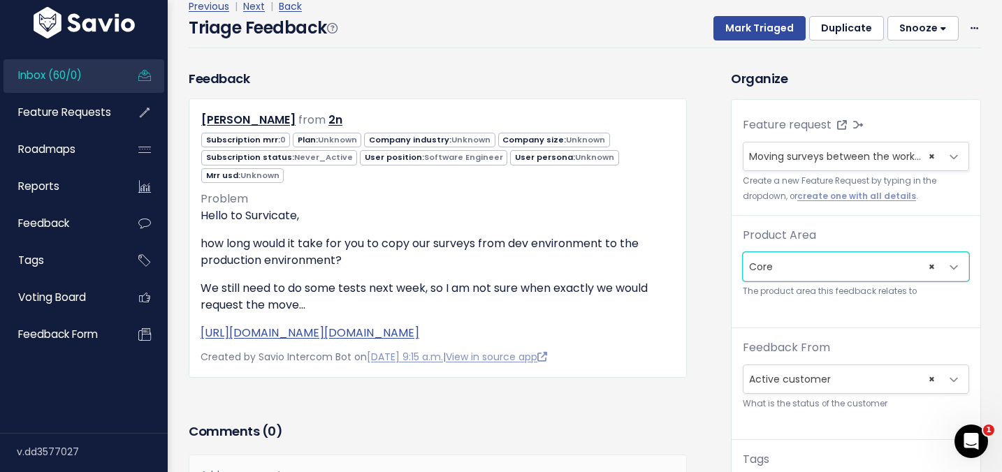
scroll to position [323, 0]
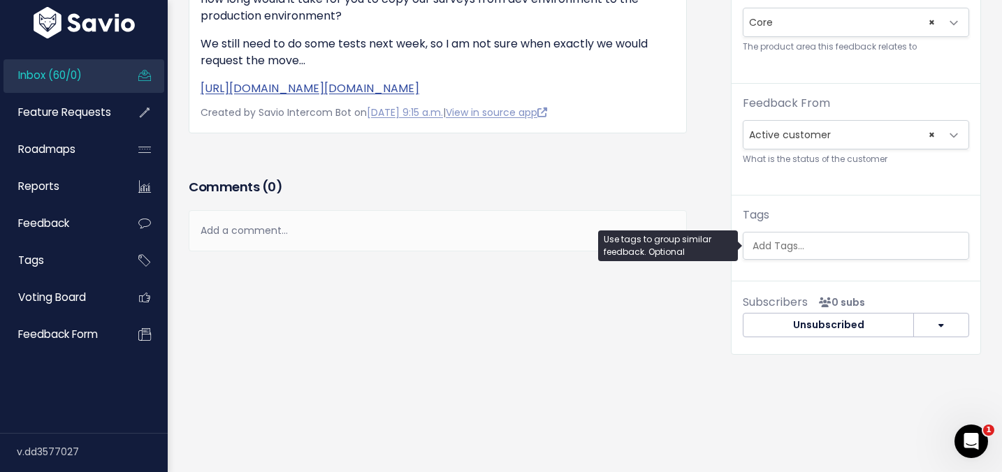
click at [761, 252] on input "search" at bounding box center [859, 246] width 225 height 15
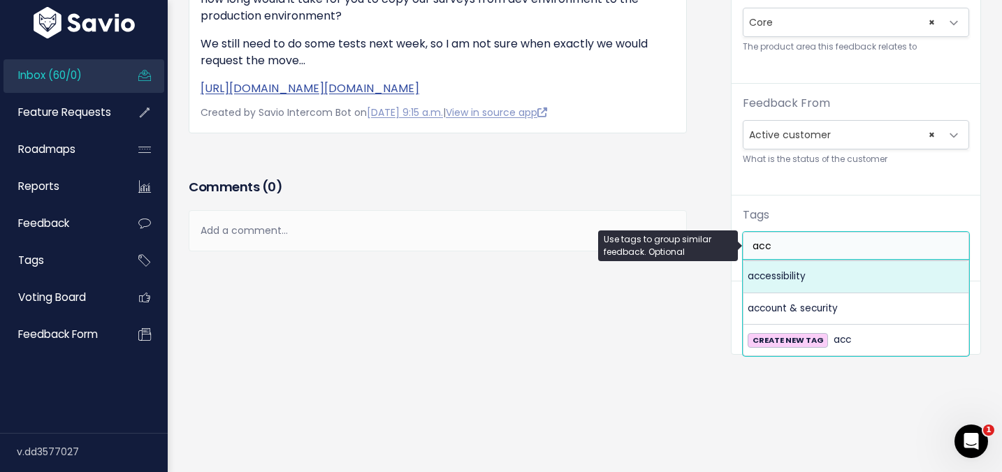
type input "acc"
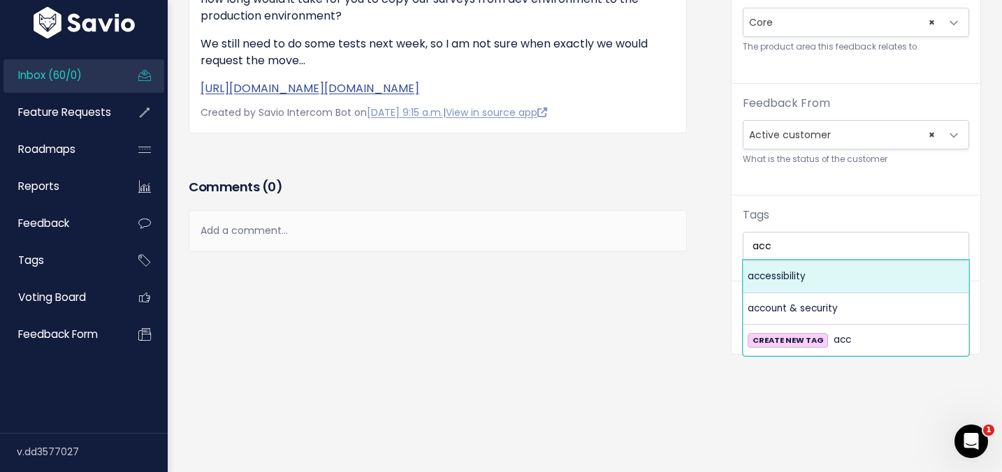
drag, startPoint x: 777, startPoint y: 282, endPoint x: 778, endPoint y: 307, distance: 25.2
select select "973"
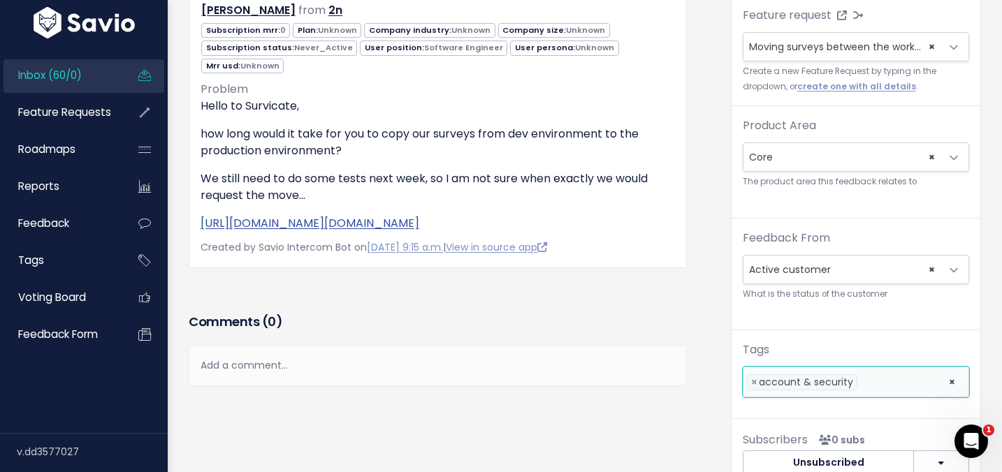
scroll to position [0, 0]
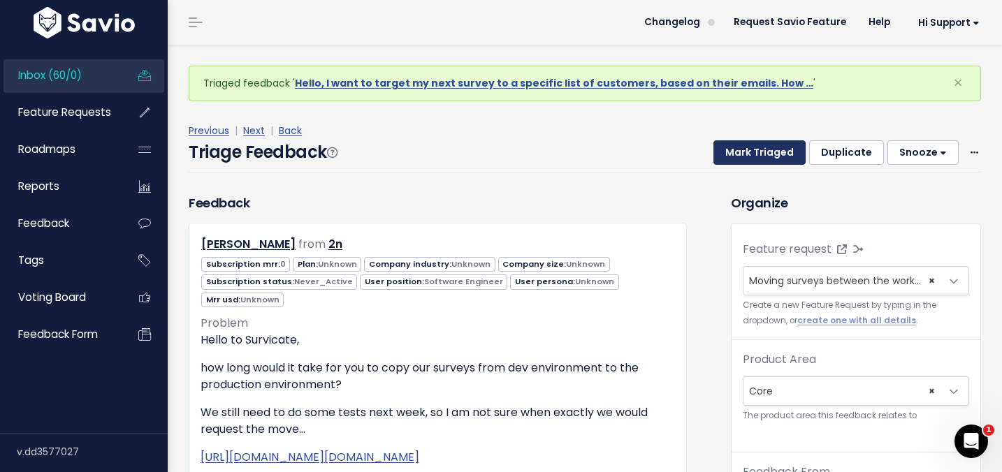
click at [747, 149] on button "Mark Triaged" at bounding box center [759, 152] width 92 height 25
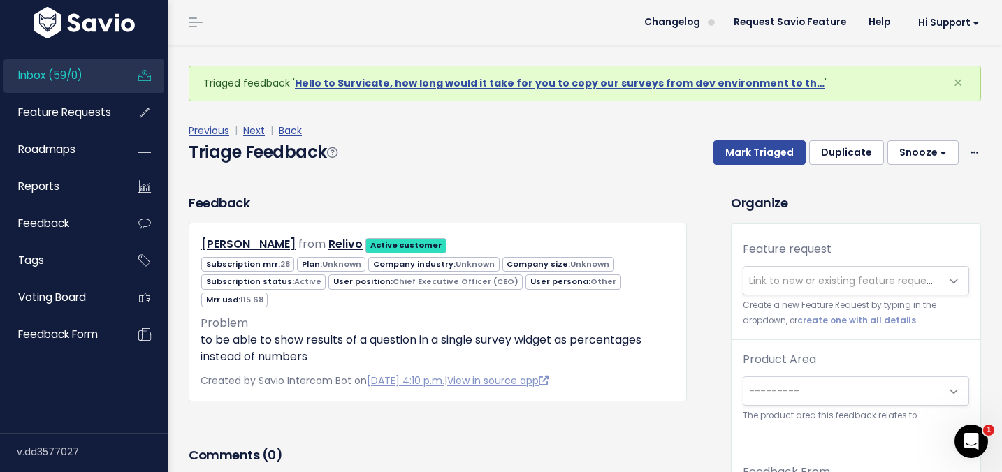
click at [772, 286] on span "Link to new or existing feature request..." at bounding box center [845, 281] width 193 height 14
click at [577, 139] on div "Previous | Next | Back" at bounding box center [585, 130] width 792 height 17
click at [511, 374] on link "View in source app" at bounding box center [497, 381] width 101 height 14
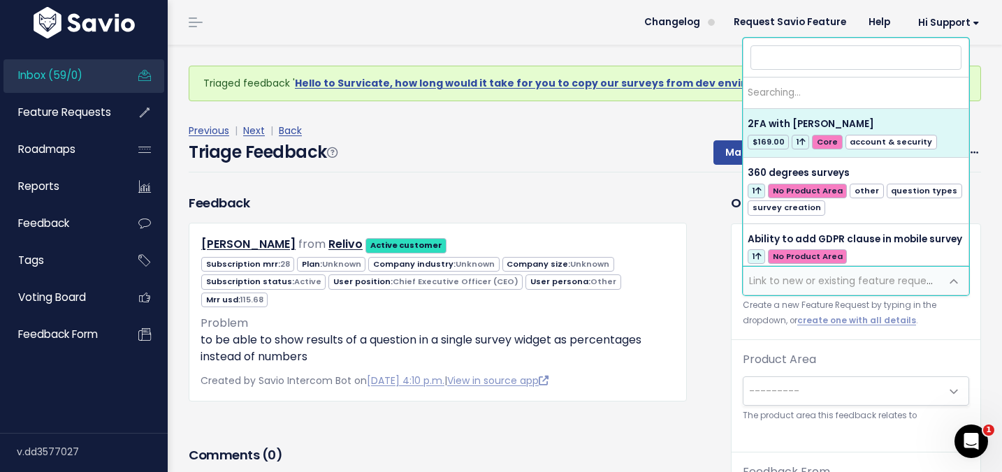
click at [754, 284] on span "Link to new or existing feature request..." at bounding box center [845, 281] width 193 height 14
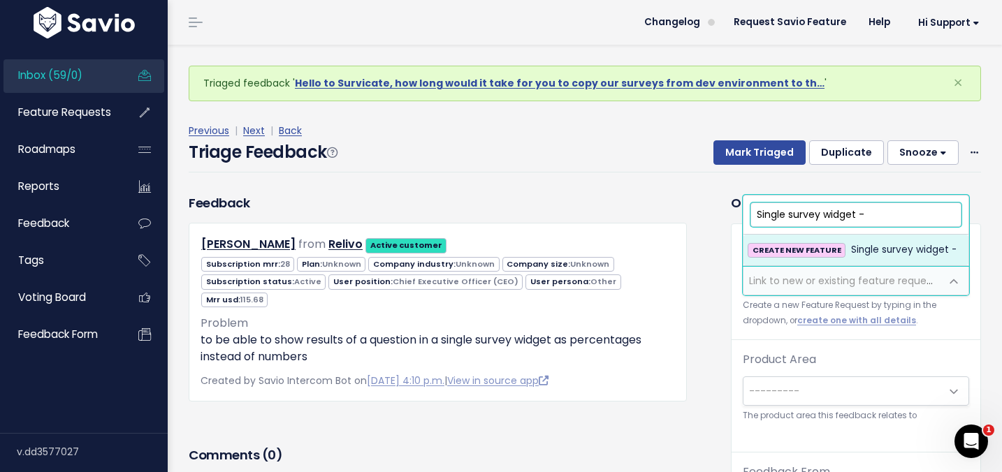
click at [754, 215] on input "Single survey widget -" at bounding box center [855, 215] width 211 height 24
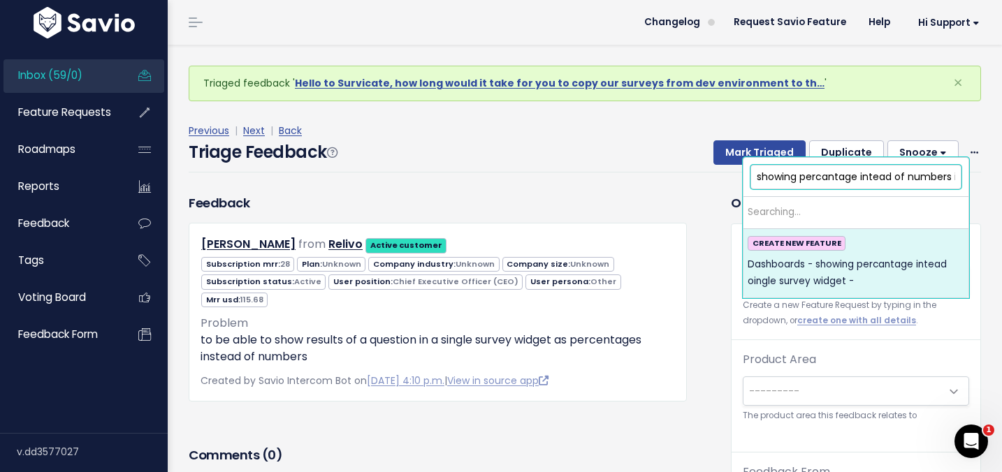
scroll to position [0, 78]
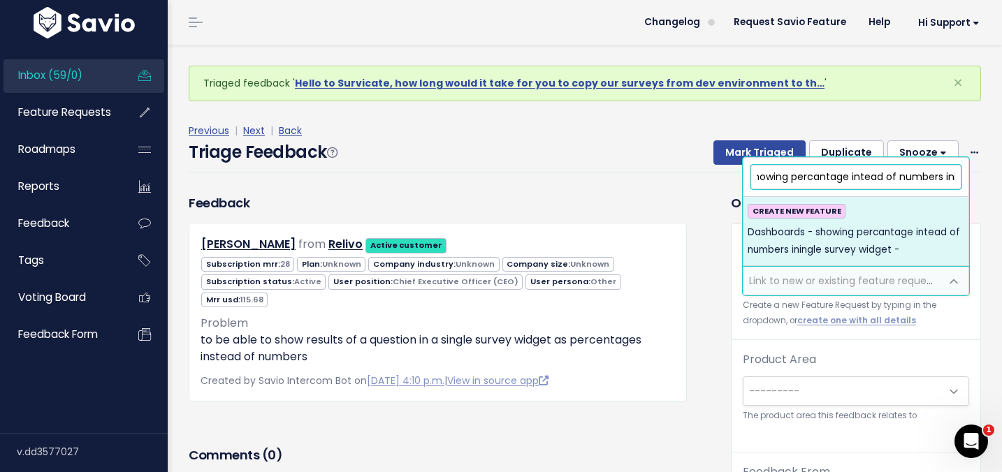
click at [819, 178] on input "Dashboards - showing percantage intead of numbers iningle survey widget -" at bounding box center [855, 177] width 211 height 24
click at [857, 174] on input "Dashboards - showing percantage instead of numbers iningle survey widget -" at bounding box center [855, 177] width 211 height 24
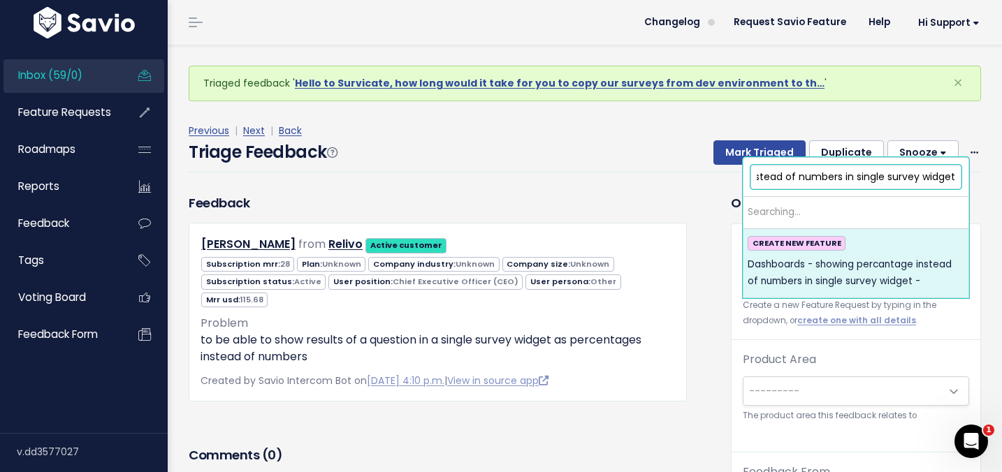
scroll to position [0, 184]
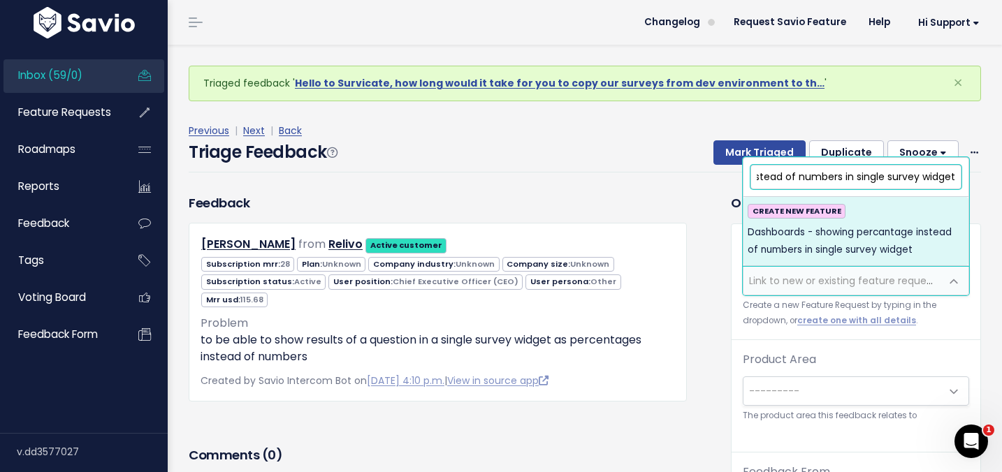
type input "Dashboards - showing percantage instead of numbers in single survey widget"
click at [877, 235] on span "Dashboards - showing percantage instead of numbers in single survey widget" at bounding box center [855, 241] width 217 height 34
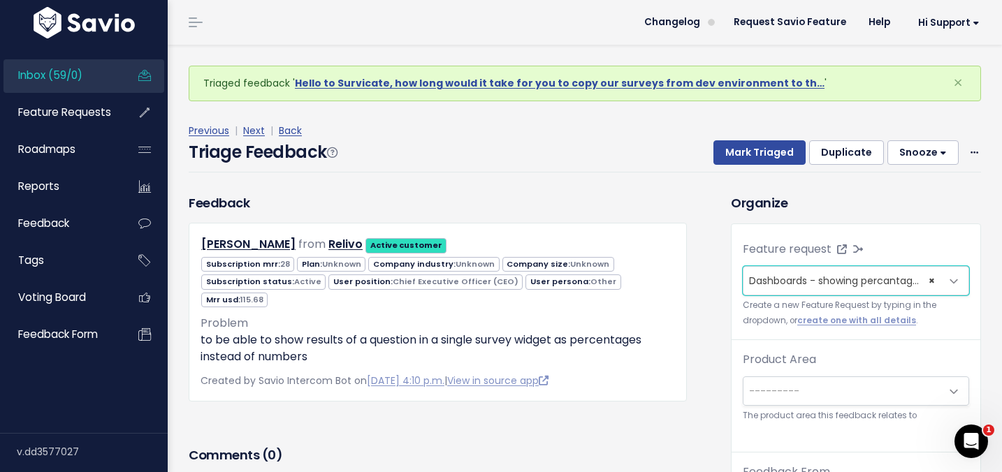
scroll to position [46, 0]
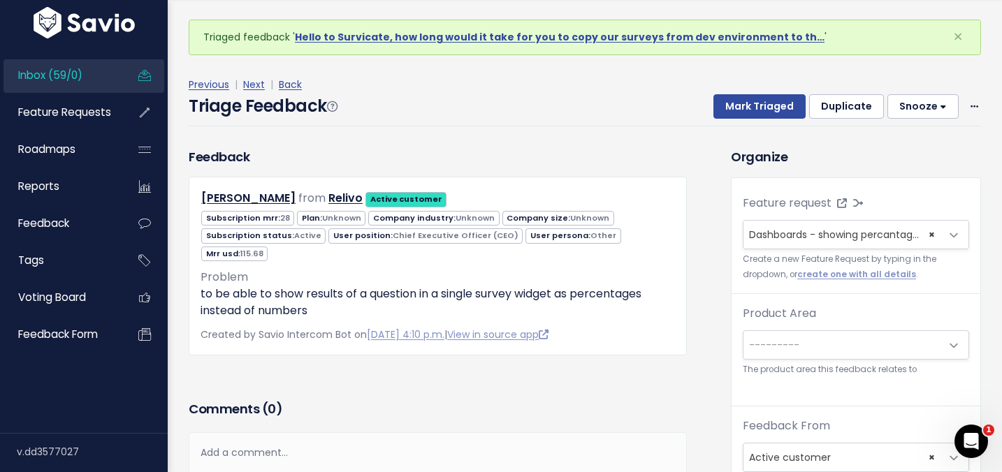
click at [784, 351] on span "---------" at bounding box center [841, 345] width 197 height 28
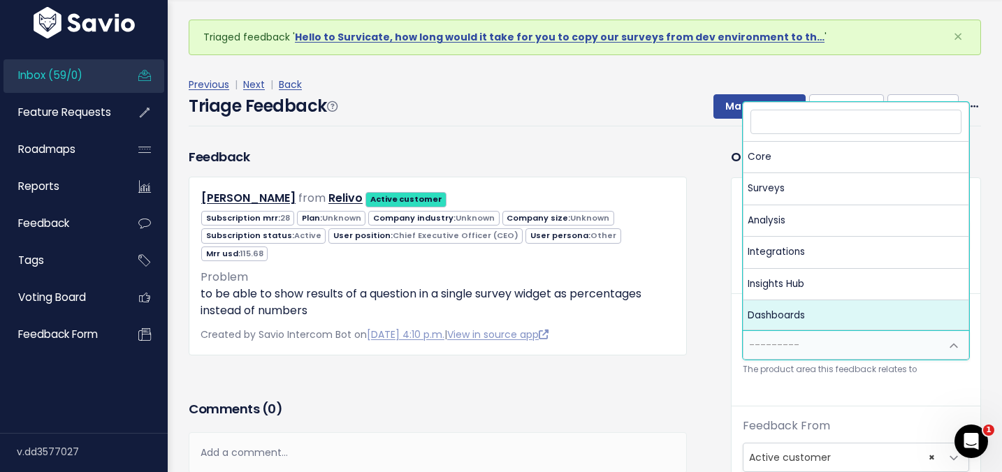
select select "MAIN:DASHBOARDS"
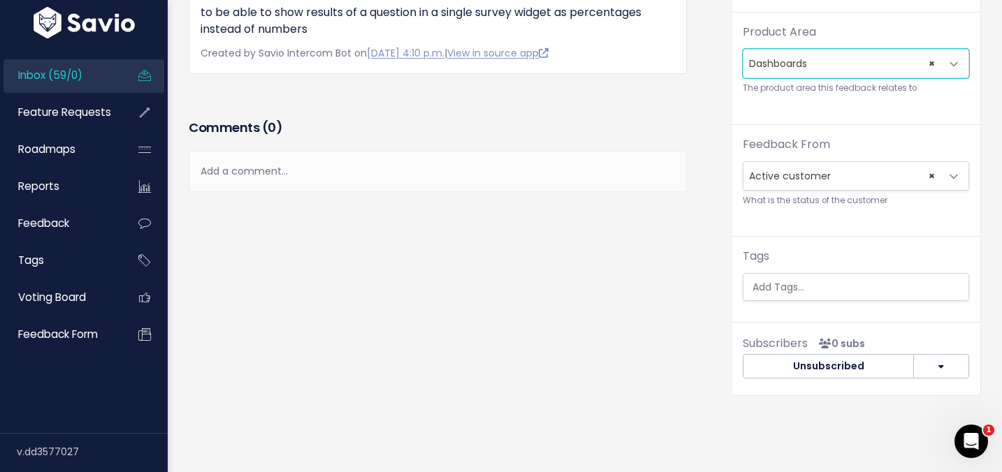
scroll to position [314, 0]
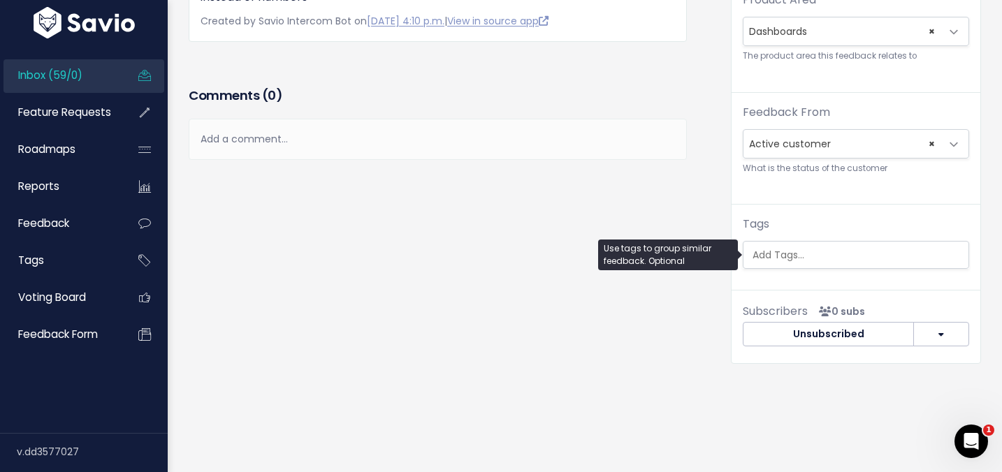
click at [798, 257] on input "search" at bounding box center [859, 255] width 225 height 15
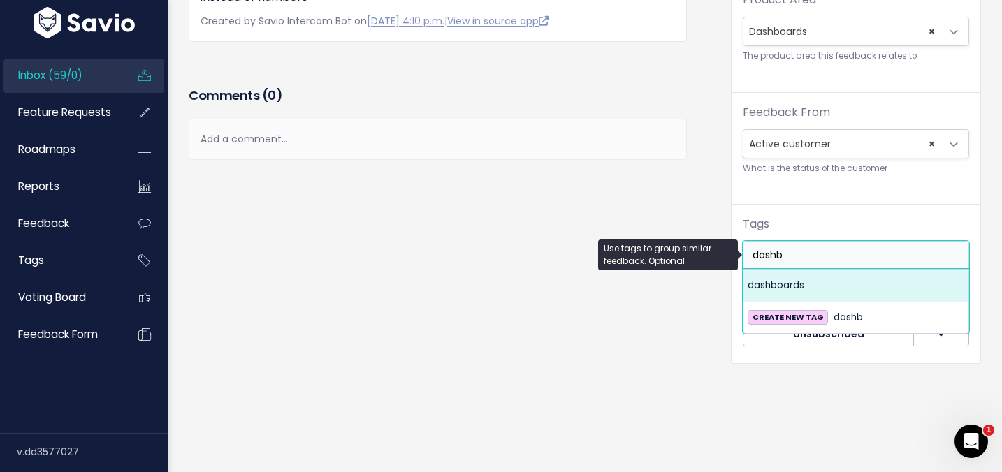
type input "dashb"
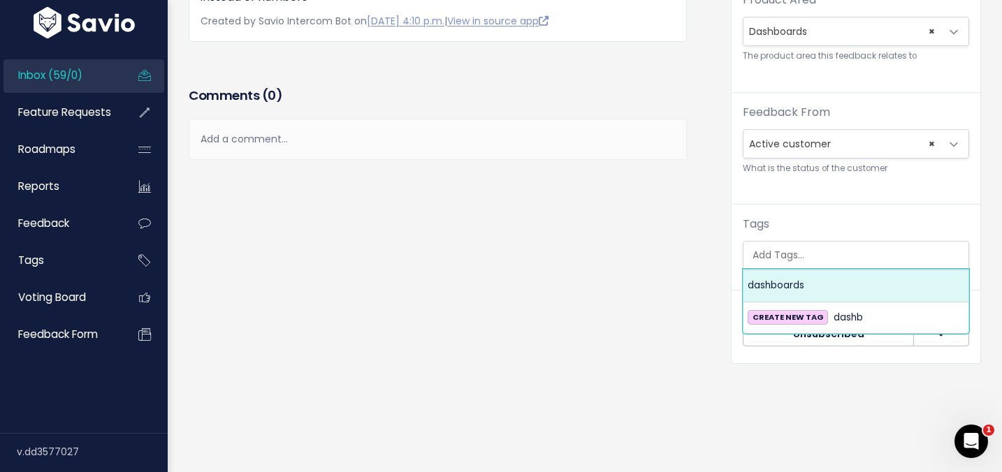
select select "8069"
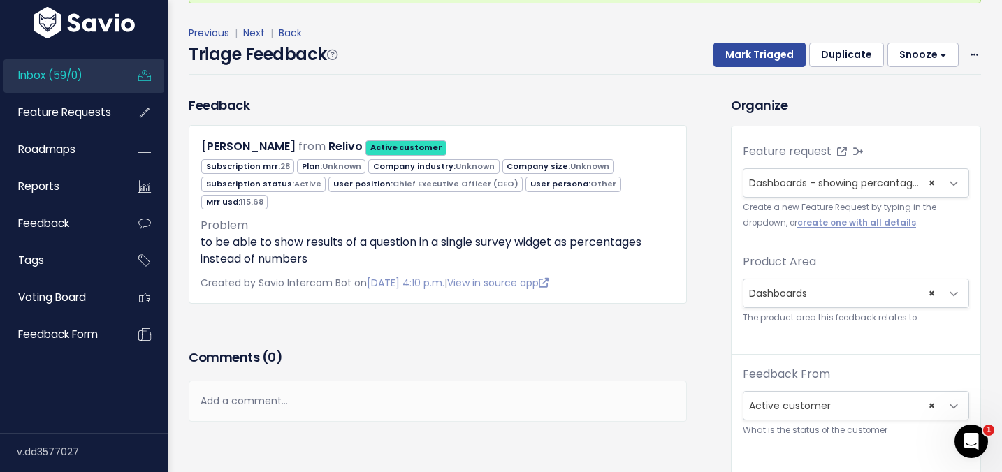
scroll to position [0, 0]
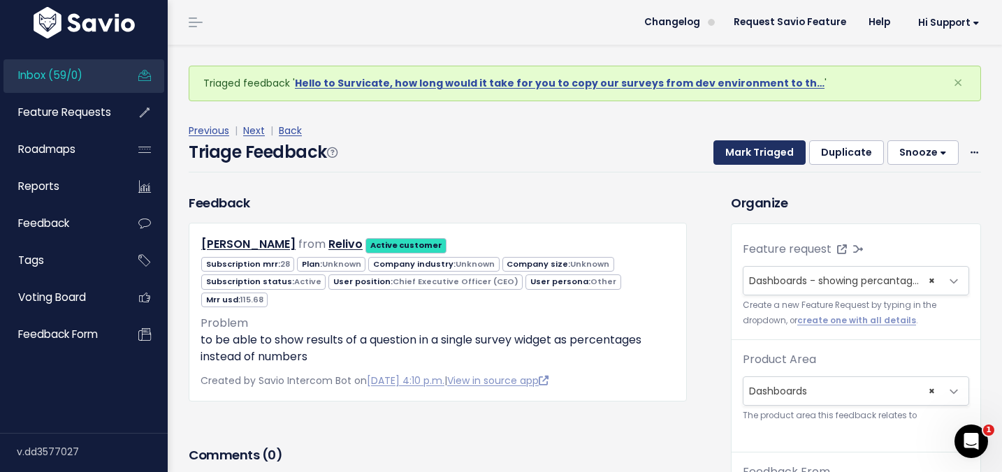
click at [747, 152] on button "Mark Triaged" at bounding box center [759, 152] width 92 height 25
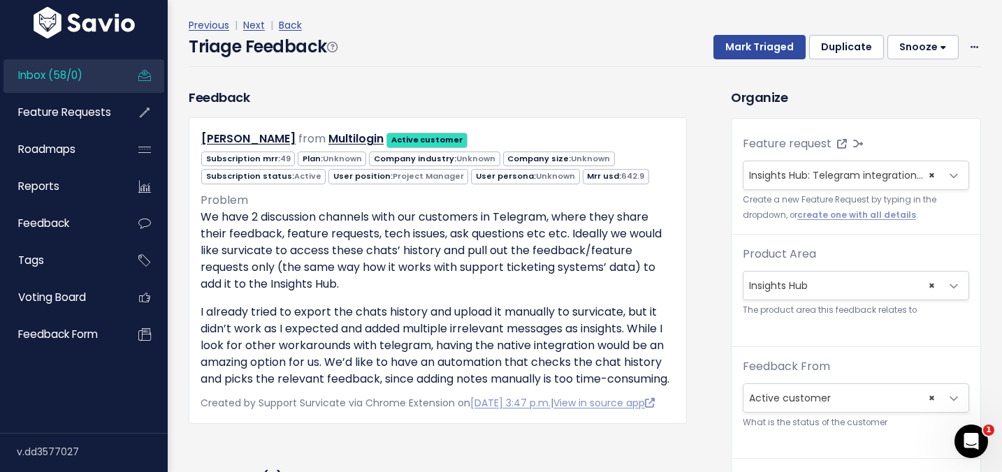
scroll to position [321, 0]
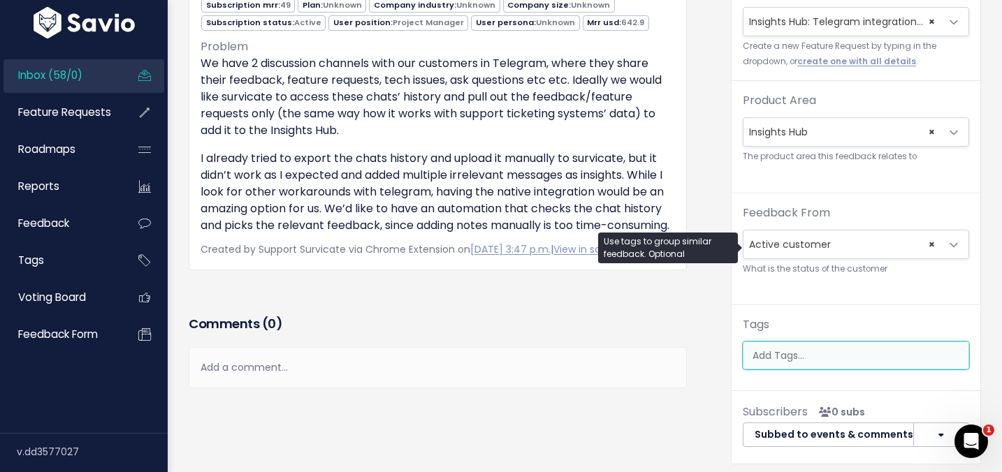
click at [780, 342] on ul at bounding box center [855, 355] width 225 height 27
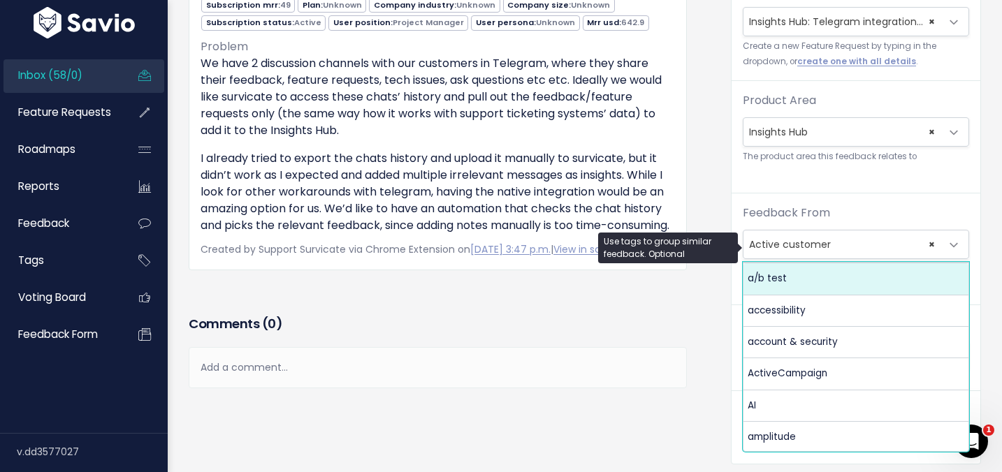
scroll to position [0, 0]
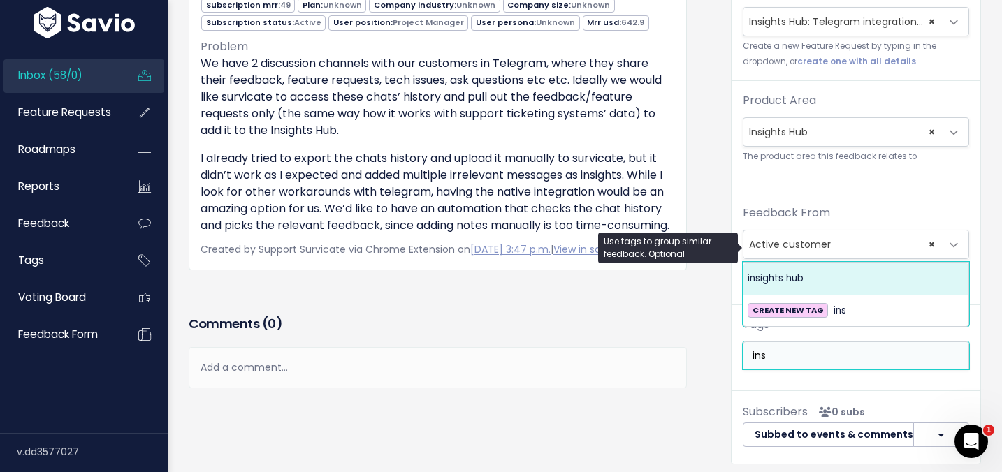
type input "ins"
select select "11988"
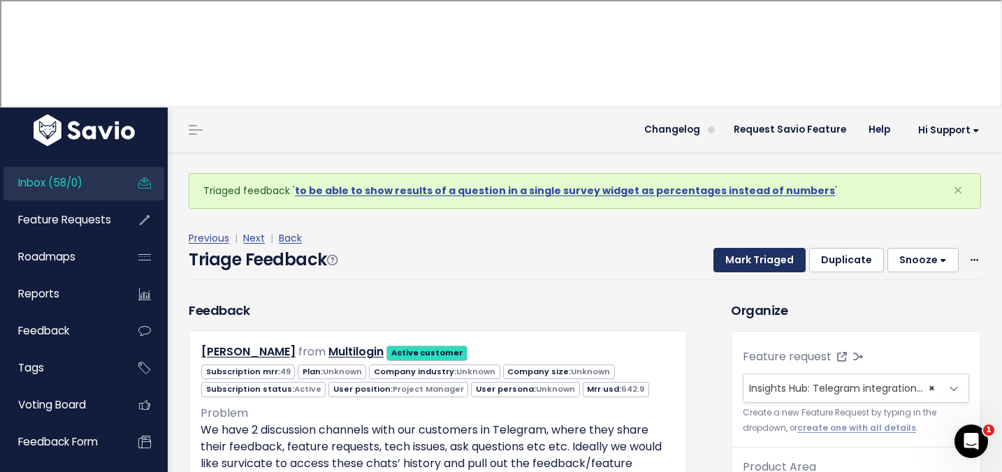
click at [753, 248] on button "Mark Triaged" at bounding box center [759, 260] width 92 height 25
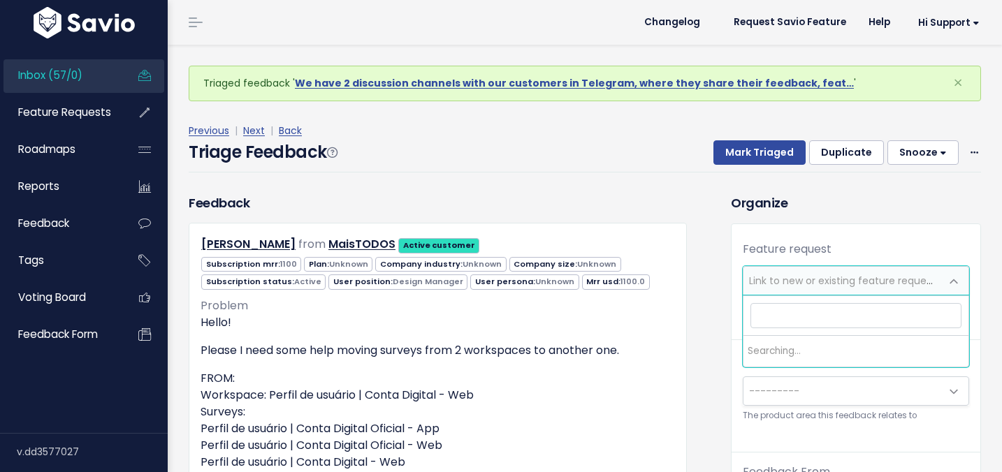
click at [771, 279] on span "Link to new or existing feature request..." at bounding box center [845, 281] width 193 height 14
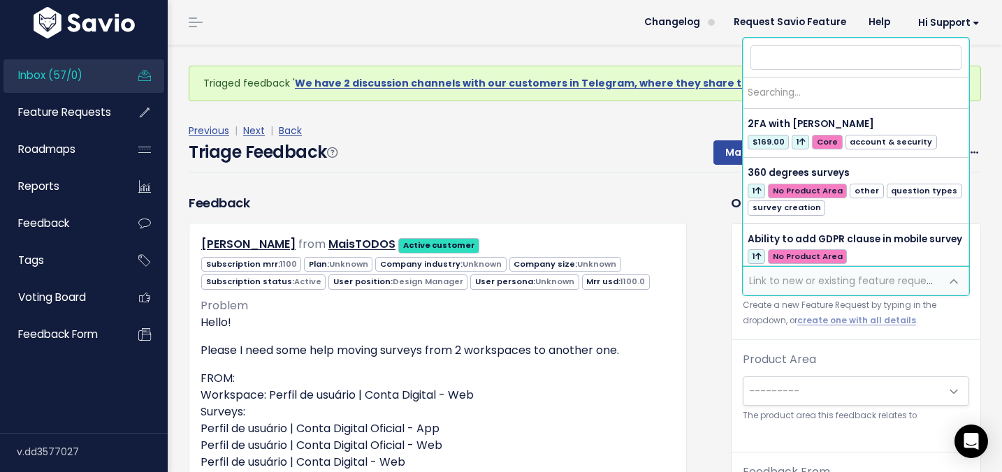
click at [771, 279] on span "Link to new or existing feature request..." at bounding box center [845, 281] width 193 height 14
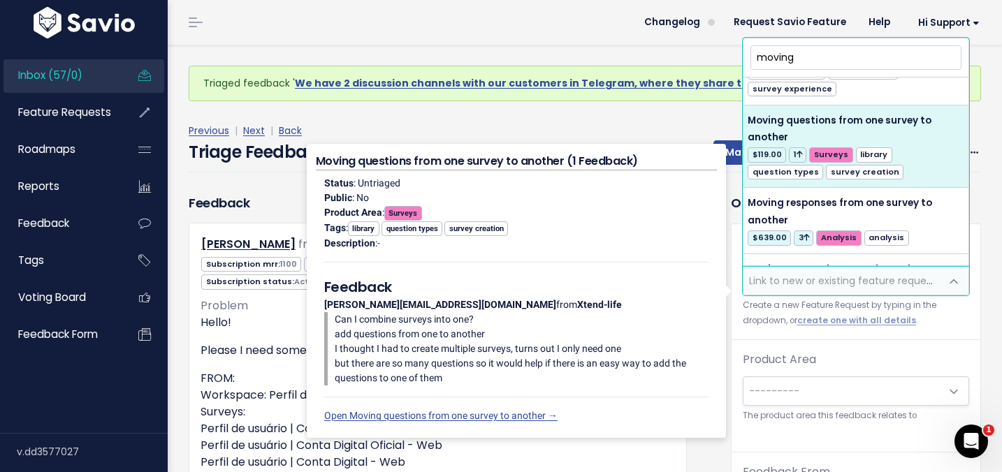
scroll to position [291, 0]
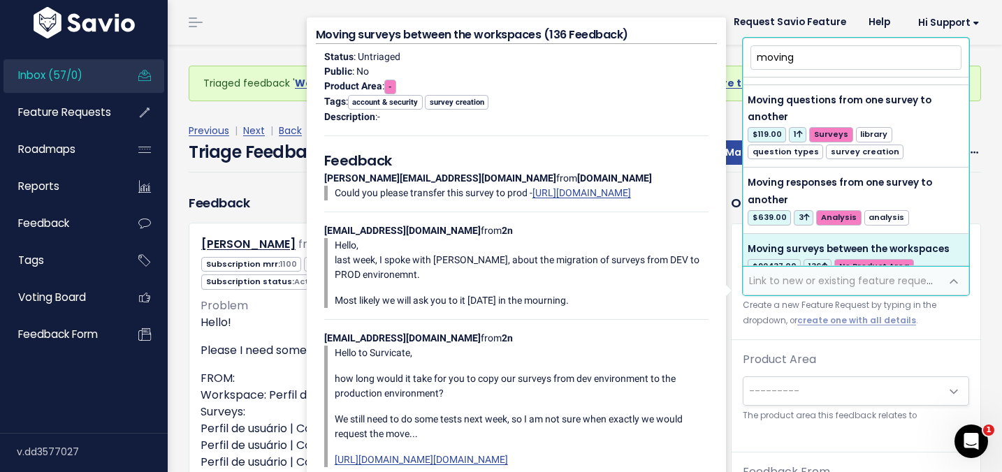
type input "moving"
select select "4847"
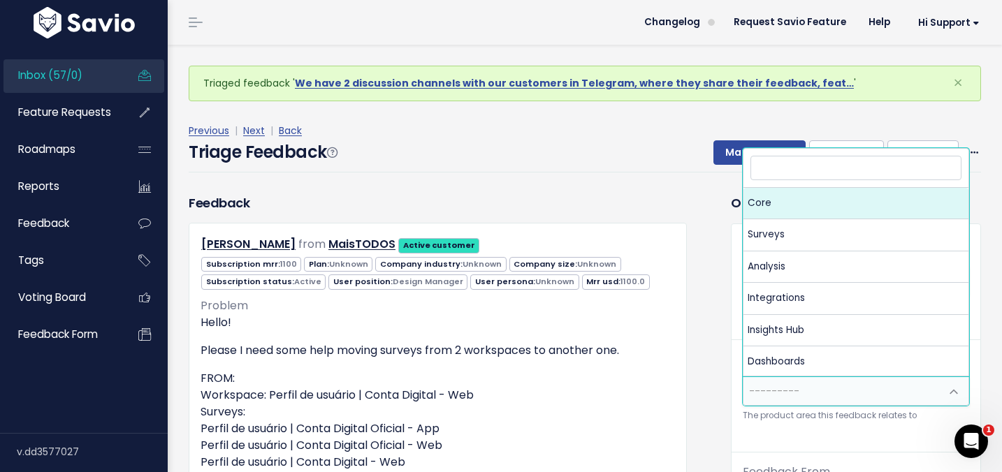
click at [759, 395] on span "---------" at bounding box center [774, 391] width 50 height 14
select select "MAIN:CORE"
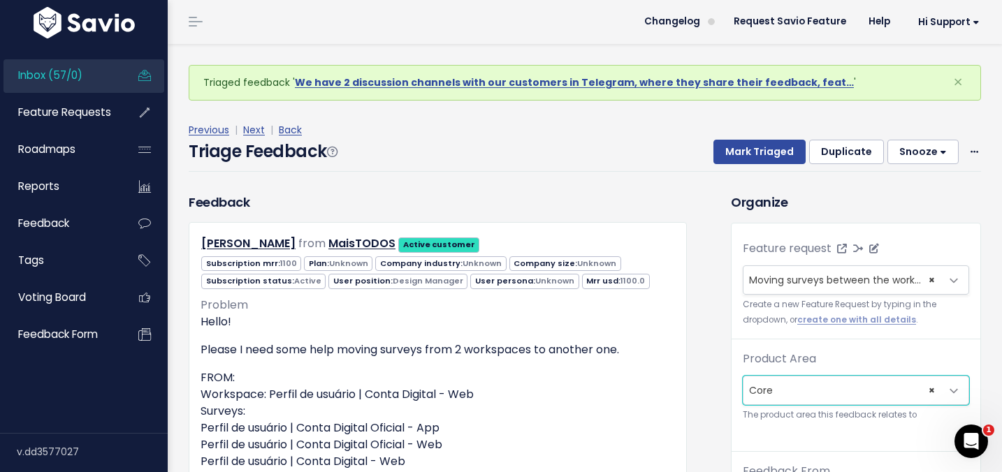
scroll to position [368, 0]
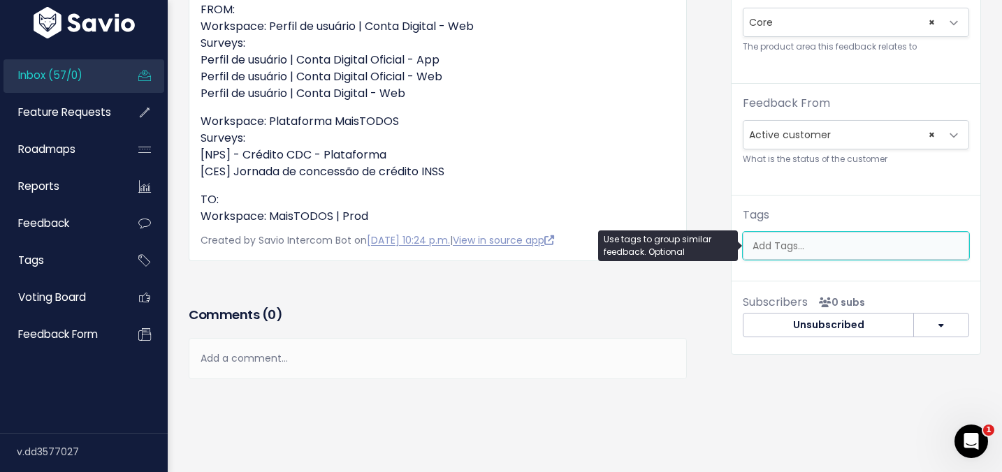
click at [752, 242] on input "search" at bounding box center [859, 246] width 225 height 15
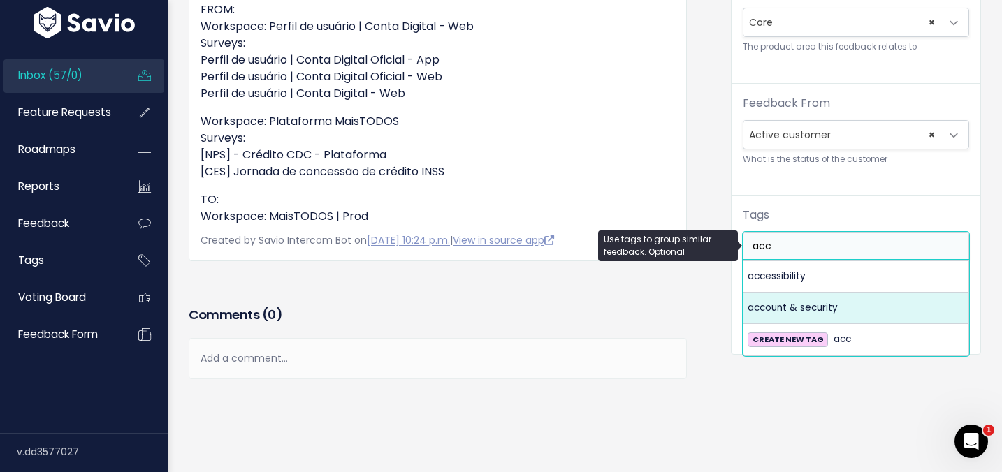
type input "acc"
select select "973"
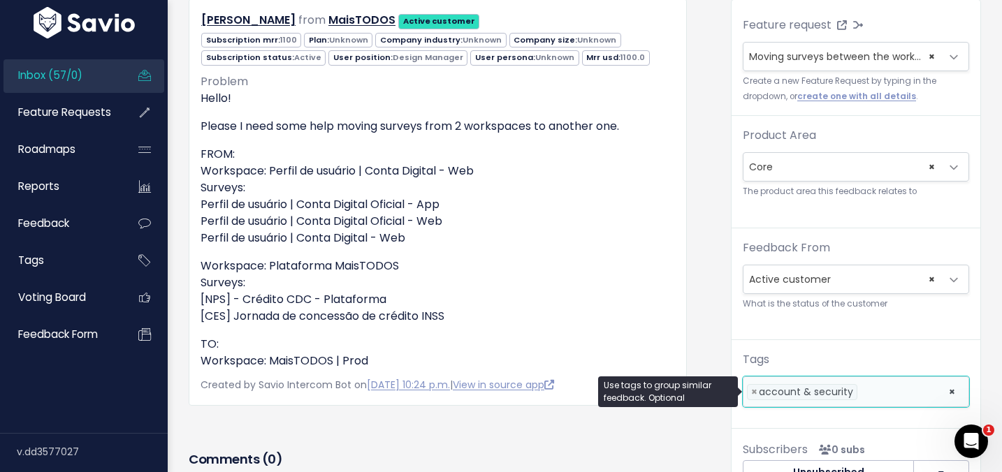
scroll to position [0, 0]
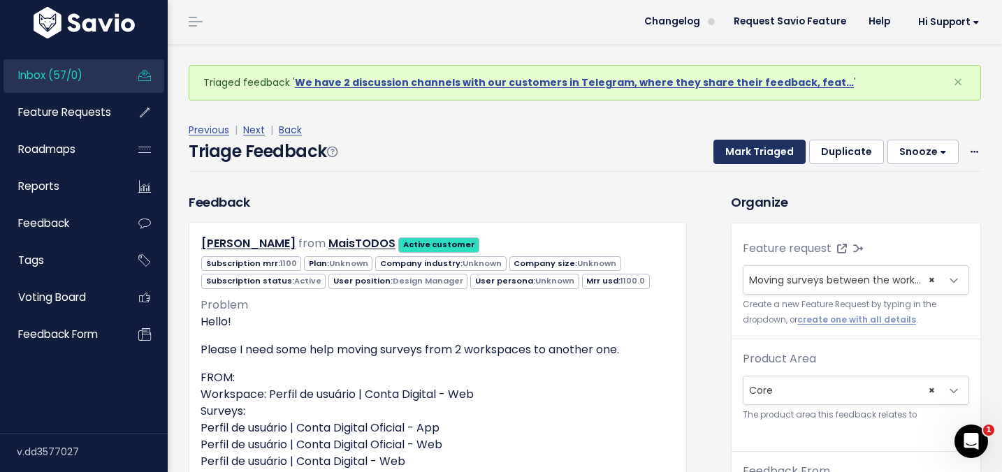
click at [754, 147] on button "Mark Triaged" at bounding box center [759, 152] width 92 height 25
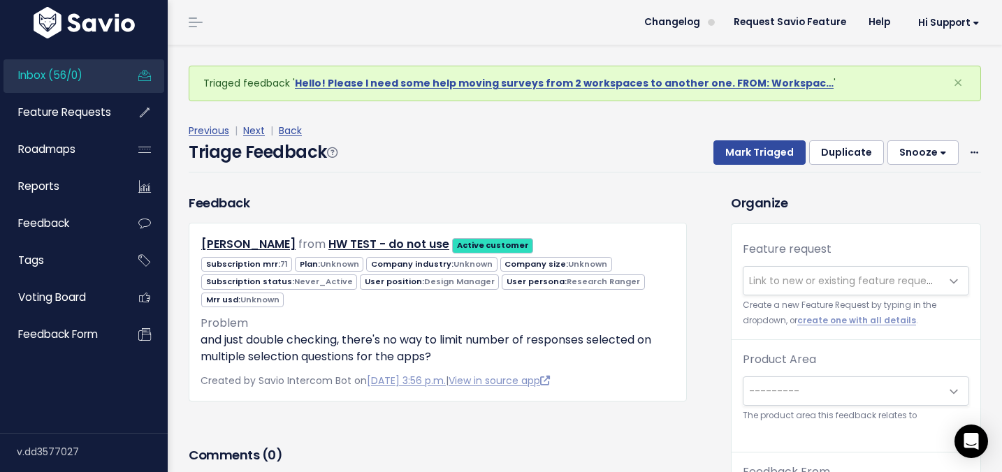
click at [757, 282] on span "Link to new or existing feature request..." at bounding box center [845, 281] width 193 height 14
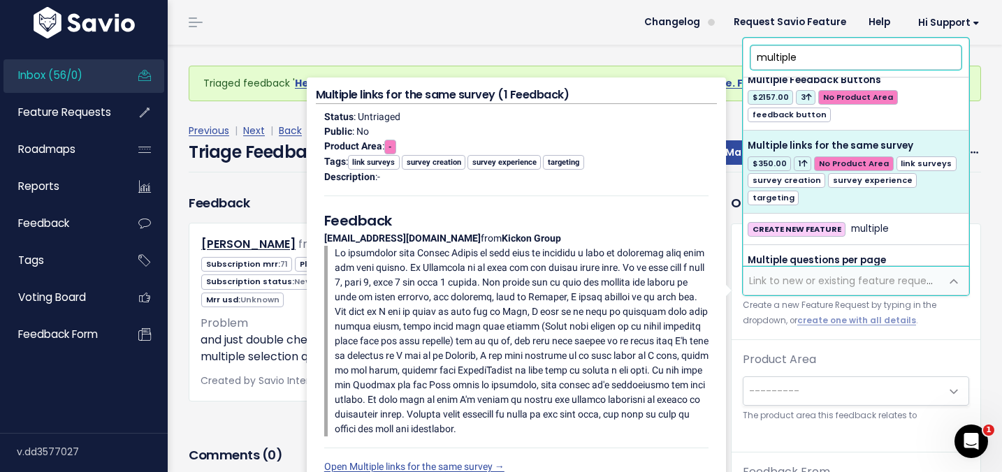
scroll to position [1589, 0]
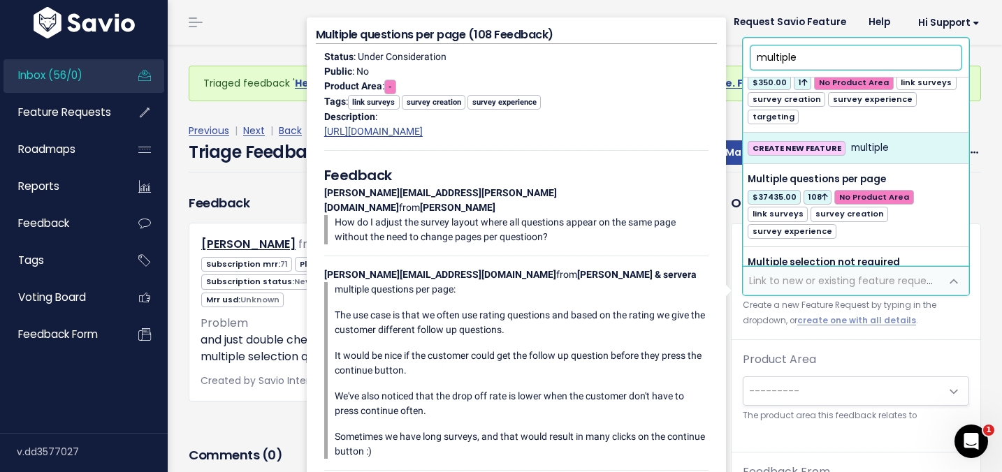
click at [765, 56] on input "multiple" at bounding box center [855, 57] width 211 height 24
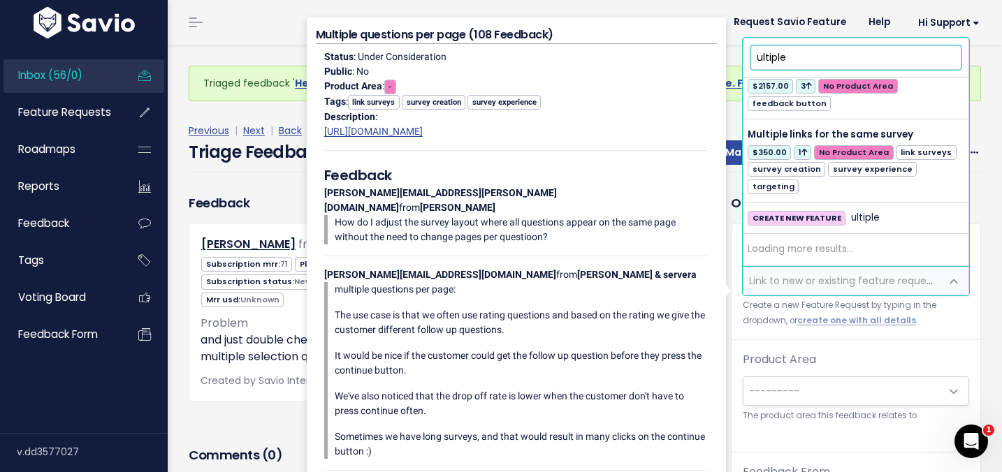
scroll to position [0, 0]
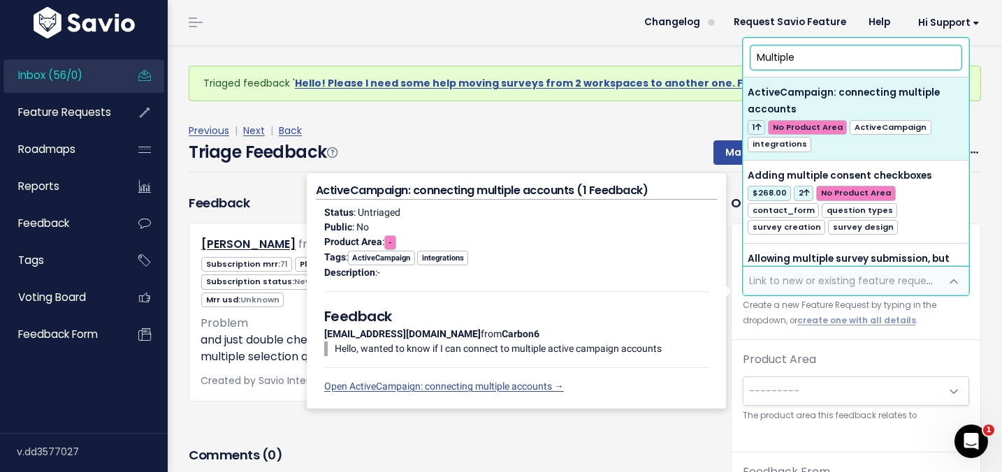
click at [810, 61] on input "Multiple" at bounding box center [855, 57] width 211 height 24
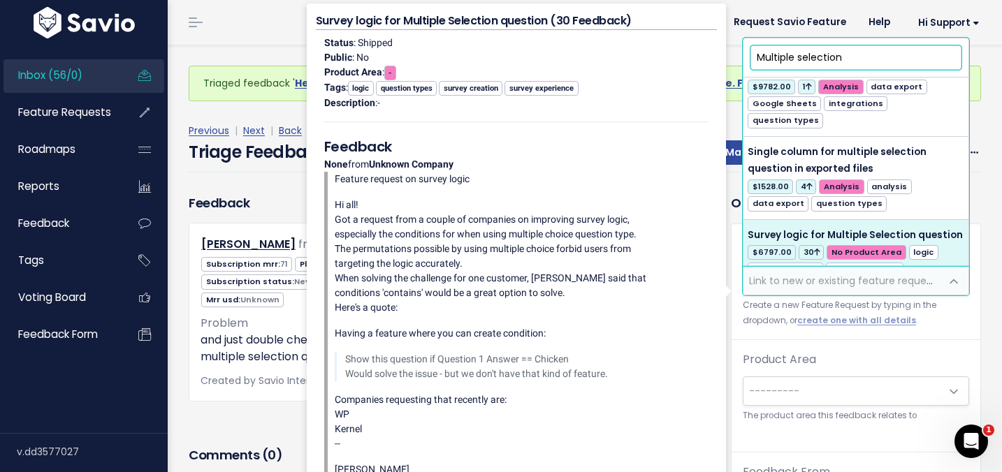
scroll to position [891, 0]
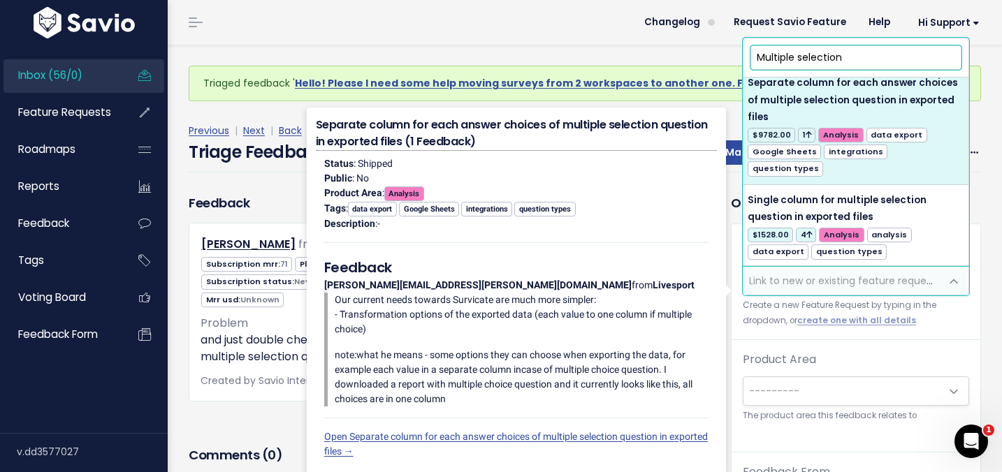
click at [757, 56] on input "Multiple selection" at bounding box center [855, 57] width 211 height 24
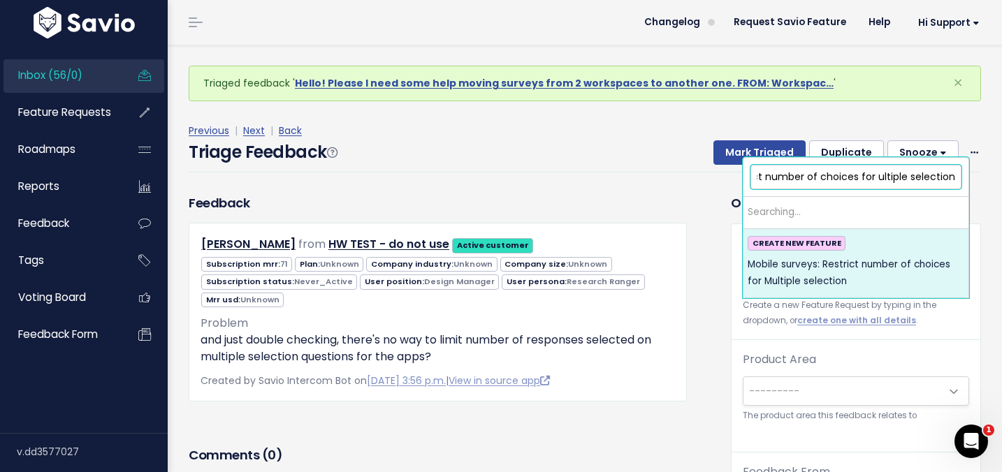
scroll to position [0, 103]
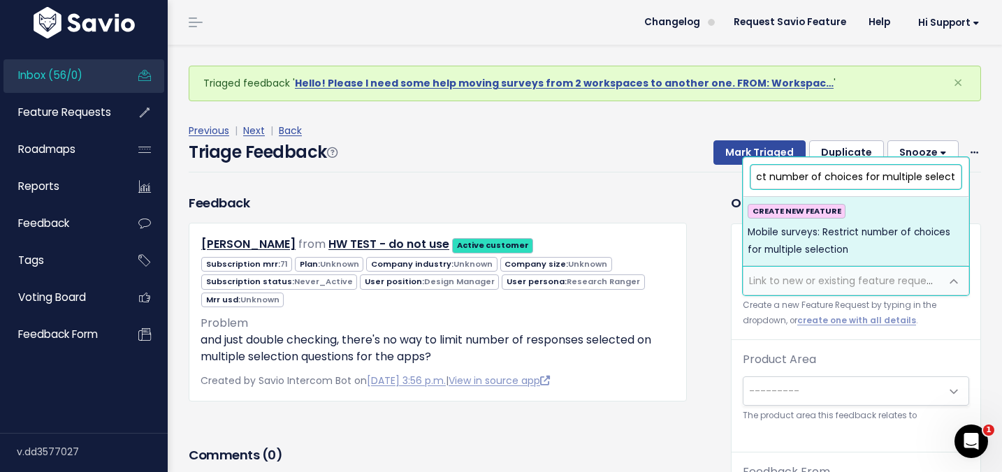
type input "Mobile surveys: Restrict number of choices for multiple selection"
click at [850, 249] on span "Mobile surveys: Restrict number of choices for multiple selection" at bounding box center [855, 241] width 217 height 34
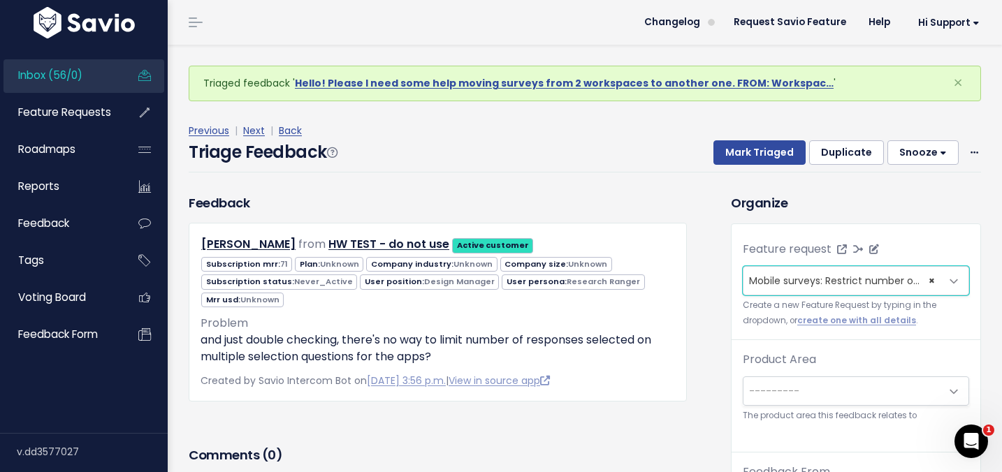
scroll to position [46, 0]
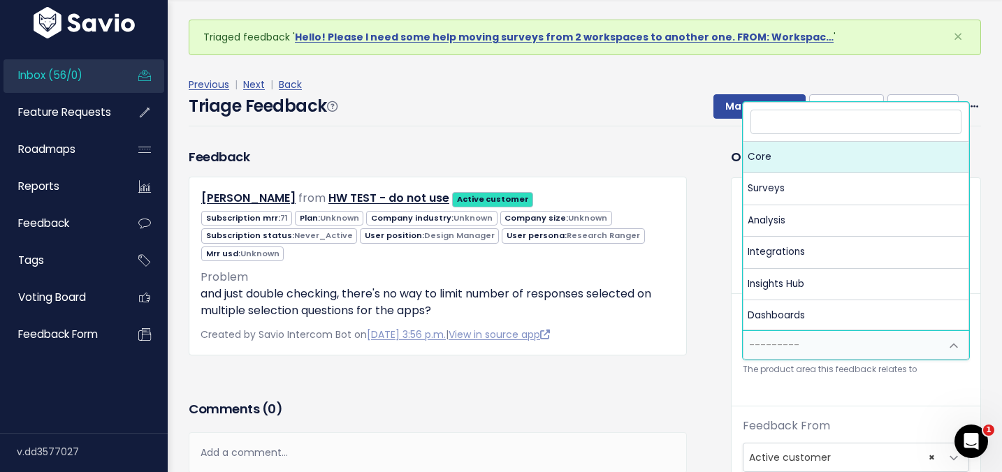
click at [796, 349] on span "---------" at bounding box center [774, 345] width 50 height 14
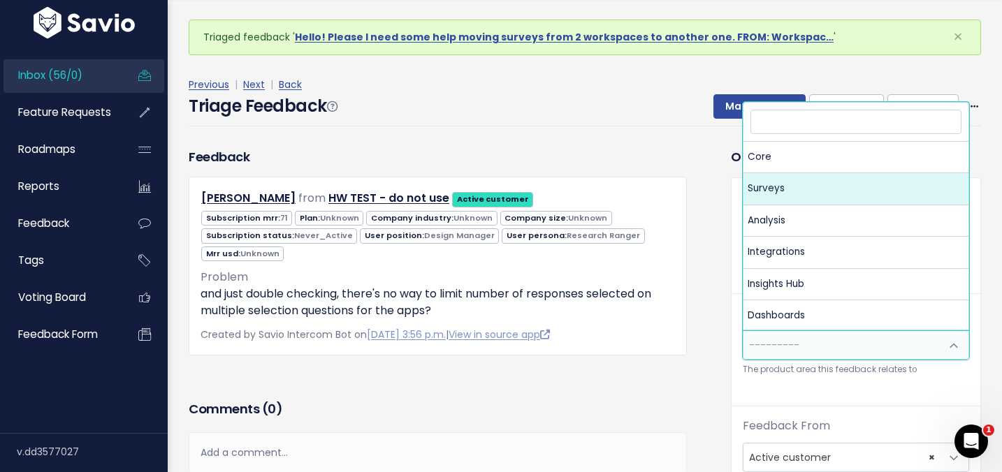
select select "MAIN:SURVEYS"
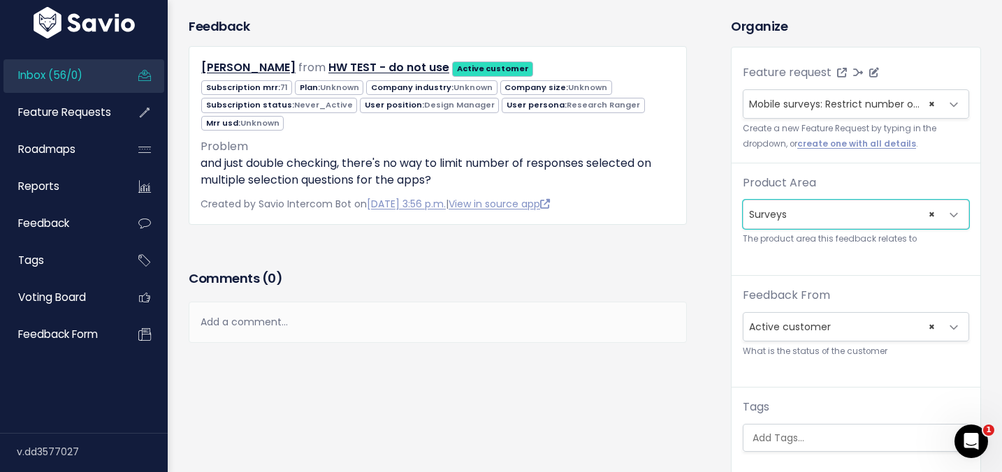
scroll to position [240, 0]
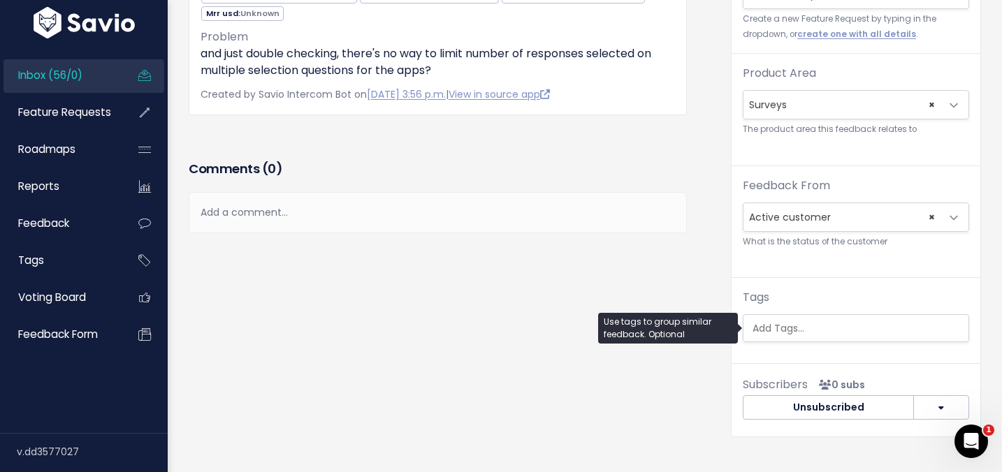
click at [773, 328] on input "search" at bounding box center [859, 328] width 225 height 15
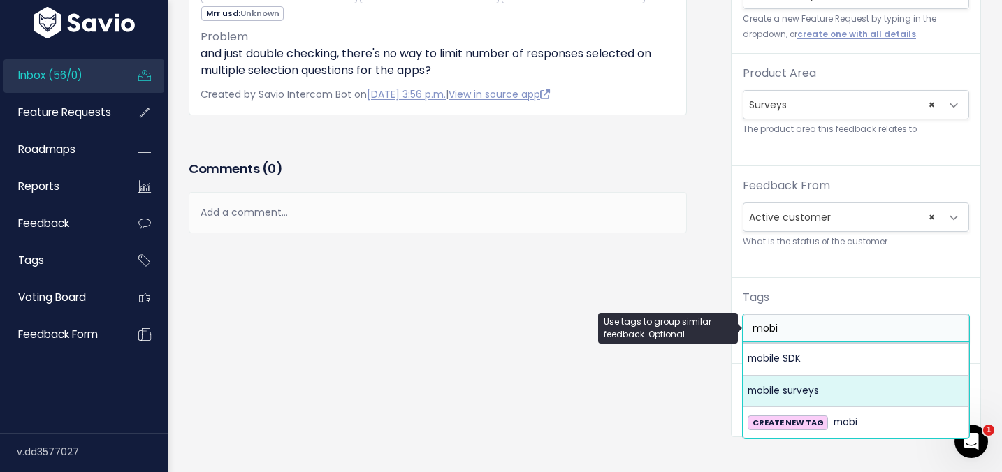
type input "mobi"
select select "1104"
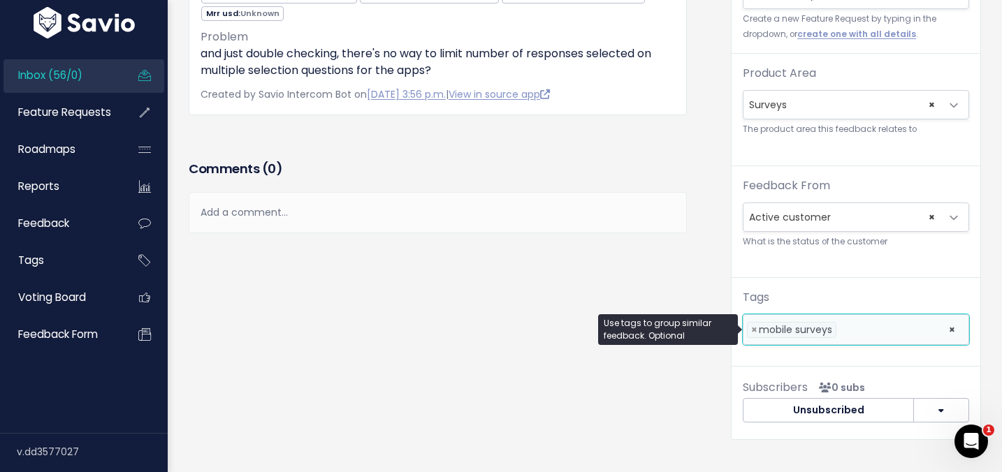
click at [856, 338] on ul "× × mobile surveys" at bounding box center [855, 329] width 225 height 29
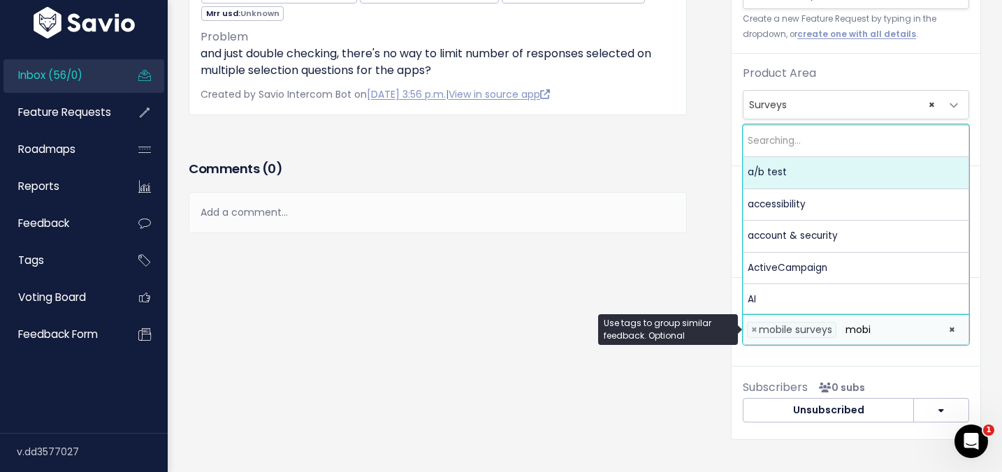
scroll to position [0, 0]
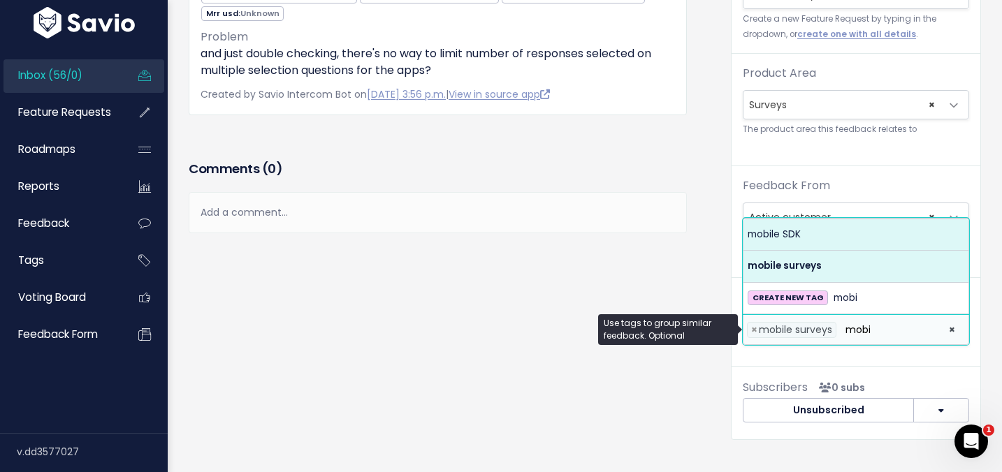
type input "mobi"
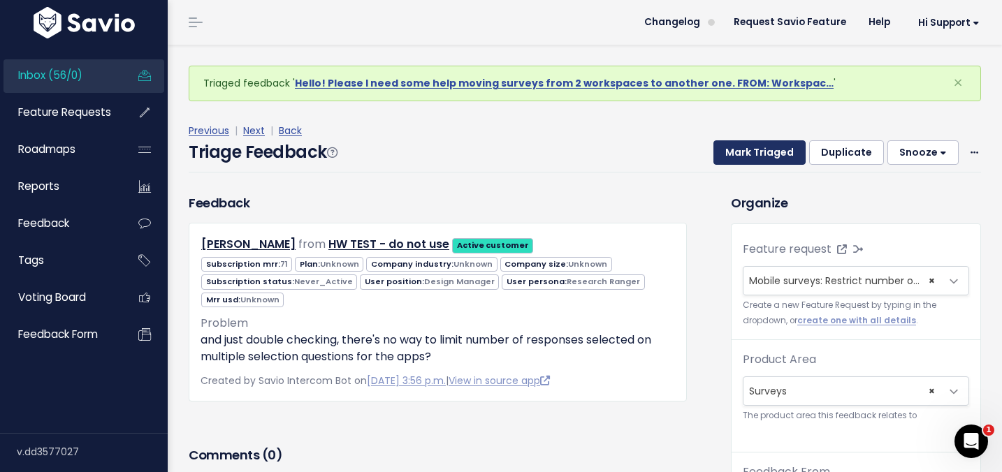
click at [752, 152] on button "Mark Triaged" at bounding box center [759, 152] width 92 height 25
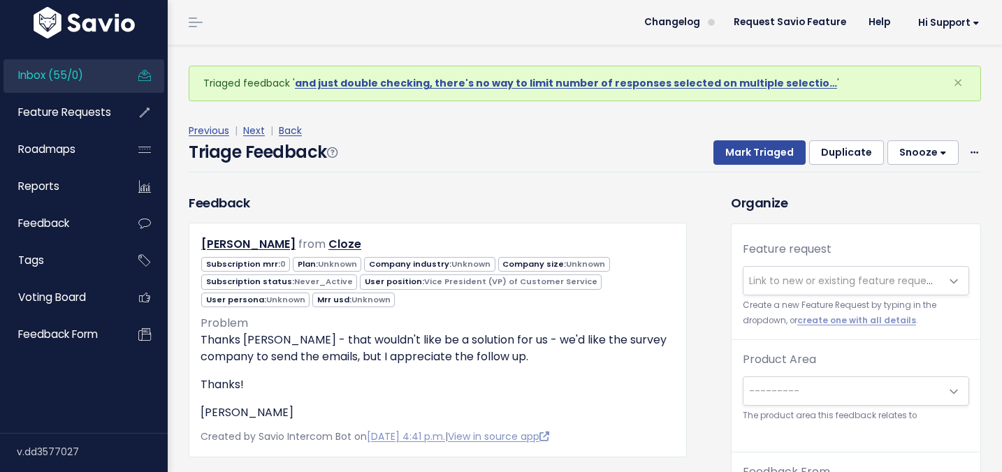
click at [780, 276] on span "Link to new or existing feature request..." at bounding box center [845, 281] width 193 height 14
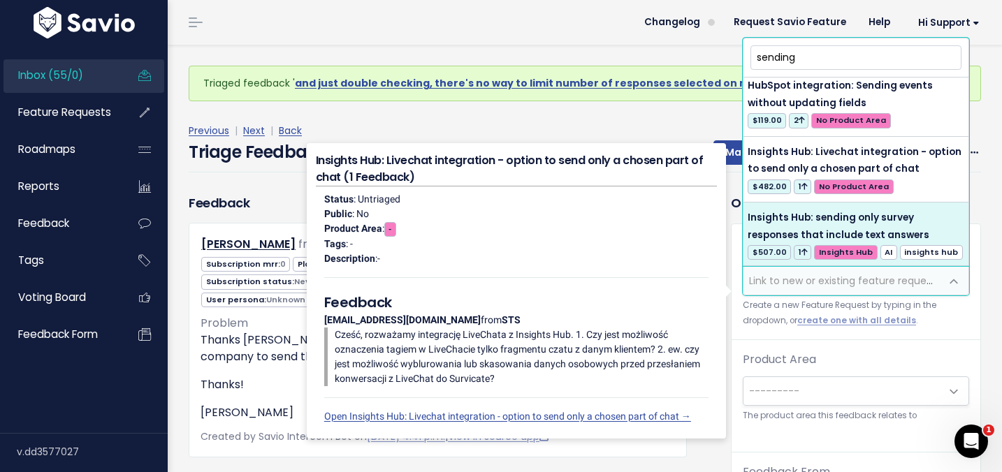
scroll to position [1034, 0]
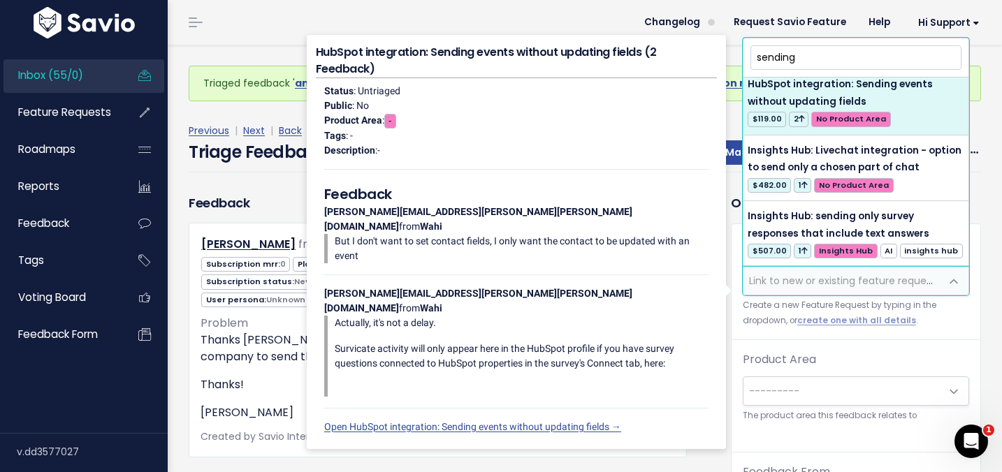
click at [753, 64] on input "sending" at bounding box center [855, 57] width 211 height 24
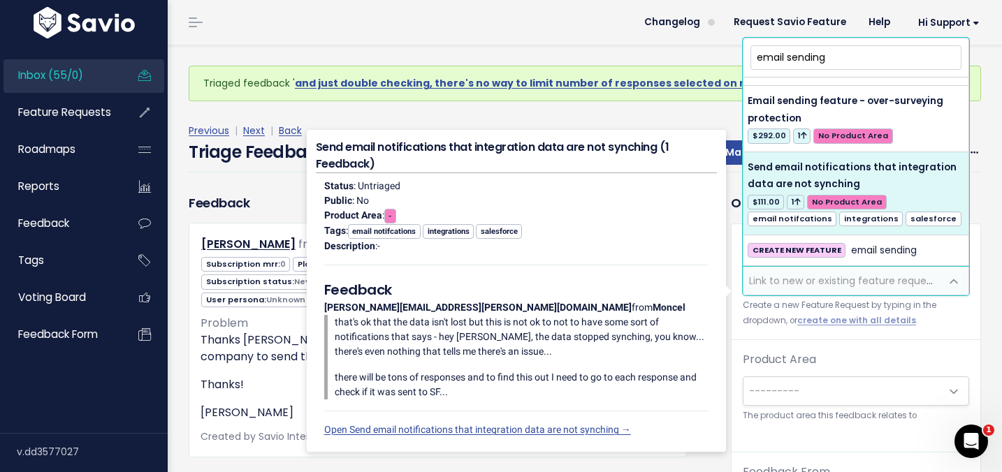
scroll to position [0, 0]
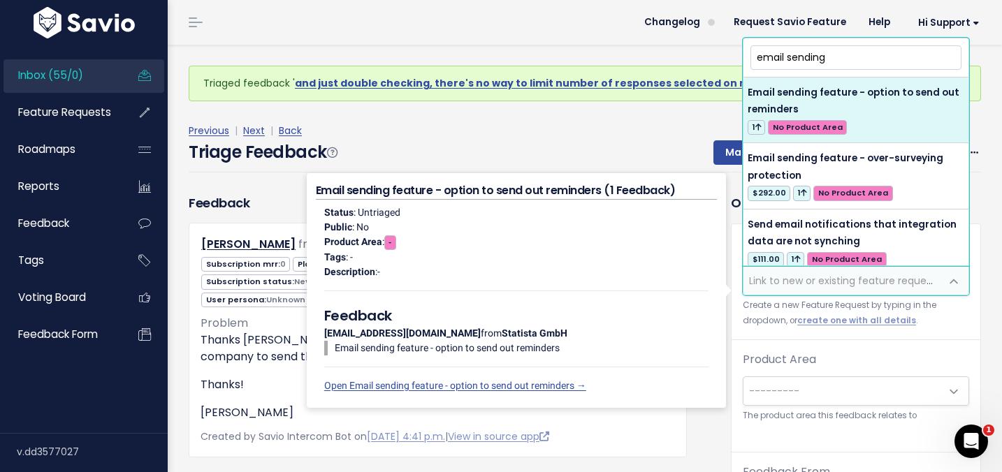
click at [807, 62] on input "email sending" at bounding box center [855, 57] width 211 height 24
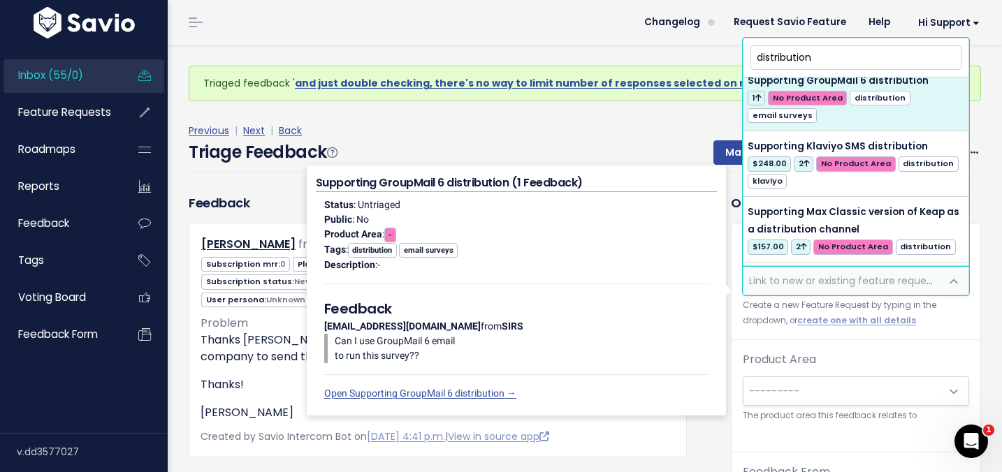
scroll to position [2091, 0]
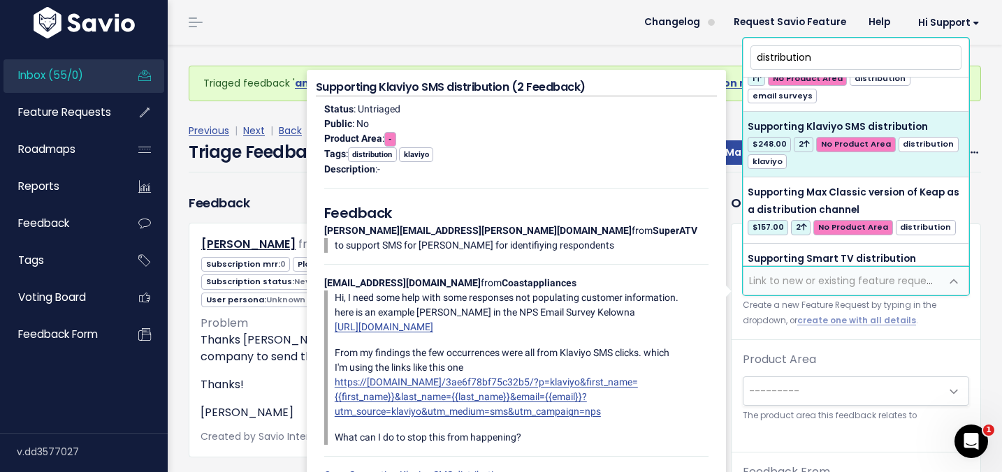
click at [817, 66] on input "distribution" at bounding box center [855, 57] width 211 height 24
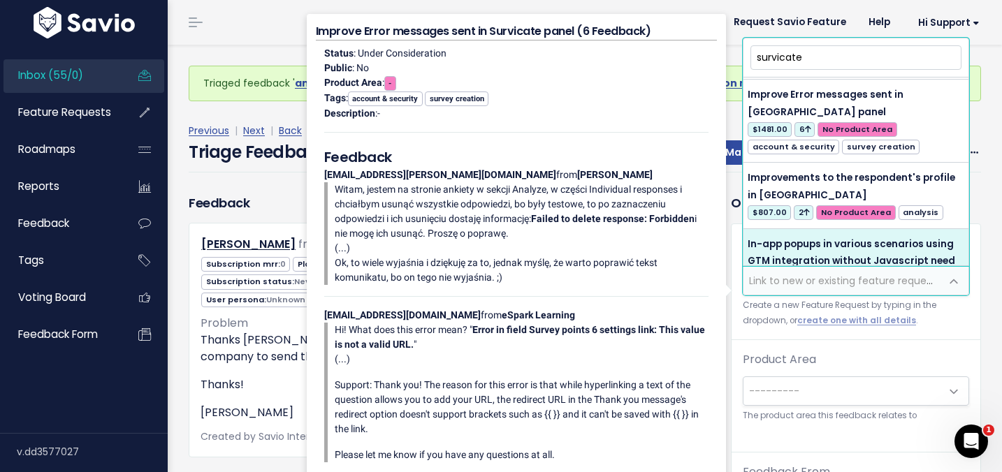
scroll to position [2175, 0]
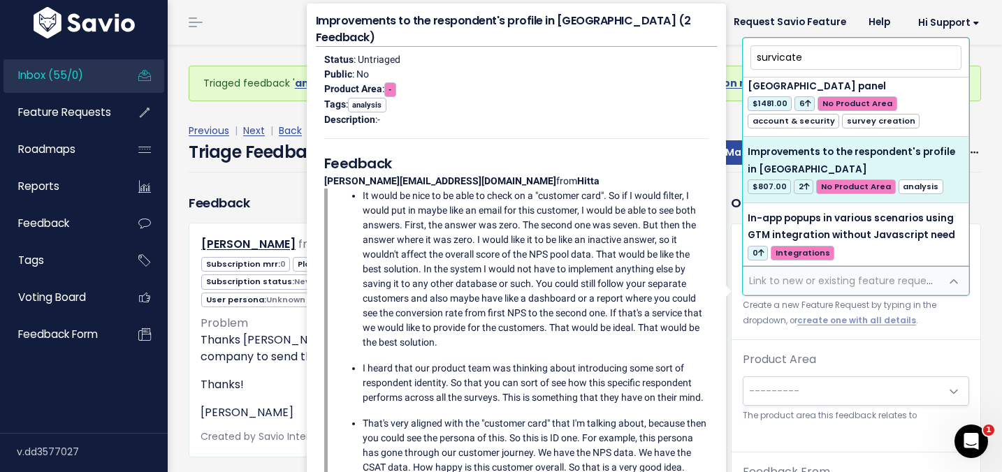
click at [814, 52] on input "survicate" at bounding box center [855, 57] width 211 height 24
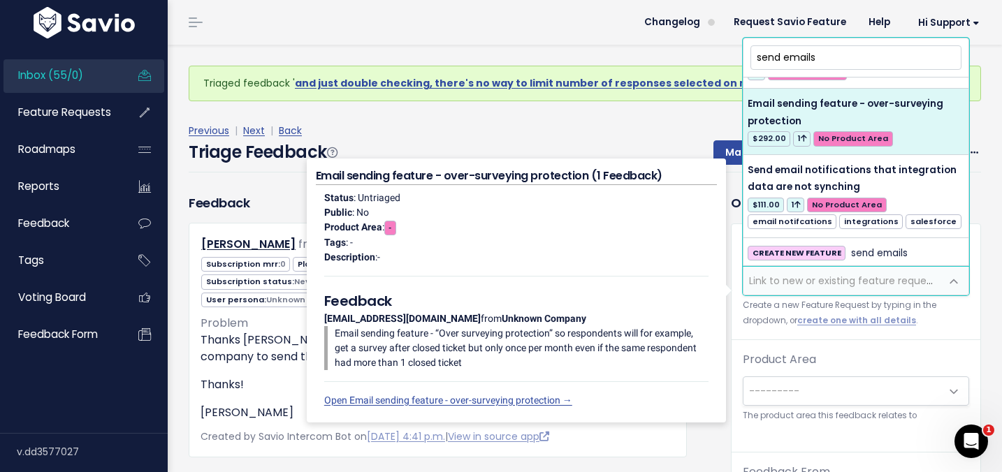
scroll to position [57, 0]
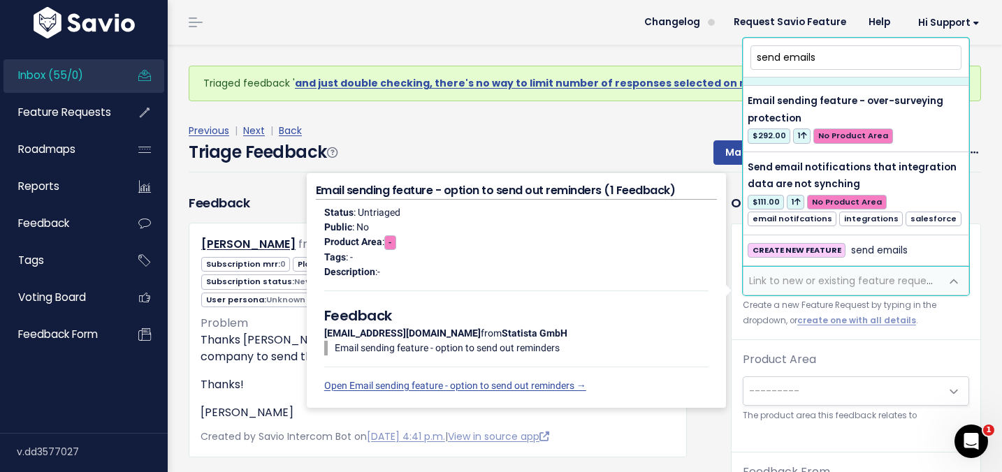
drag, startPoint x: 784, startPoint y: 58, endPoint x: 752, endPoint y: 64, distance: 31.9
click at [752, 64] on input "send emails" at bounding box center [855, 57] width 211 height 24
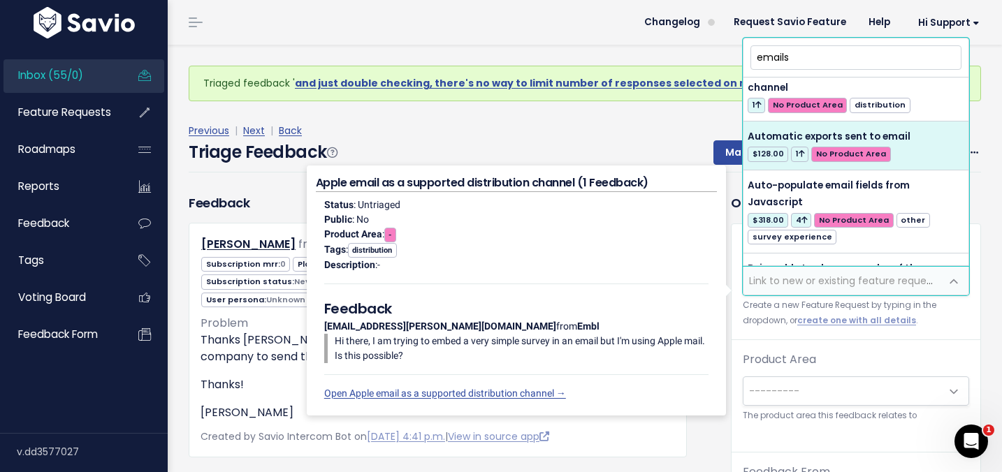
scroll to position [306, 0]
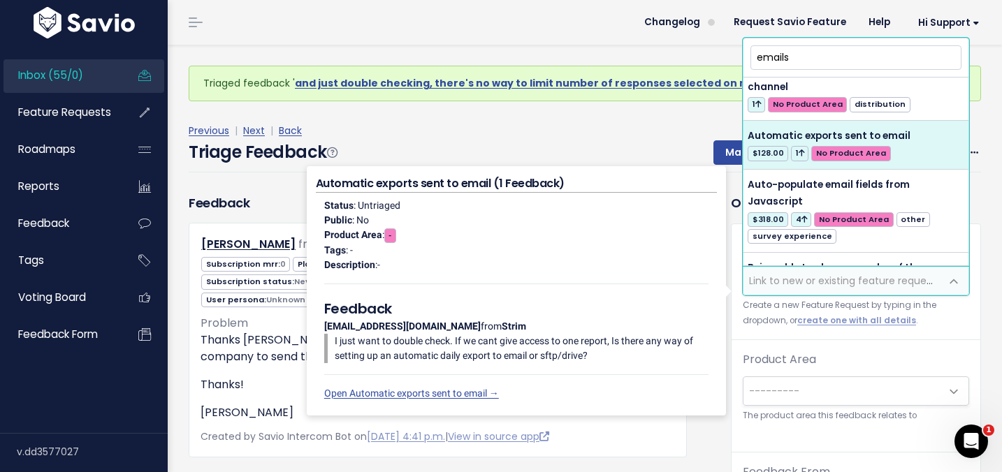
click at [780, 52] on input "emails" at bounding box center [855, 57] width 211 height 24
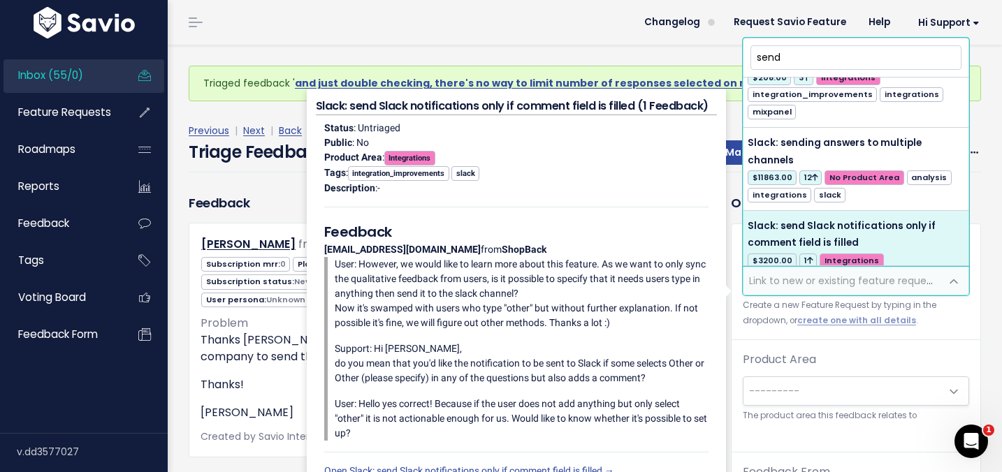
scroll to position [3002, 0]
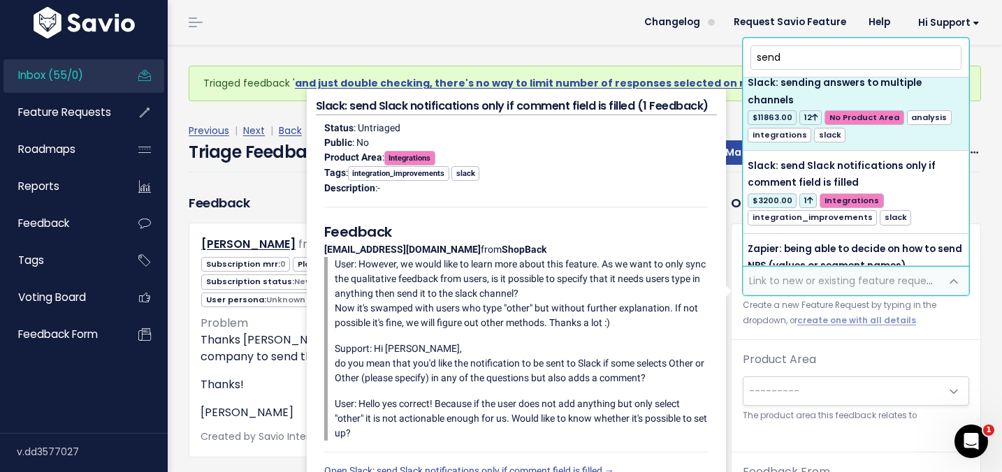
click at [786, 68] on input "send" at bounding box center [855, 57] width 211 height 24
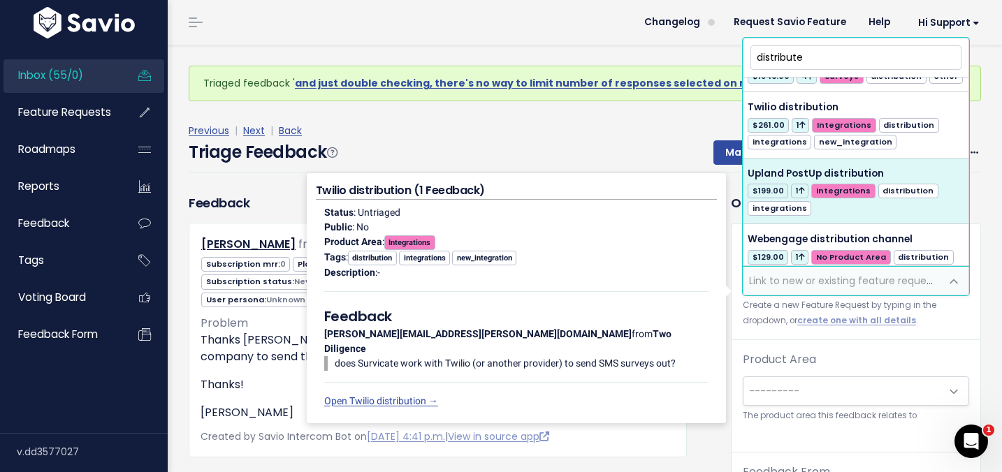
scroll to position [2261, 0]
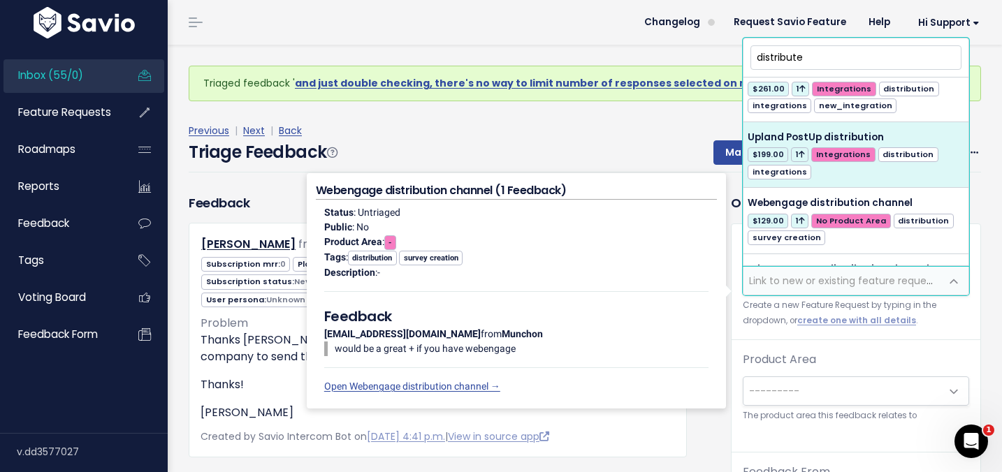
click at [820, 60] on input "distribute" at bounding box center [855, 57] width 211 height 24
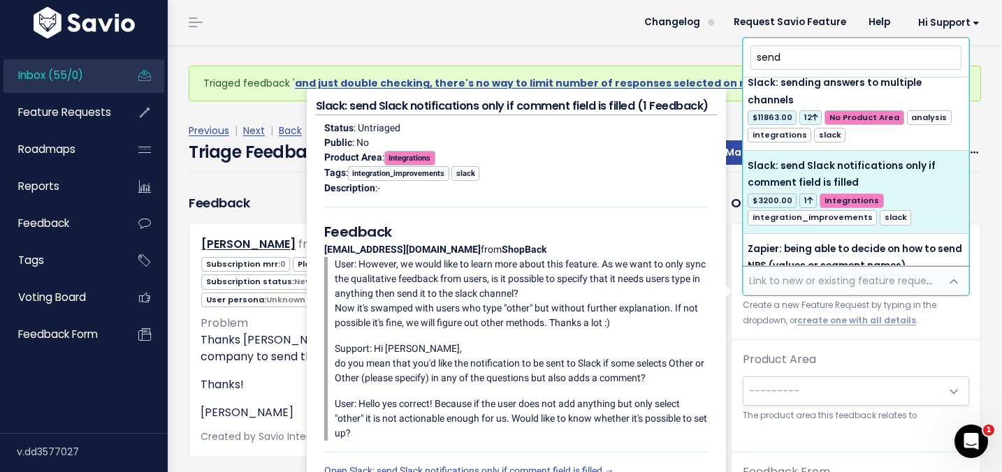
scroll to position [3001, 0]
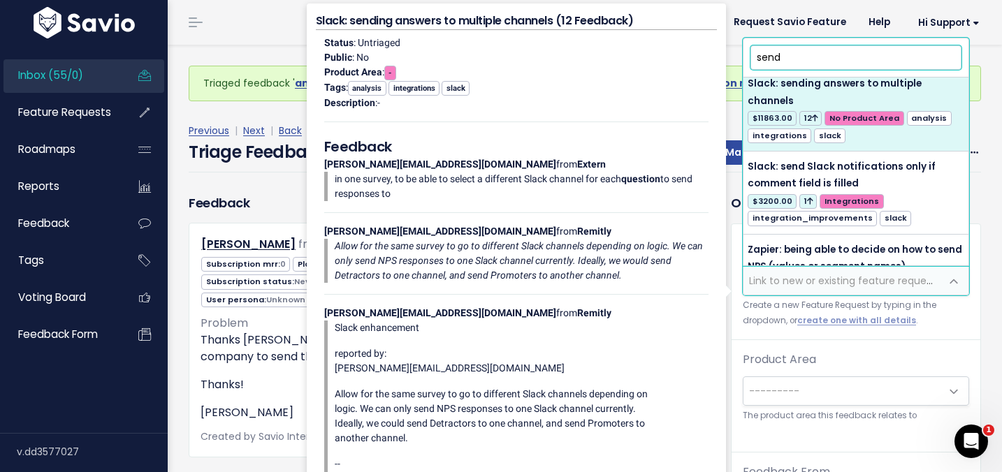
click at [801, 62] on input "send" at bounding box center [855, 57] width 211 height 24
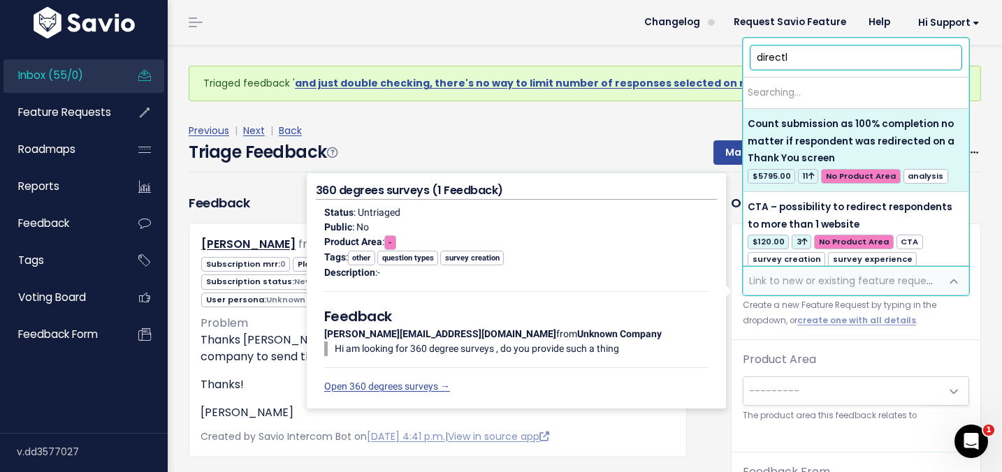
type input "directly"
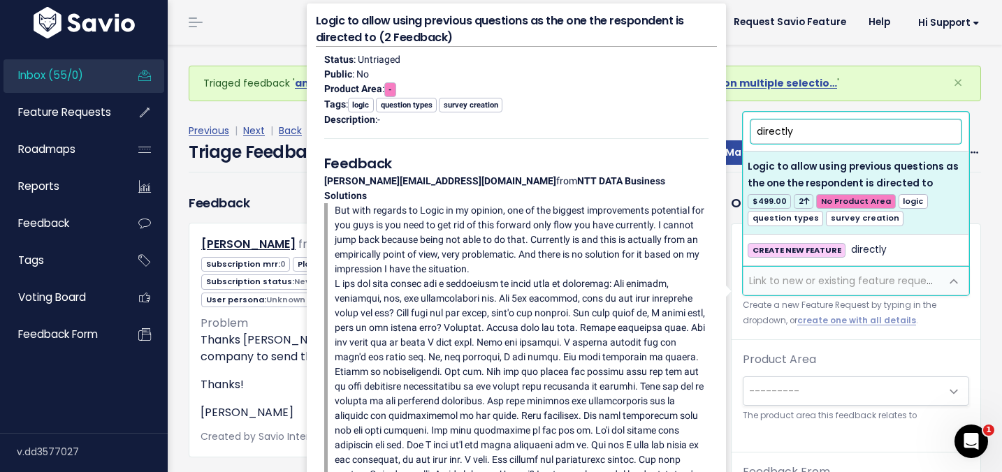
click at [842, 138] on input "directly" at bounding box center [855, 131] width 211 height 24
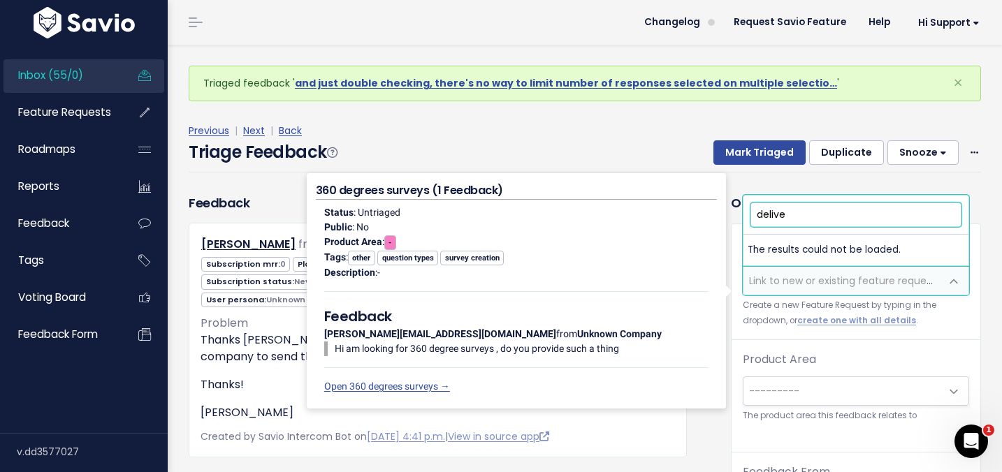
type input "deliver"
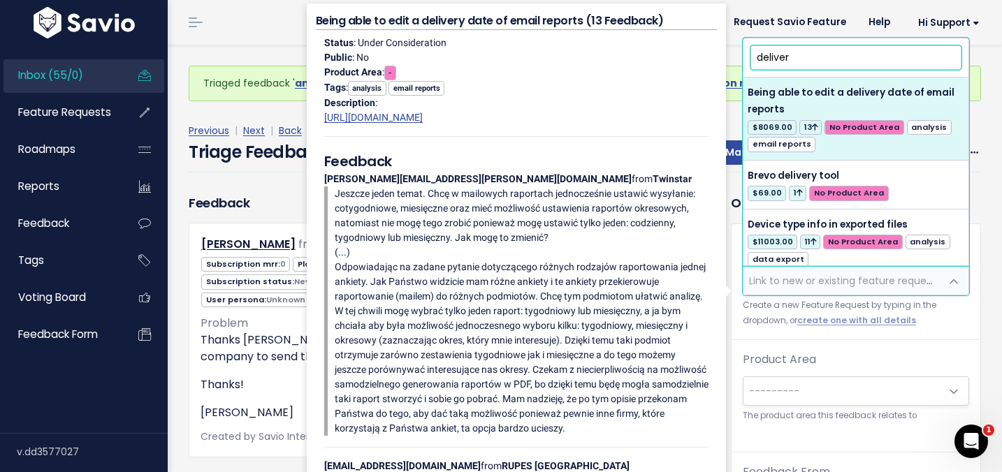
scroll to position [89, 0]
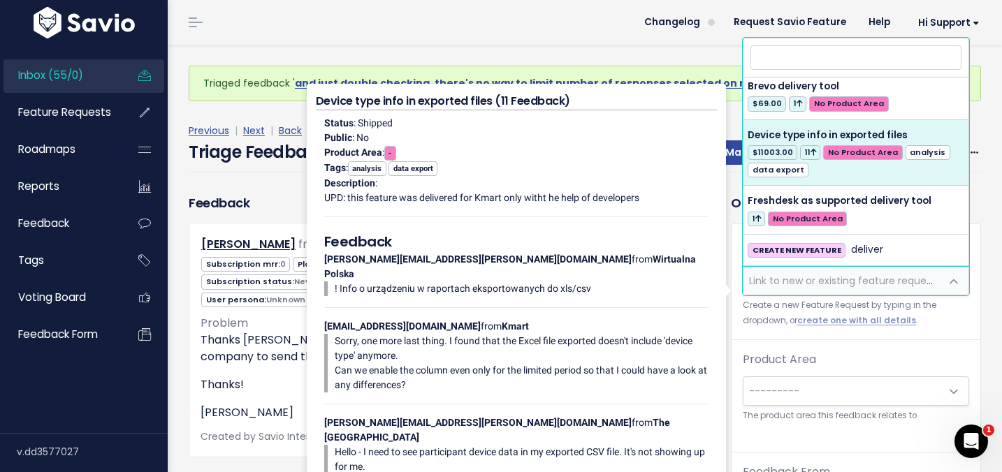
click at [481, 51] on div "Triaged feedback ' and just double checking, there's no way to limit number of …" at bounding box center [584, 73] width 813 height 57
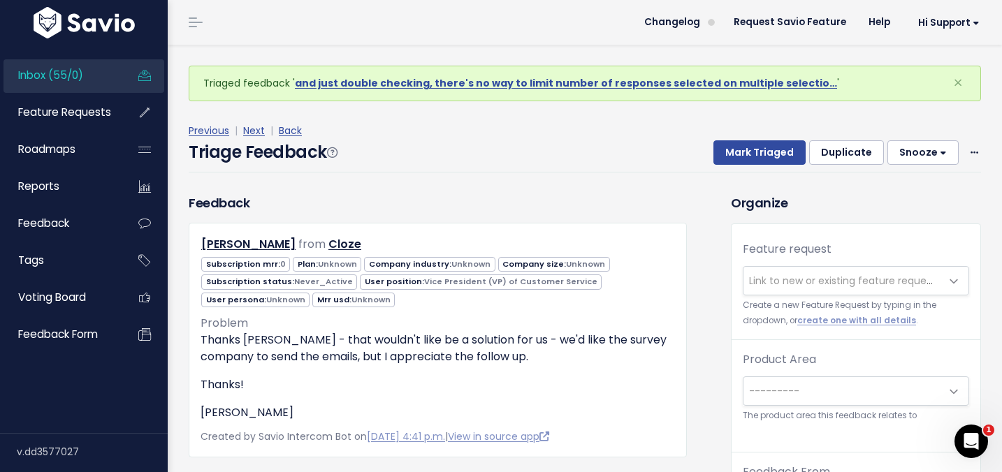
click at [941, 153] on button "Snooze" at bounding box center [922, 152] width 71 height 25
click at [900, 188] on button "1 day" at bounding box center [929, 187] width 101 height 27
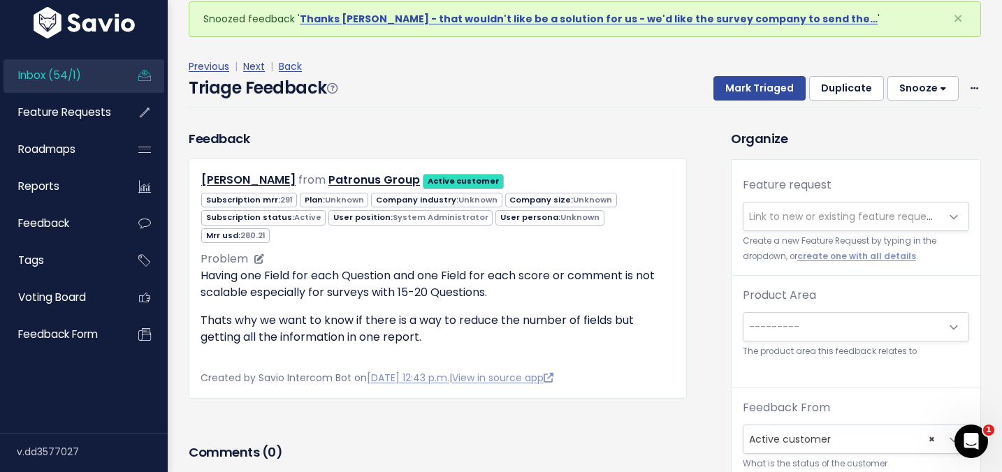
scroll to position [85, 0]
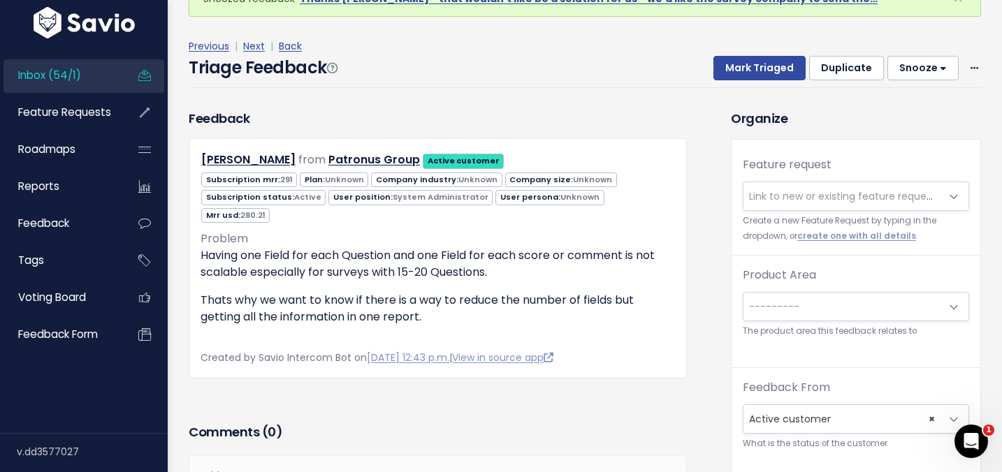
click at [939, 70] on button "Snooze" at bounding box center [922, 68] width 71 height 25
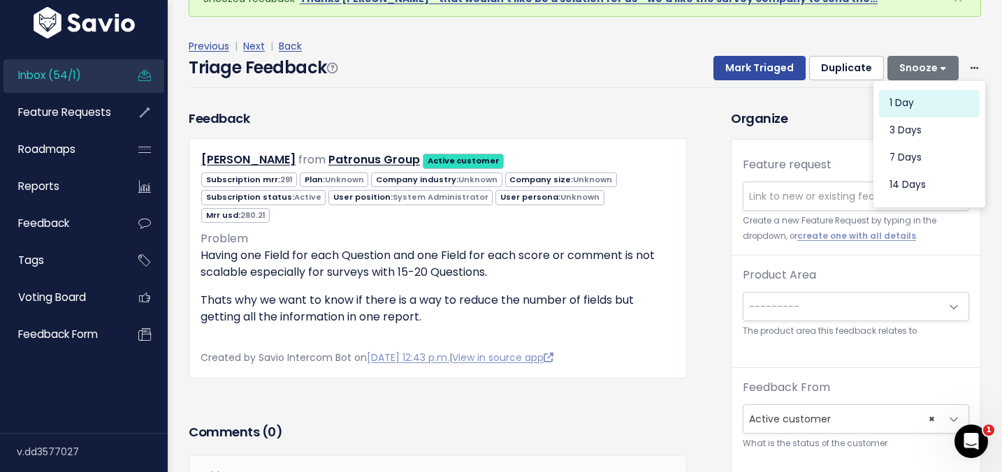
click at [903, 102] on button "1 day" at bounding box center [929, 102] width 101 height 27
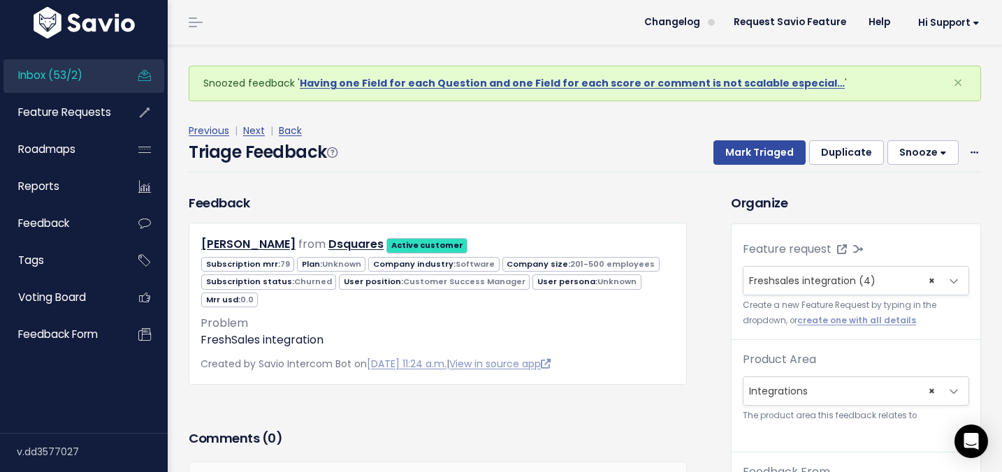
click at [771, 139] on div "Previous | Next | Back" at bounding box center [585, 130] width 792 height 17
click at [764, 143] on button "Mark Triaged" at bounding box center [759, 152] width 92 height 25
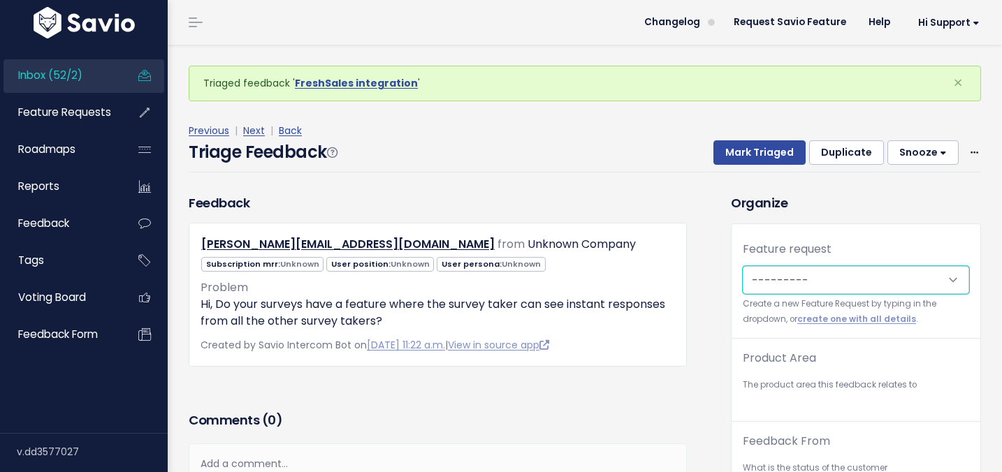
click at [766, 274] on select "---------" at bounding box center [856, 280] width 226 height 28
click at [791, 286] on select "---------" at bounding box center [856, 280] width 226 height 28
click at [815, 283] on select "---------" at bounding box center [856, 280] width 226 height 28
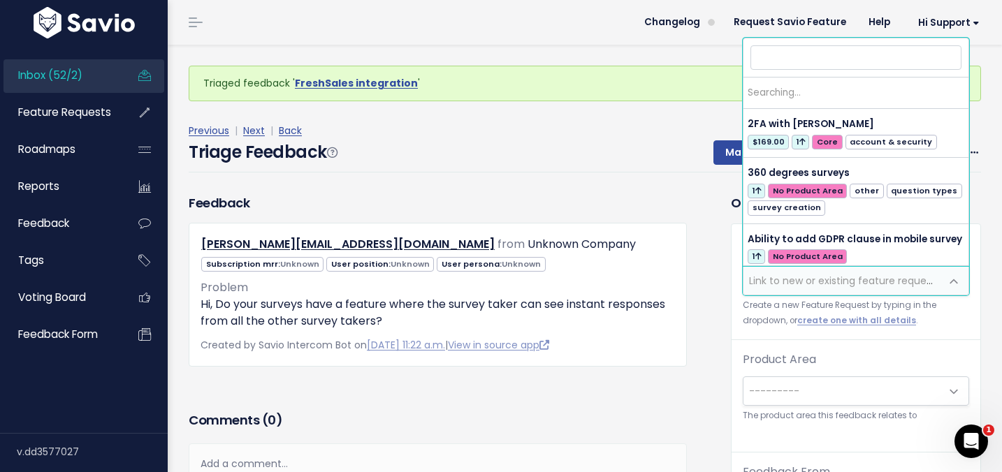
click at [815, 283] on span "Link to new or existing feature request..." at bounding box center [845, 281] width 193 height 14
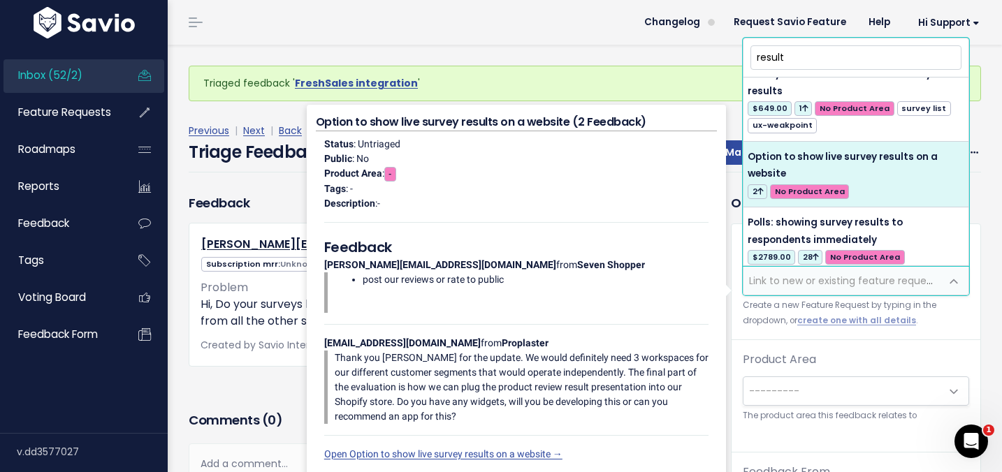
scroll to position [668, 0]
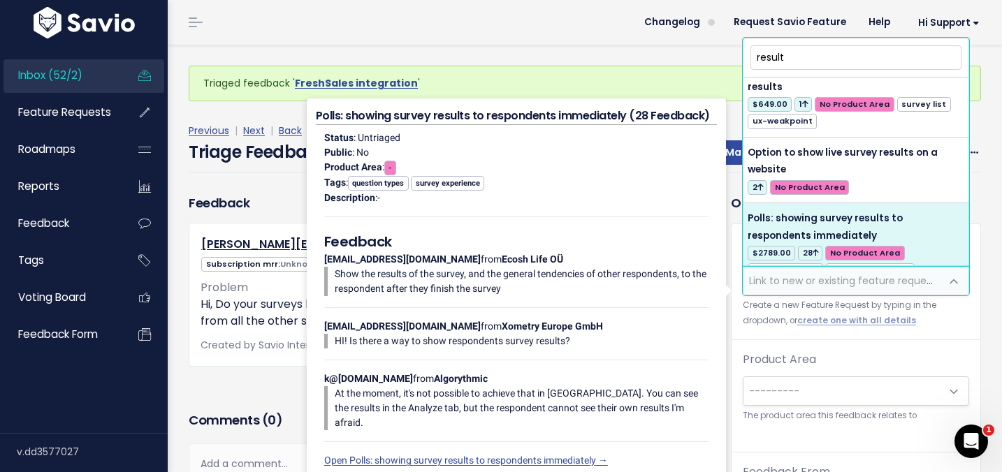
type input "result"
select select "4873"
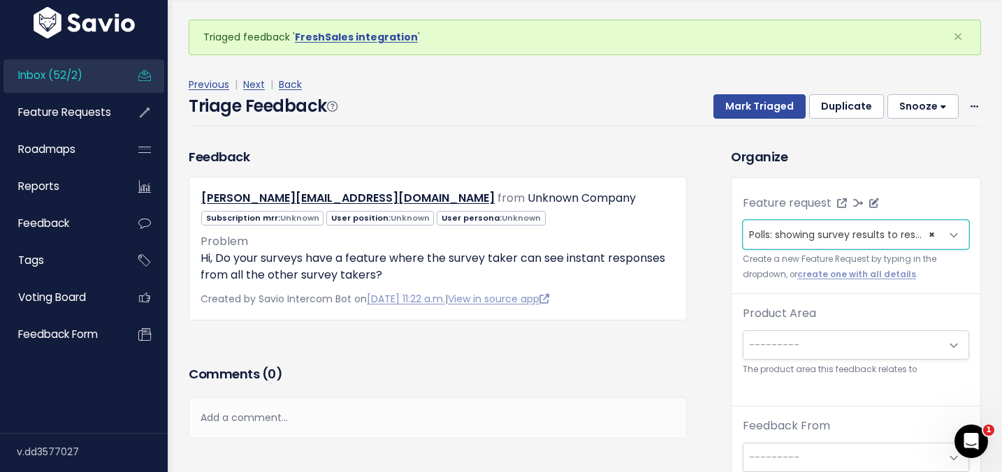
scroll to position [45, 0]
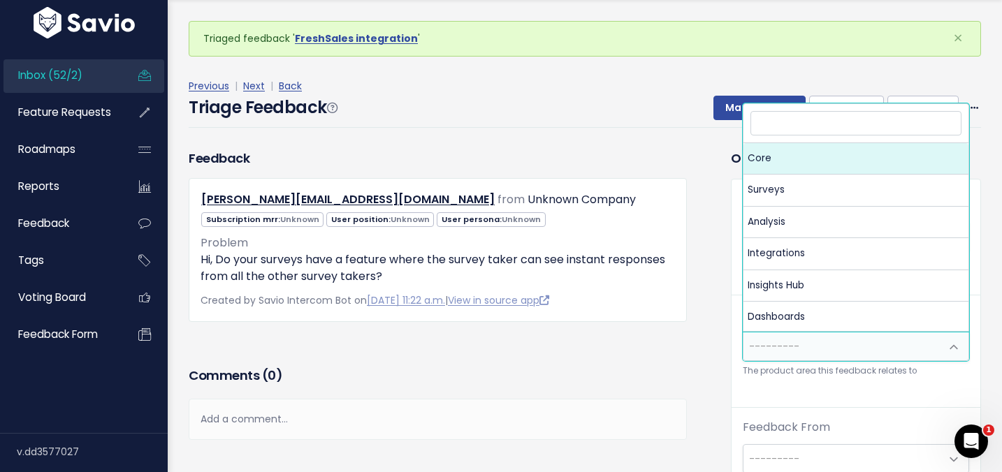
click at [775, 352] on span "---------" at bounding box center [774, 347] width 50 height 14
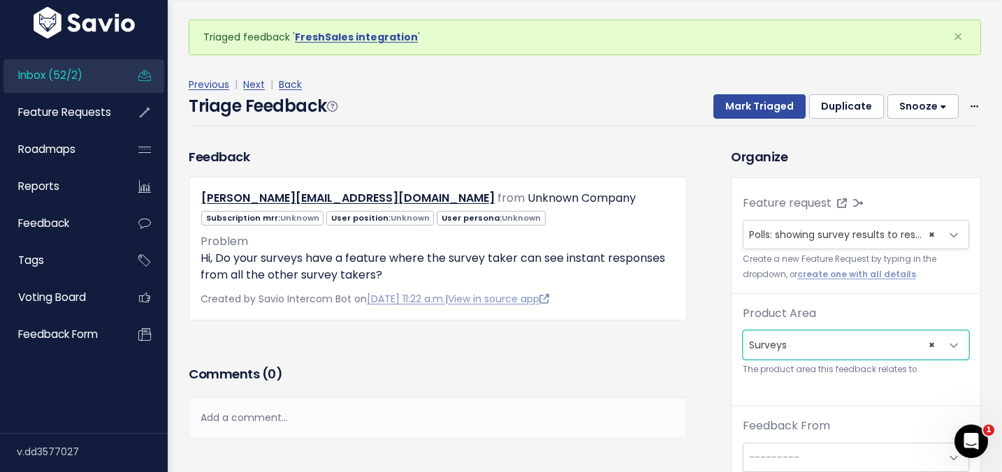
scroll to position [248, 0]
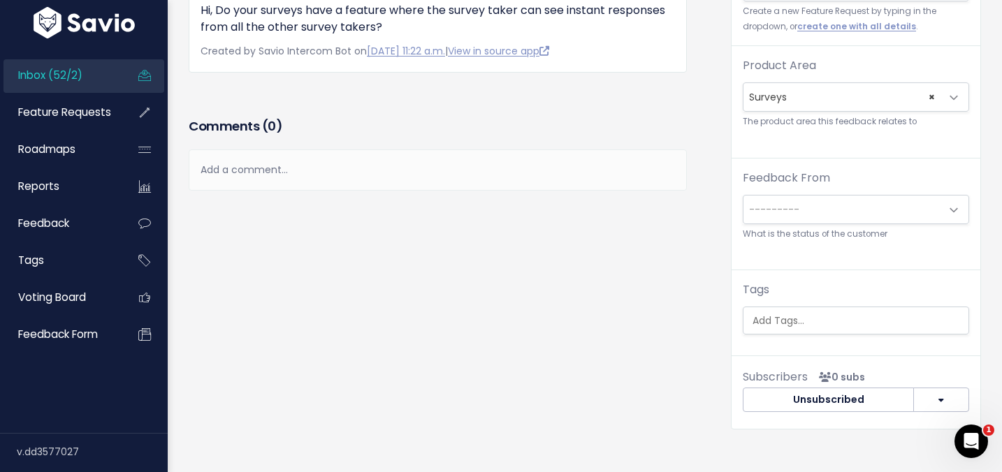
click at [813, 96] on span "× Surveys" at bounding box center [841, 97] width 197 height 28
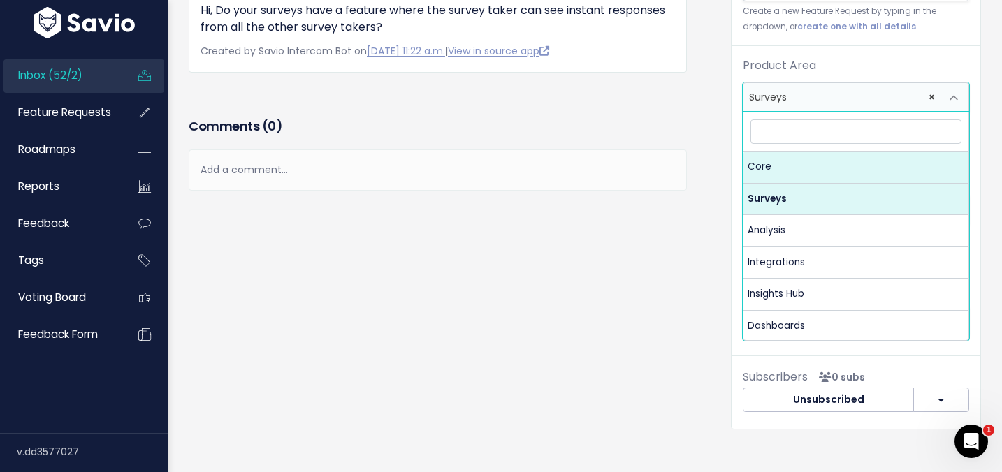
select select "MAIN:CORE"
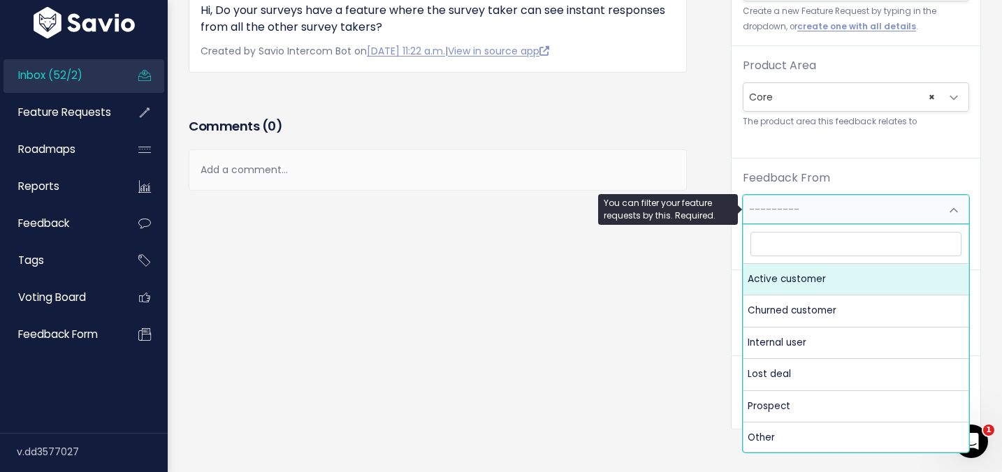
click at [763, 200] on span "---------" at bounding box center [841, 210] width 197 height 28
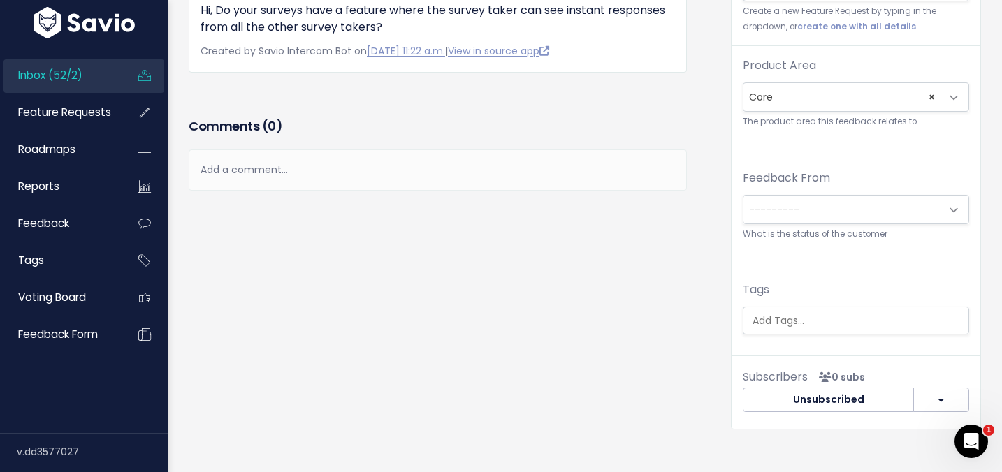
scroll to position [46, 0]
click at [673, 218] on body "Inbox (52/2) Feature Requests Roadmaps ×" at bounding box center [501, 203] width 1002 height 903
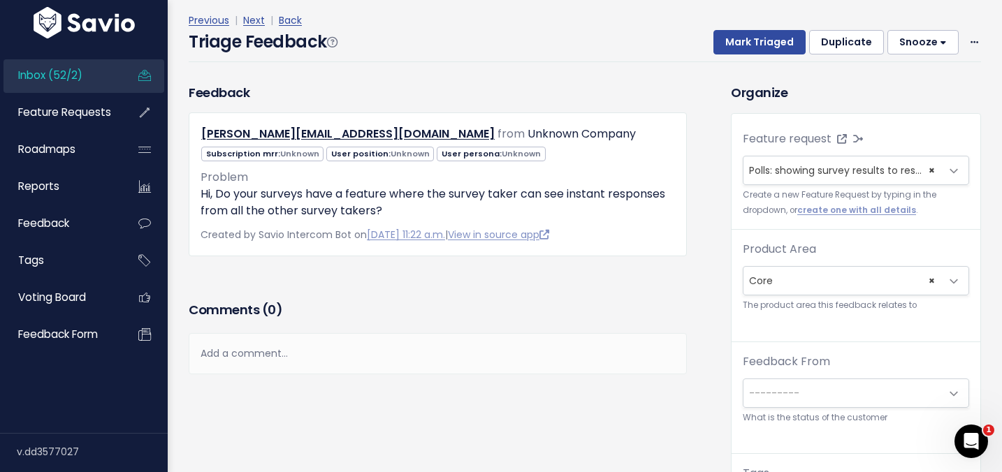
scroll to position [191, 0]
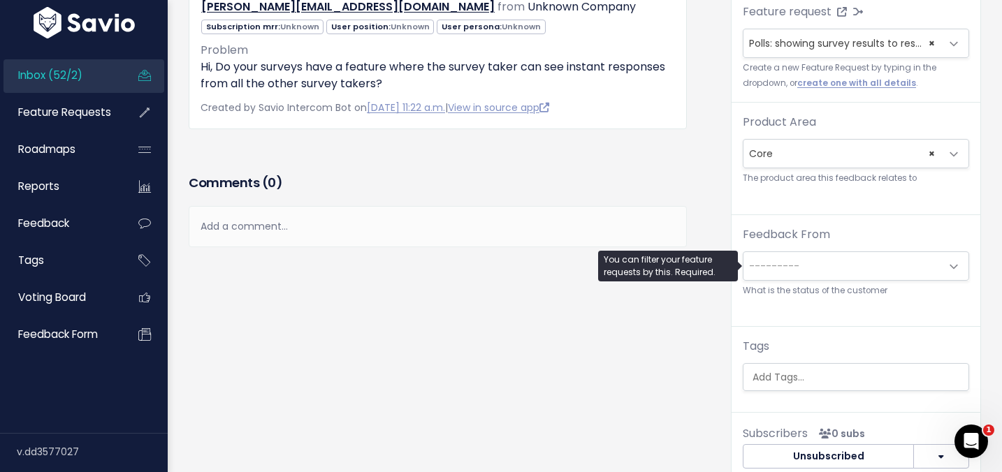
click at [792, 264] on span "---------" at bounding box center [774, 266] width 50 height 14
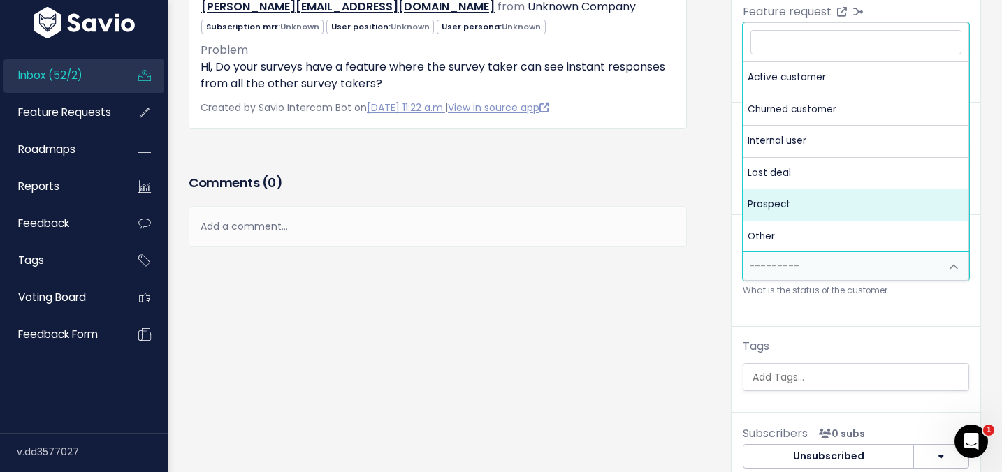
select select "PROSPECT"
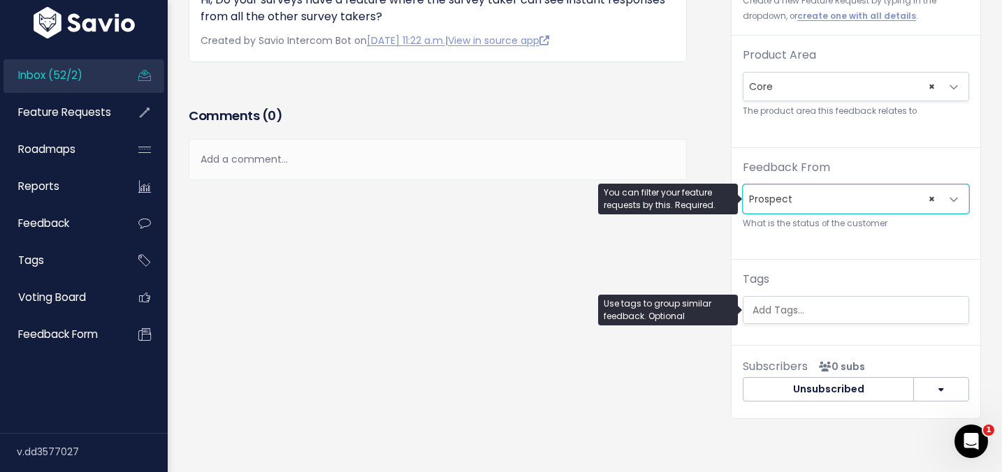
scroll to position [265, 0]
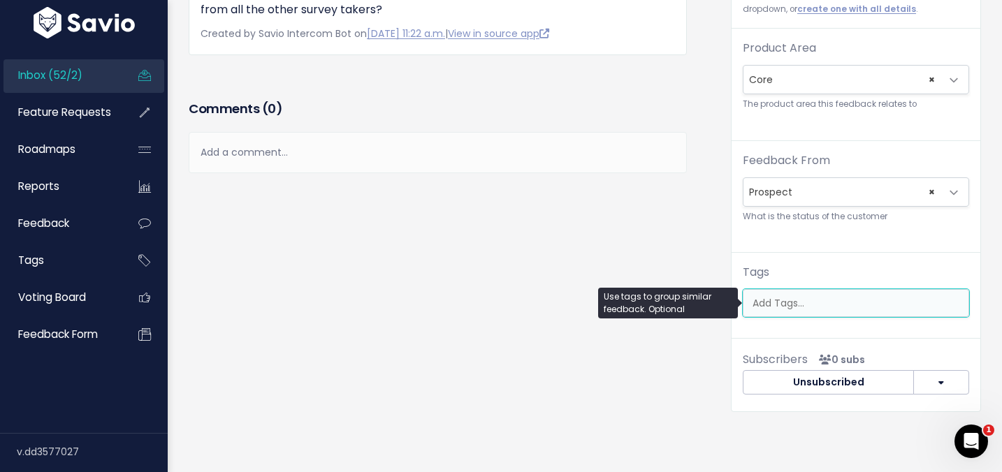
click at [779, 308] on input "search" at bounding box center [859, 303] width 225 height 15
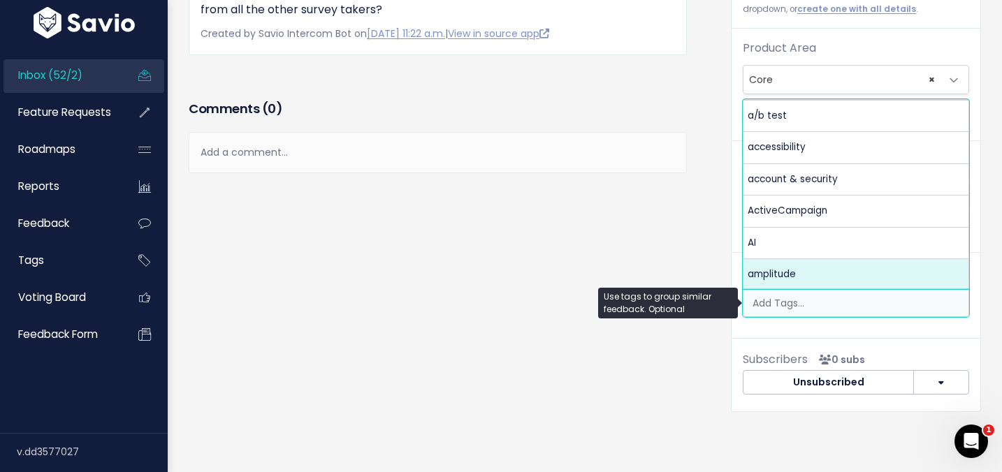
click at [708, 207] on div "Feedback sally@eccobella.com from Unknown Company Unknown Unknown Unknown" at bounding box center [449, 157] width 542 height 551
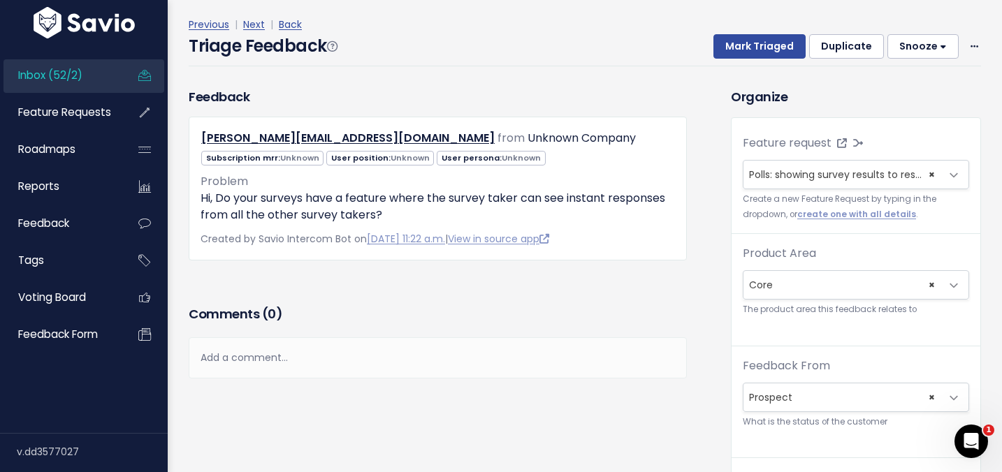
scroll to position [0, 0]
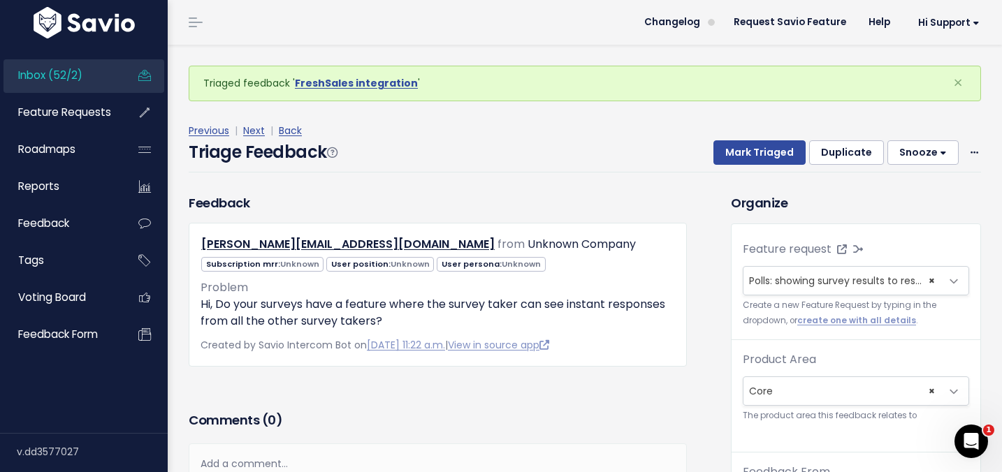
click at [733, 167] on div "Triage Feedback Mark Triaged Duplicate Snooze 1 day 3 days 7 days 14 days Edit …" at bounding box center [585, 156] width 792 height 33
click at [734, 154] on button "Mark Triaged" at bounding box center [759, 152] width 92 height 25
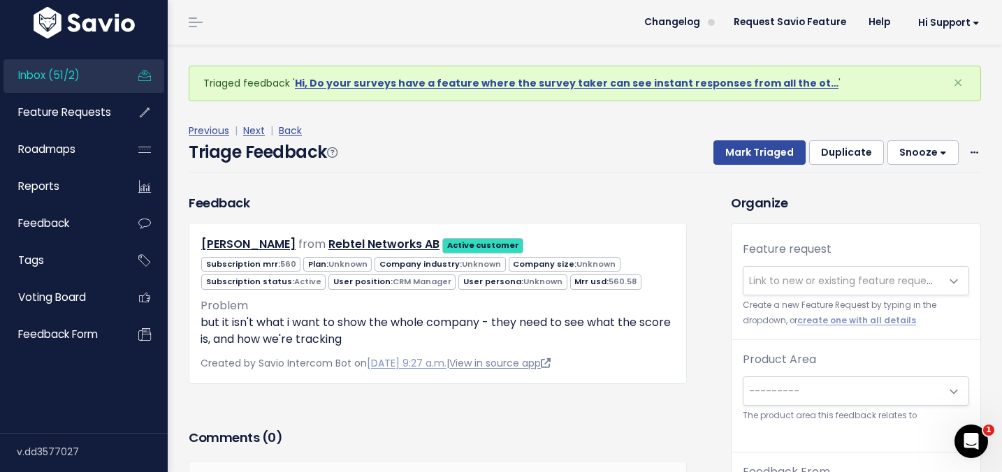
click at [532, 359] on link "View in source app" at bounding box center [499, 363] width 101 height 14
click at [940, 149] on button "Snooze" at bounding box center [922, 152] width 71 height 25
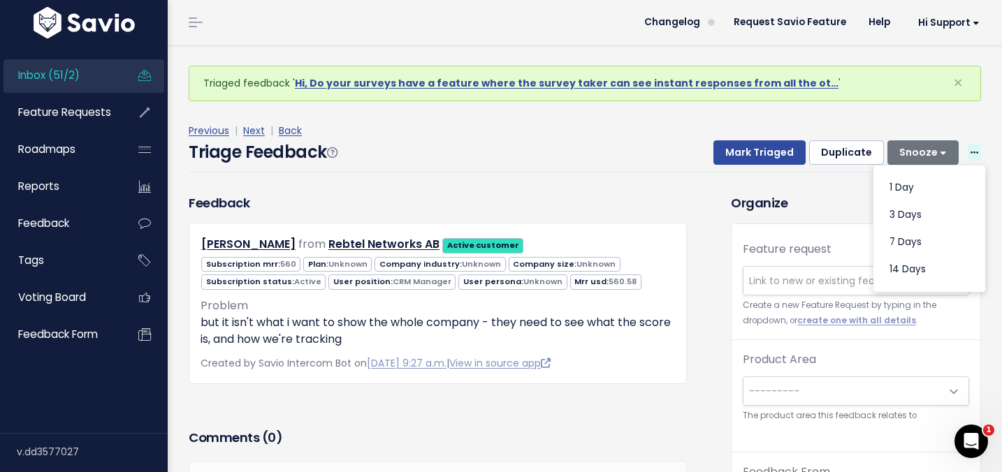
click at [974, 145] on span at bounding box center [974, 152] width 13 height 17
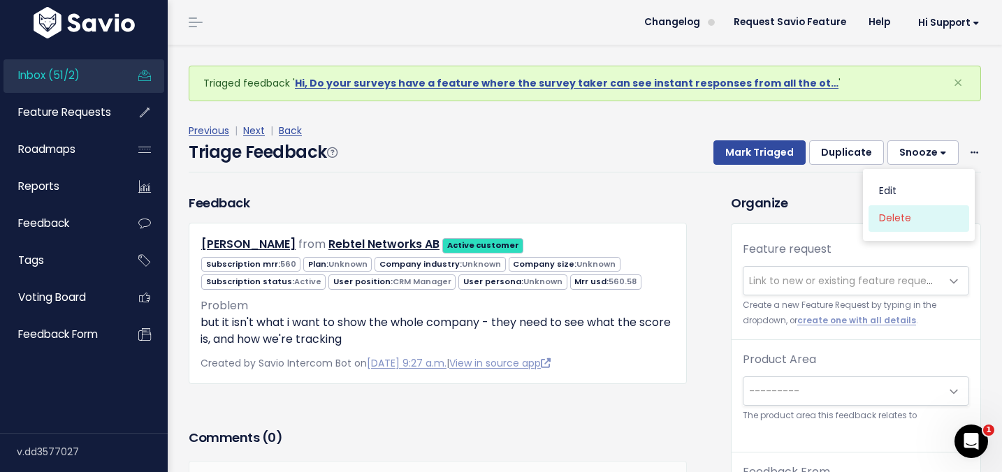
click at [900, 218] on link "Delete" at bounding box center [918, 218] width 101 height 27
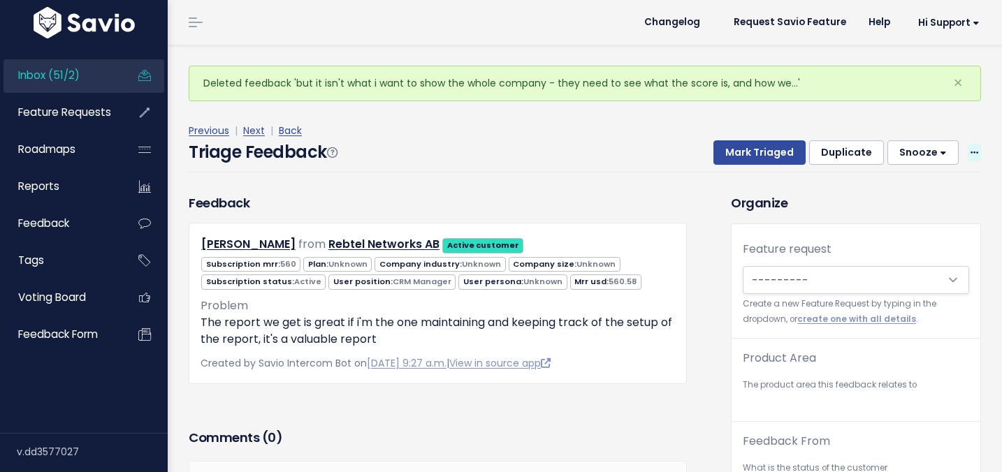
click at [968, 147] on span at bounding box center [974, 152] width 13 height 17
click at [884, 220] on link "Delete" at bounding box center [918, 218] width 101 height 27
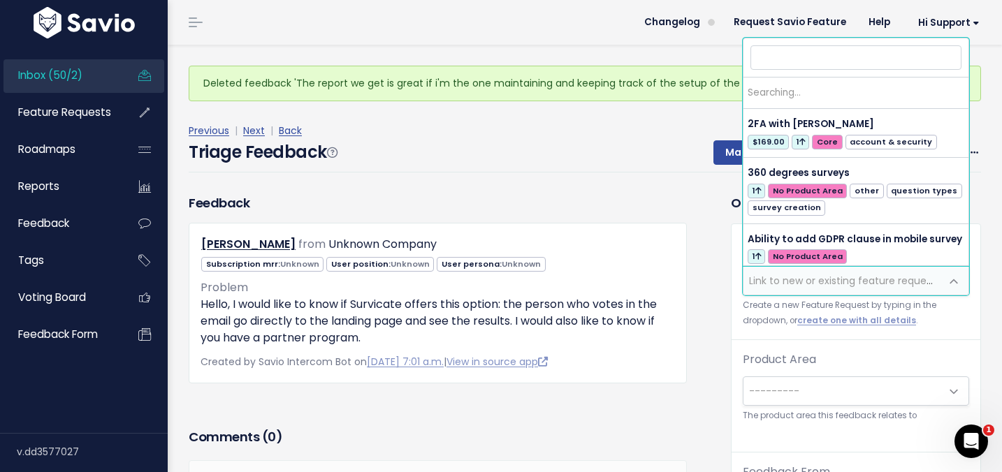
click at [771, 279] on span "Link to new or existing feature request..." at bounding box center [845, 281] width 193 height 14
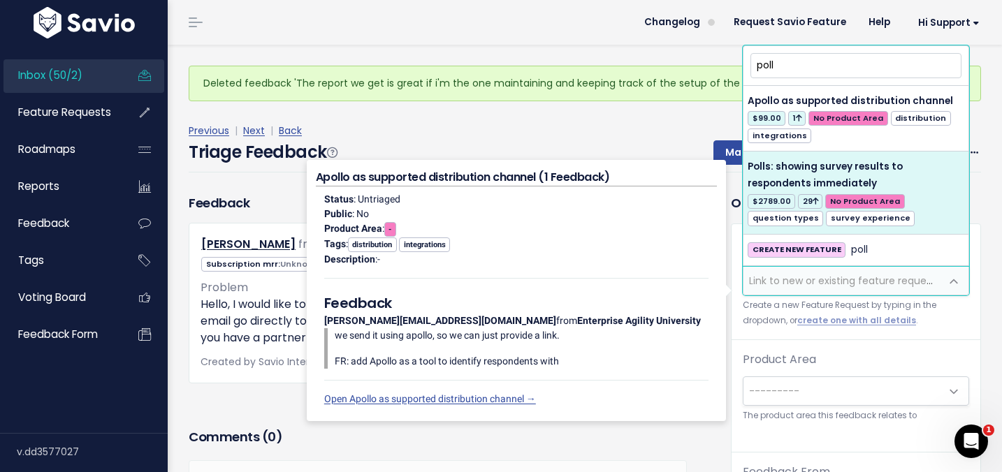
type input "poll"
select select "4873"
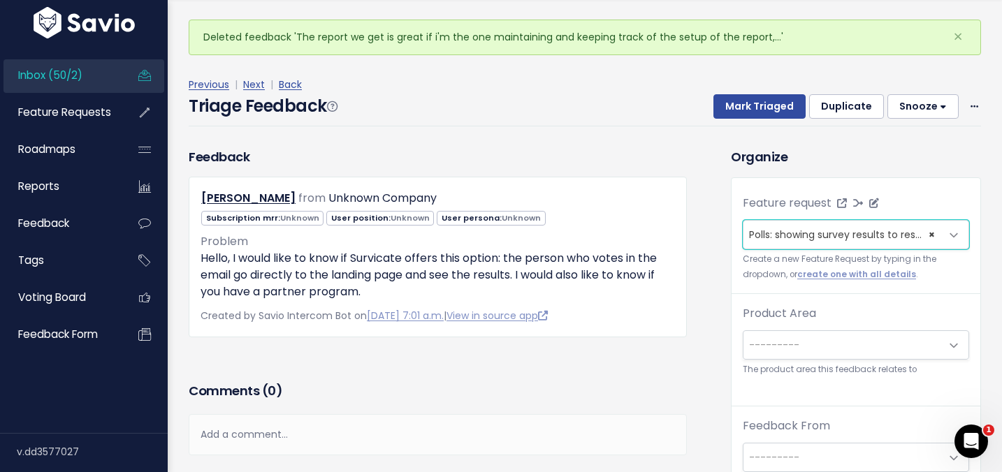
scroll to position [45, 0]
click at [772, 358] on span "---------" at bounding box center [841, 346] width 197 height 28
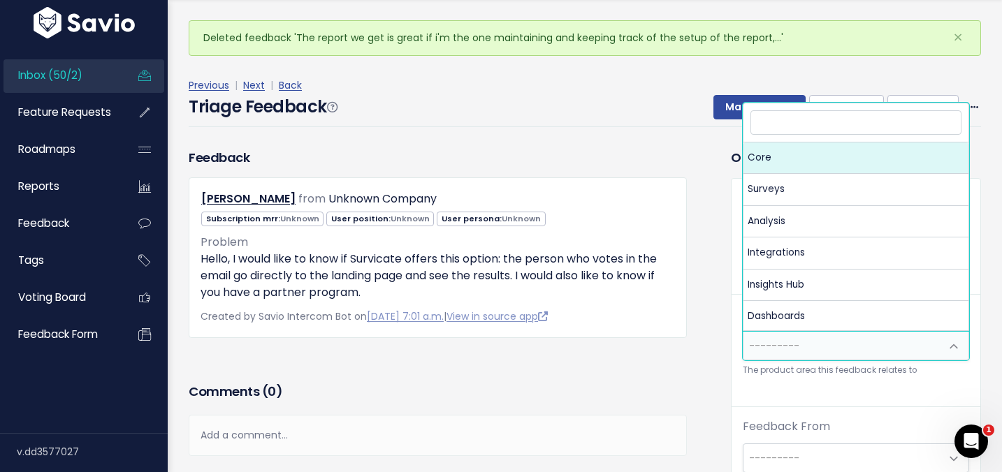
select select "MAIN:CORE"
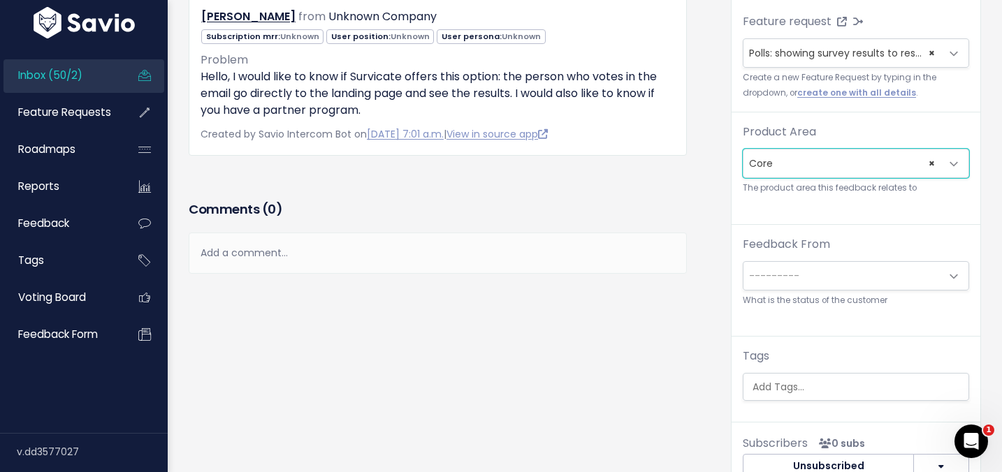
scroll to position [323, 0]
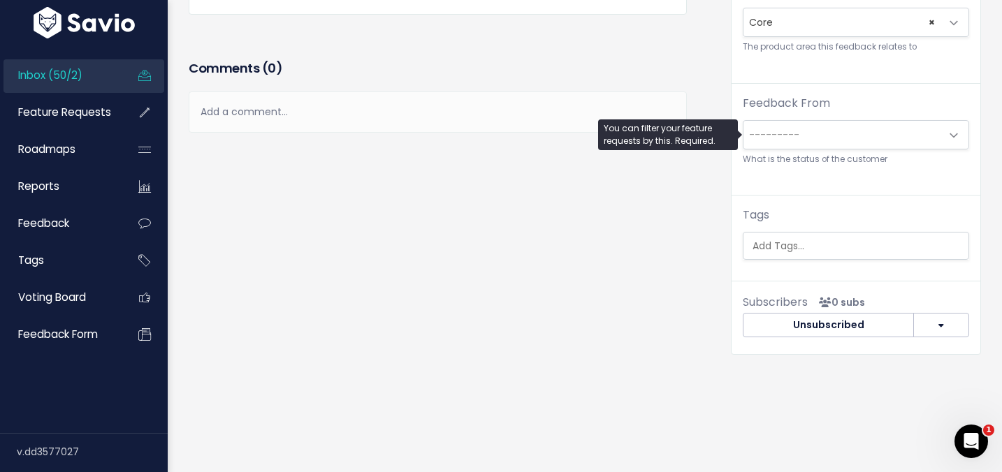
click at [780, 132] on span "---------" at bounding box center [774, 135] width 50 height 14
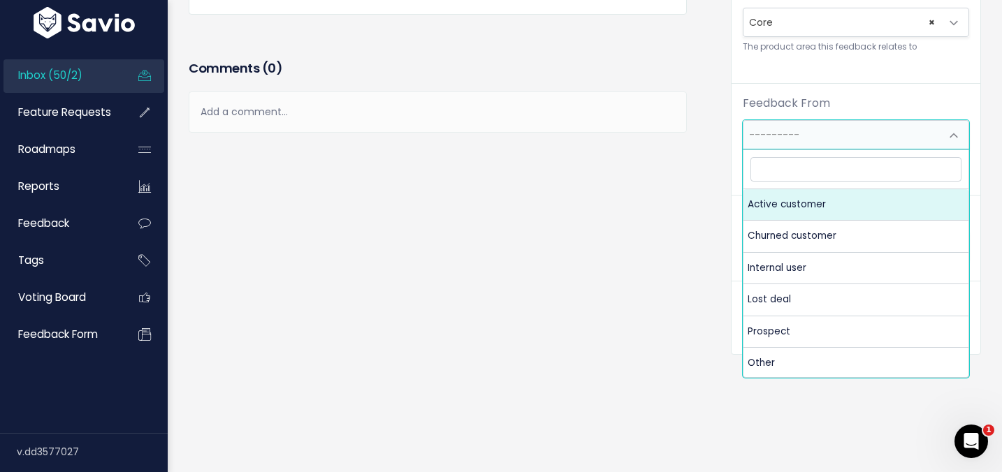
click at [620, 229] on div "Feedback Terry from Unknown Company Unknown" at bounding box center [449, 100] width 542 height 551
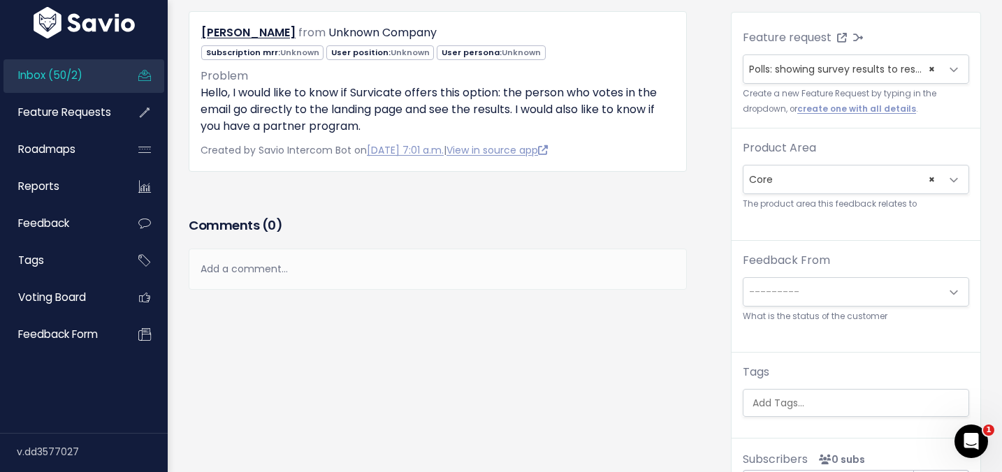
scroll to position [46, 0]
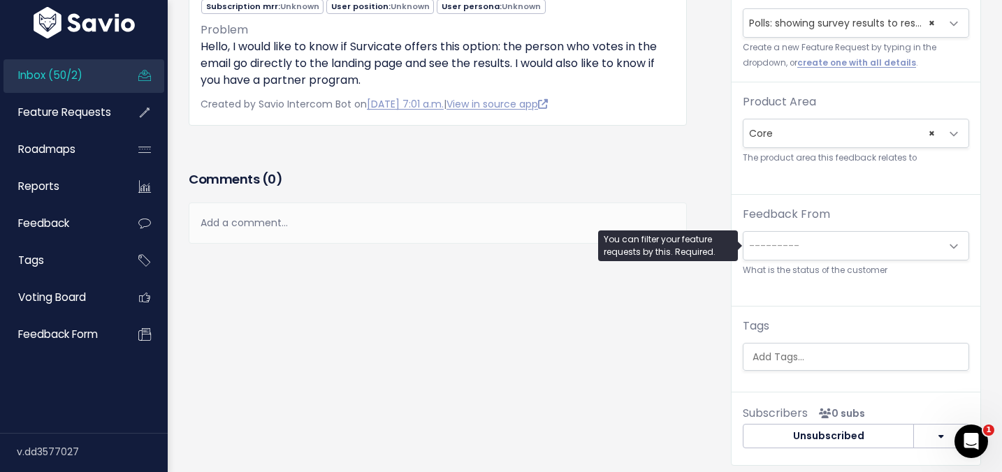
click at [757, 247] on span "---------" at bounding box center [774, 246] width 50 height 14
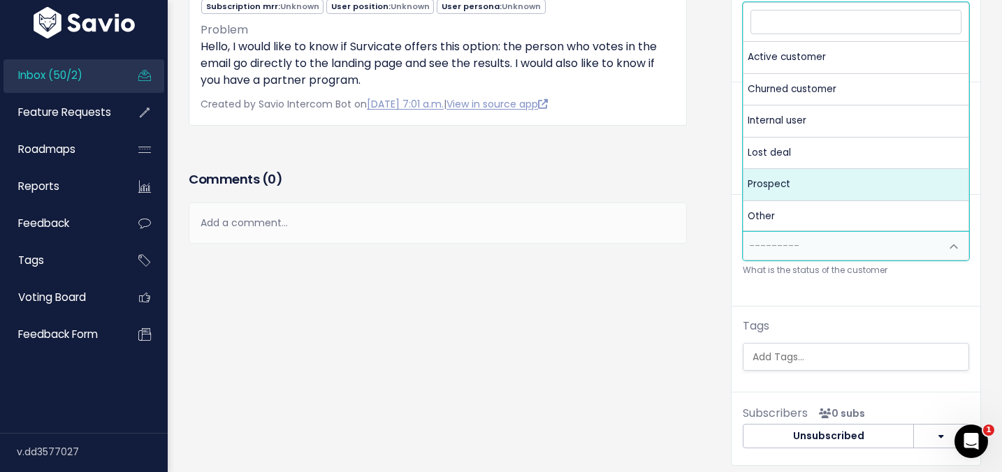
select select "PROSPECT"
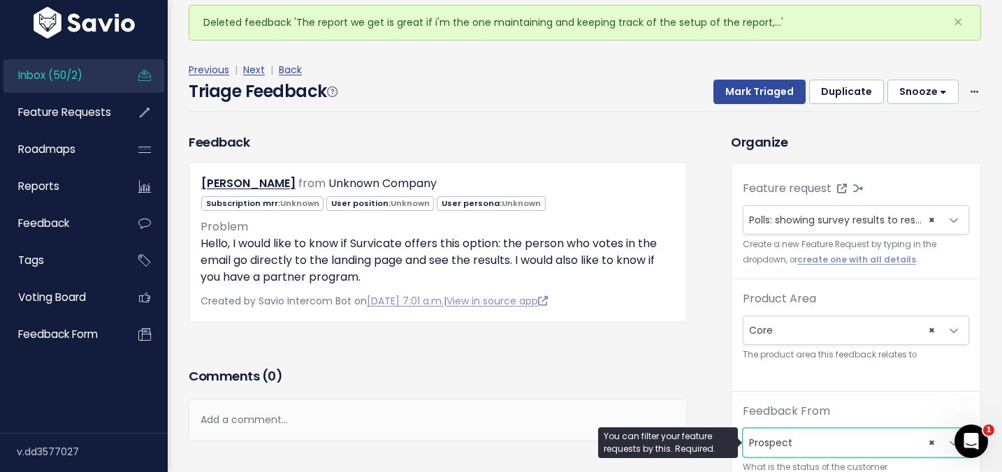
scroll to position [0, 0]
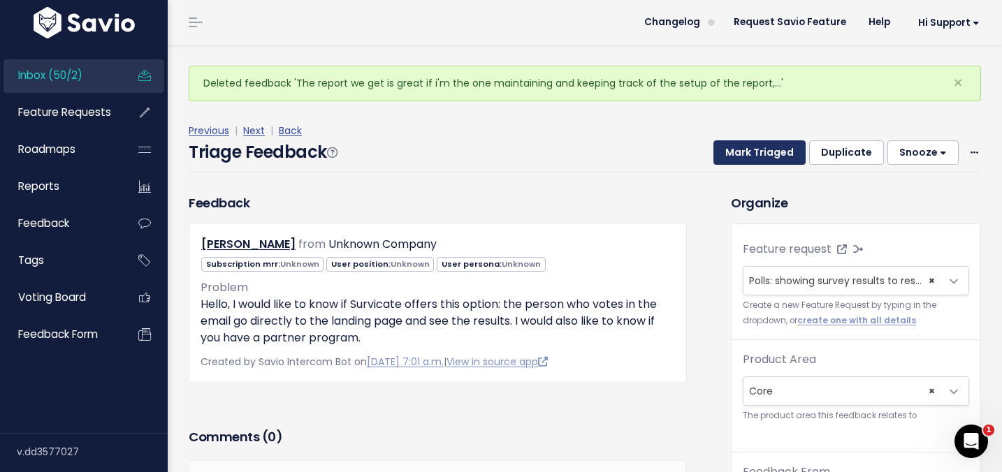
click at [744, 152] on button "Mark Triaged" at bounding box center [759, 152] width 92 height 25
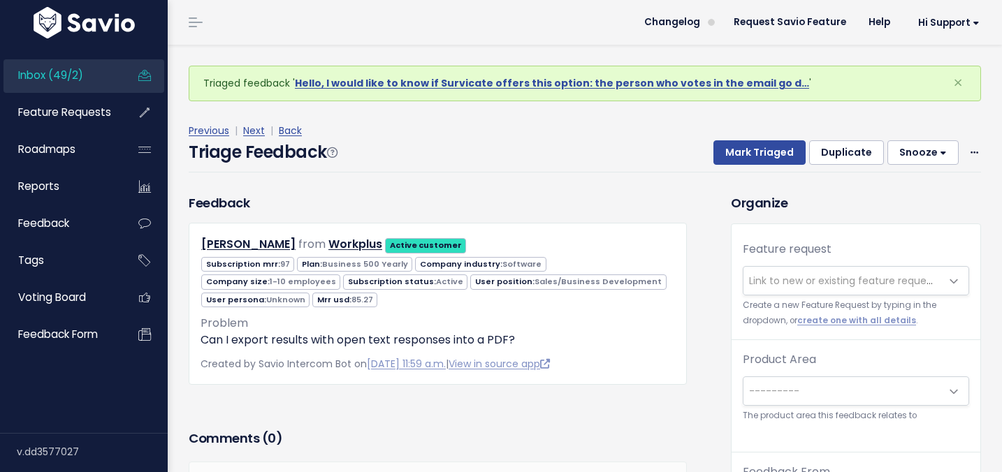
click at [774, 272] on span "Link to new or existing feature request..." at bounding box center [841, 281] width 197 height 28
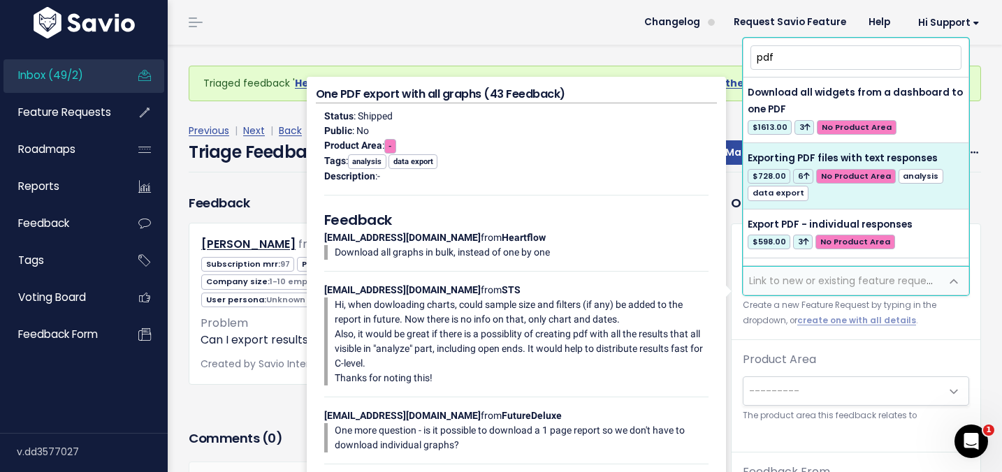
type input "pdf"
select select "17158"
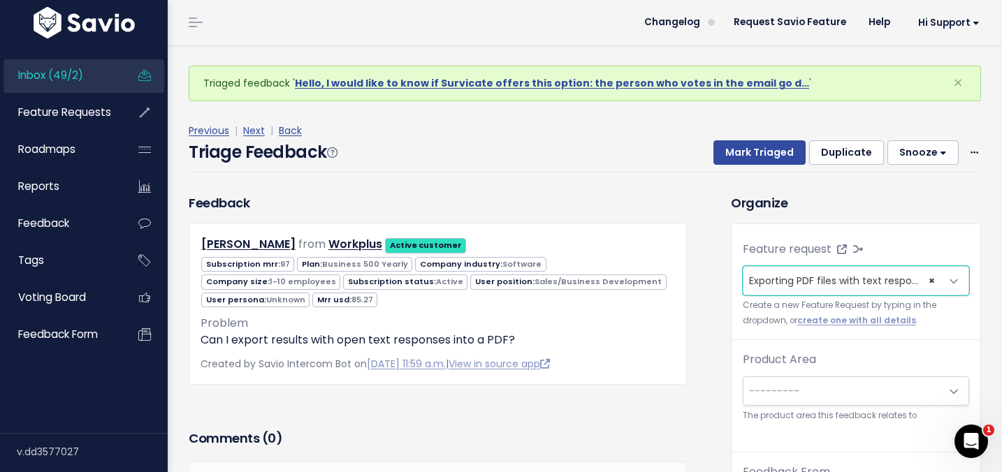
scroll to position [45, 0]
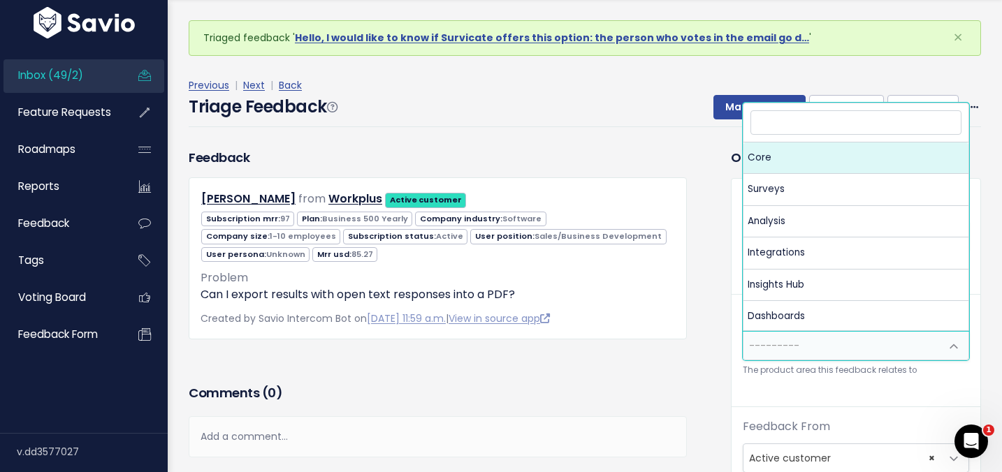
click at [755, 356] on span "---------" at bounding box center [841, 346] width 197 height 28
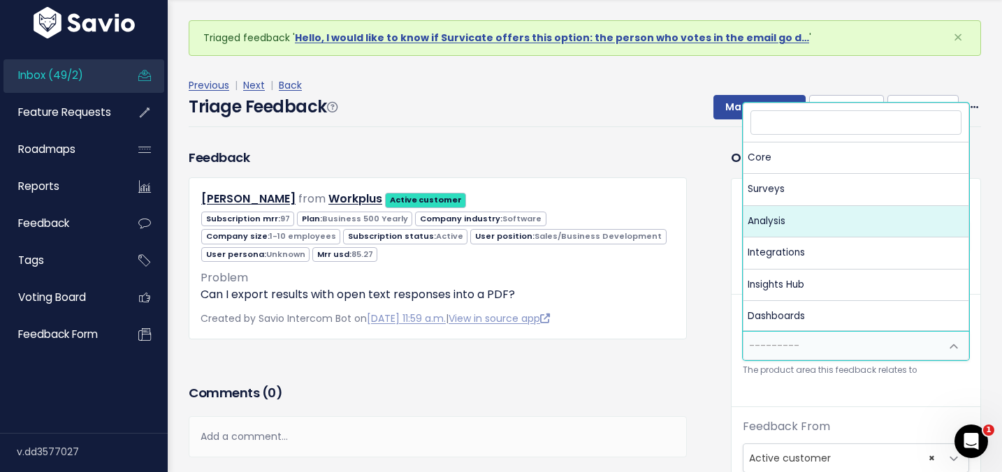
select select "MAIN:ANALYSIS"
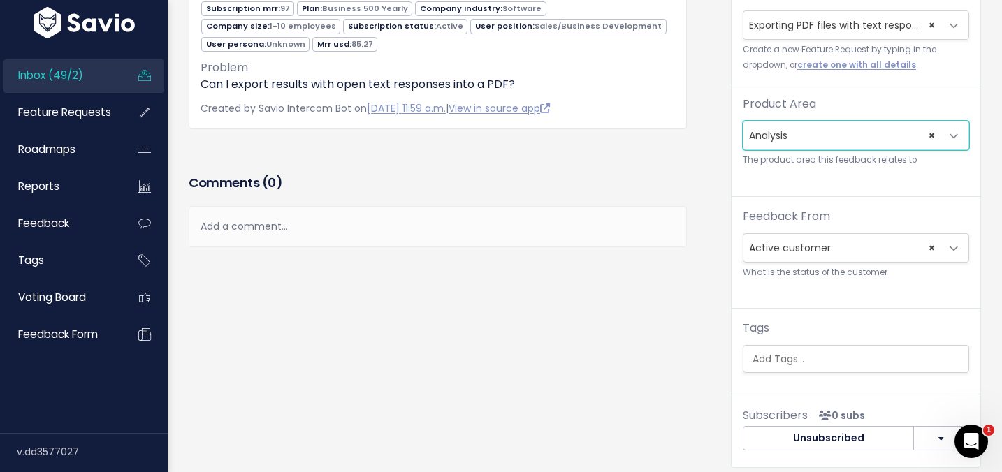
scroll to position [243, 0]
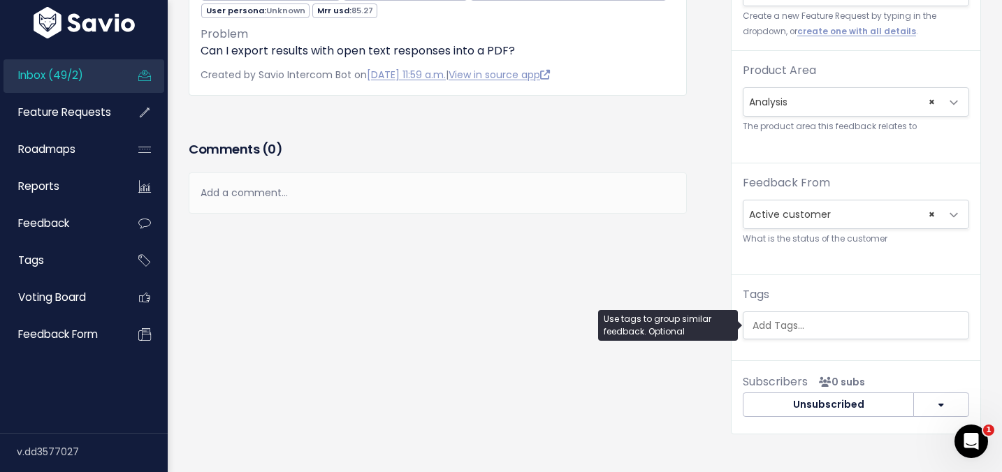
click at [784, 330] on input "search" at bounding box center [859, 326] width 225 height 15
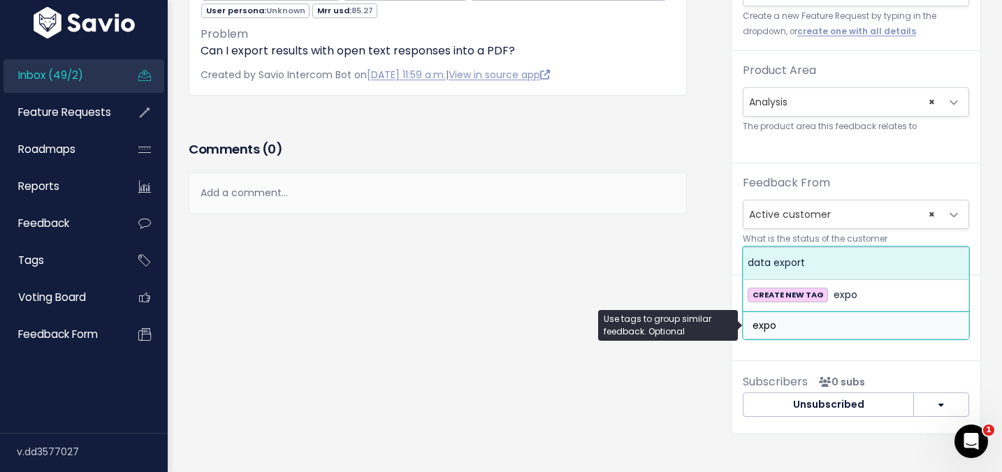
type input "expo"
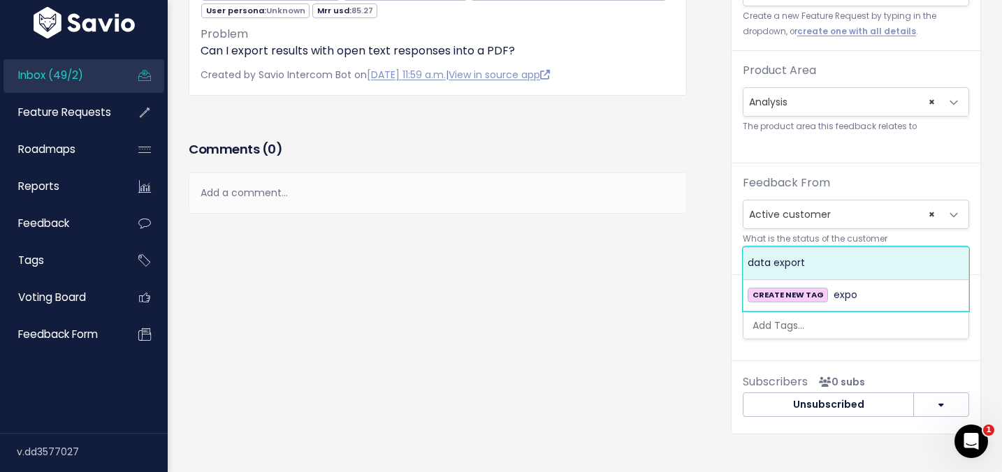
select select "995"
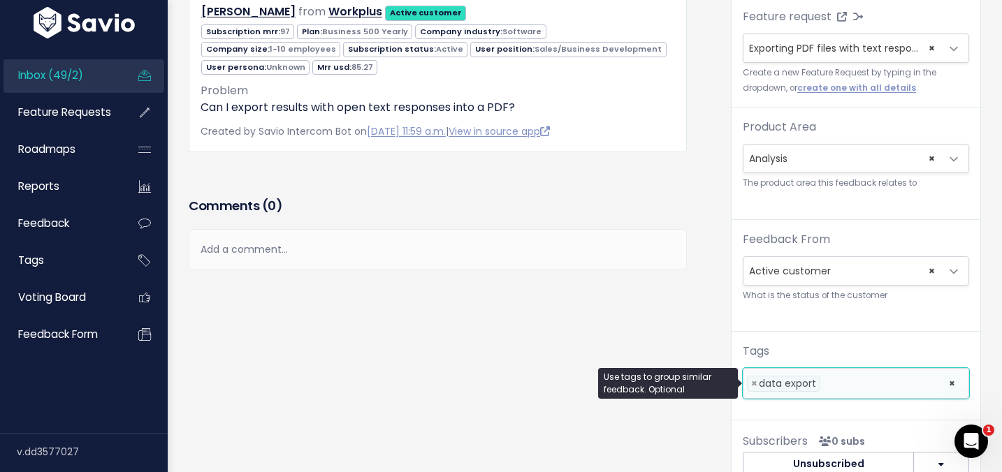
scroll to position [326, 0]
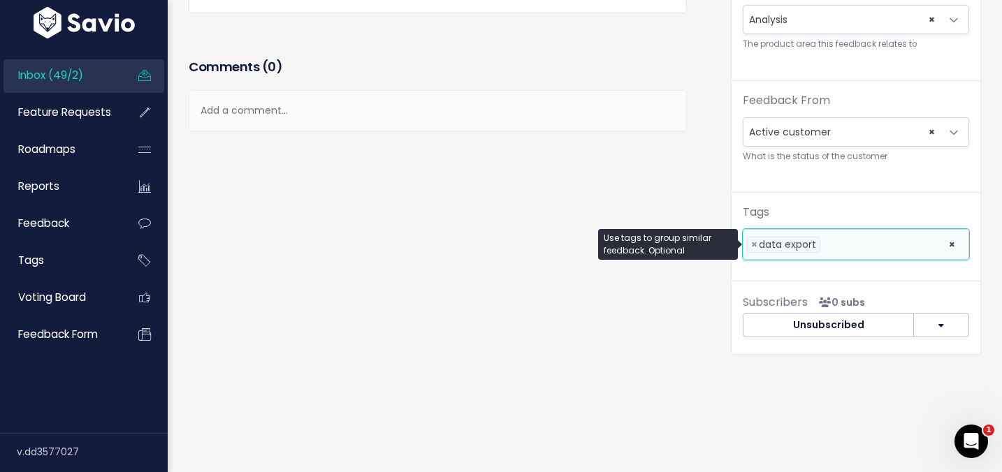
click at [840, 243] on li at bounding box center [881, 245] width 115 height 15
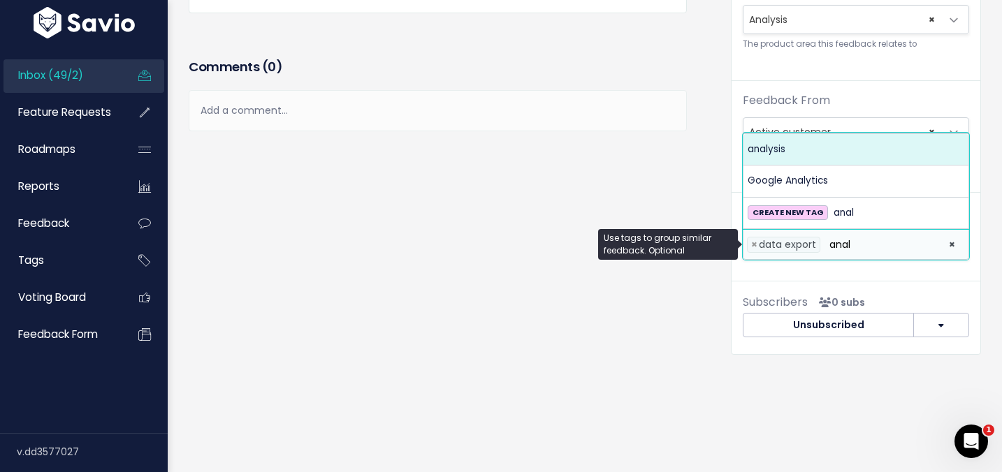
type input "anal"
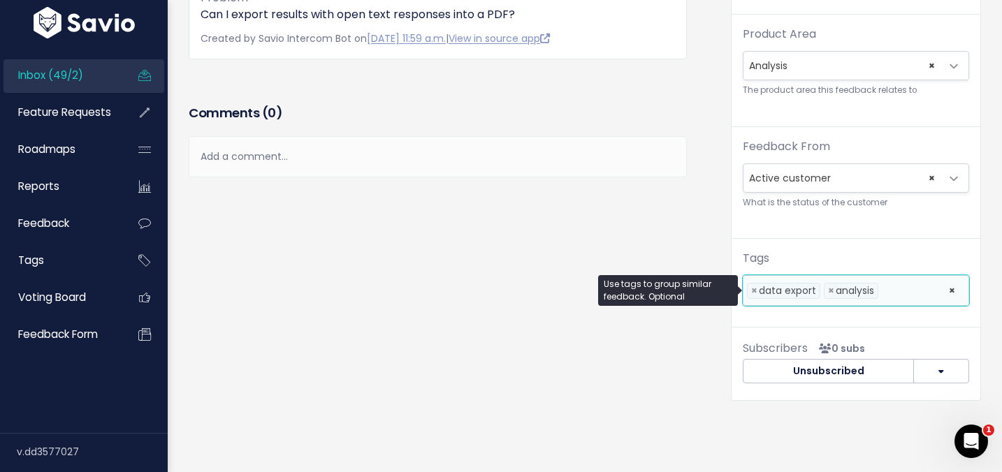
scroll to position [0, 0]
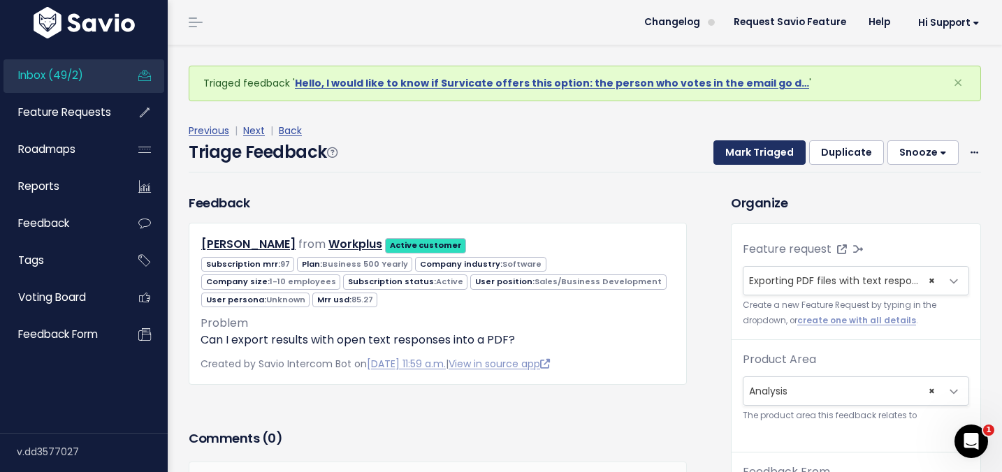
click at [743, 160] on button "Mark Triaged" at bounding box center [759, 152] width 92 height 25
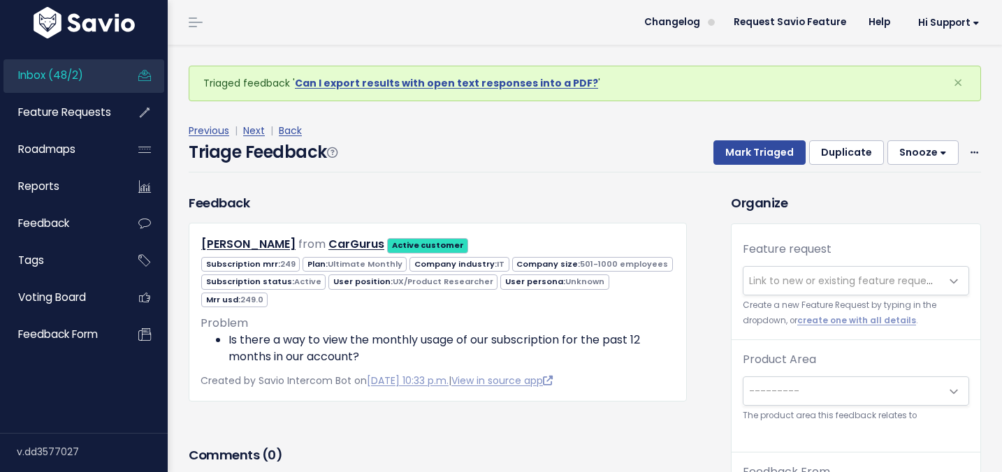
click at [777, 288] on span "Link to new or existing feature request..." at bounding box center [841, 281] width 197 height 28
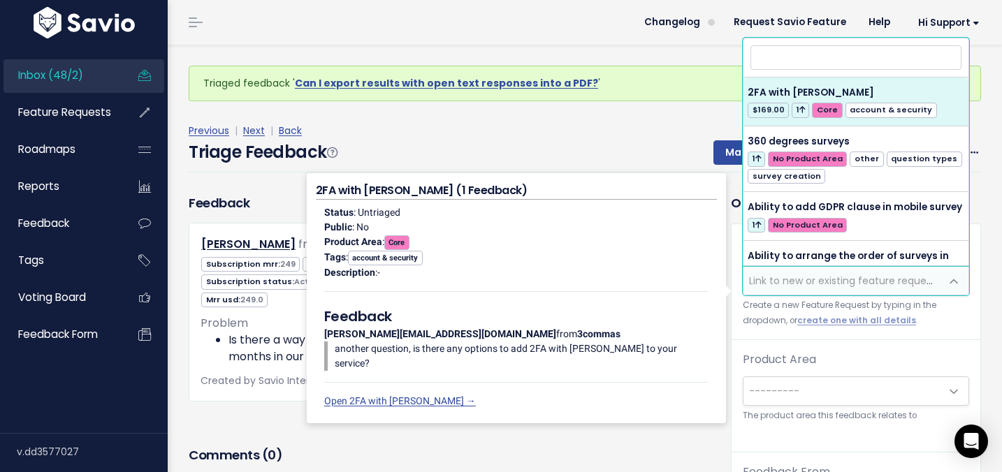
click at [696, 143] on div "Triage Feedback Mark Triaged Duplicate Snooze 1 day 3 days 7 days 14 days Edit …" at bounding box center [585, 156] width 792 height 33
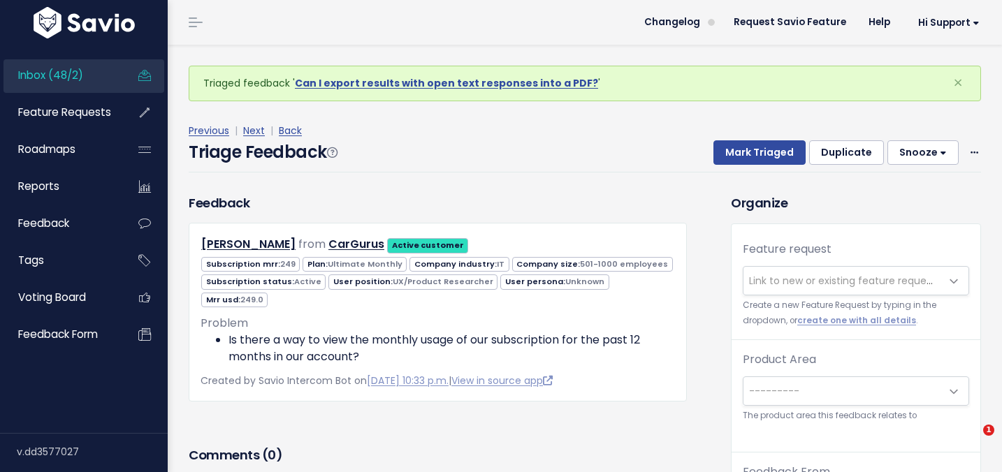
click at [678, 157] on div "Triage Feedback Mark Triaged Duplicate Snooze 1 day 3 days 7 days 14 days Edit …" at bounding box center [585, 156] width 792 height 33
click at [933, 148] on button "Snooze" at bounding box center [922, 152] width 71 height 25
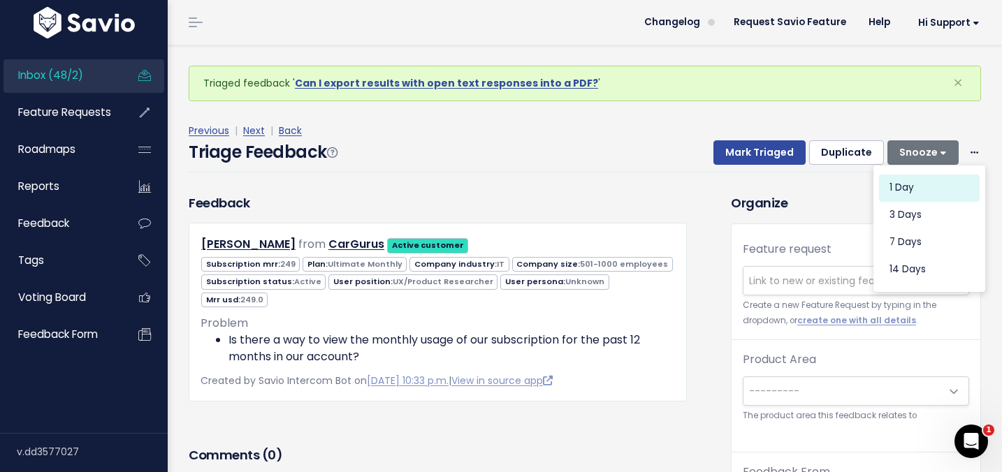
click at [912, 187] on button "1 day" at bounding box center [929, 187] width 101 height 27
